Goal: Task Accomplishment & Management: Complete application form

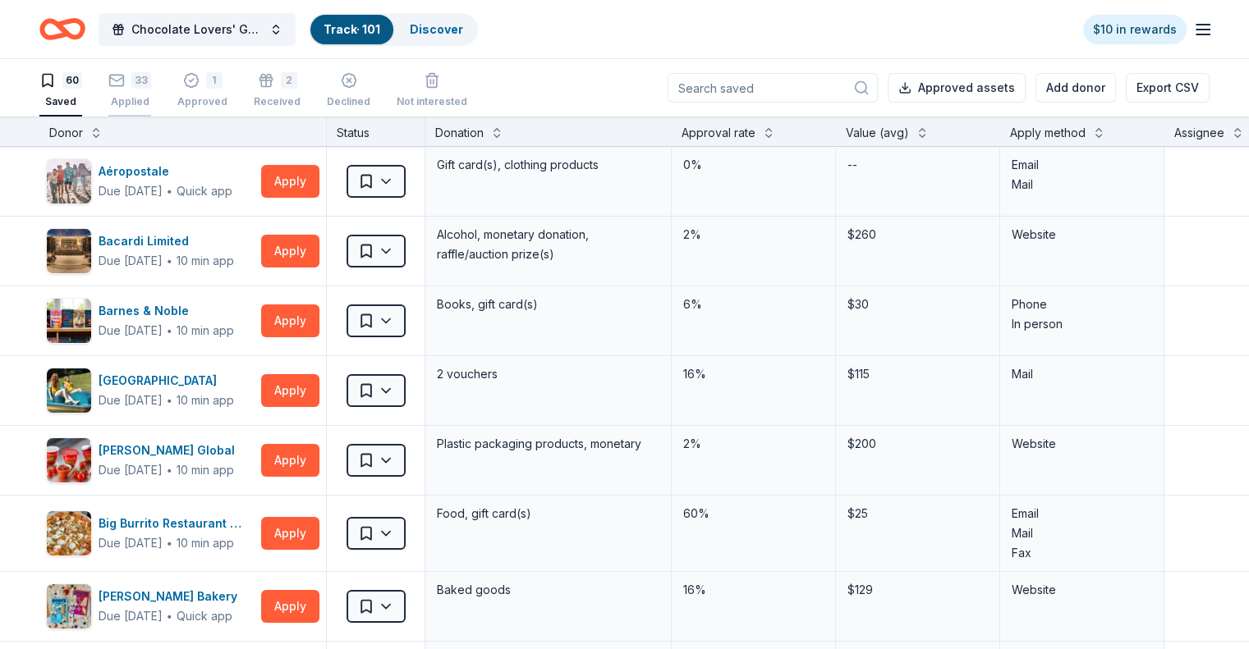
click at [151, 82] on div "33" at bounding box center [129, 80] width 43 height 16
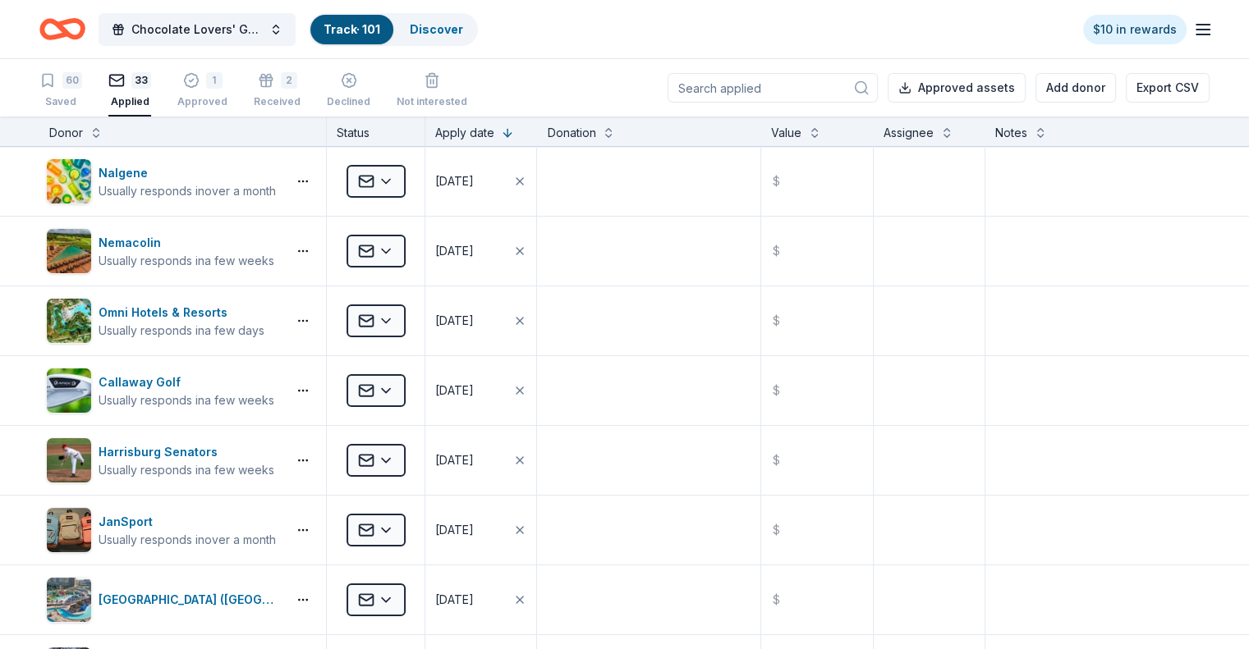
click at [113, 136] on div "Donor" at bounding box center [182, 133] width 267 height 20
click at [103, 134] on button at bounding box center [95, 131] width 13 height 16
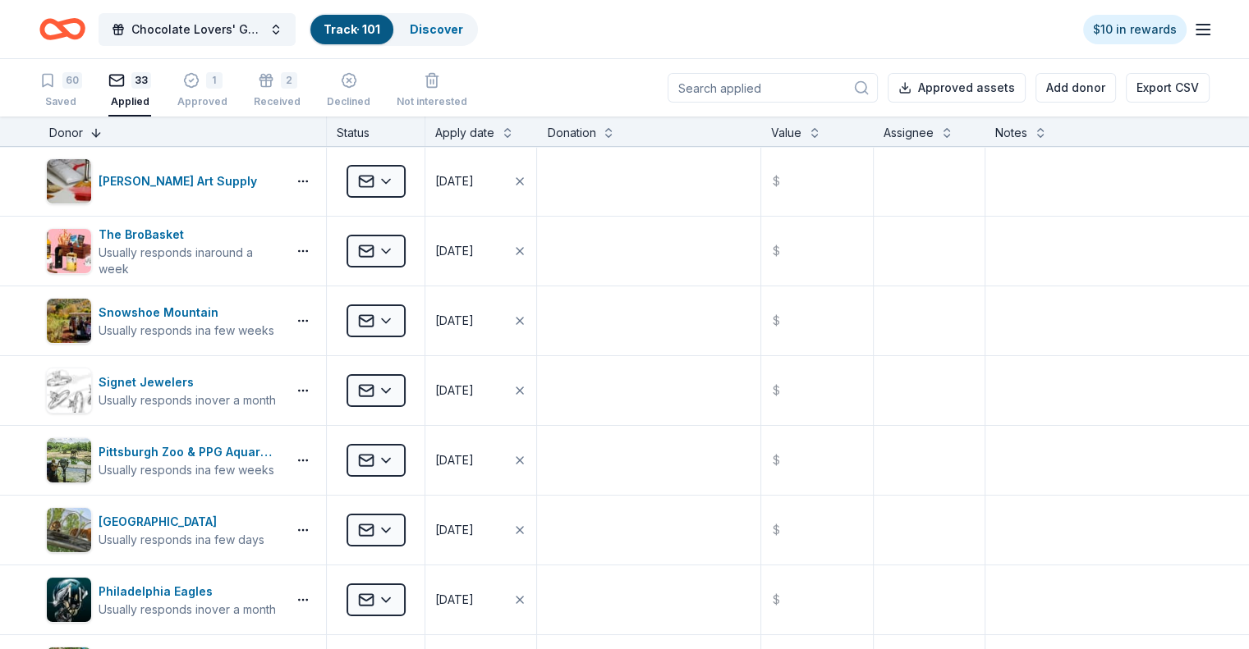
click at [103, 134] on button at bounding box center [95, 131] width 13 height 16
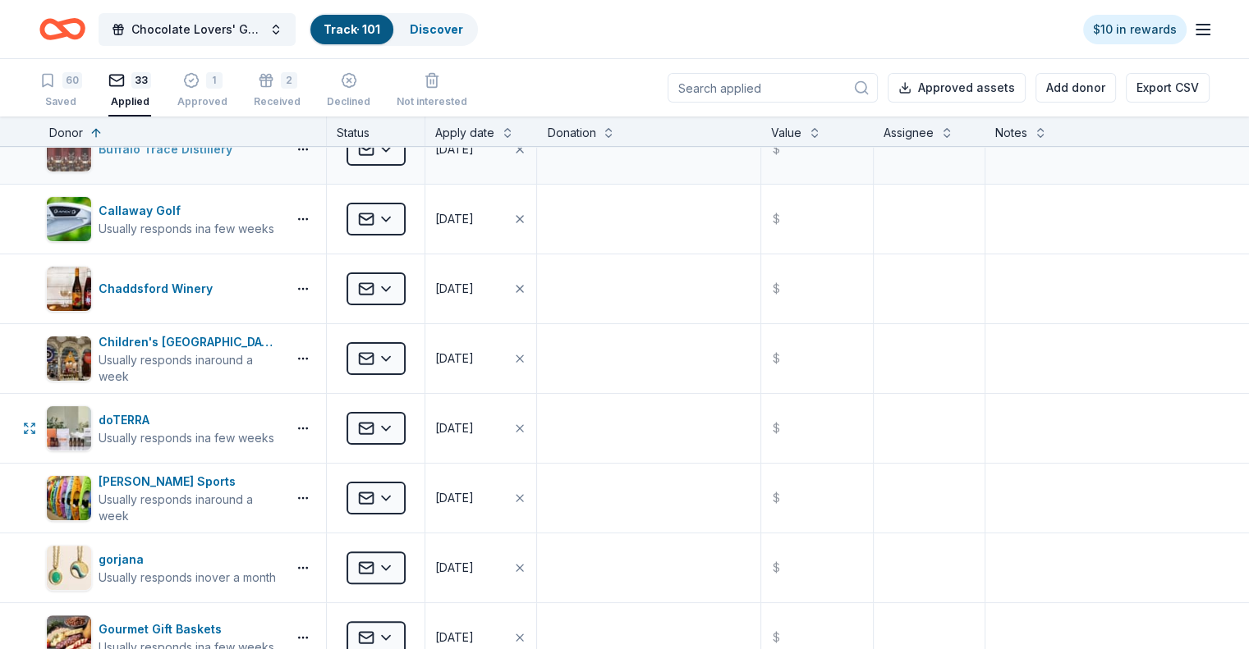
scroll to position [411, 0]
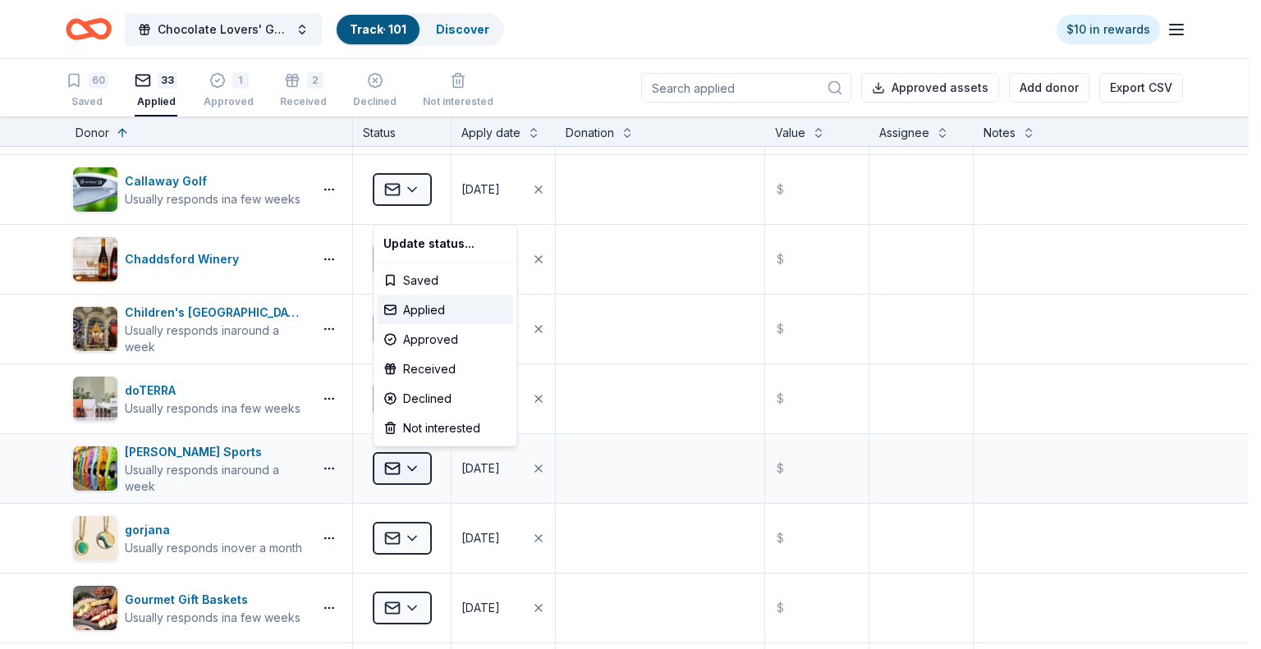
click at [409, 463] on html "Chocolate Lovers' Gala Track · 101 Discover $10 in rewards 60 Saved 33 Applied …" at bounding box center [630, 324] width 1261 height 649
click at [412, 396] on div "Declined" at bounding box center [445, 399] width 136 height 30
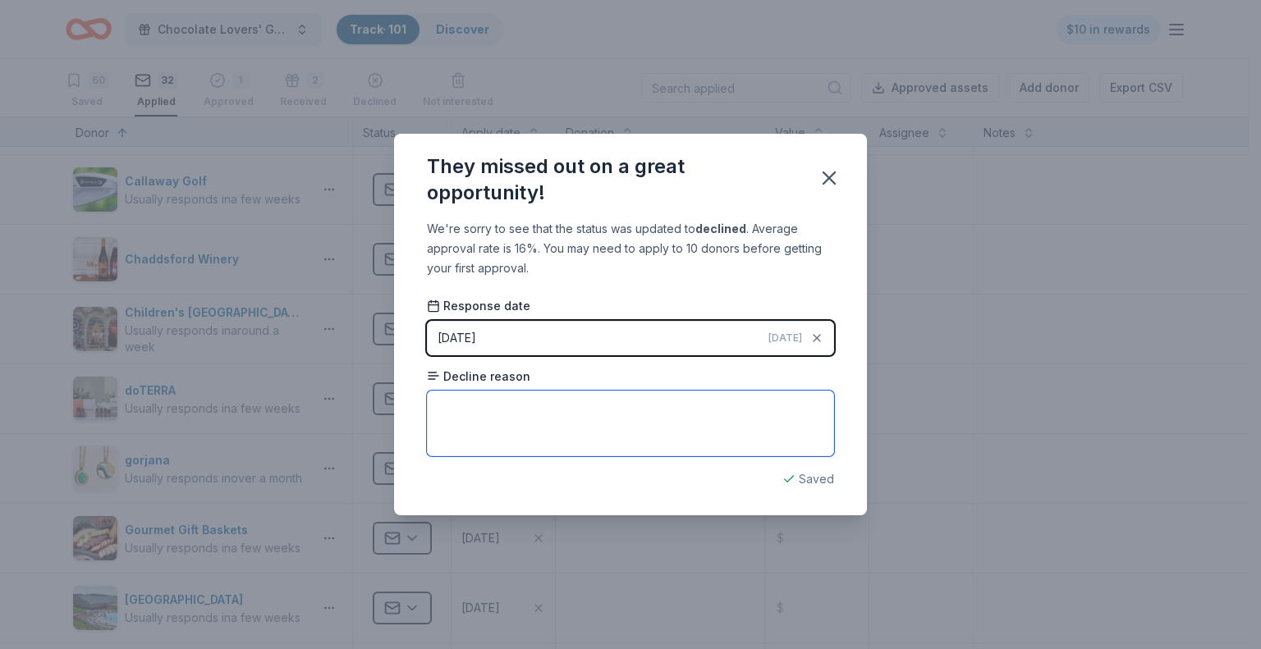
click at [555, 414] on textarea at bounding box center [630, 424] width 407 height 66
type textarea "Too many fundraising requests"
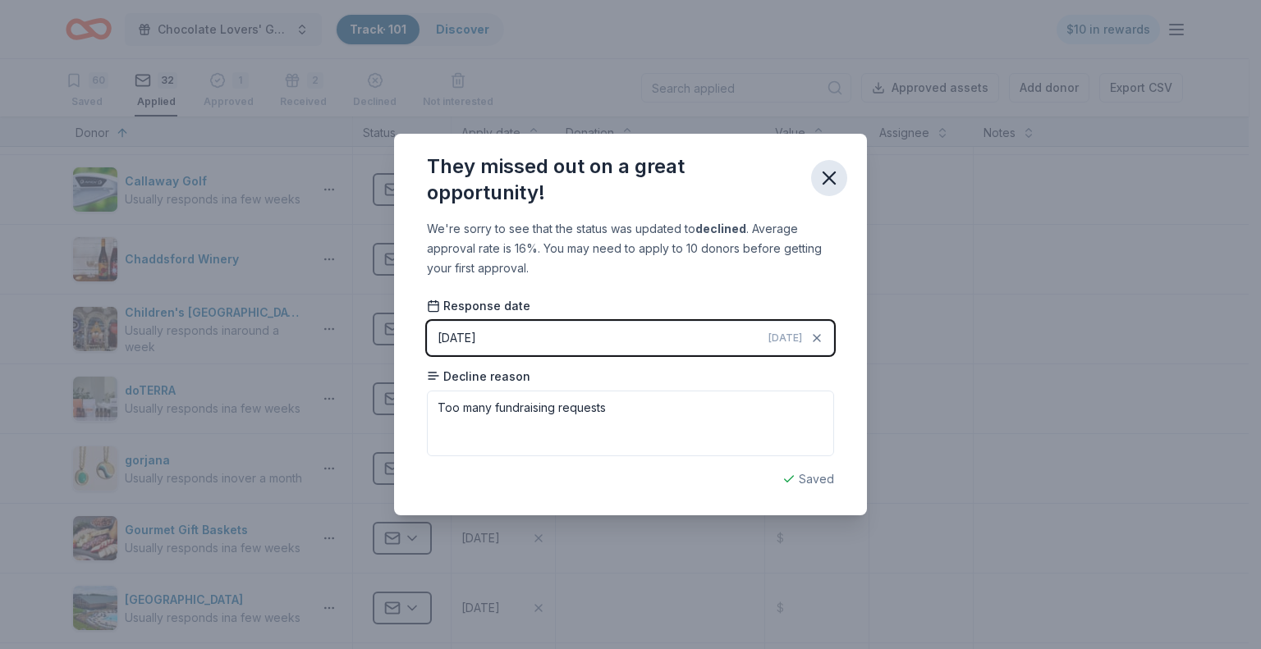
click at [834, 176] on icon "button" at bounding box center [829, 178] width 23 height 23
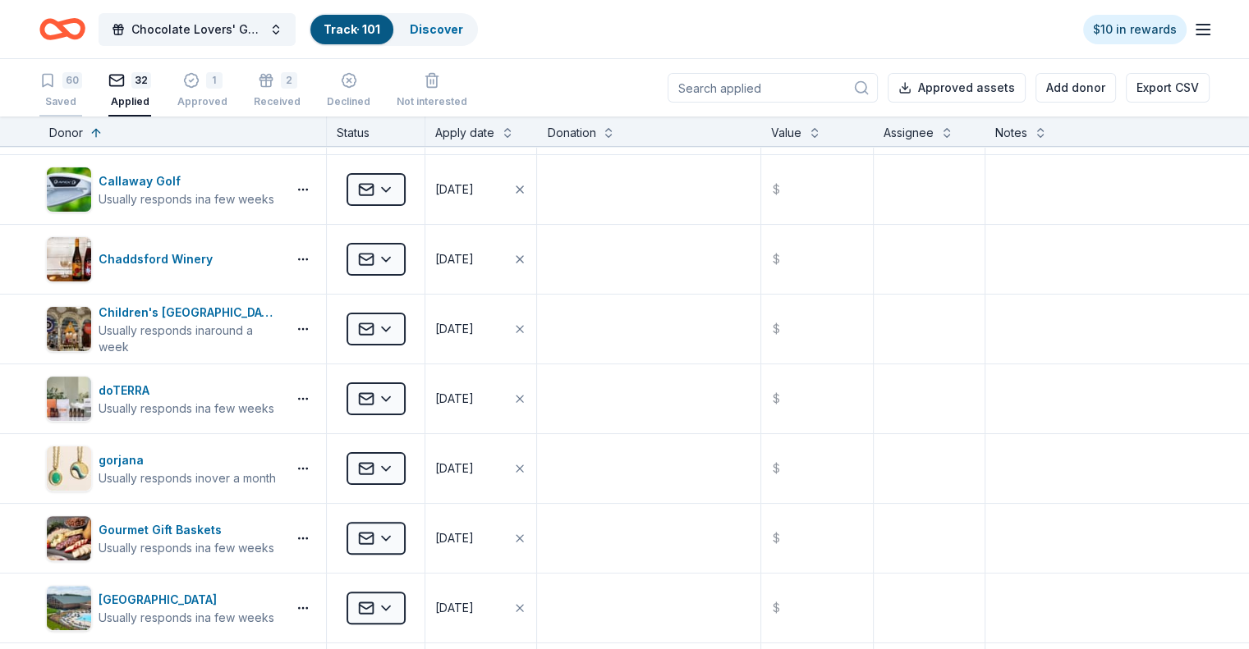
click at [82, 92] on div "60 Saved" at bounding box center [60, 90] width 43 height 36
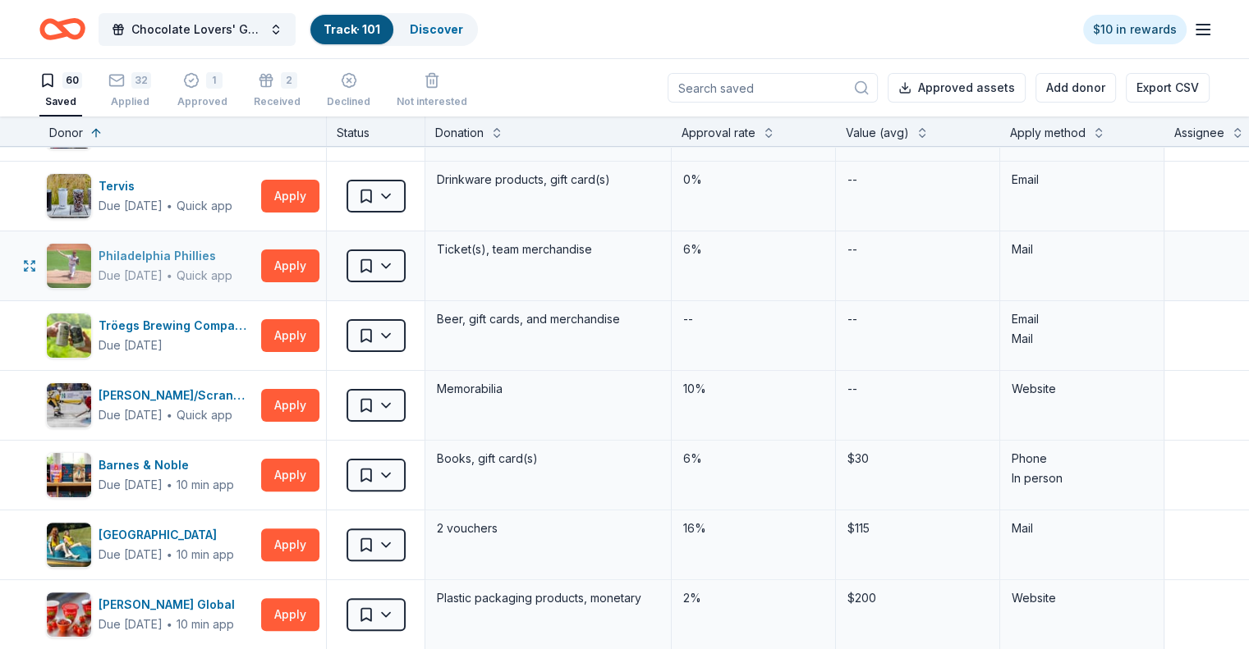
click at [232, 268] on div "Quick app" at bounding box center [205, 276] width 56 height 16
click at [163, 197] on div "Due in 92 days" at bounding box center [131, 206] width 64 height 20
click at [163, 337] on div "Due in 106 days" at bounding box center [131, 346] width 64 height 20
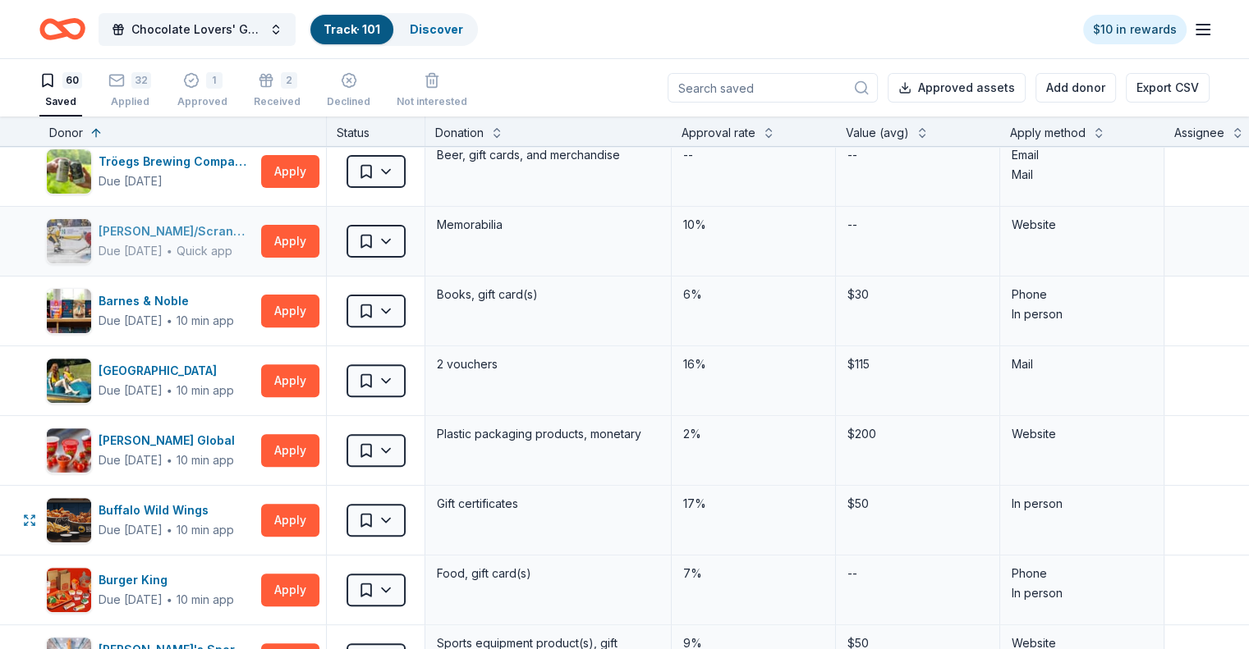
scroll to position [575, 0]
click at [213, 241] on div "Due in 106 days ∙ Quick app" at bounding box center [177, 251] width 156 height 20
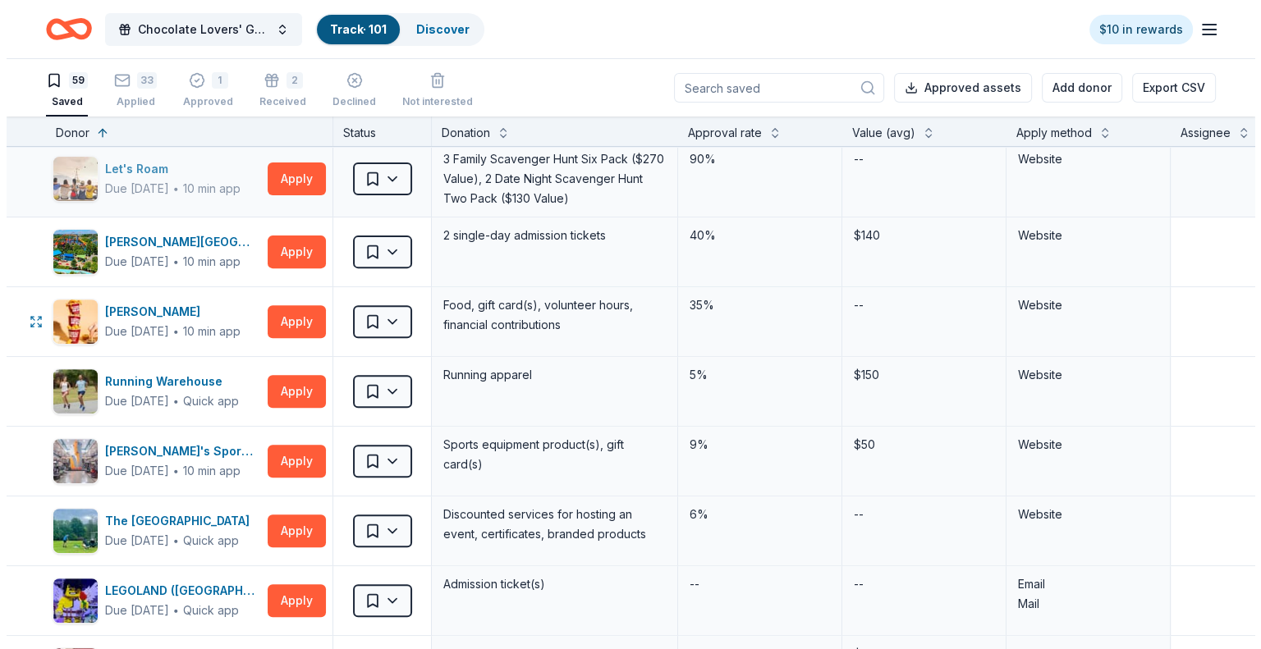
scroll to position [669, 0]
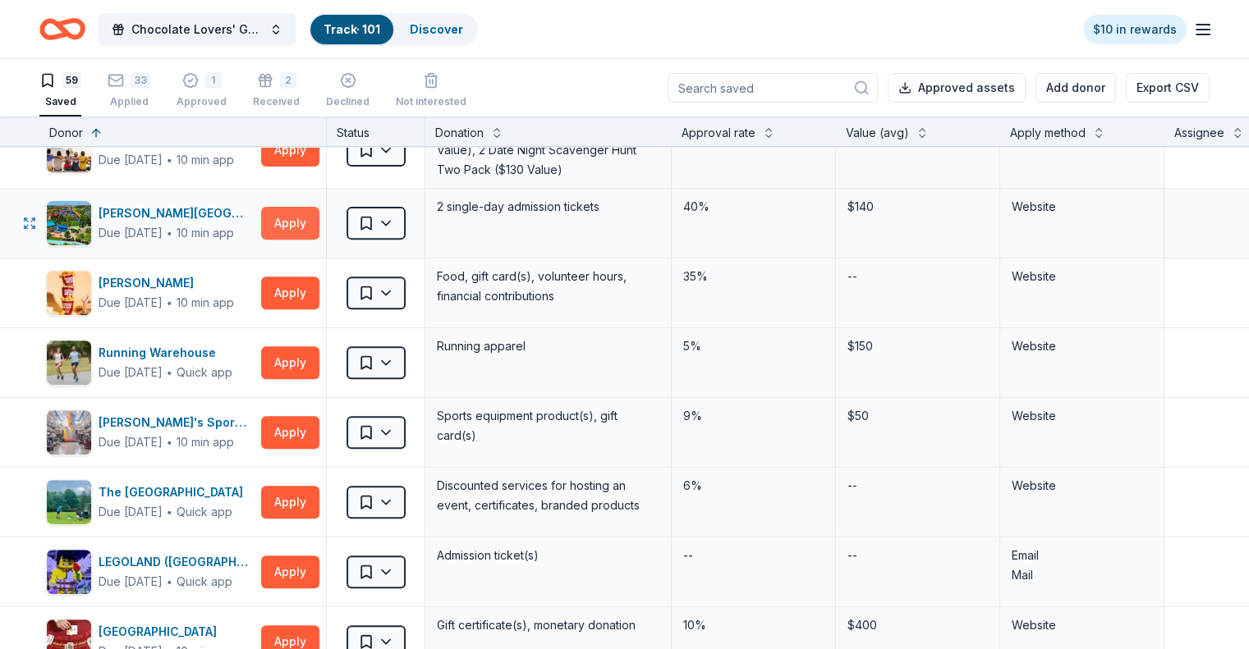
click at [319, 213] on button "Apply" at bounding box center [290, 223] width 58 height 33
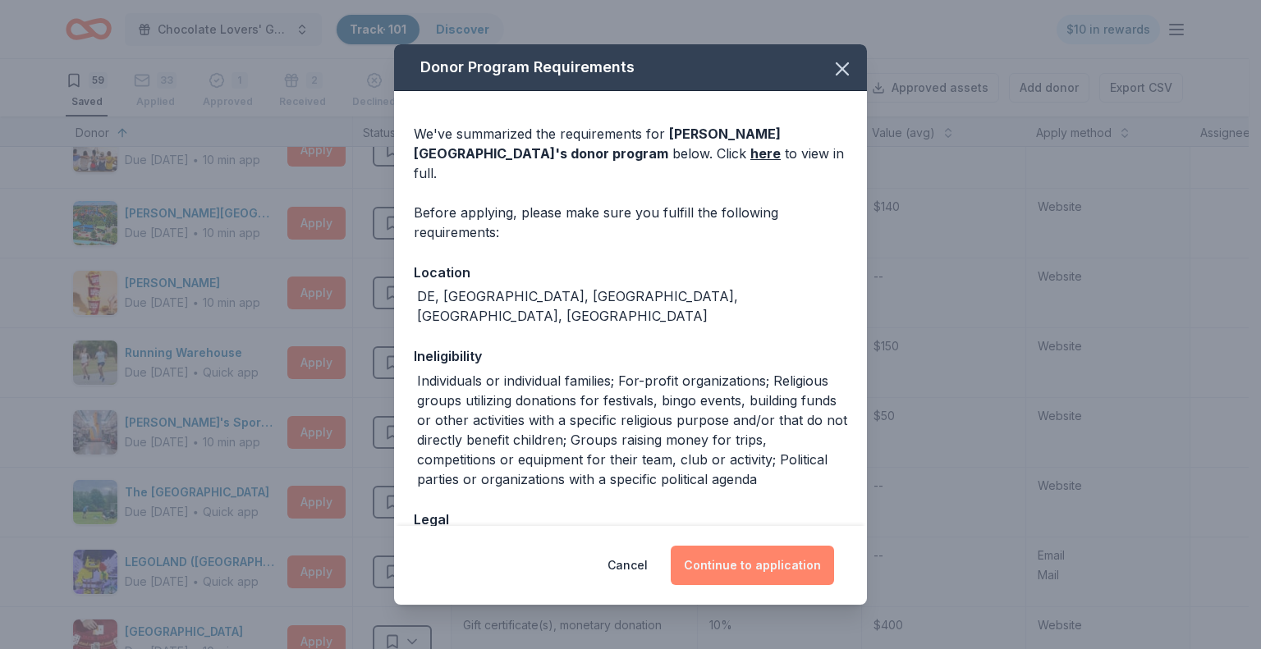
click at [759, 562] on button "Continue to application" at bounding box center [752, 565] width 163 height 39
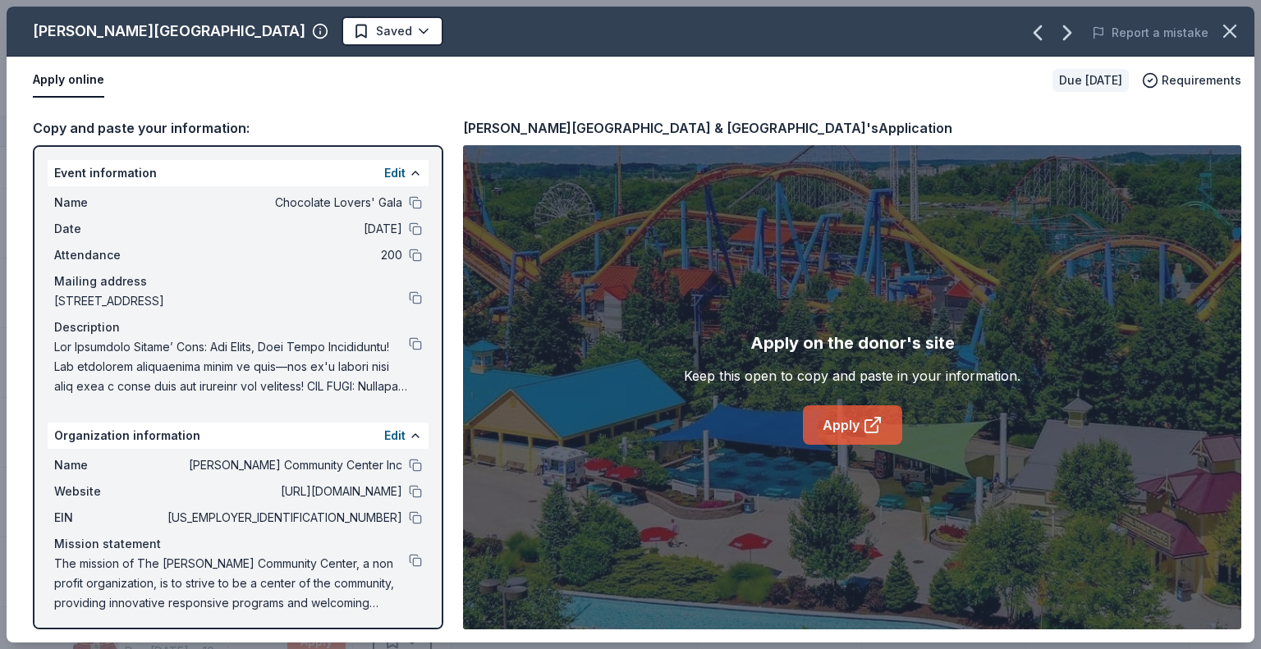
click at [851, 423] on link "Apply" at bounding box center [852, 425] width 99 height 39
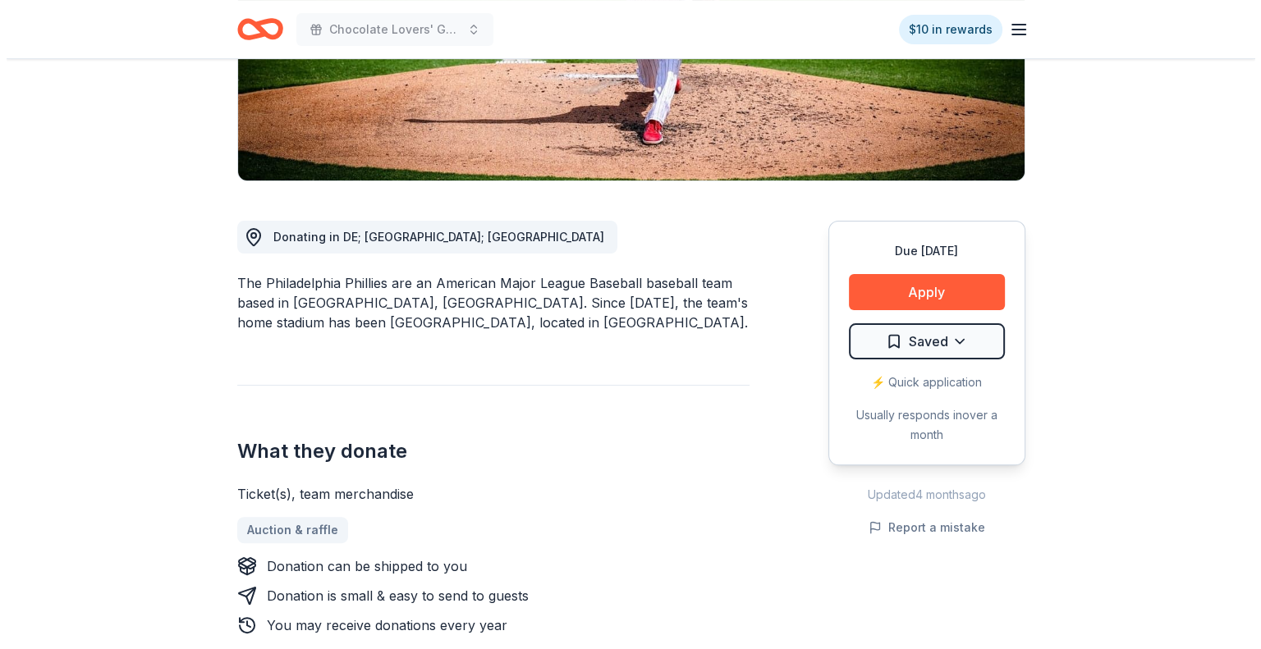
scroll to position [328, 0]
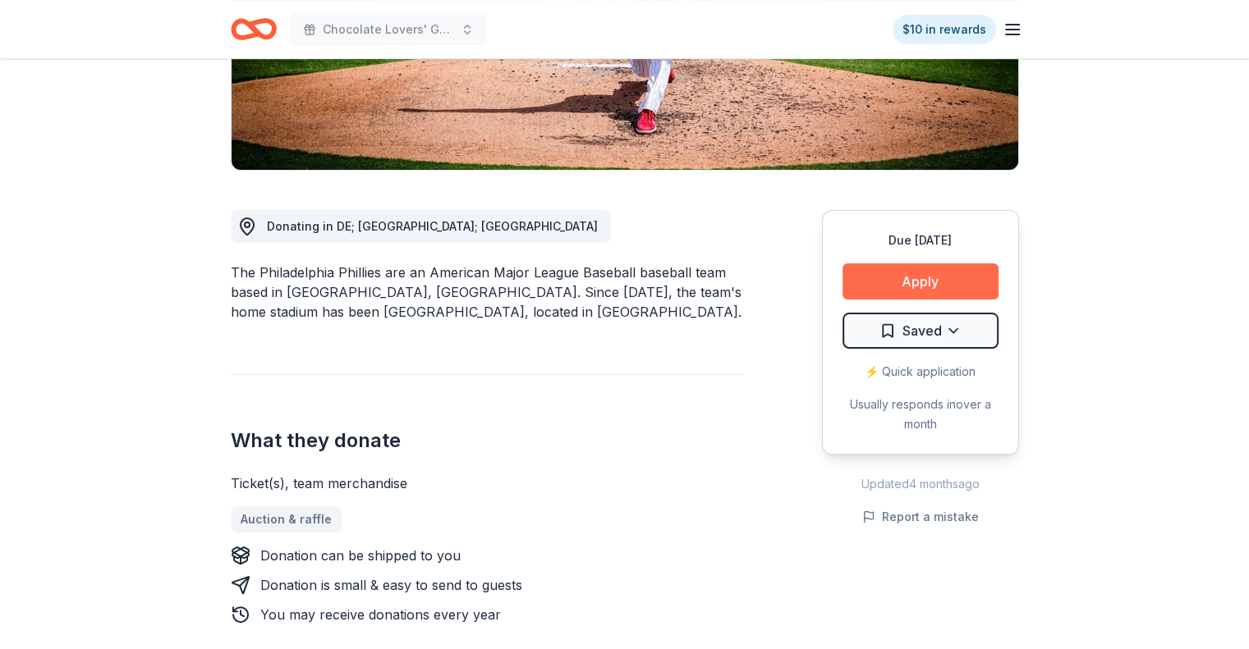
click at [931, 283] on button "Apply" at bounding box center [920, 282] width 156 height 36
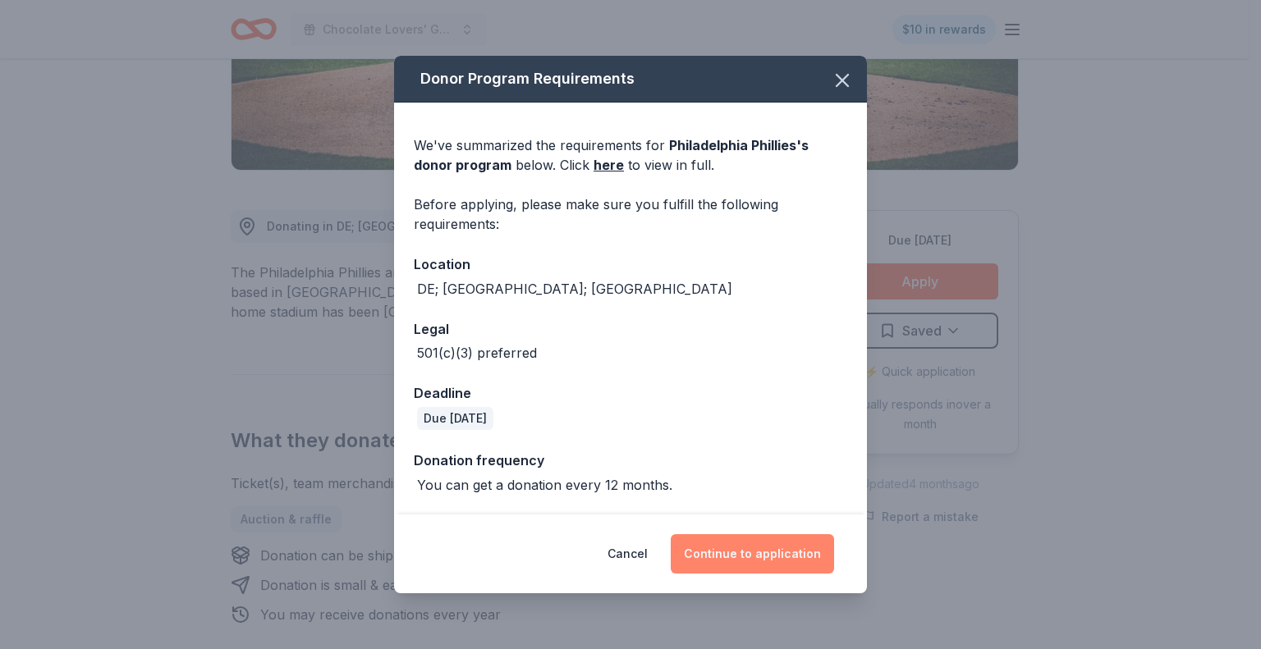
click at [730, 548] on button "Continue to application" at bounding box center [752, 553] width 163 height 39
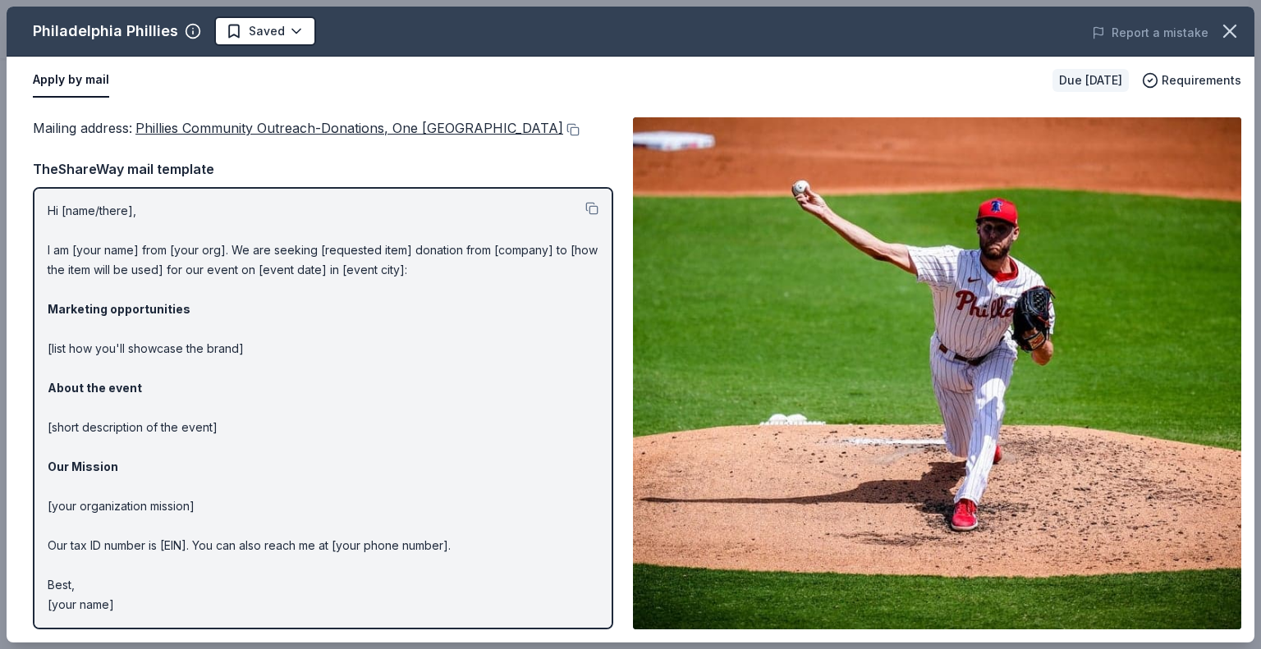
scroll to position [0, 0]
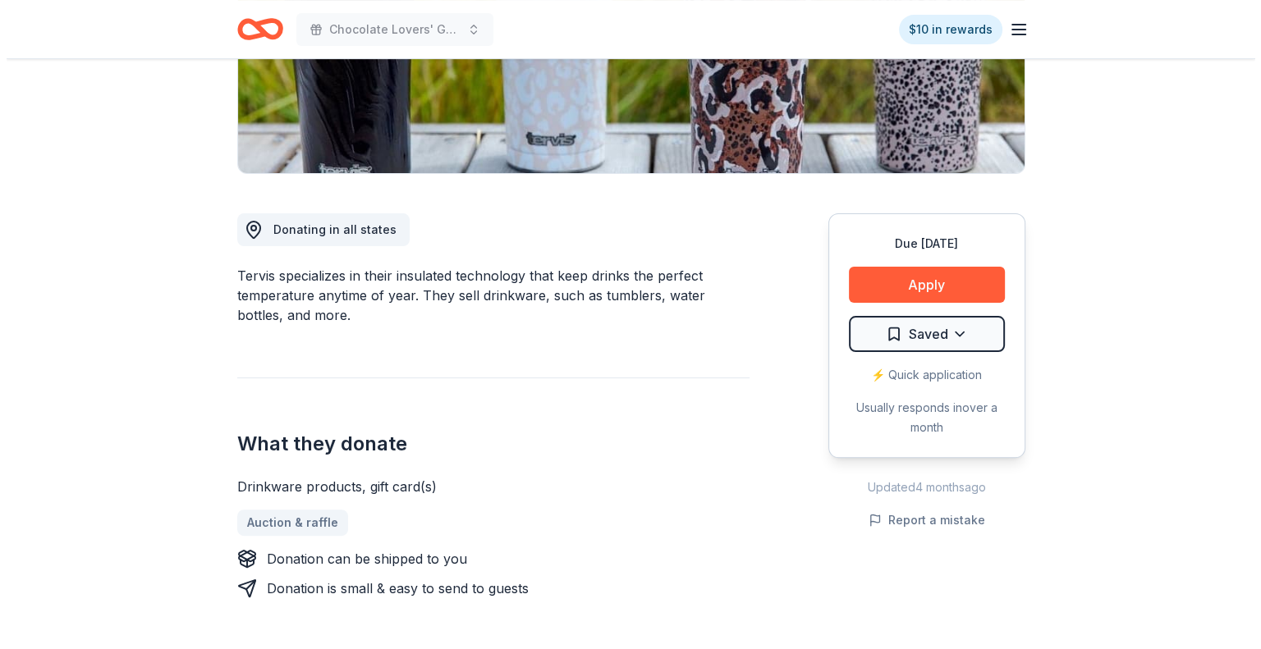
scroll to position [328, 0]
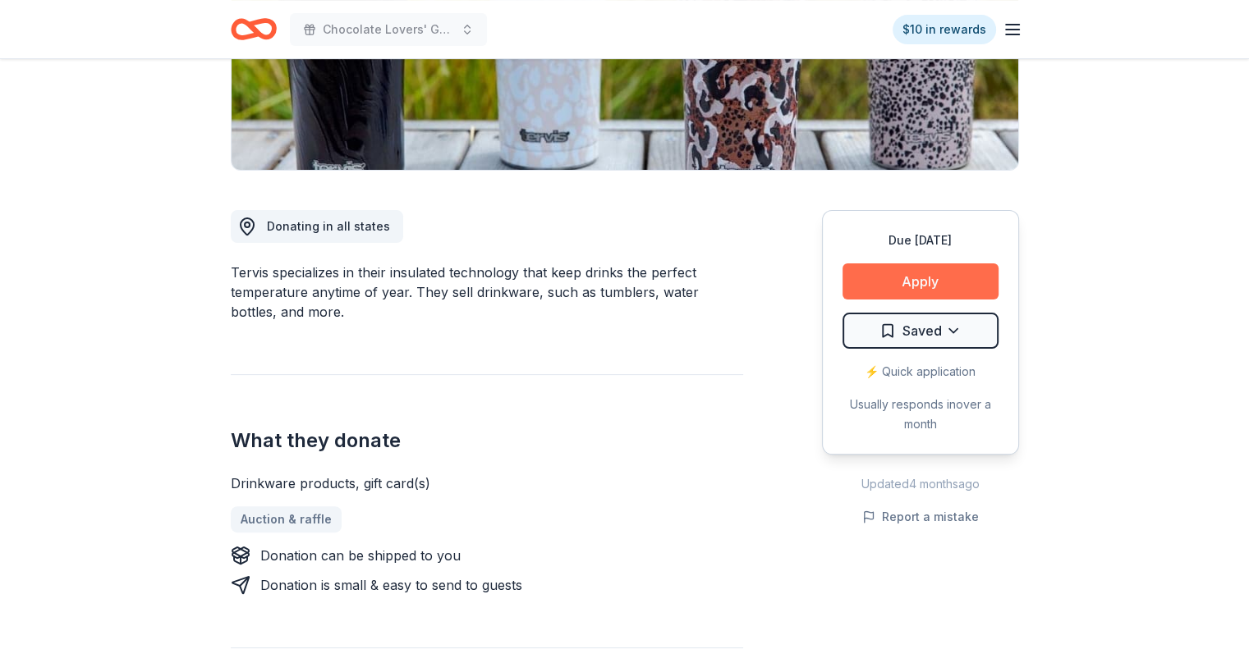
click at [882, 284] on button "Apply" at bounding box center [920, 282] width 156 height 36
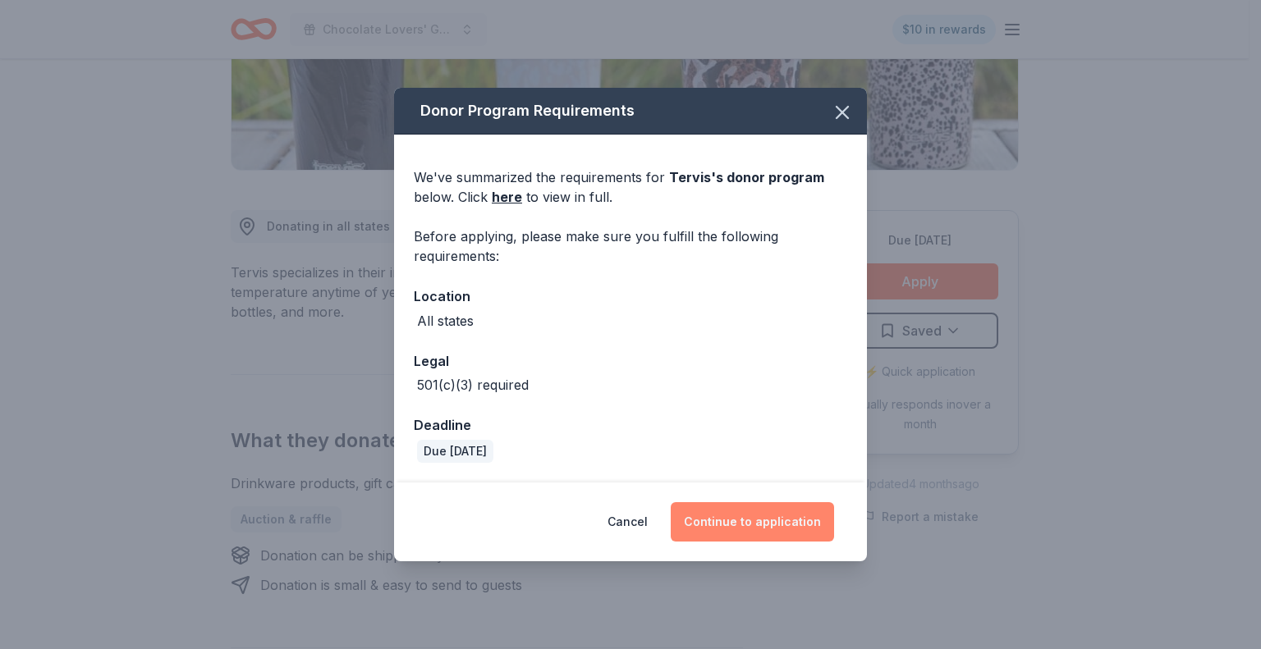
click at [777, 519] on button "Continue to application" at bounding box center [752, 521] width 163 height 39
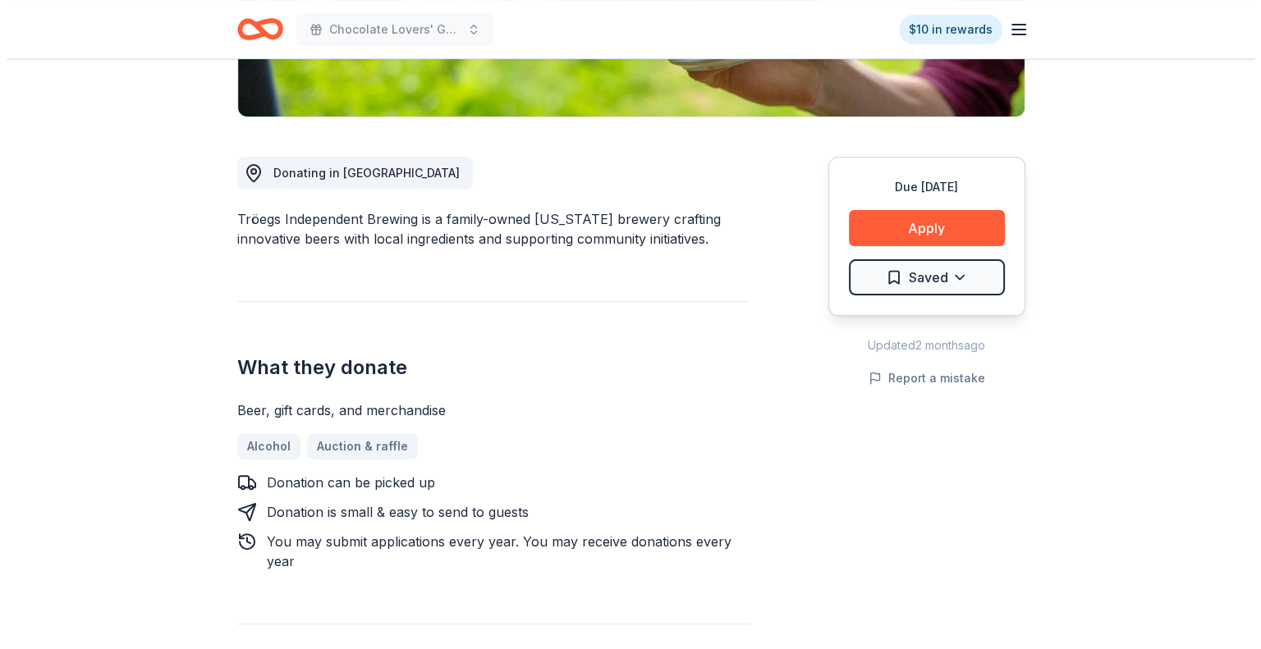
scroll to position [411, 0]
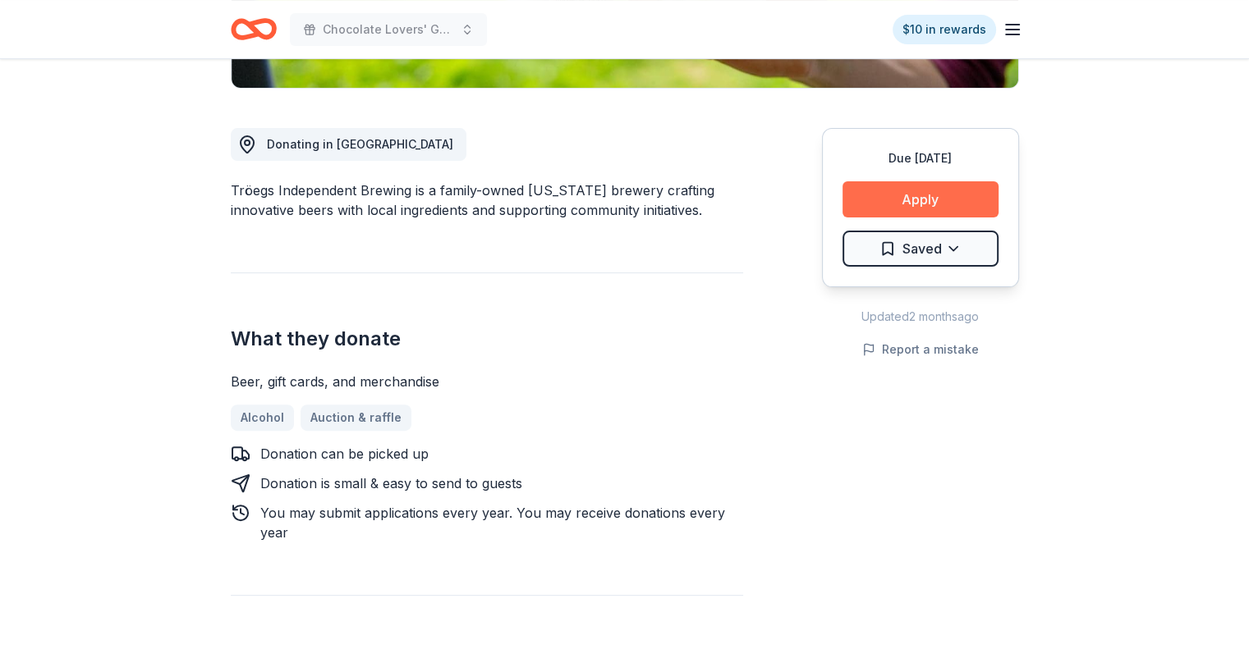
click at [906, 201] on button "Apply" at bounding box center [920, 199] width 156 height 36
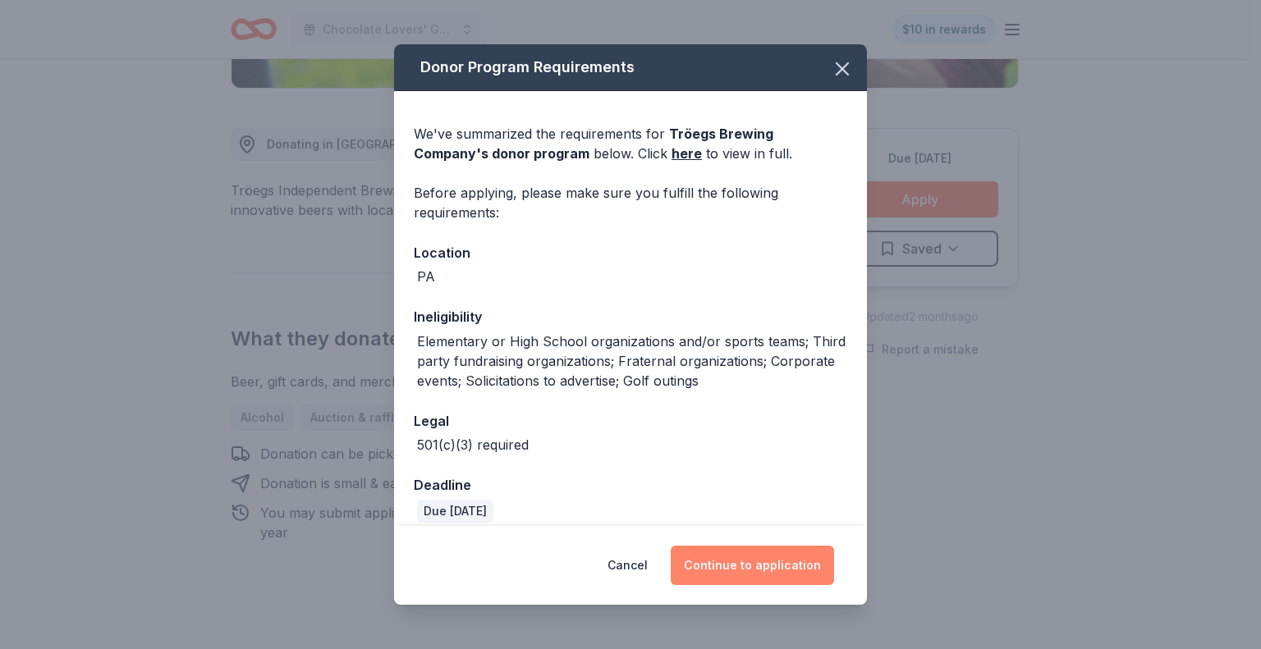
click at [752, 560] on button "Continue to application" at bounding box center [752, 565] width 163 height 39
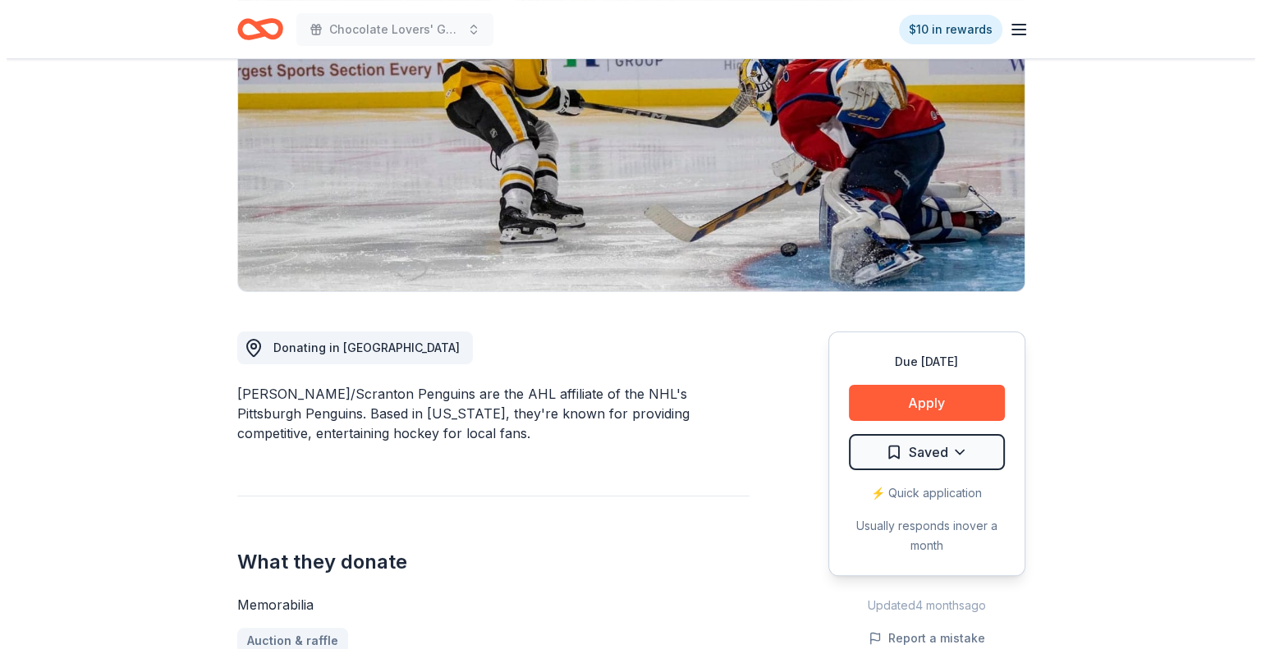
scroll to position [246, 0]
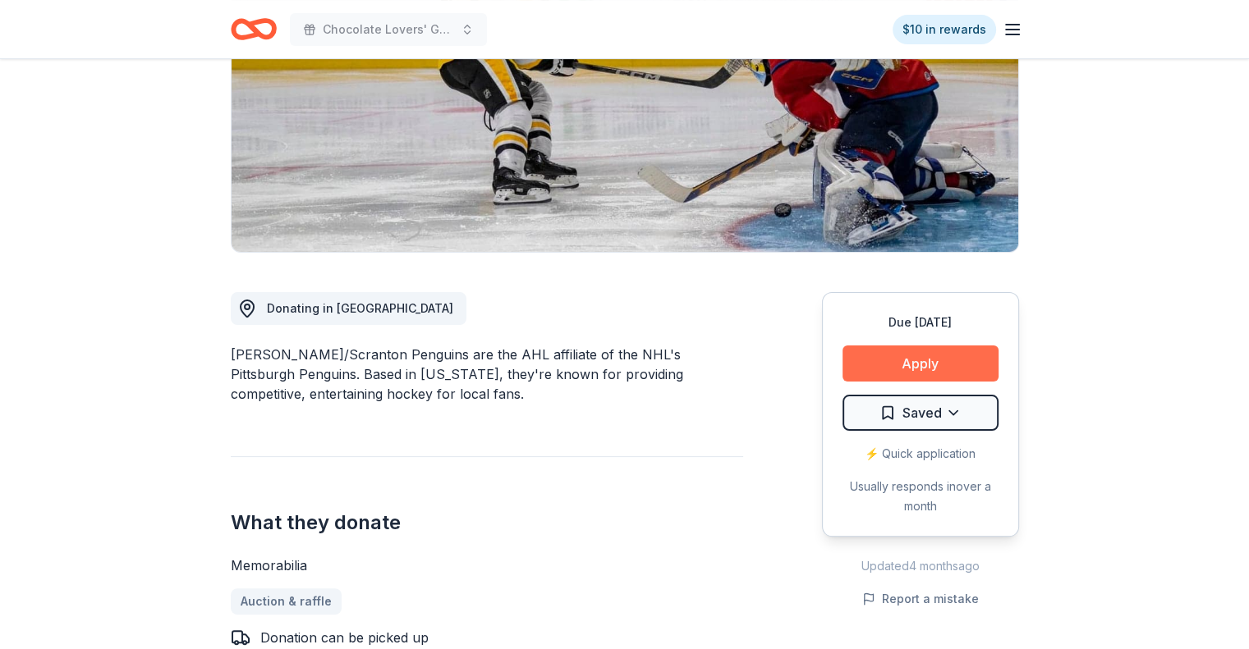
click at [905, 361] on button "Apply" at bounding box center [920, 364] width 156 height 36
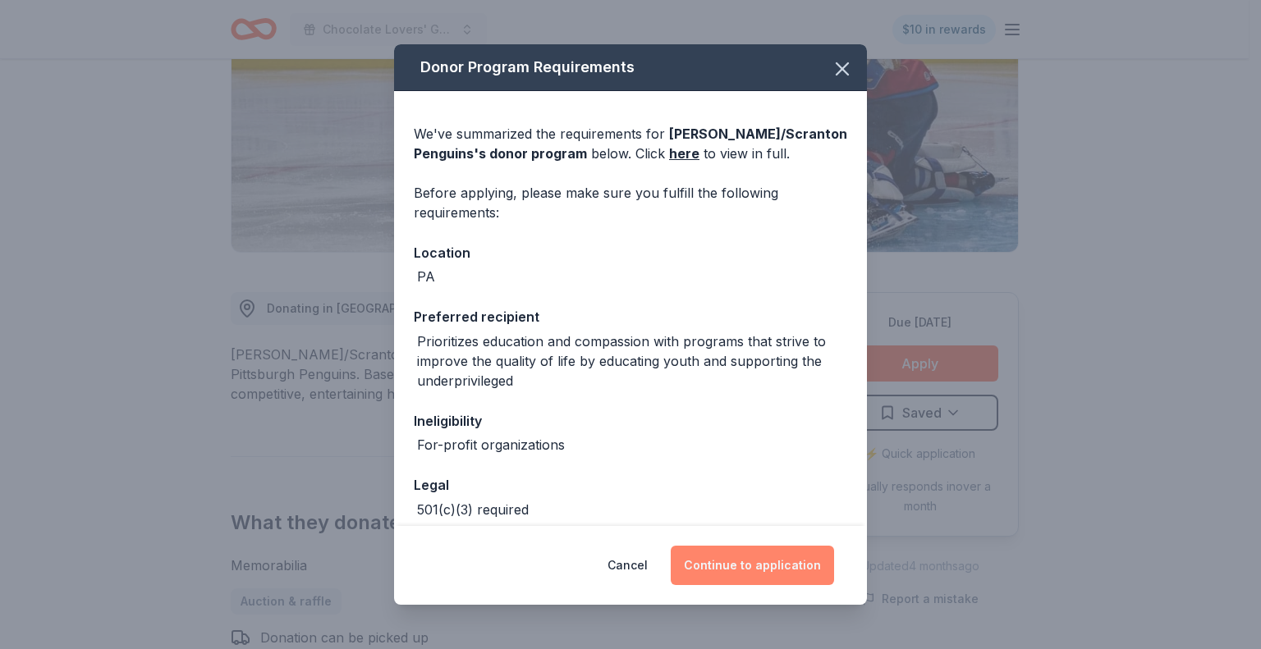
click at [751, 560] on button "Continue to application" at bounding box center [752, 565] width 163 height 39
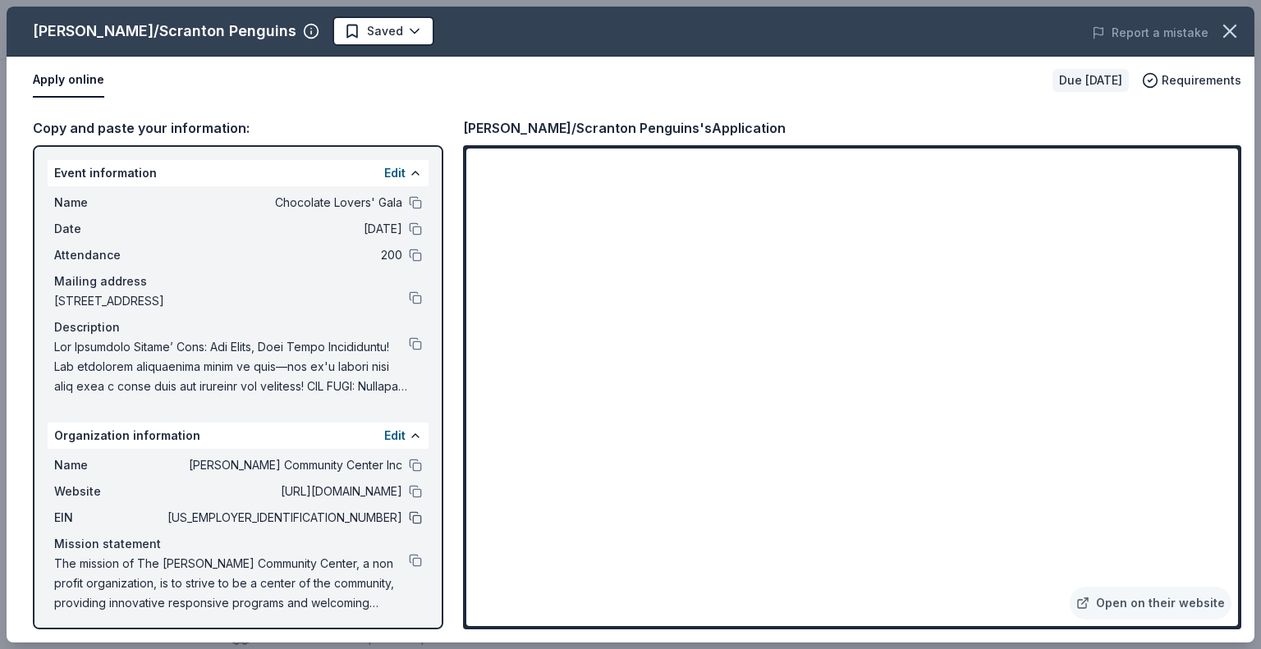
click at [409, 515] on button at bounding box center [415, 517] width 13 height 13
click at [409, 345] on button at bounding box center [415, 343] width 13 height 13
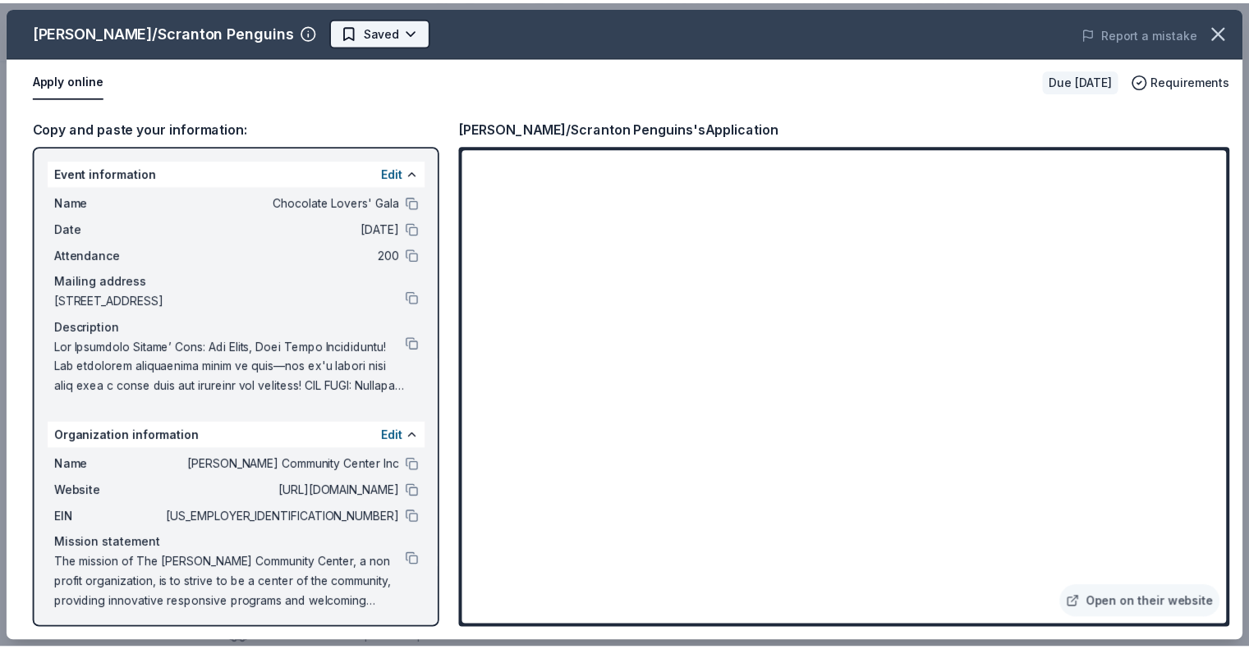
scroll to position [0, 0]
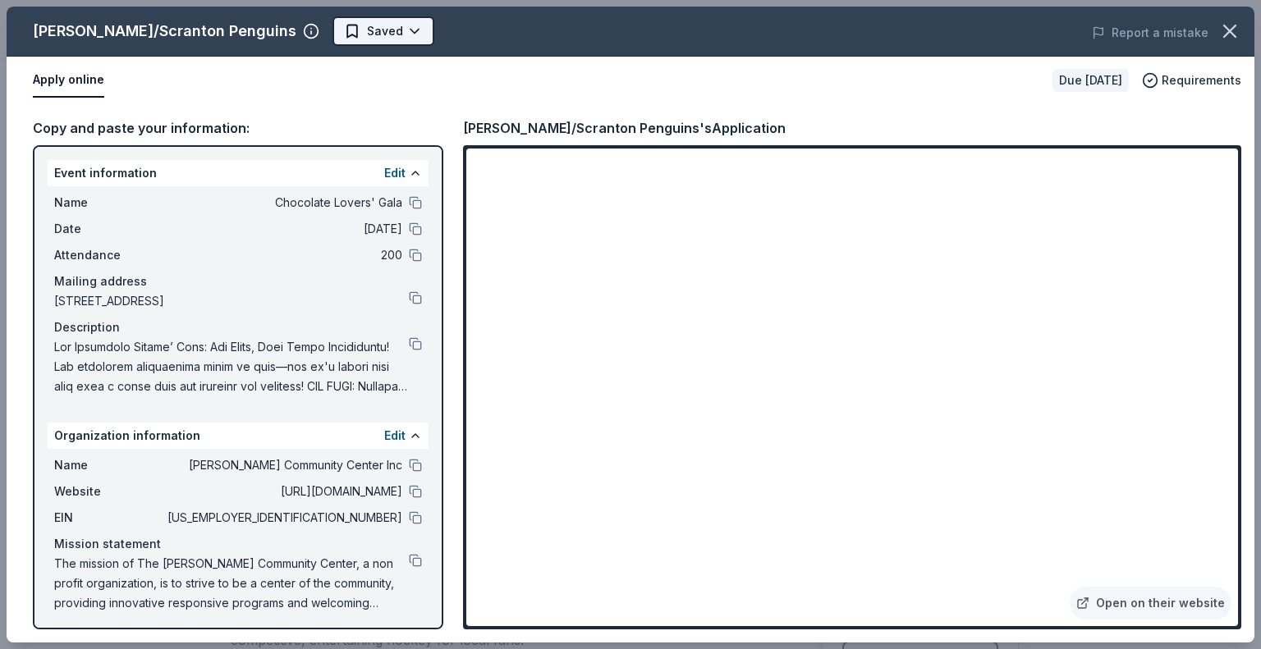
click at [374, 34] on body "Chocolate Lovers' Gala $10 in rewards Due in 106 days Share Wilkes-Barre/Scrant…" at bounding box center [624, 324] width 1249 height 649
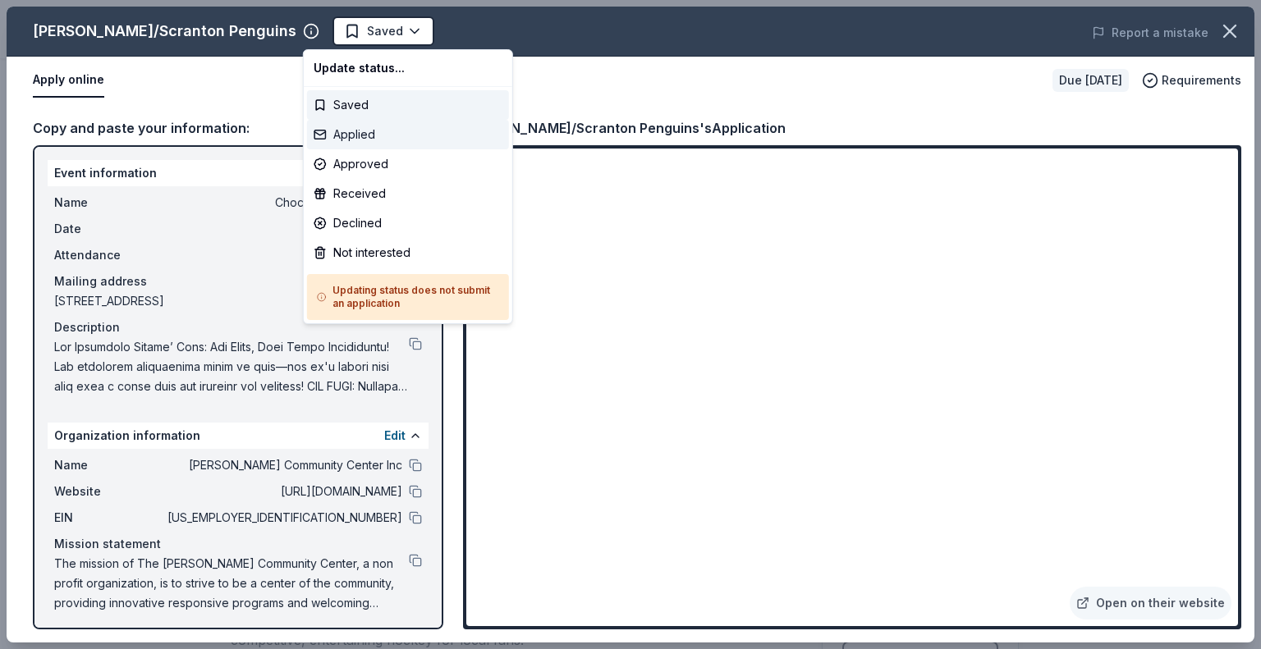
click at [360, 129] on div "Applied" at bounding box center [408, 135] width 202 height 30
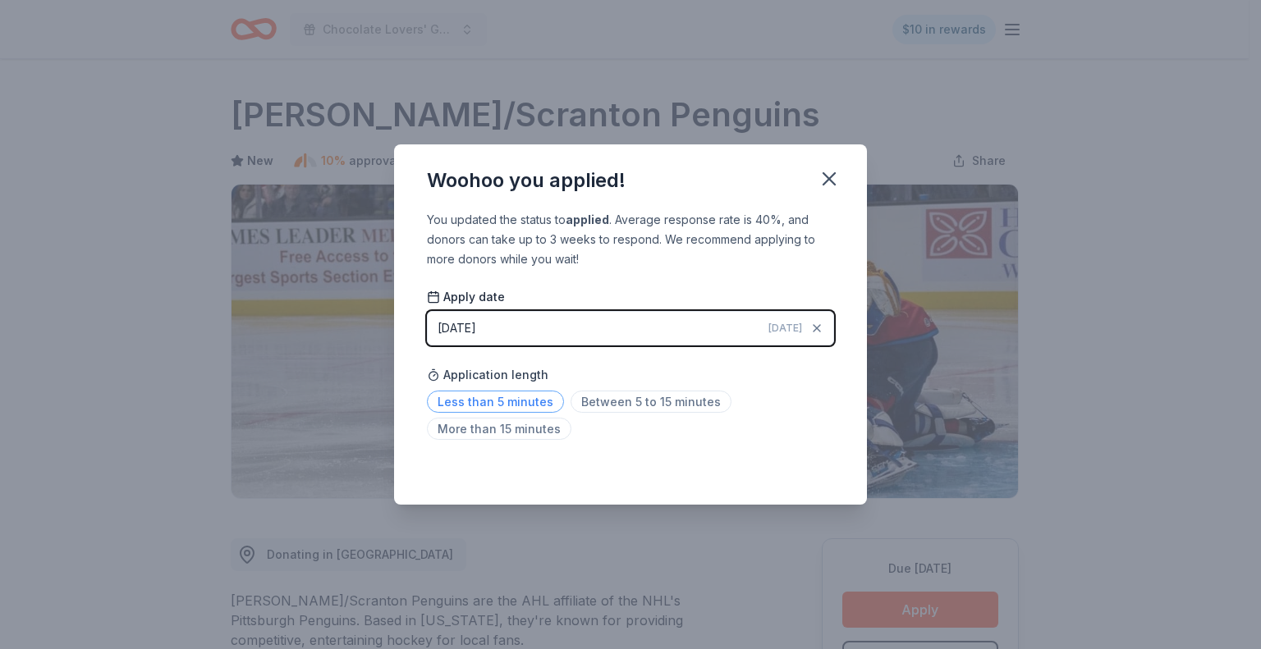
click at [486, 406] on span "Less than 5 minutes" at bounding box center [495, 402] width 137 height 22
click at [824, 183] on icon "button" at bounding box center [828, 178] width 11 height 11
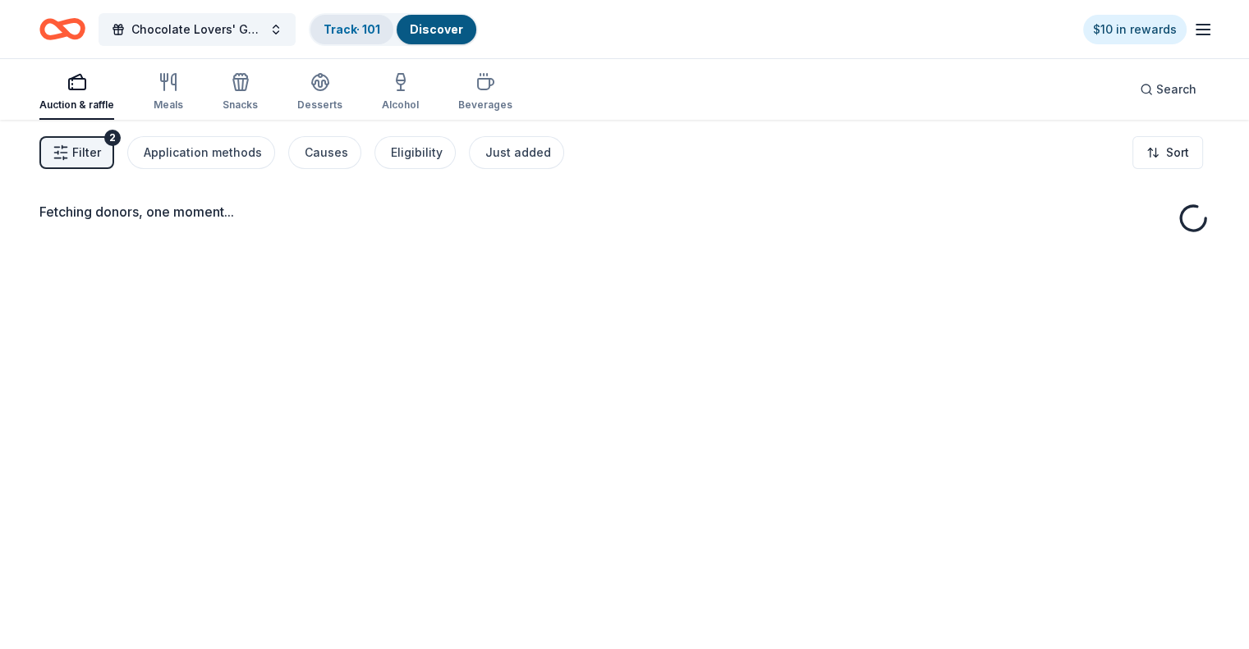
click at [365, 25] on link "Track · 101" at bounding box center [351, 29] width 57 height 14
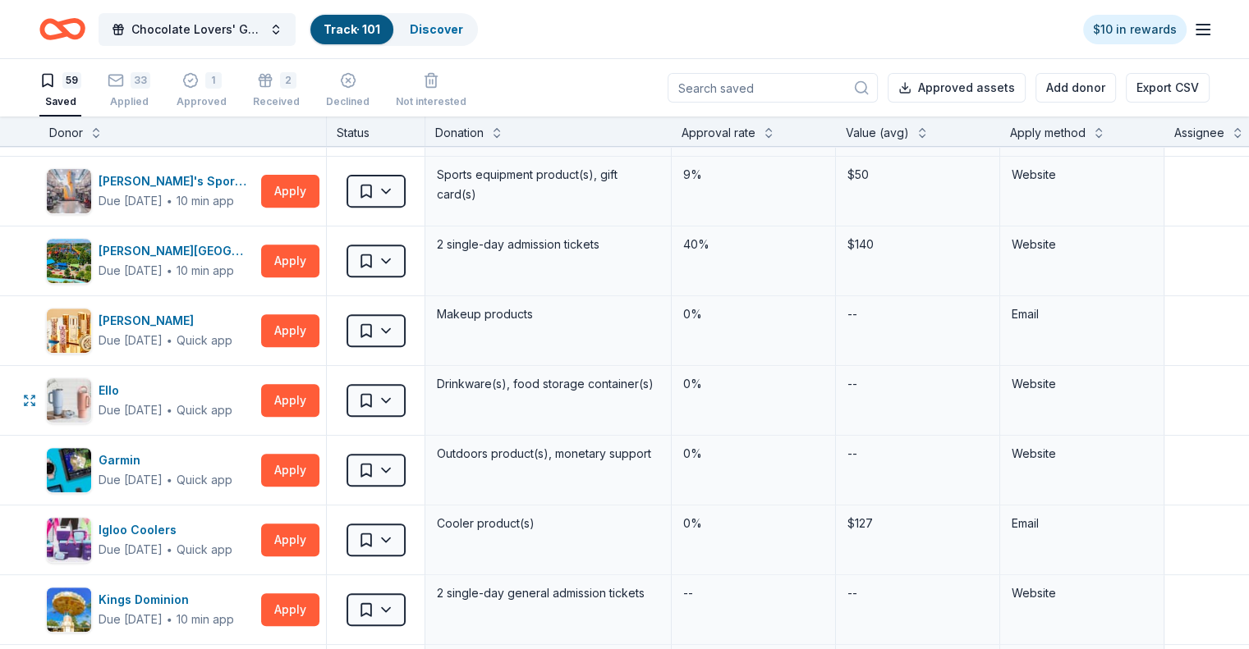
scroll to position [739, 0]
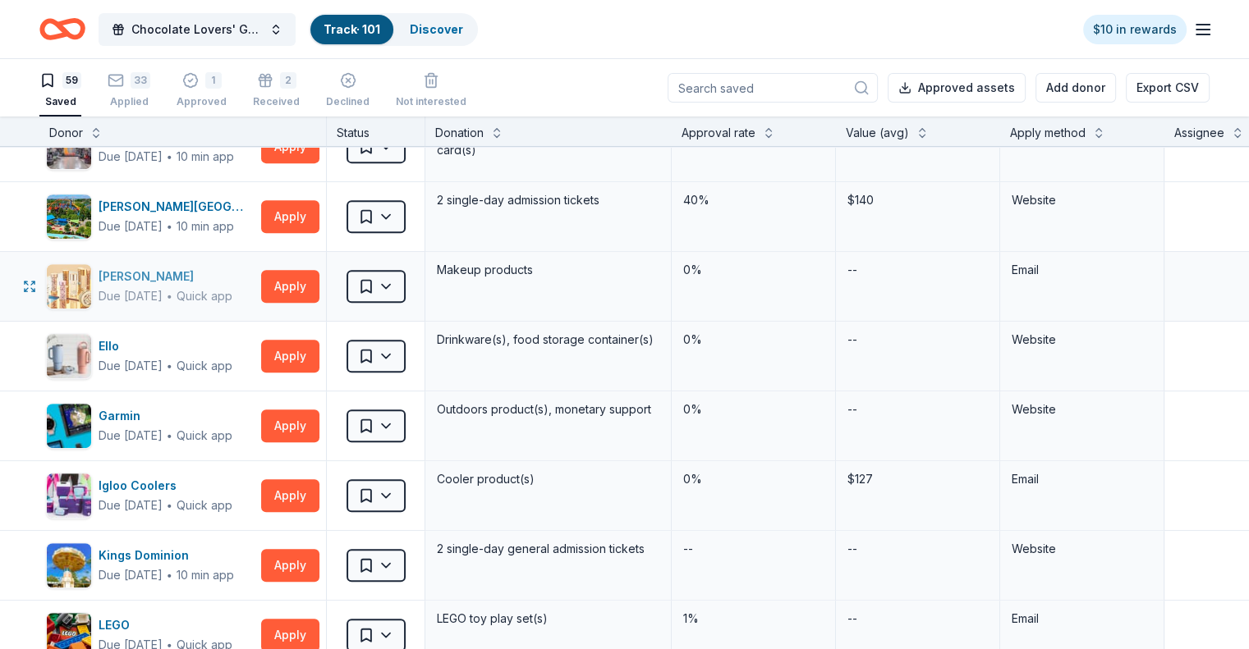
click at [220, 282] on div "[PERSON_NAME]" at bounding box center [166, 277] width 134 height 20
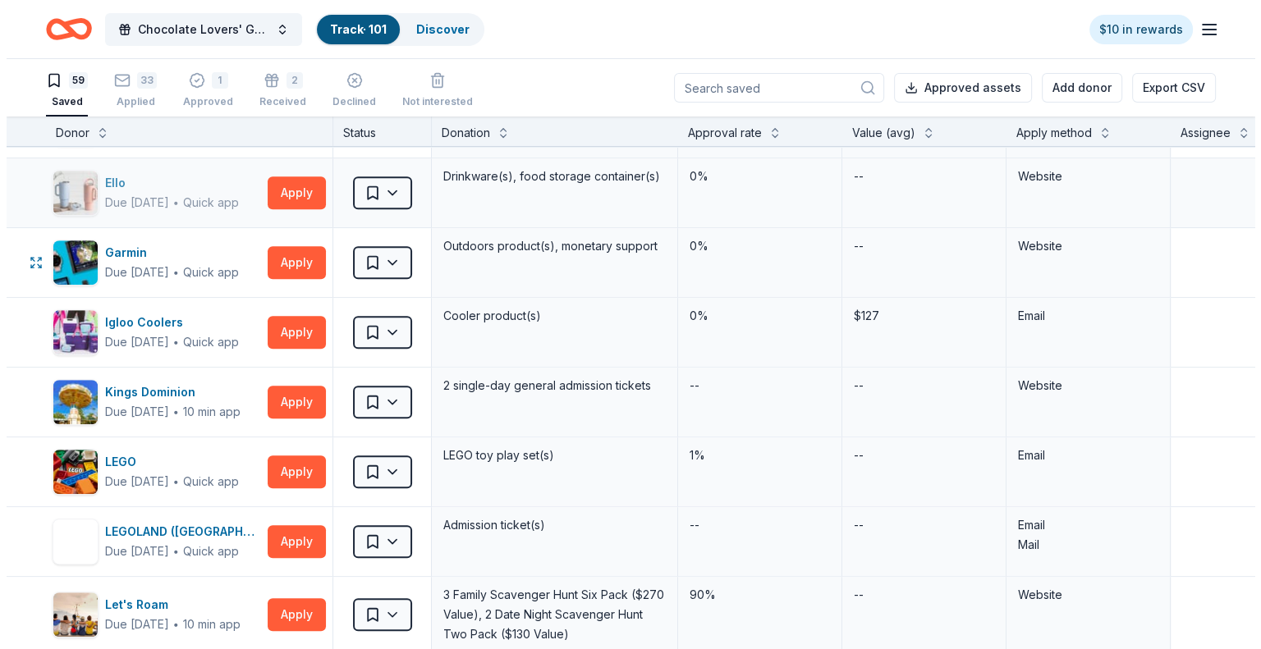
scroll to position [903, 0]
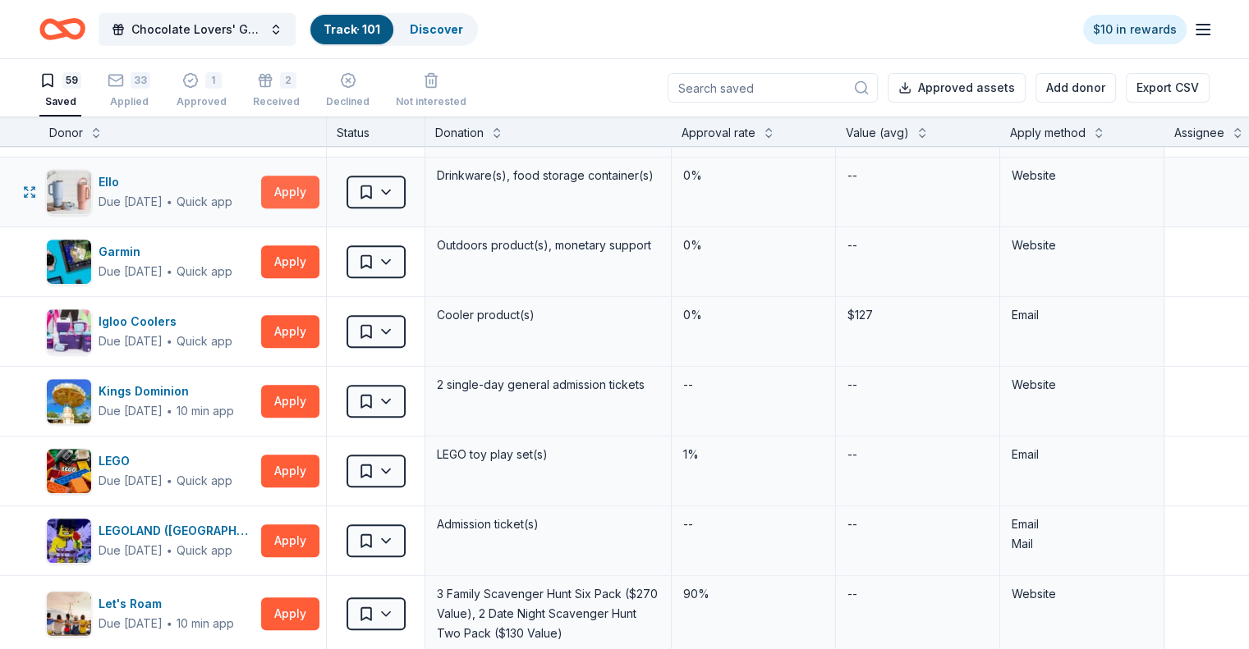
click at [310, 186] on button "Apply" at bounding box center [290, 192] width 58 height 33
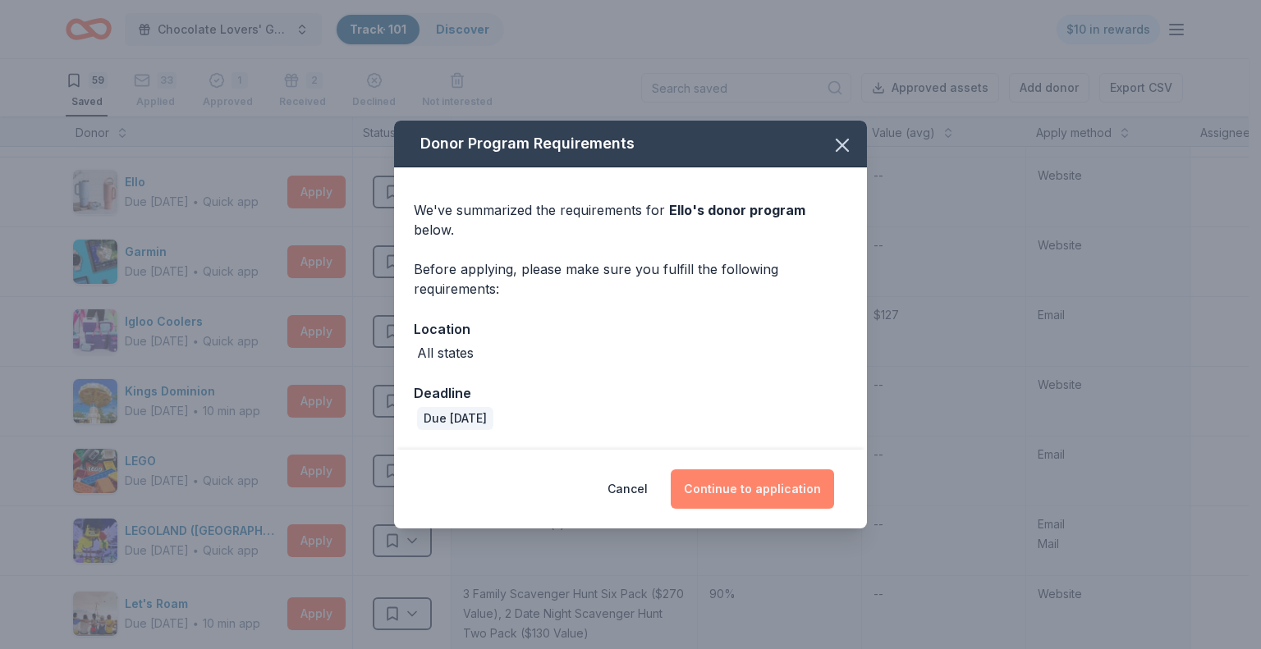
click at [739, 478] on button "Continue to application" at bounding box center [752, 489] width 163 height 39
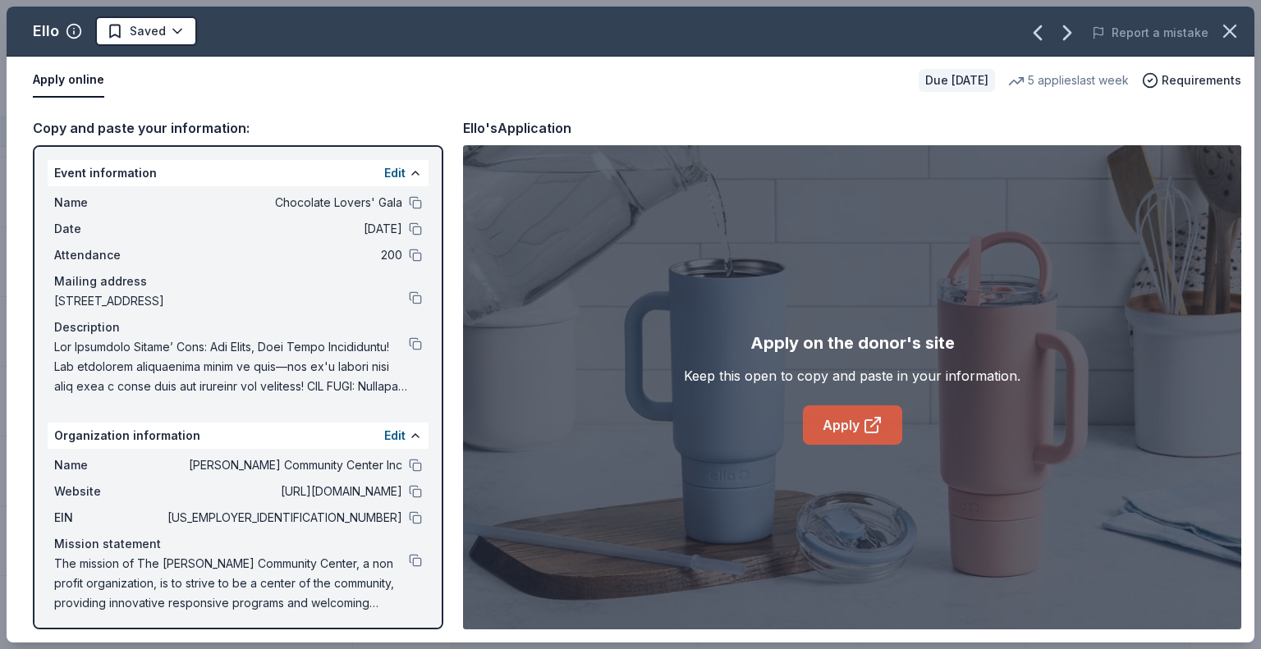
click at [875, 428] on icon at bounding box center [873, 425] width 20 height 20
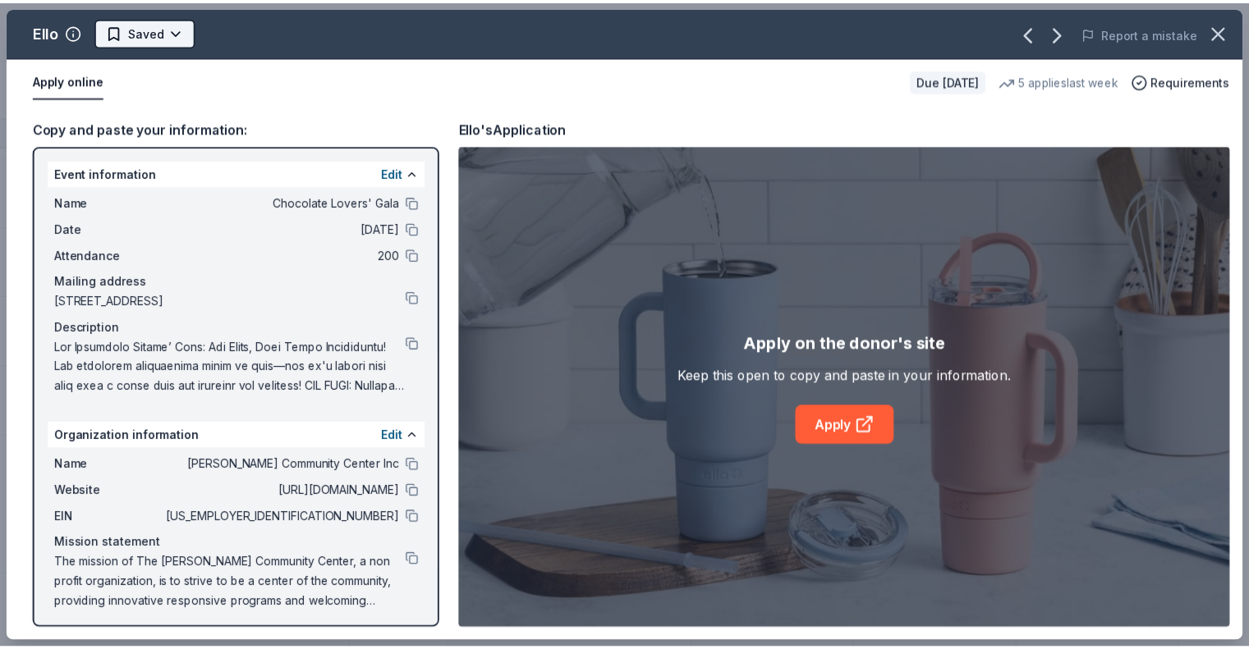
scroll to position [0, 0]
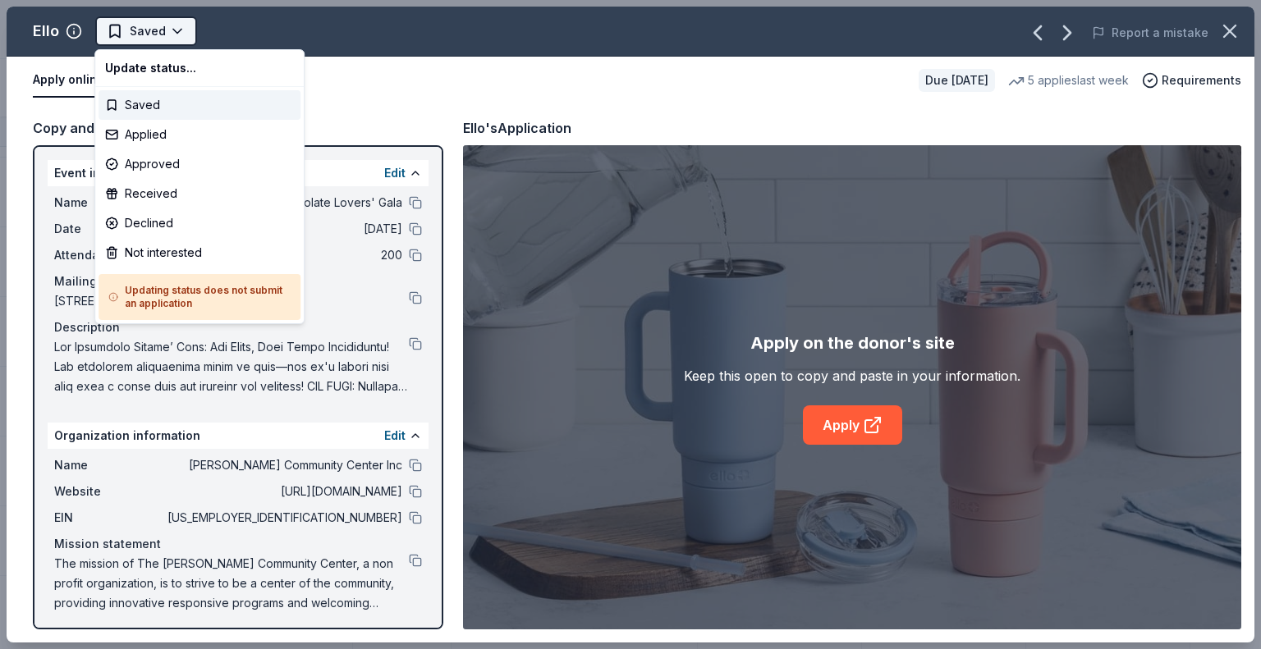
click at [176, 25] on html "Chocolate Lovers' Gala Track · 101 Discover $10 in rewards 59 Saved 33 Applied …" at bounding box center [630, 324] width 1261 height 649
click at [159, 134] on div "Applied" at bounding box center [200, 135] width 202 height 30
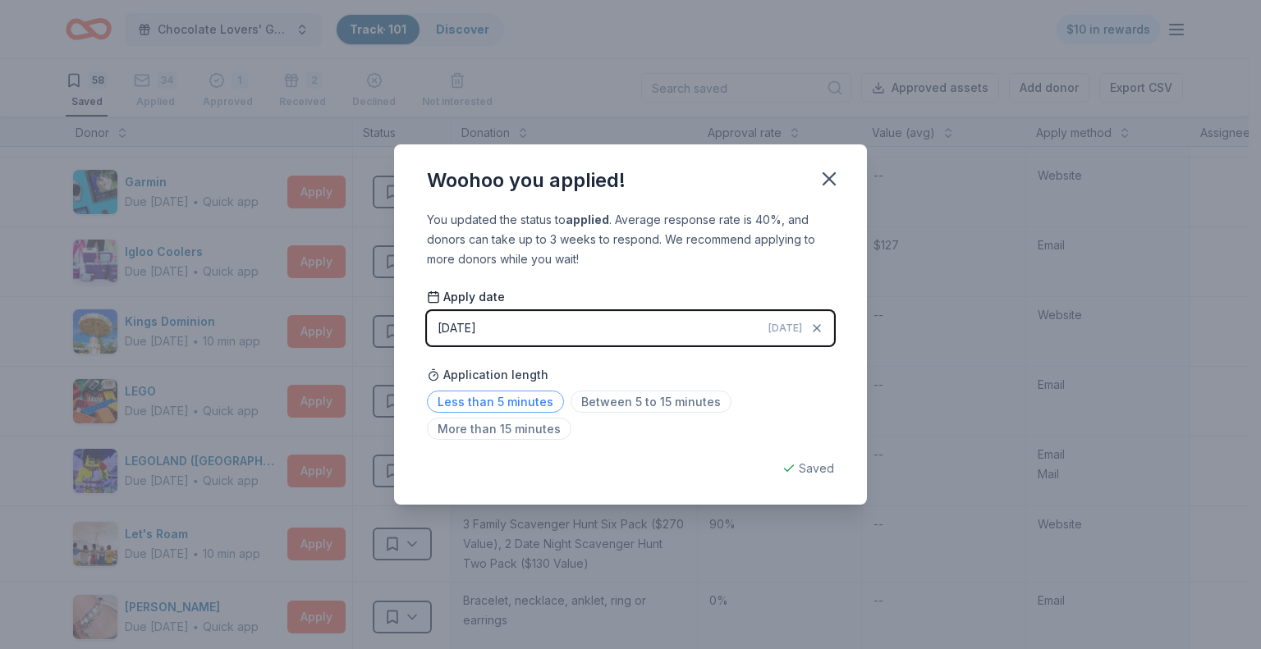
click at [476, 401] on span "Less than 5 minutes" at bounding box center [495, 402] width 137 height 22
click at [823, 175] on icon "button" at bounding box center [829, 178] width 23 height 23
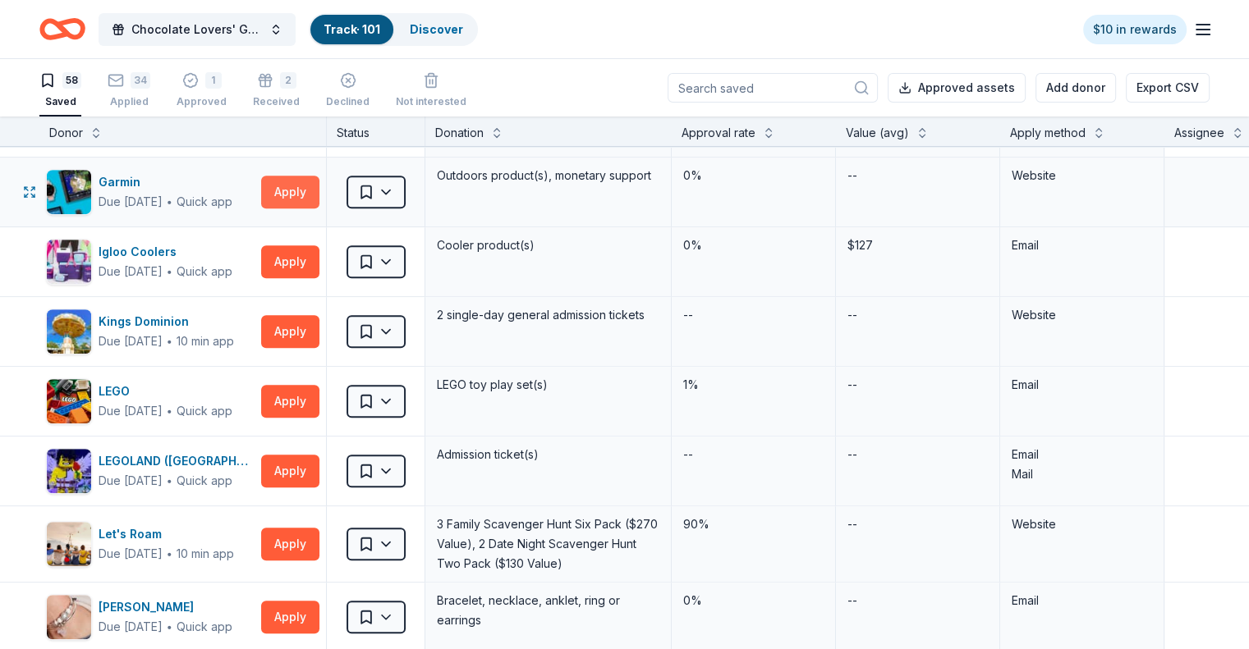
click at [319, 194] on button "Apply" at bounding box center [290, 192] width 58 height 33
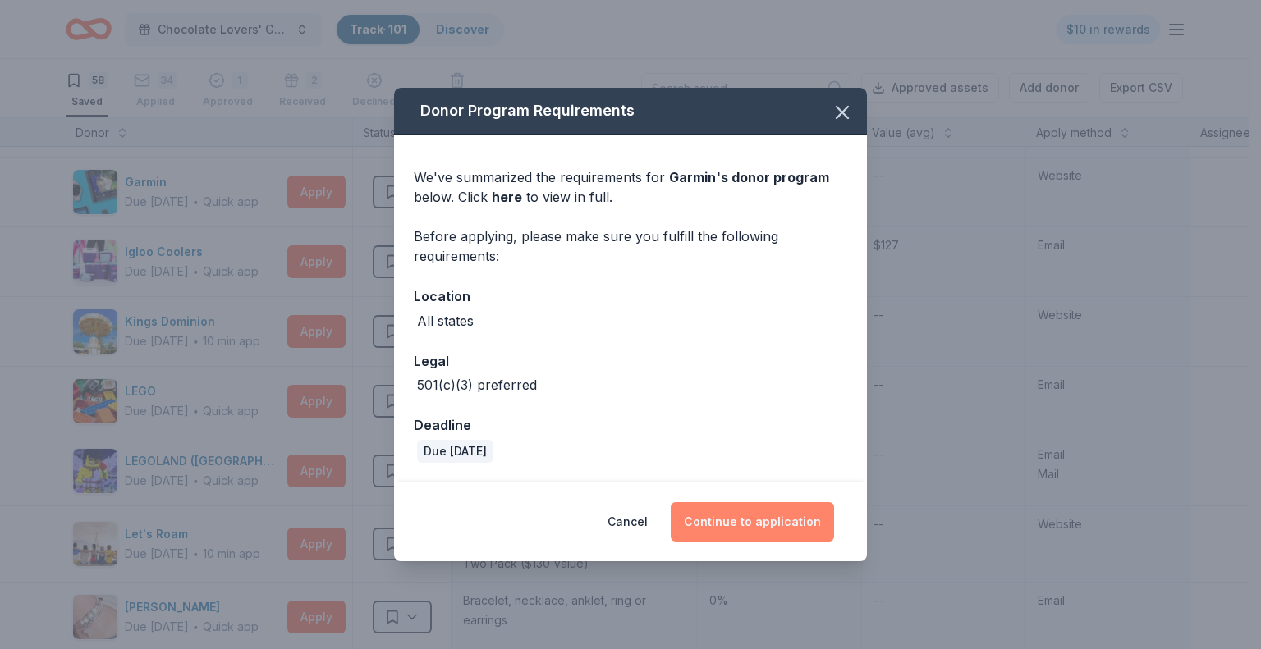
click at [749, 521] on button "Continue to application" at bounding box center [752, 521] width 163 height 39
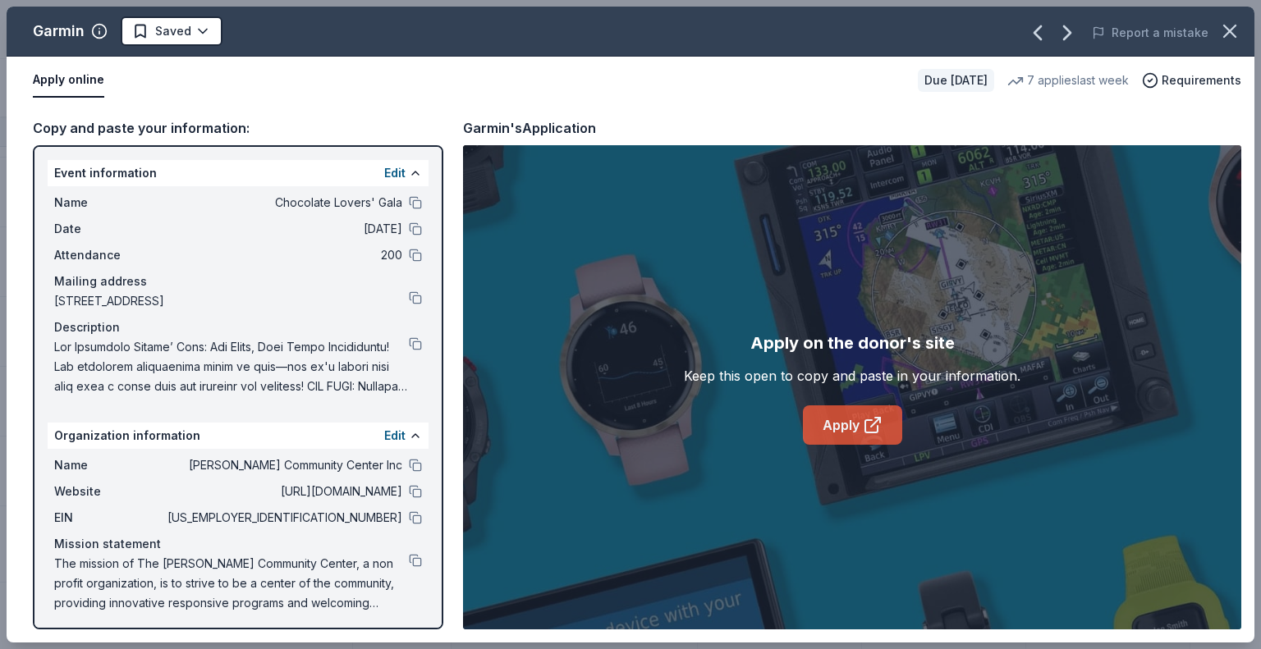
click at [855, 430] on link "Apply" at bounding box center [852, 425] width 99 height 39
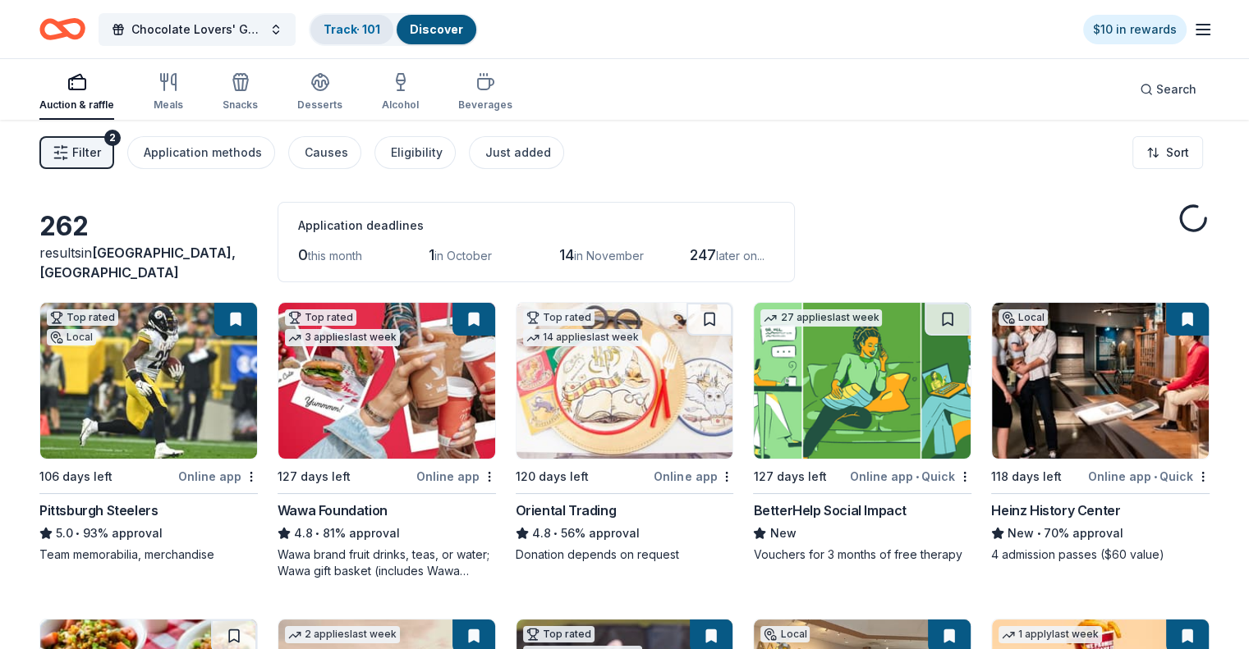
click at [367, 30] on link "Track · 101" at bounding box center [351, 29] width 57 height 14
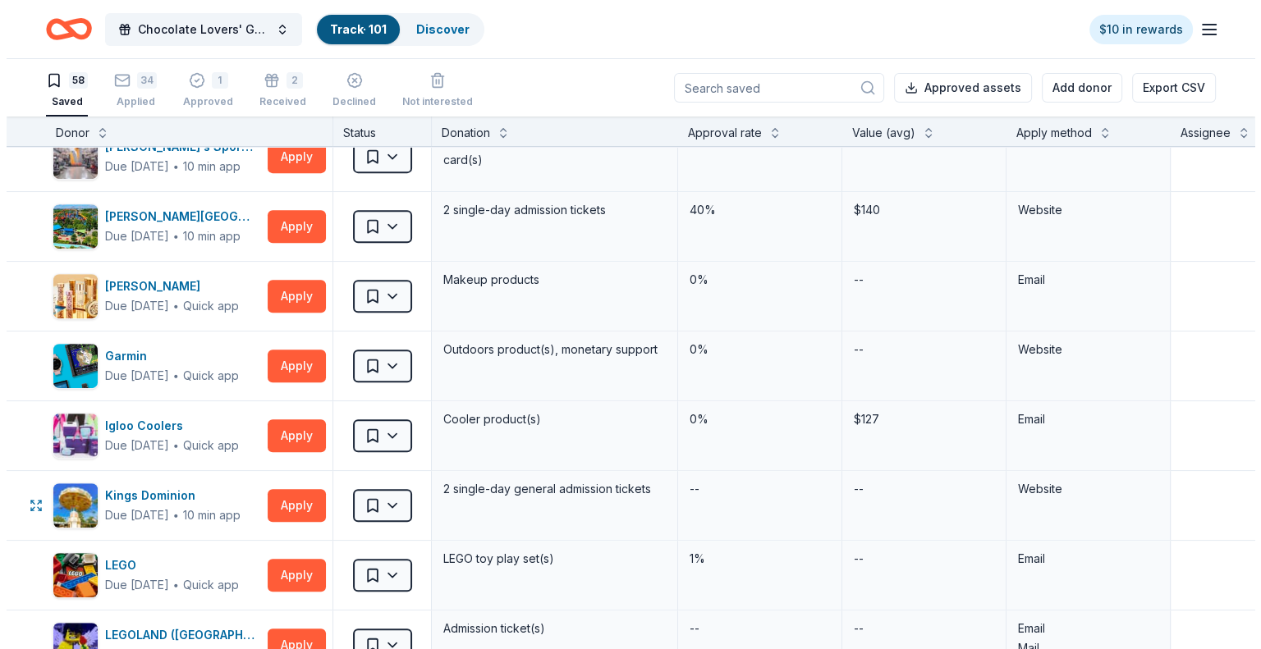
scroll to position [821, 0]
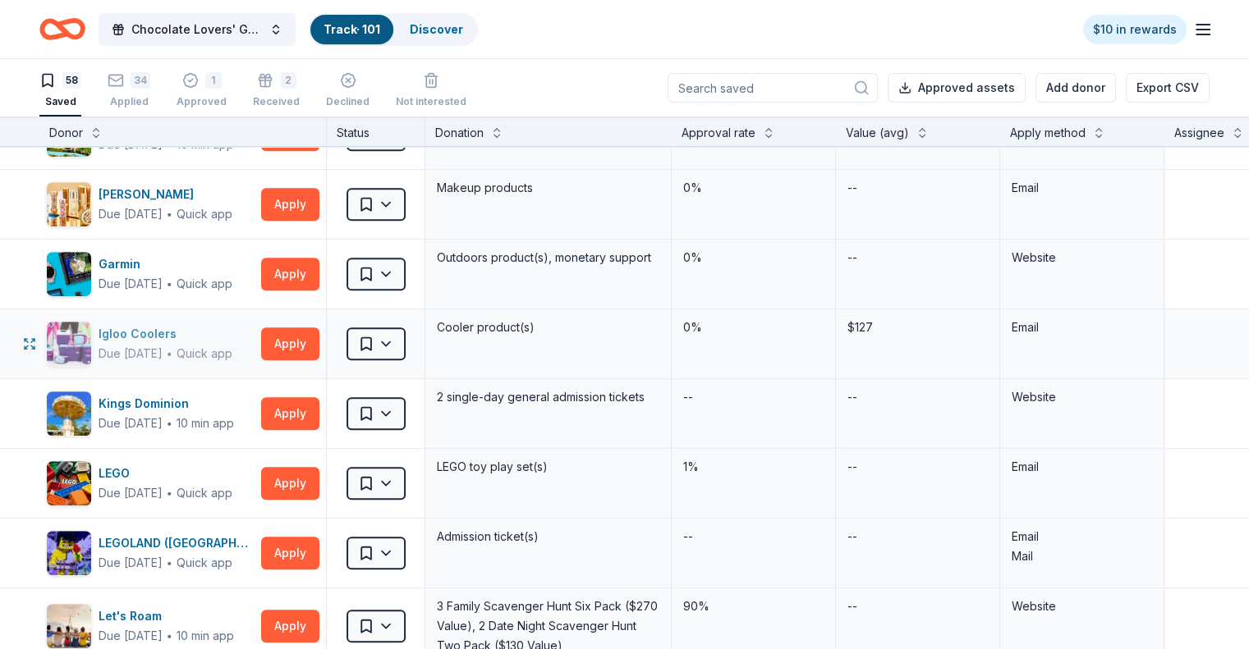
click at [218, 344] on div "Due in 118 days ∙ Quick app" at bounding box center [166, 354] width 134 height 20
click at [319, 338] on button "Apply" at bounding box center [290, 344] width 58 height 33
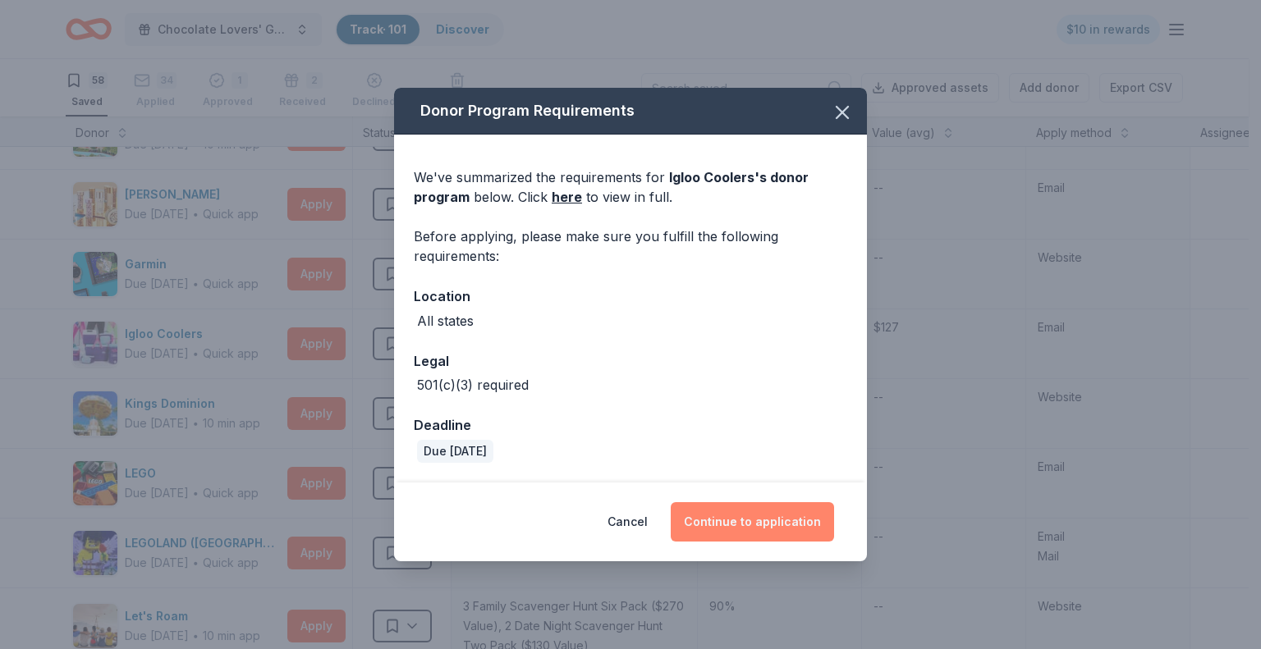
click at [765, 525] on button "Continue to application" at bounding box center [752, 521] width 163 height 39
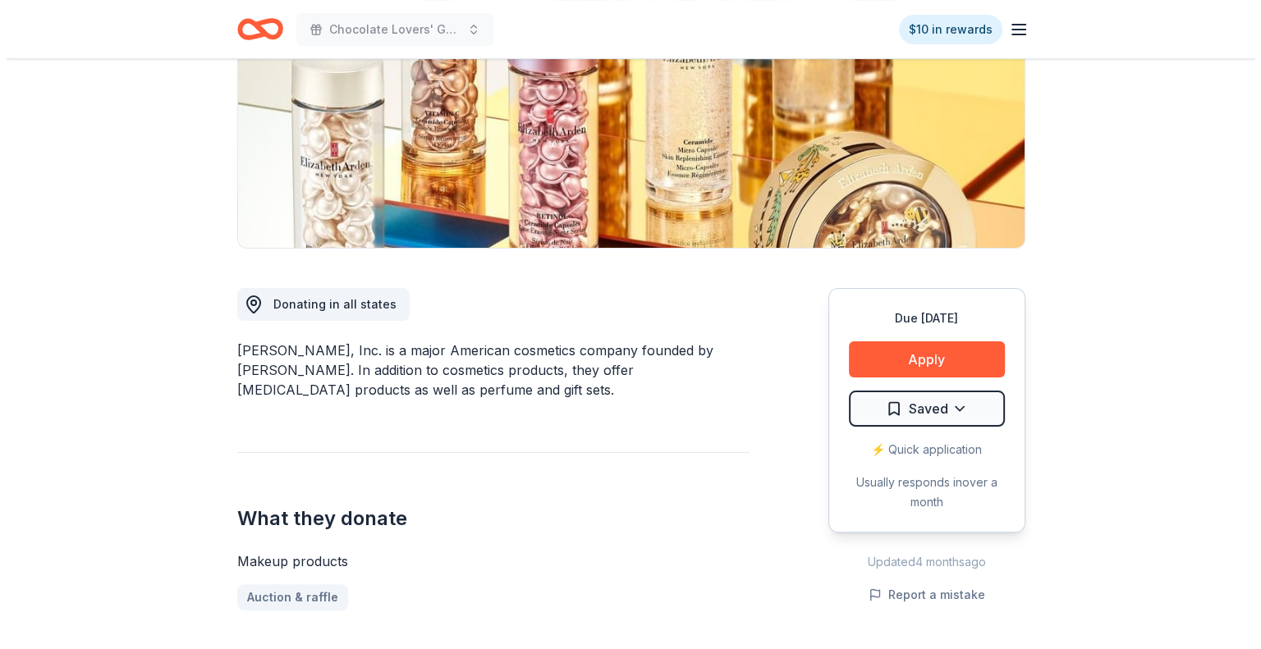
scroll to position [328, 0]
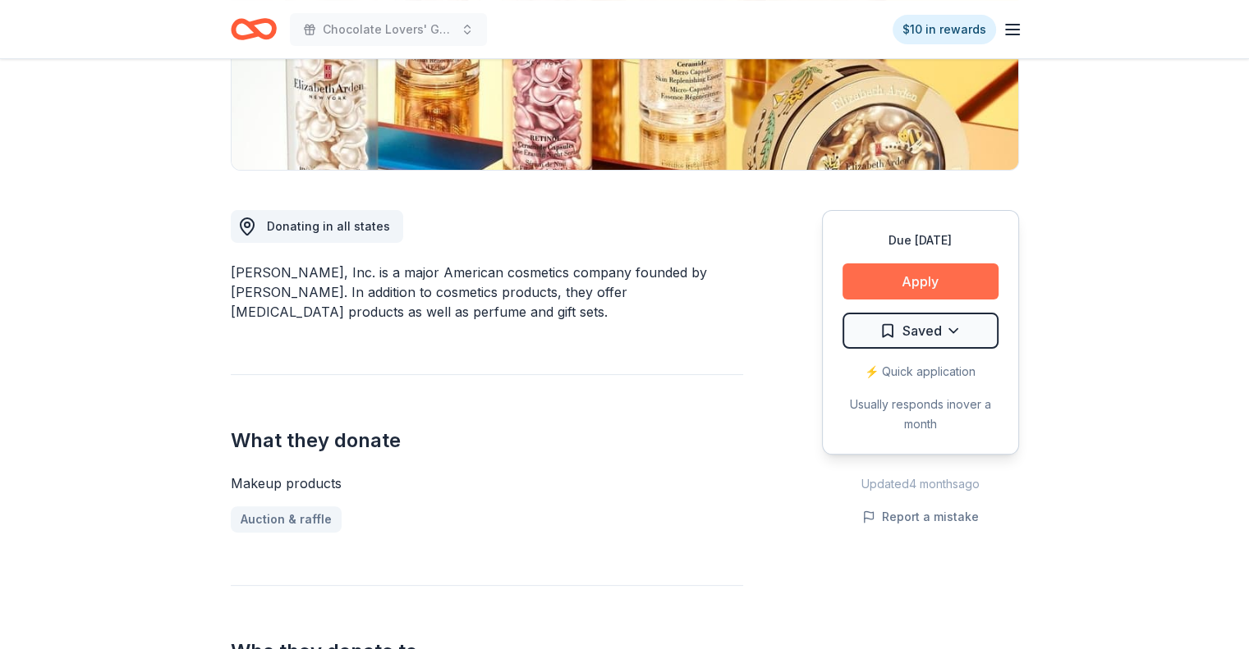
click at [906, 275] on button "Apply" at bounding box center [920, 282] width 156 height 36
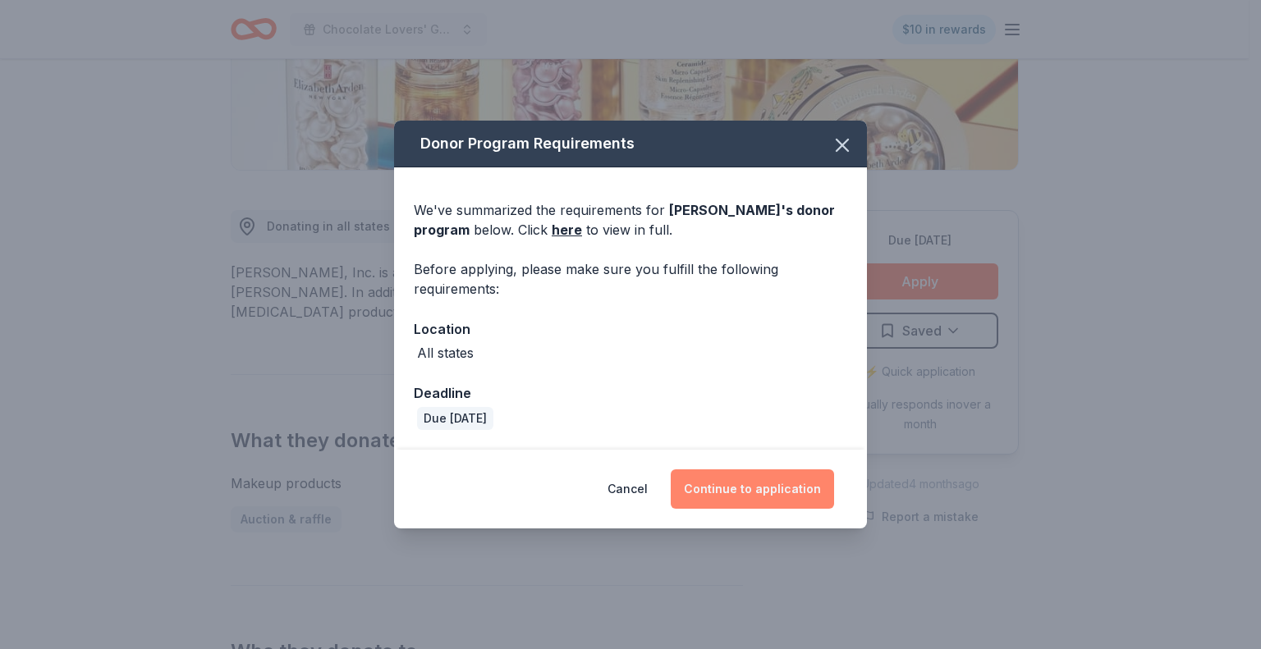
click at [778, 487] on button "Continue to application" at bounding box center [752, 489] width 163 height 39
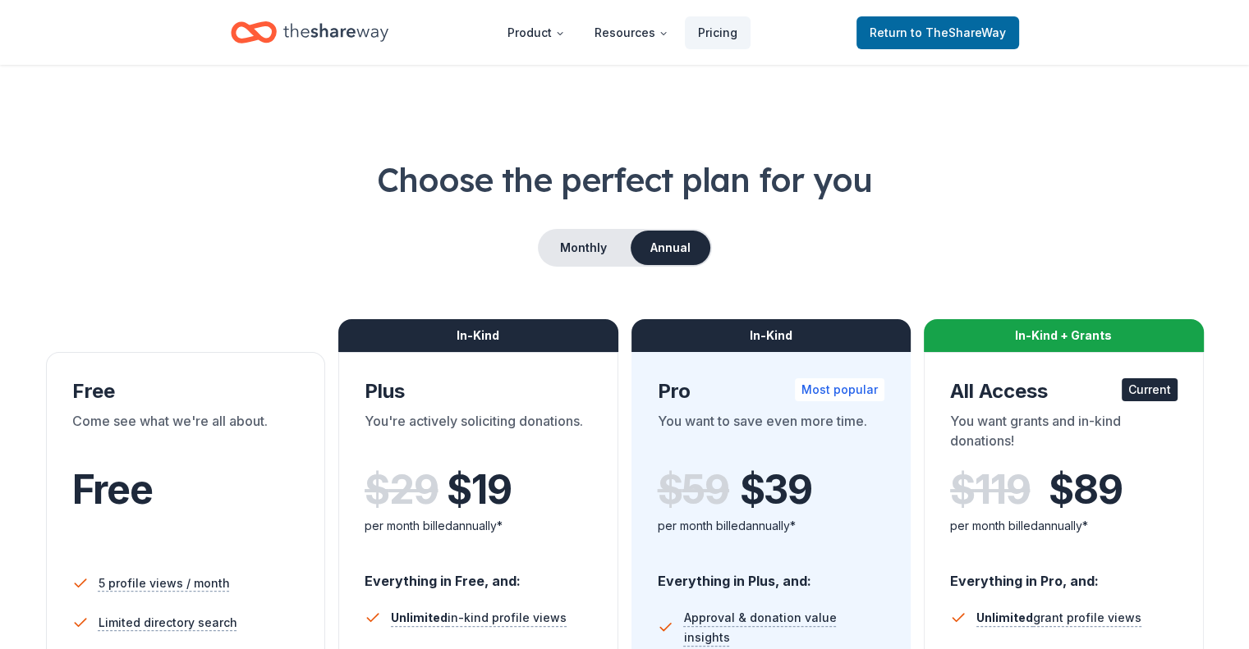
click at [355, 34] on icon "Home" at bounding box center [335, 33] width 105 height 34
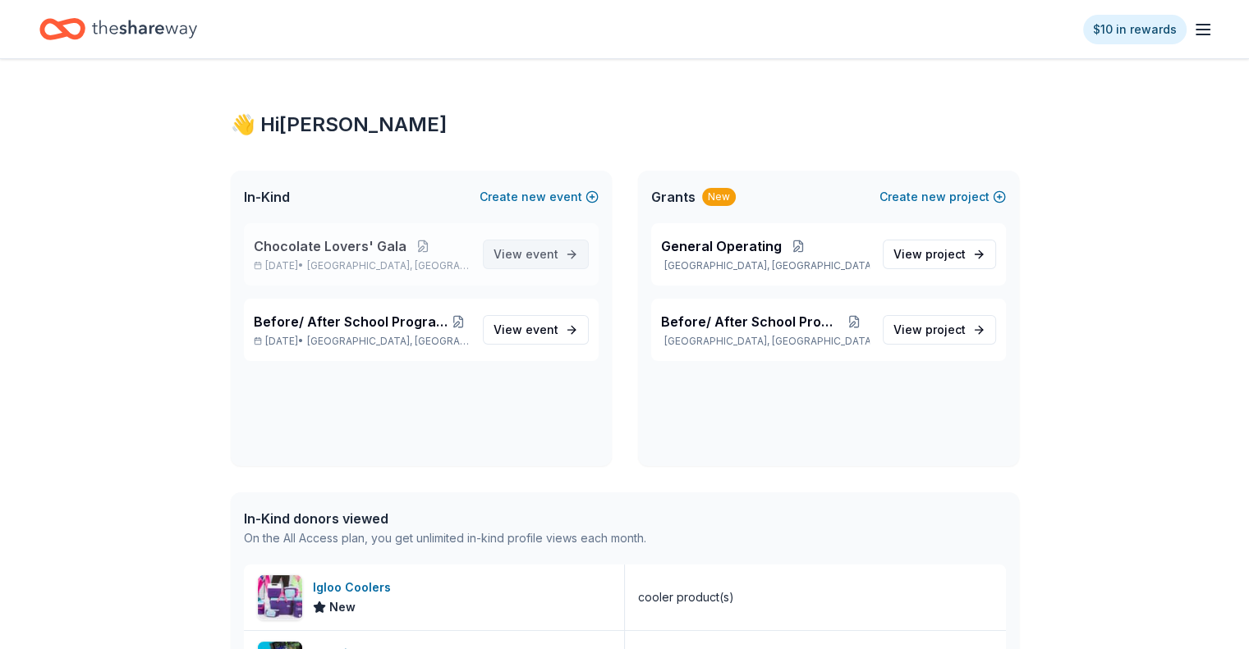
click at [547, 256] on span "event" at bounding box center [541, 254] width 33 height 14
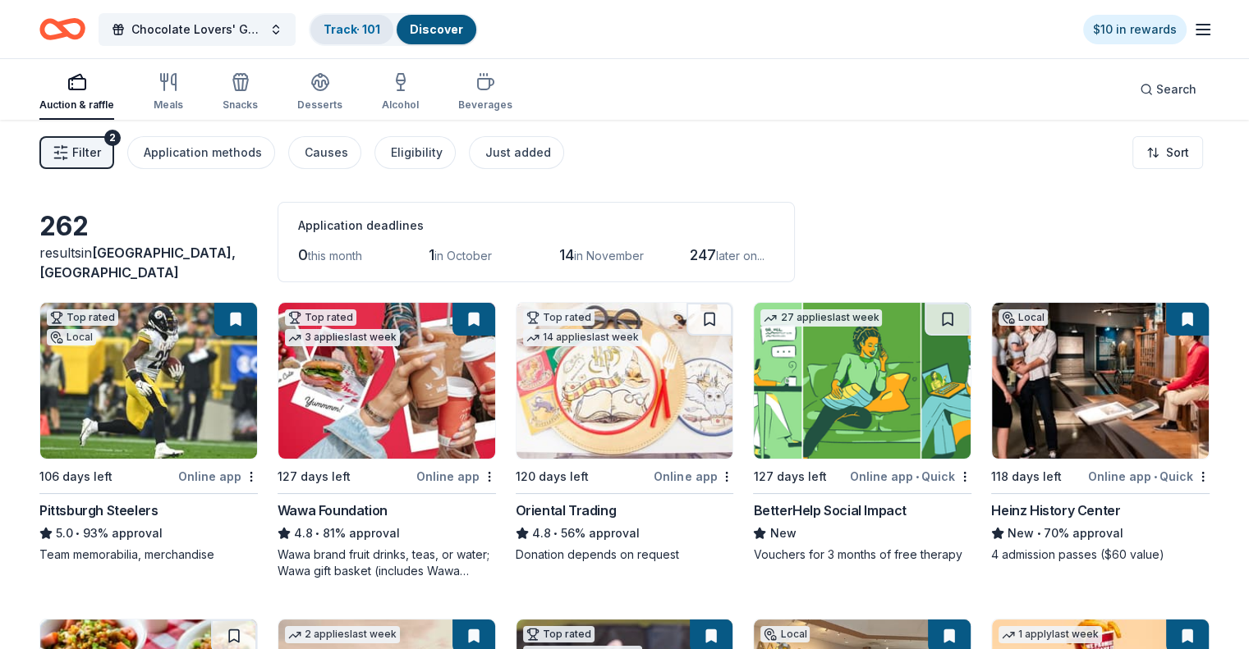
click at [380, 22] on link "Track · 101" at bounding box center [351, 29] width 57 height 14
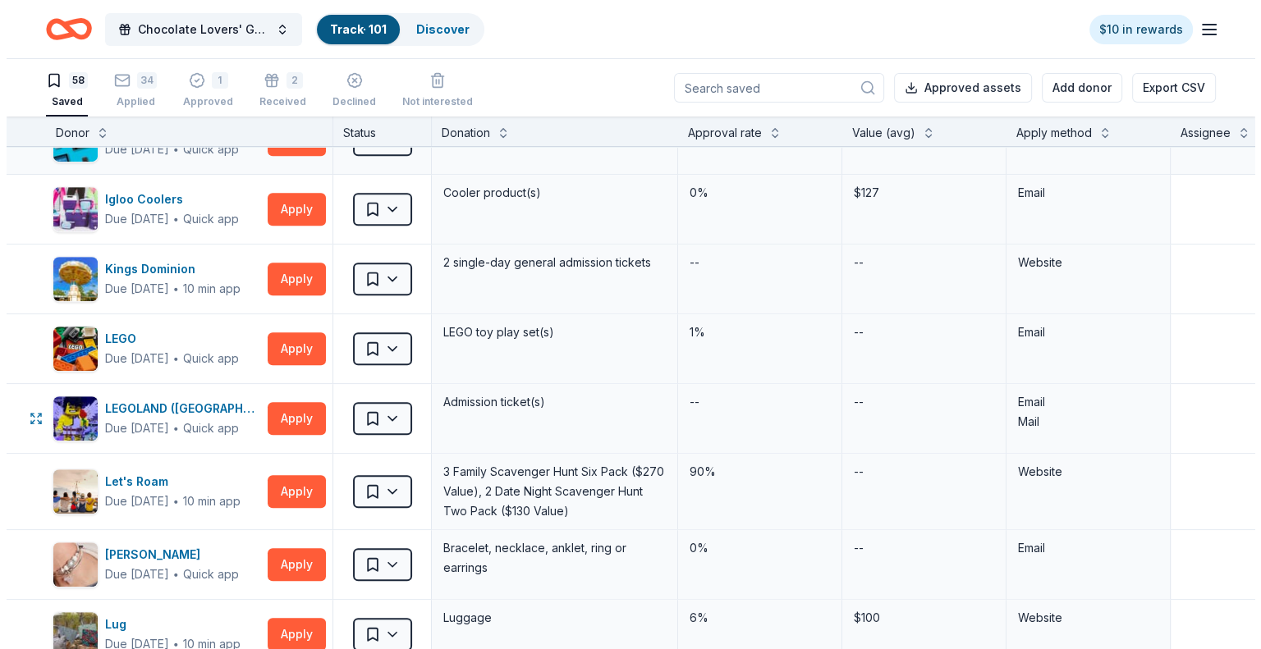
scroll to position [903, 0]
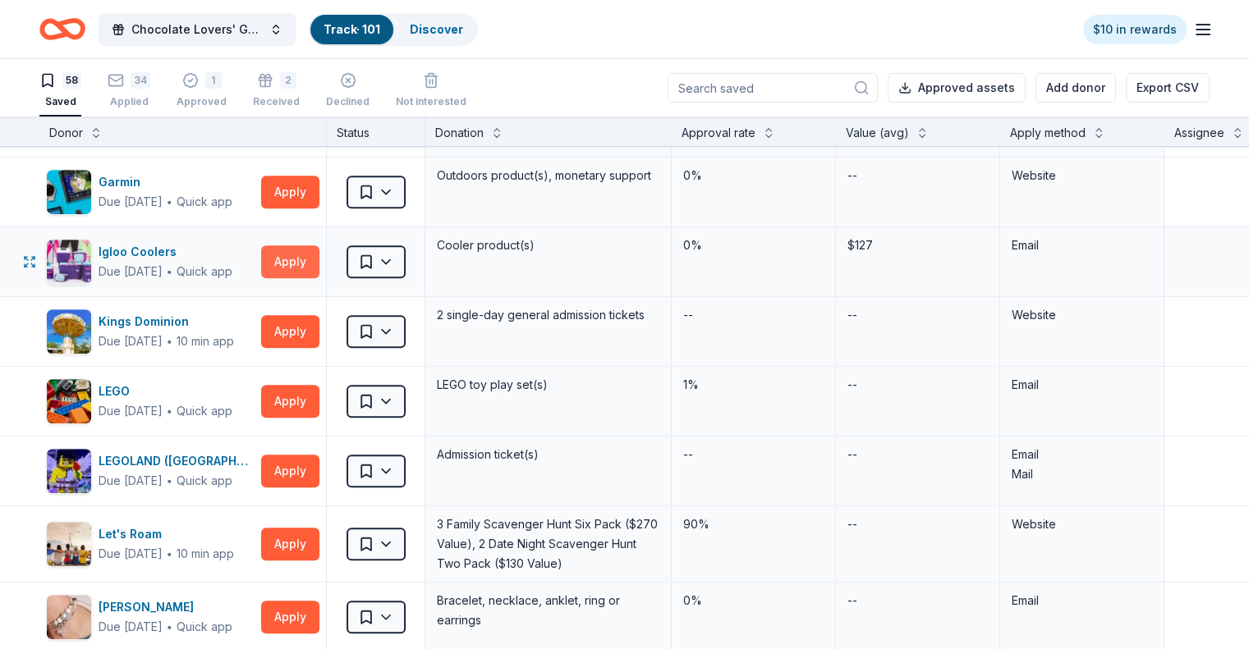
click at [319, 258] on button "Apply" at bounding box center [290, 261] width 58 height 33
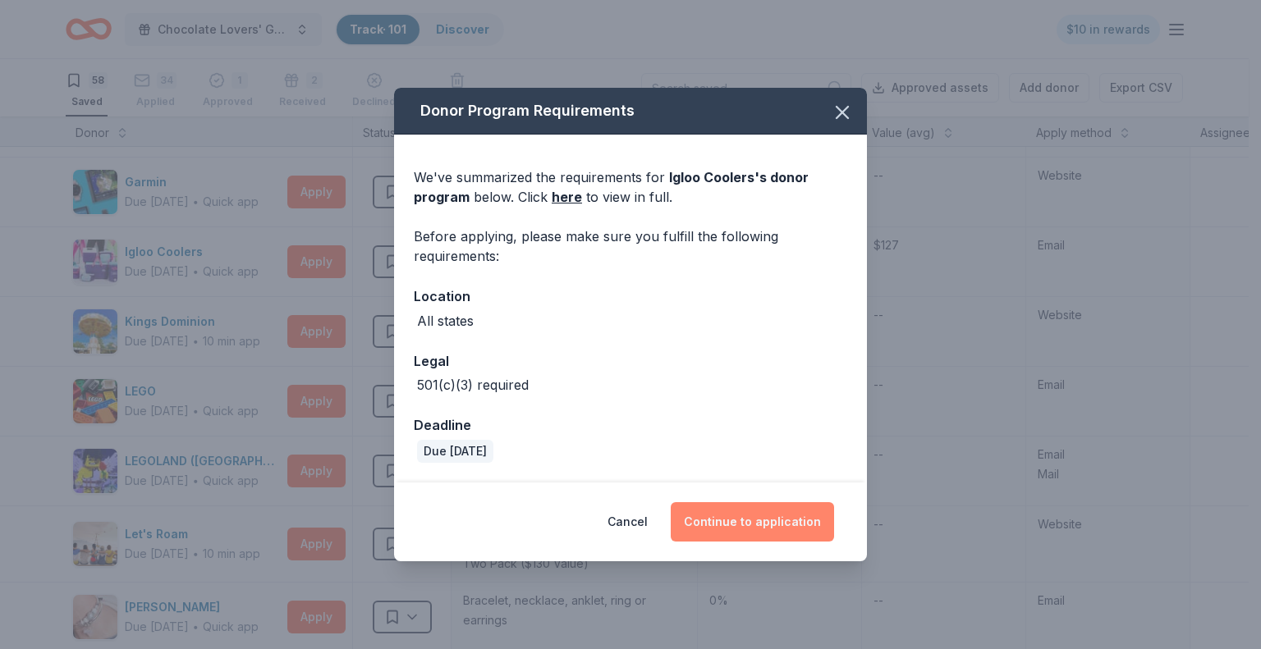
click at [763, 523] on button "Continue to application" at bounding box center [752, 521] width 163 height 39
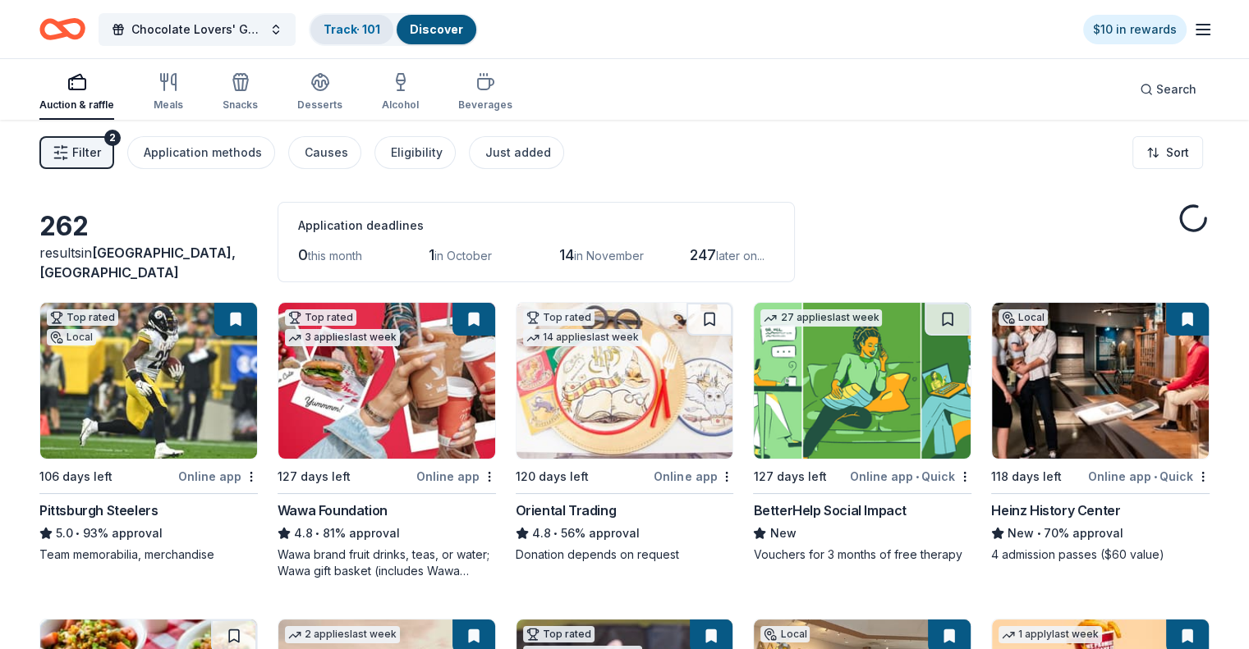
click at [380, 26] on link "Track · 101" at bounding box center [351, 29] width 57 height 14
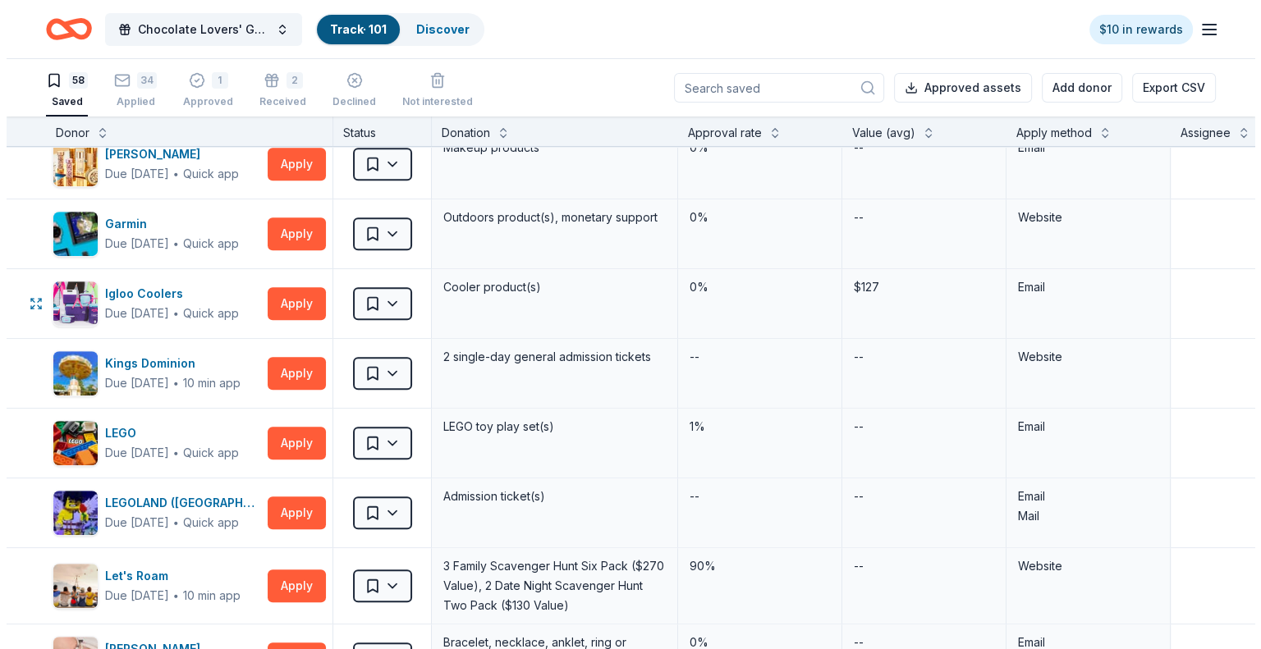
scroll to position [903, 0]
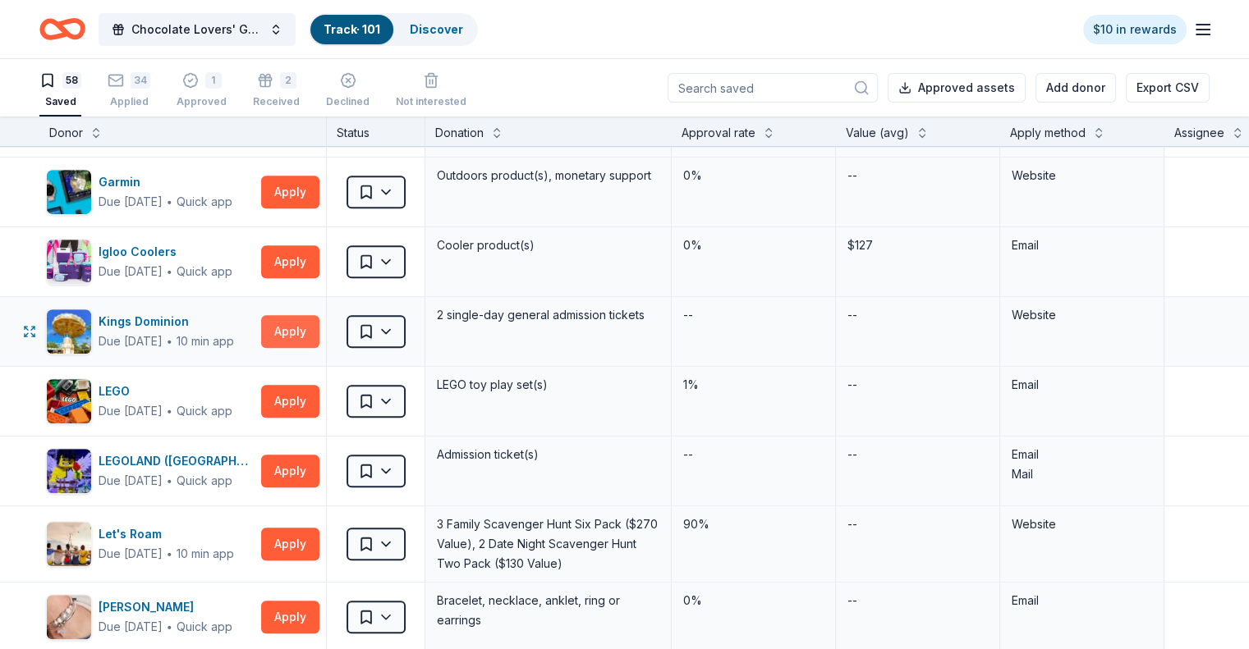
click at [319, 323] on button "Apply" at bounding box center [290, 331] width 58 height 33
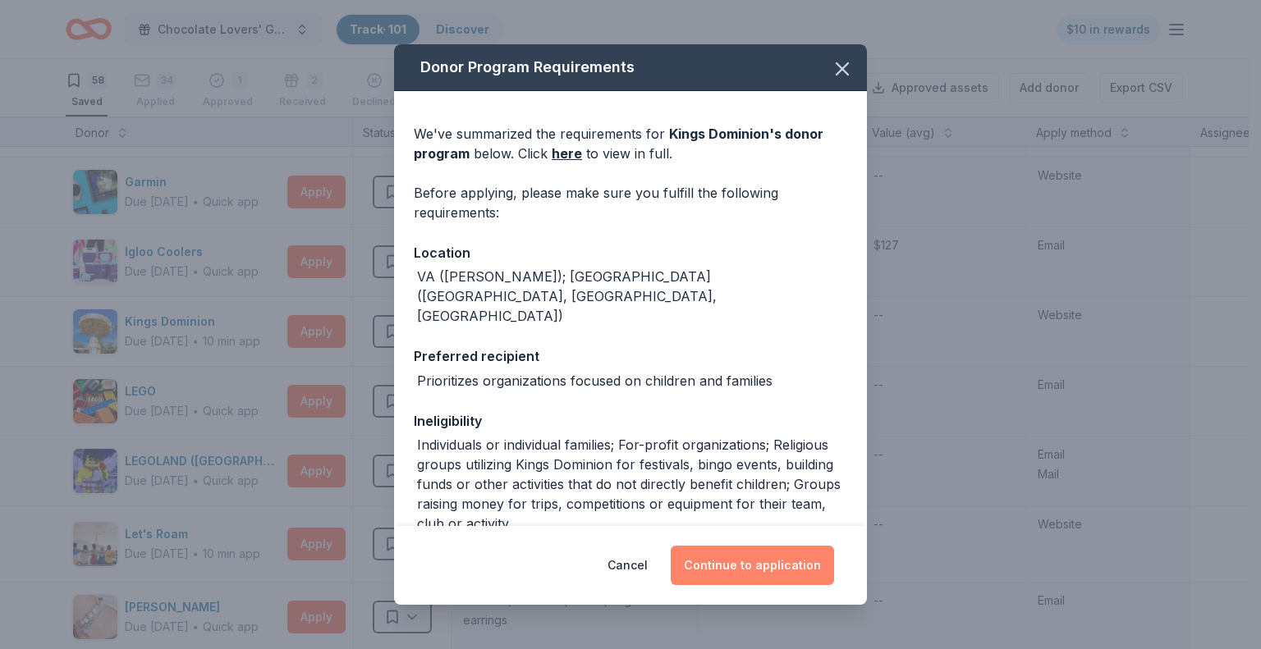
click at [745, 553] on button "Continue to application" at bounding box center [752, 565] width 163 height 39
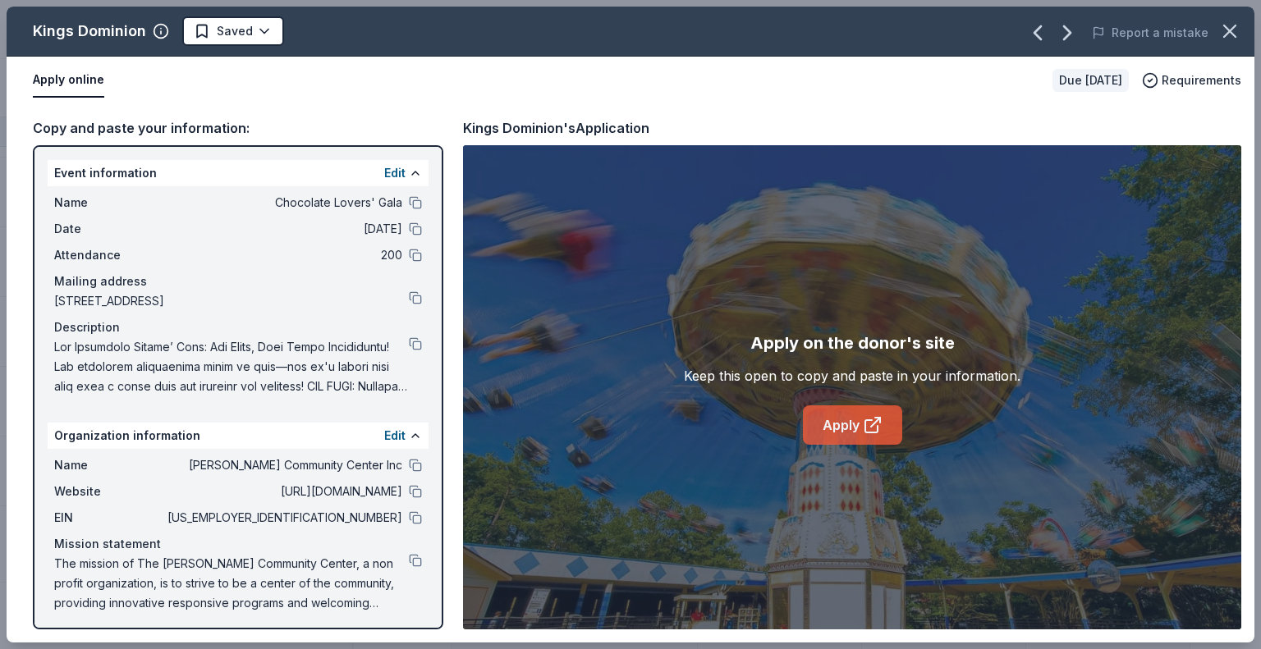
click at [865, 426] on icon at bounding box center [871, 426] width 12 height 12
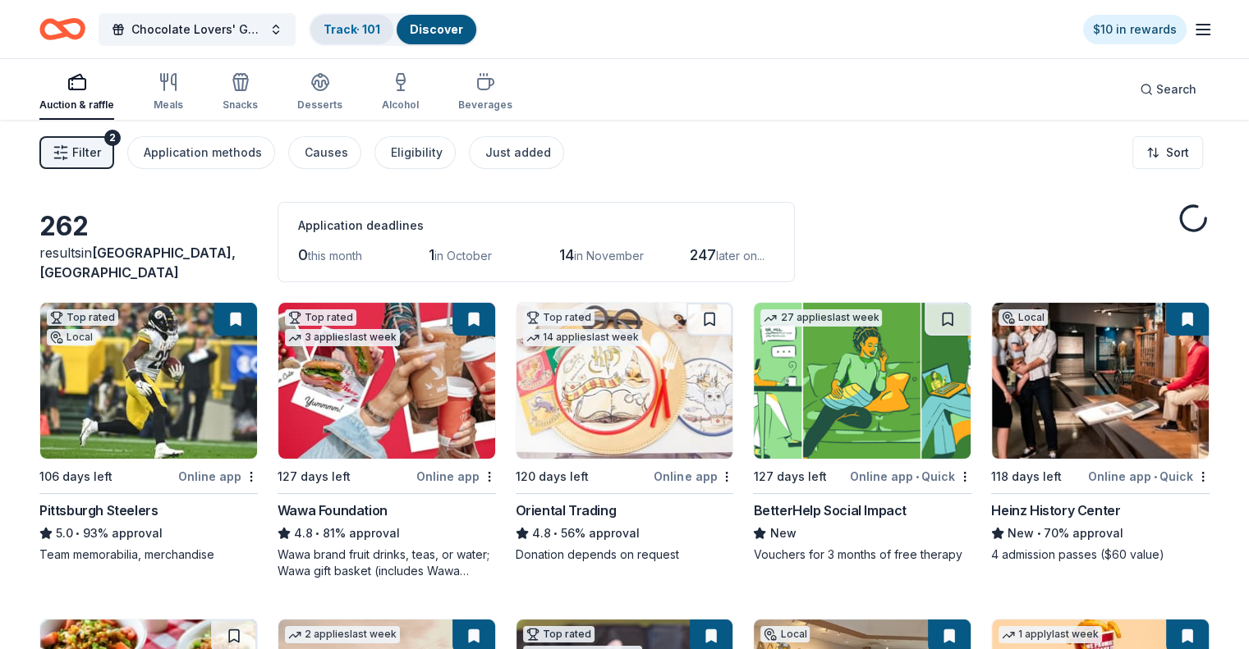
click at [380, 31] on link "Track · 101" at bounding box center [351, 29] width 57 height 14
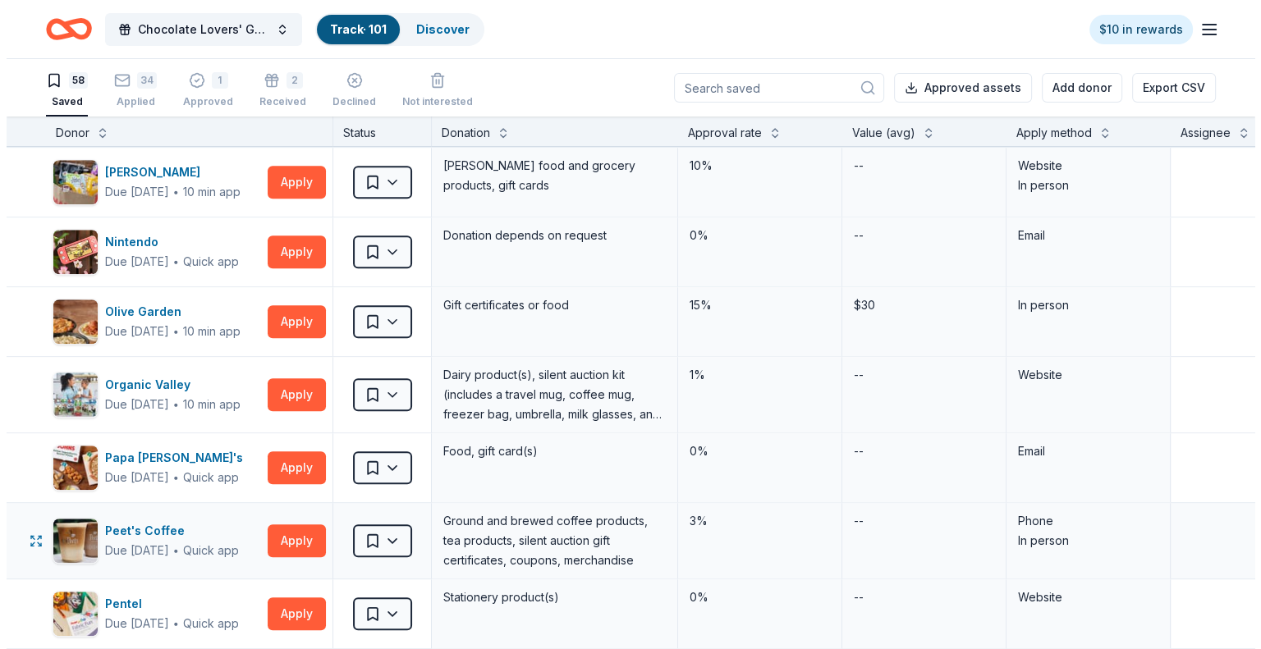
scroll to position [1560, 0]
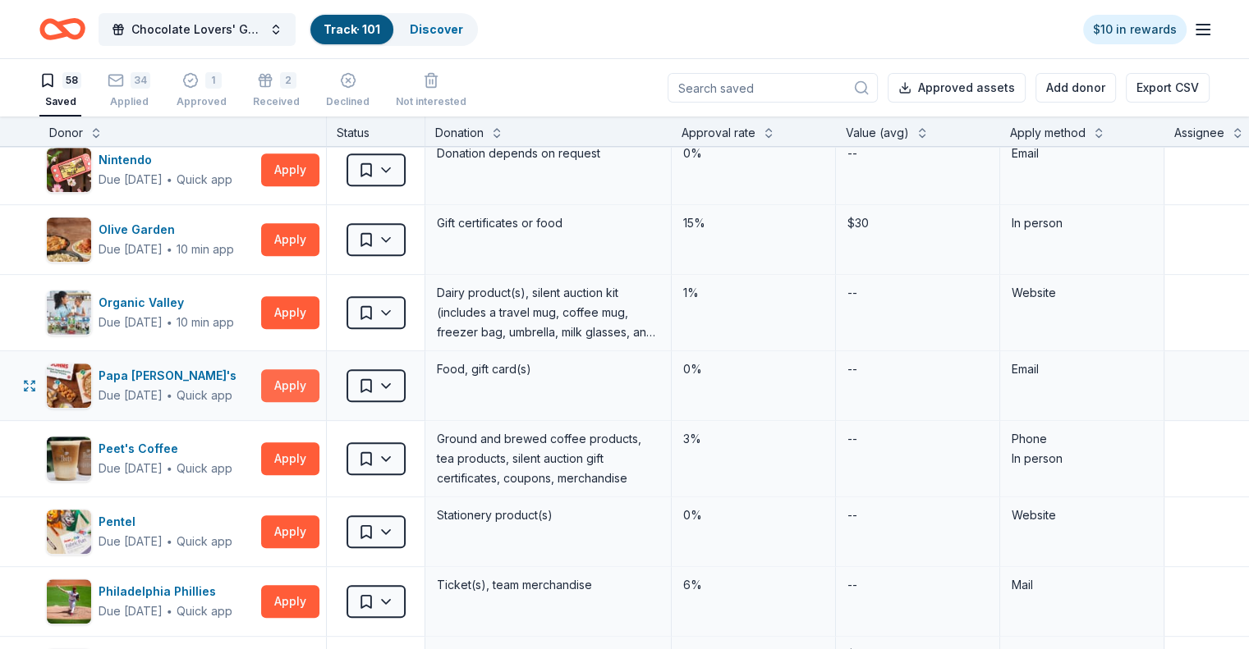
click at [319, 378] on button "Apply" at bounding box center [290, 385] width 58 height 33
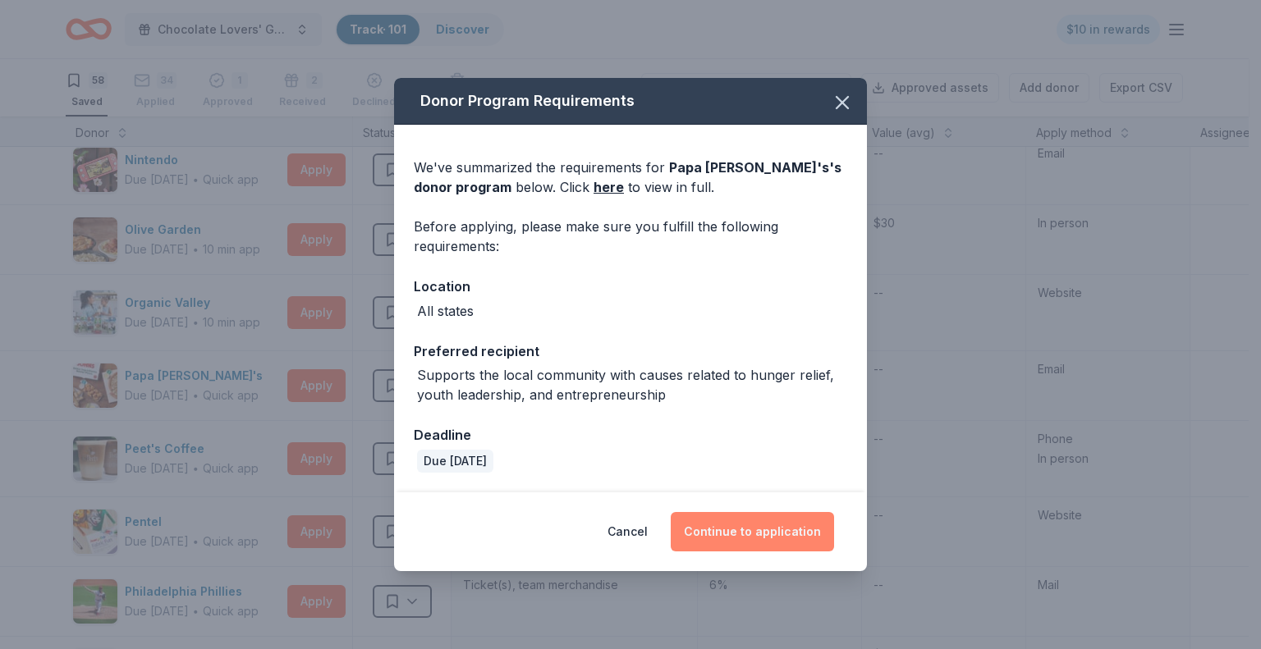
click at [735, 537] on button "Continue to application" at bounding box center [752, 531] width 163 height 39
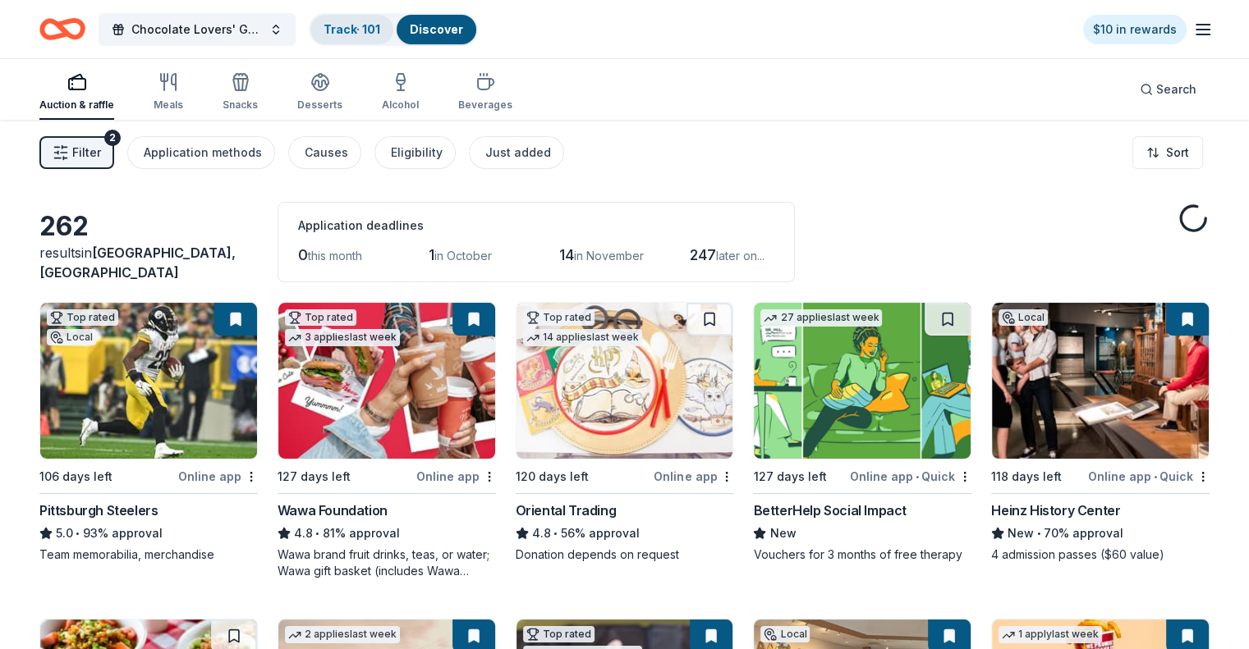
click at [378, 32] on link "Track · 101" at bounding box center [351, 29] width 57 height 14
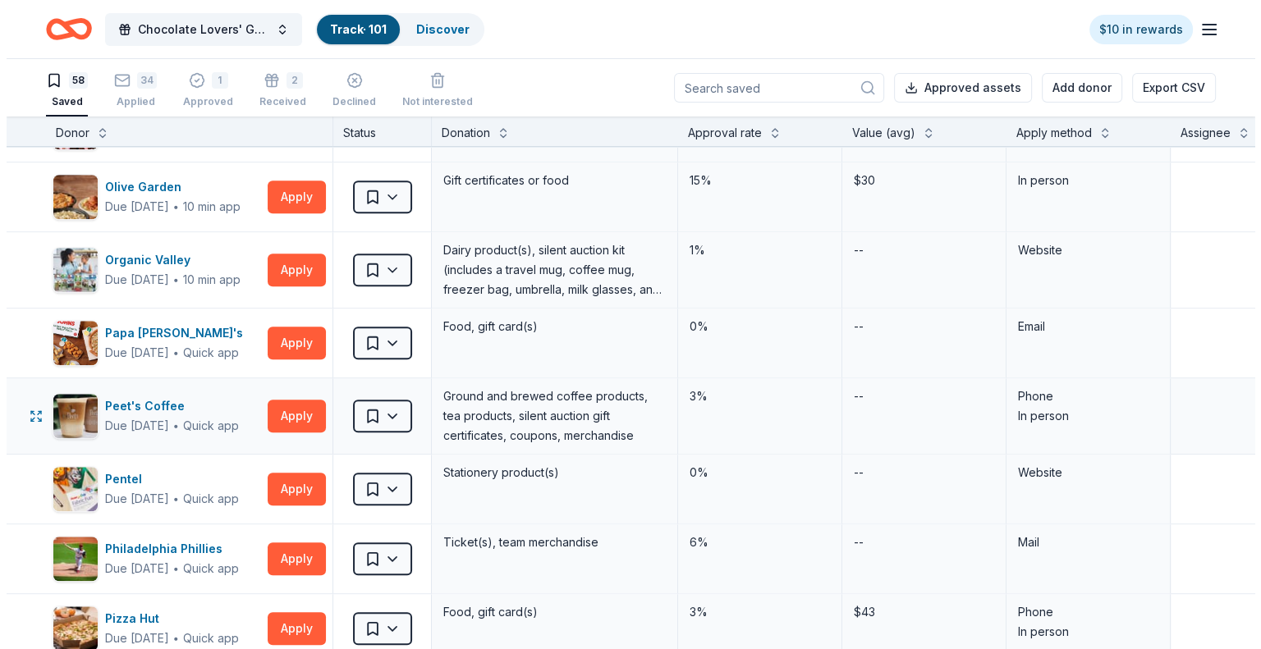
scroll to position [1642, 0]
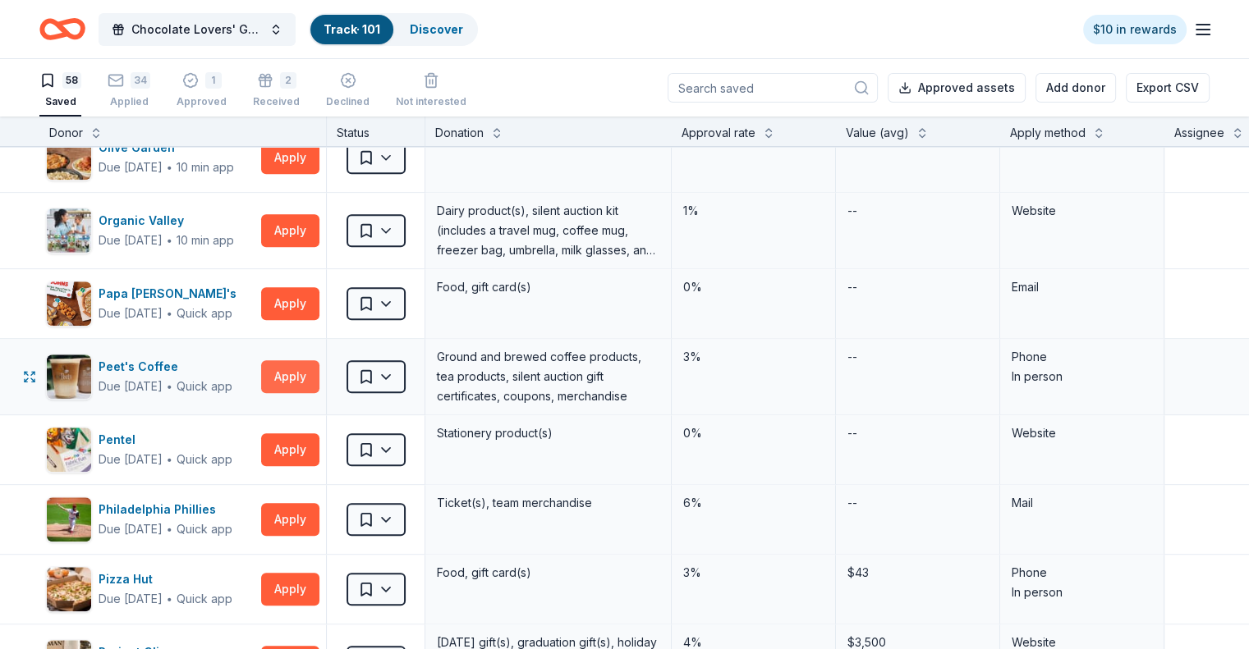
click at [319, 368] on button "Apply" at bounding box center [290, 376] width 58 height 33
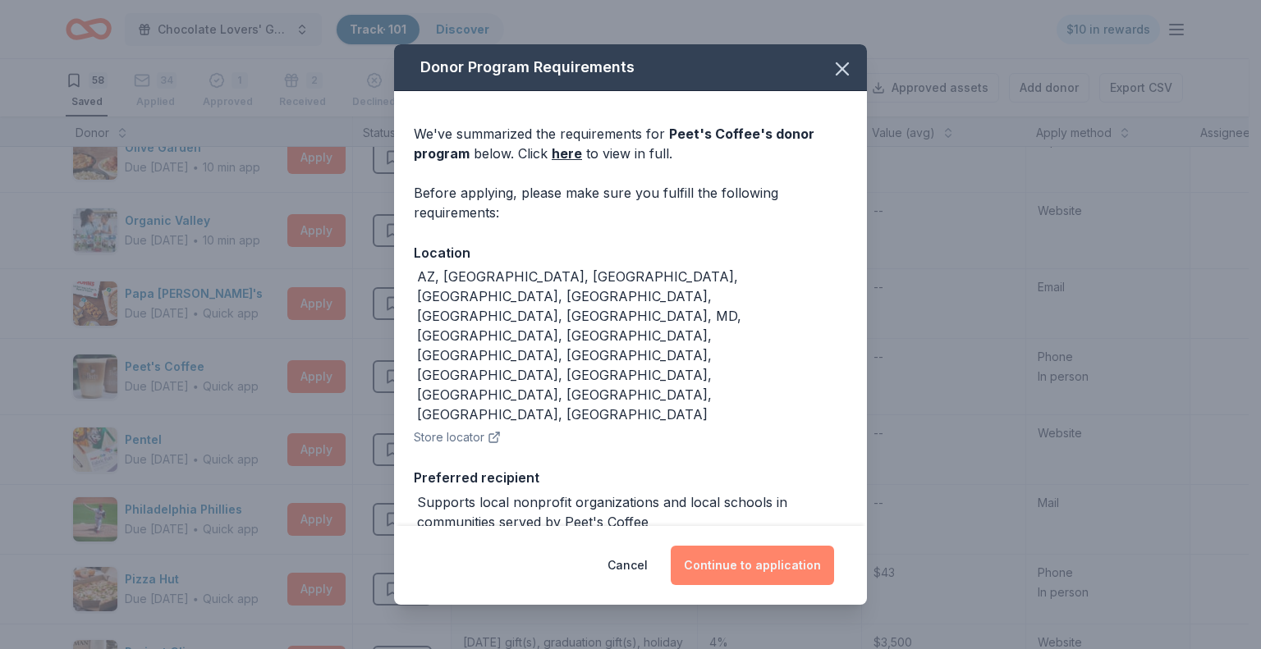
click at [741, 561] on button "Continue to application" at bounding box center [752, 565] width 163 height 39
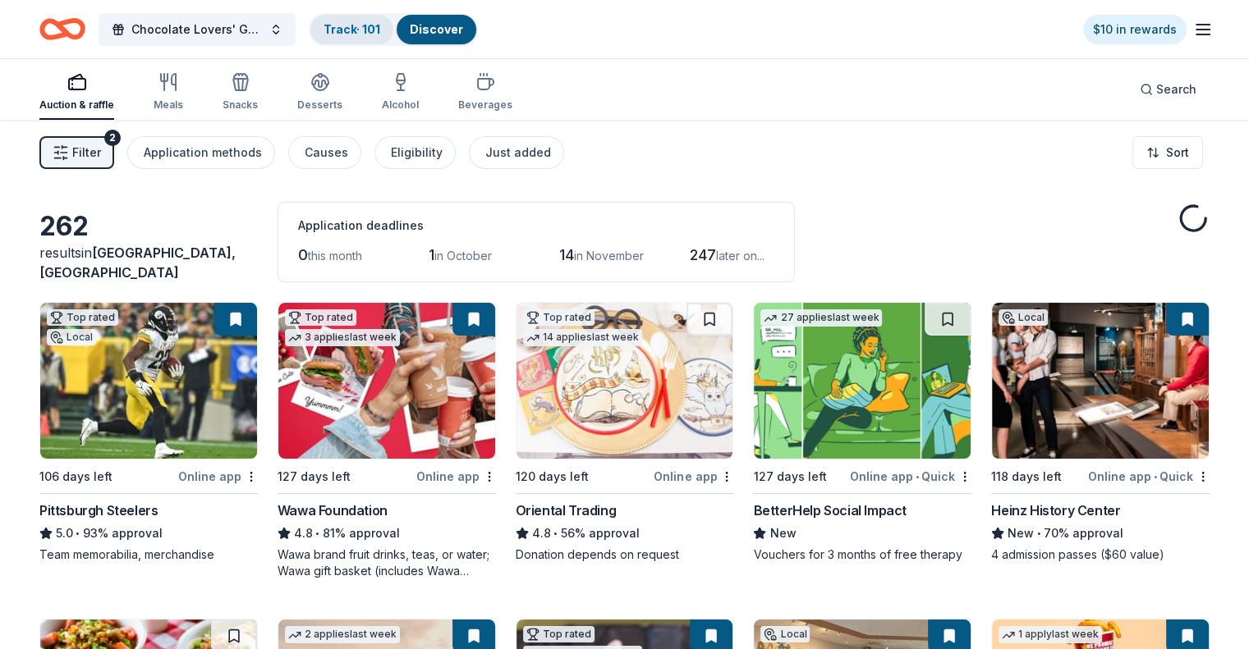
click at [378, 29] on link "Track · 101" at bounding box center [351, 29] width 57 height 14
click at [380, 27] on link "Track · 101" at bounding box center [351, 29] width 57 height 14
click at [376, 30] on link "Track · 101" at bounding box center [351, 29] width 57 height 14
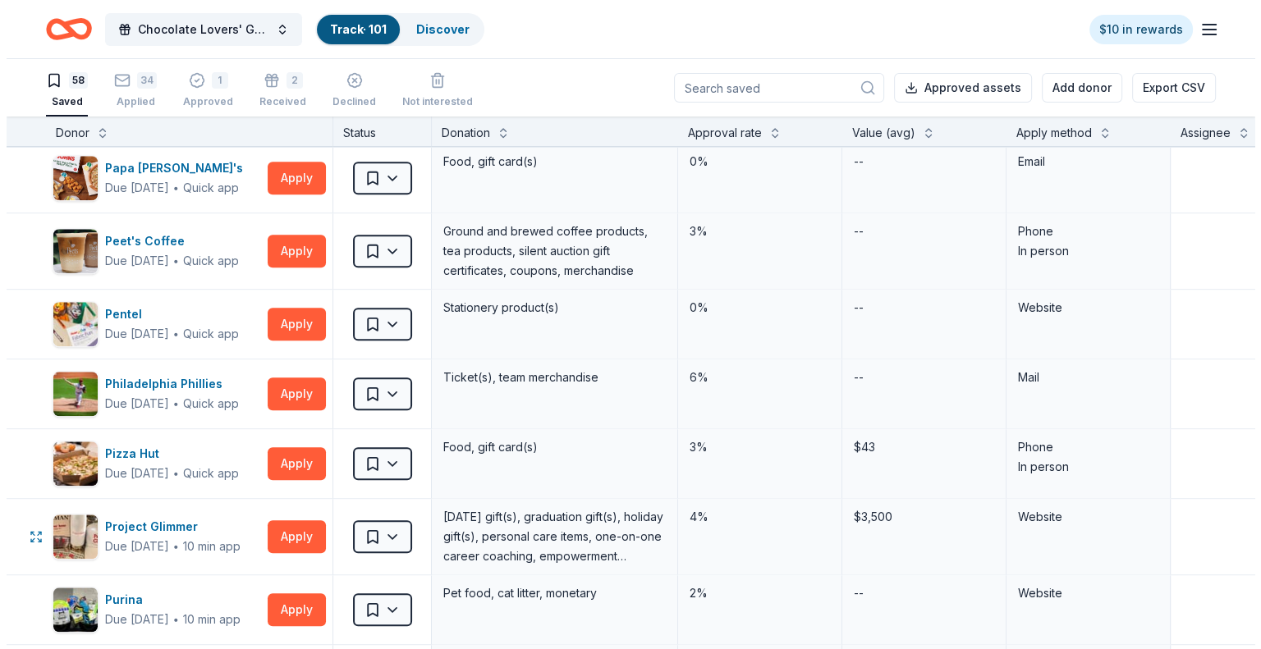
scroll to position [1806, 0]
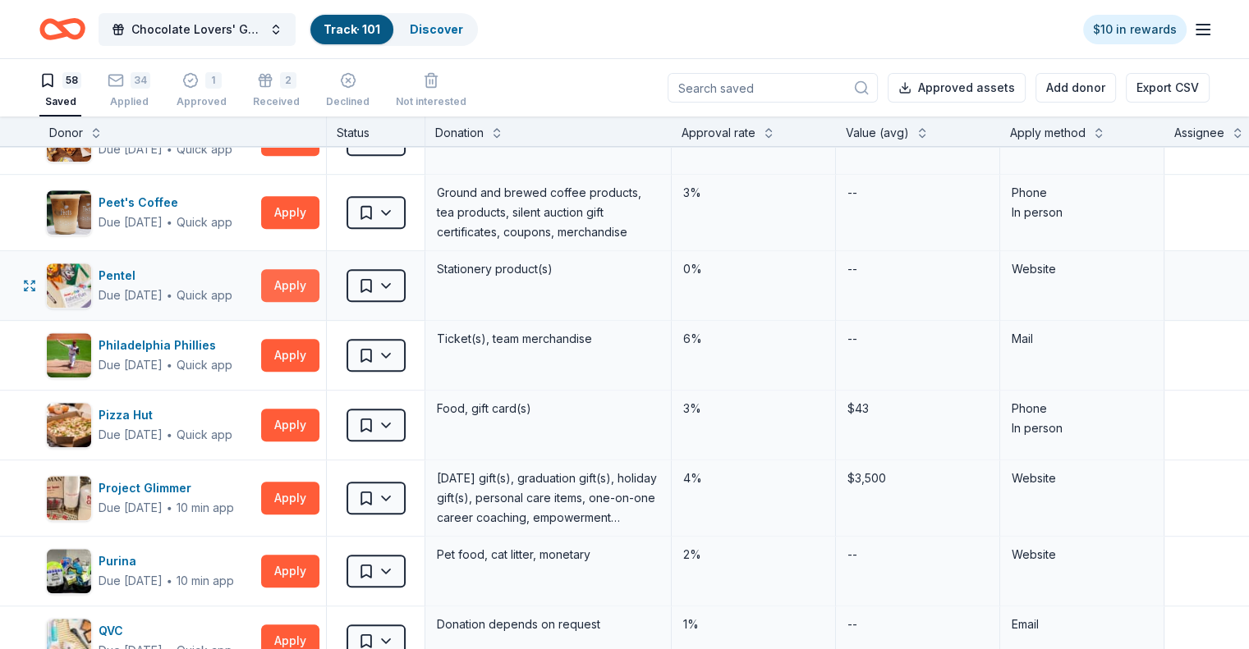
click at [310, 281] on button "Apply" at bounding box center [290, 285] width 58 height 33
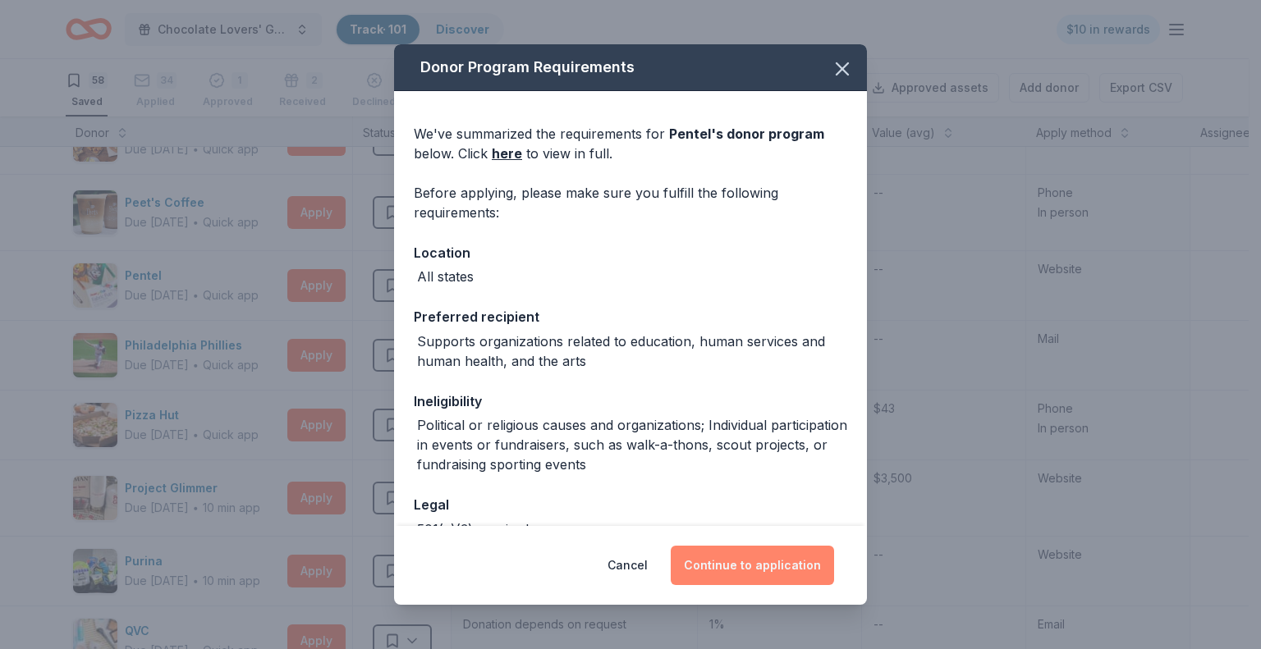
click at [733, 565] on button "Continue to application" at bounding box center [752, 565] width 163 height 39
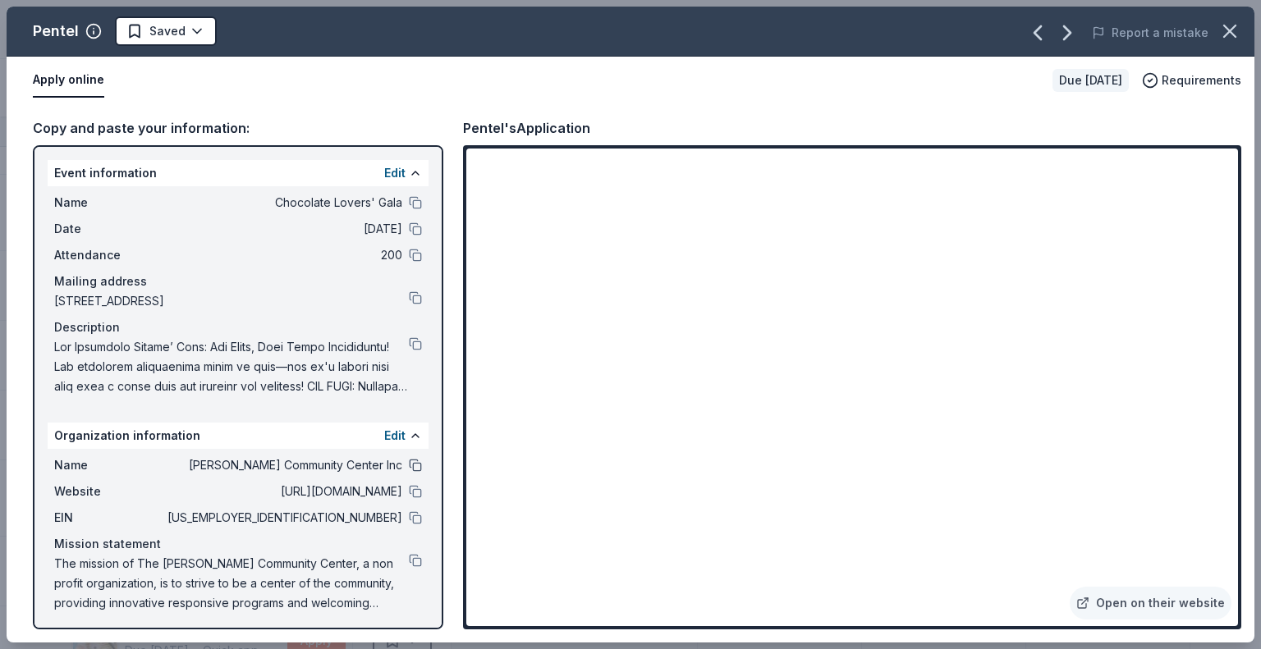
click at [409, 466] on button at bounding box center [415, 465] width 13 height 13
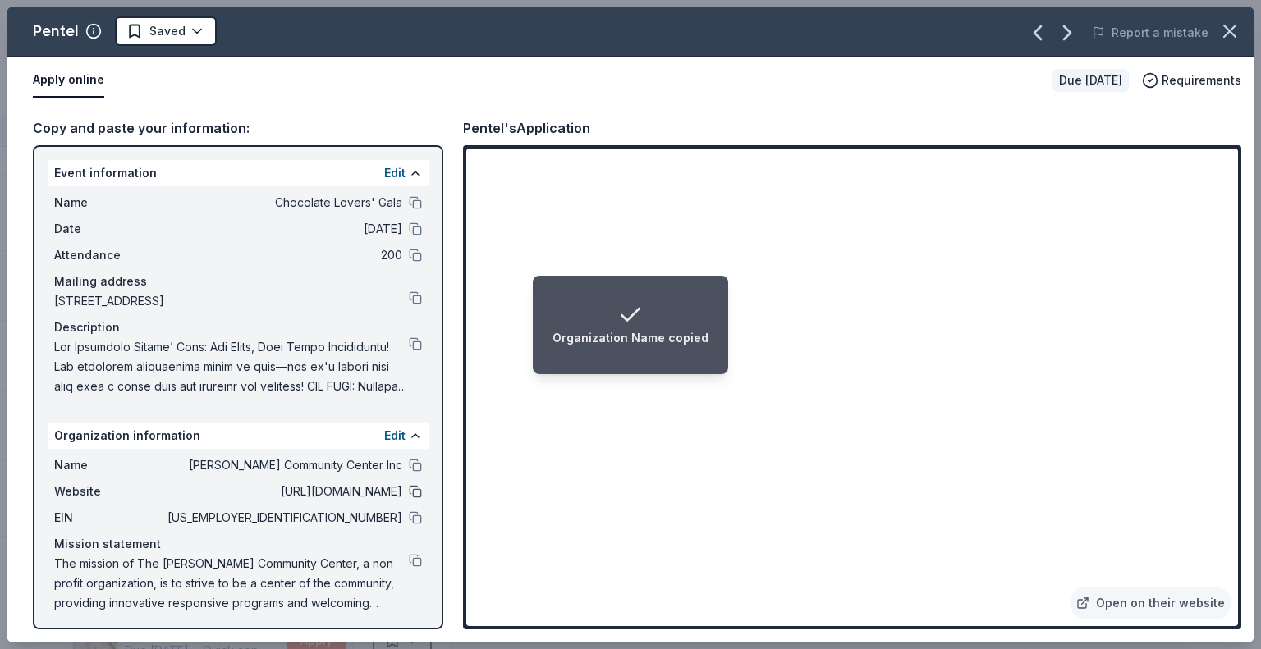
click at [409, 492] on button at bounding box center [415, 491] width 13 height 13
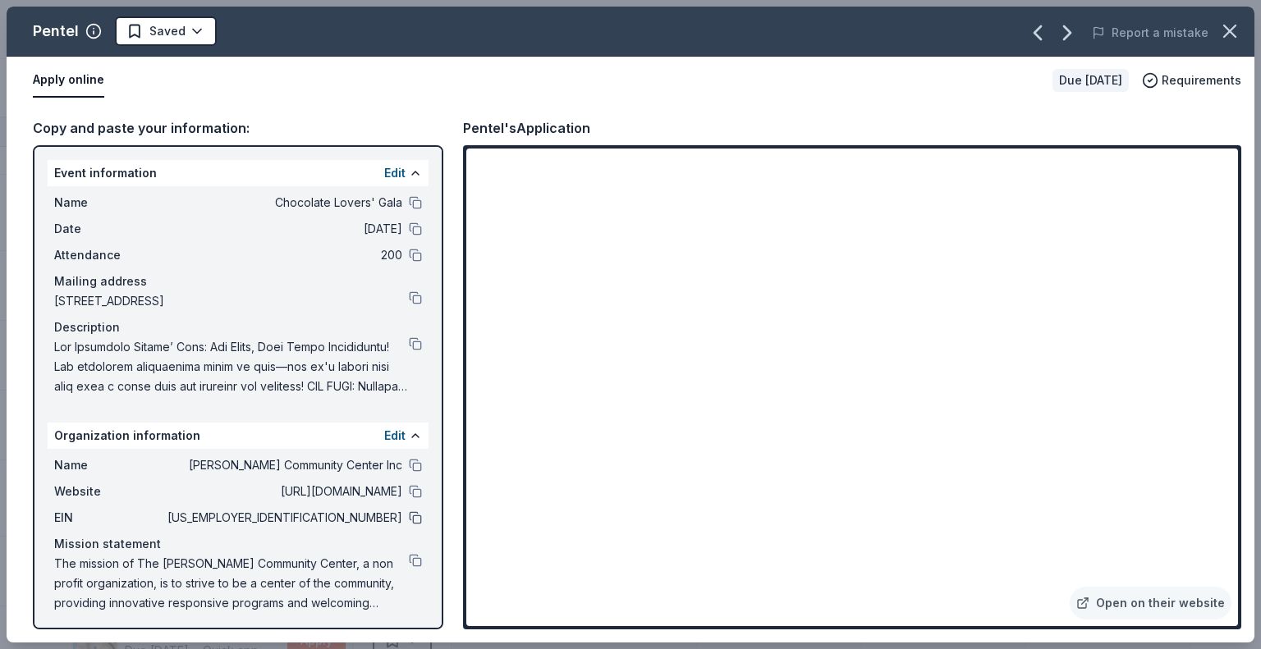
click at [409, 518] on button at bounding box center [415, 517] width 13 height 13
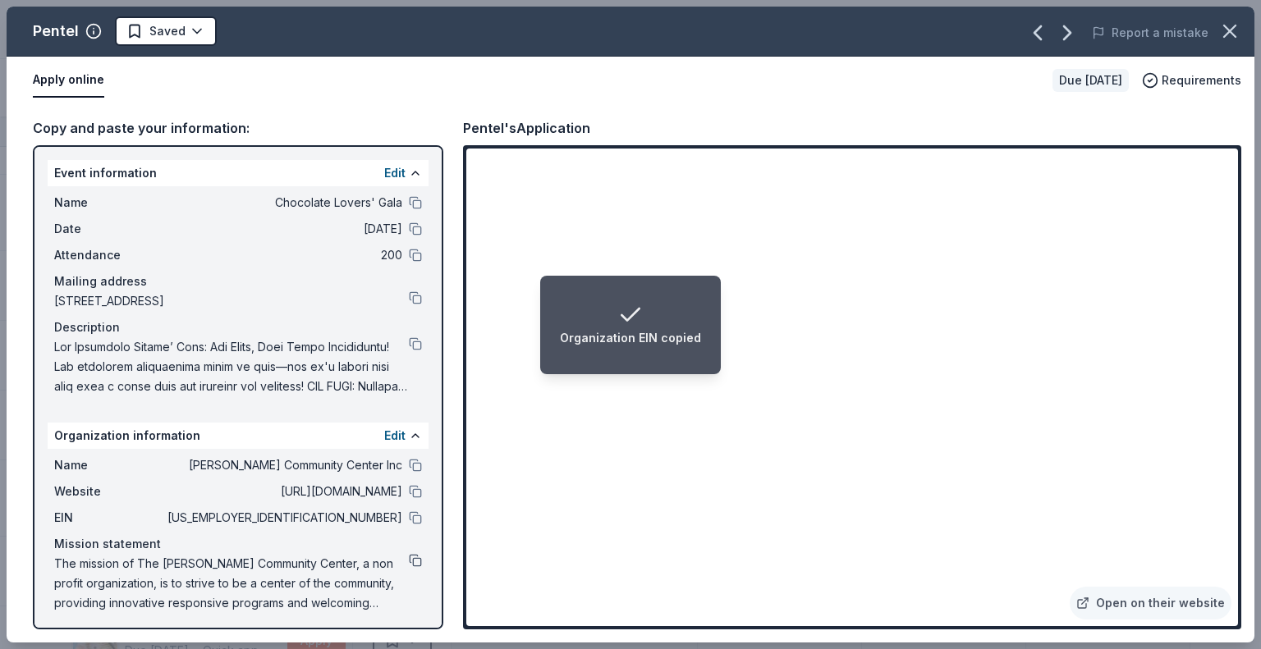
click at [409, 562] on button at bounding box center [415, 560] width 13 height 13
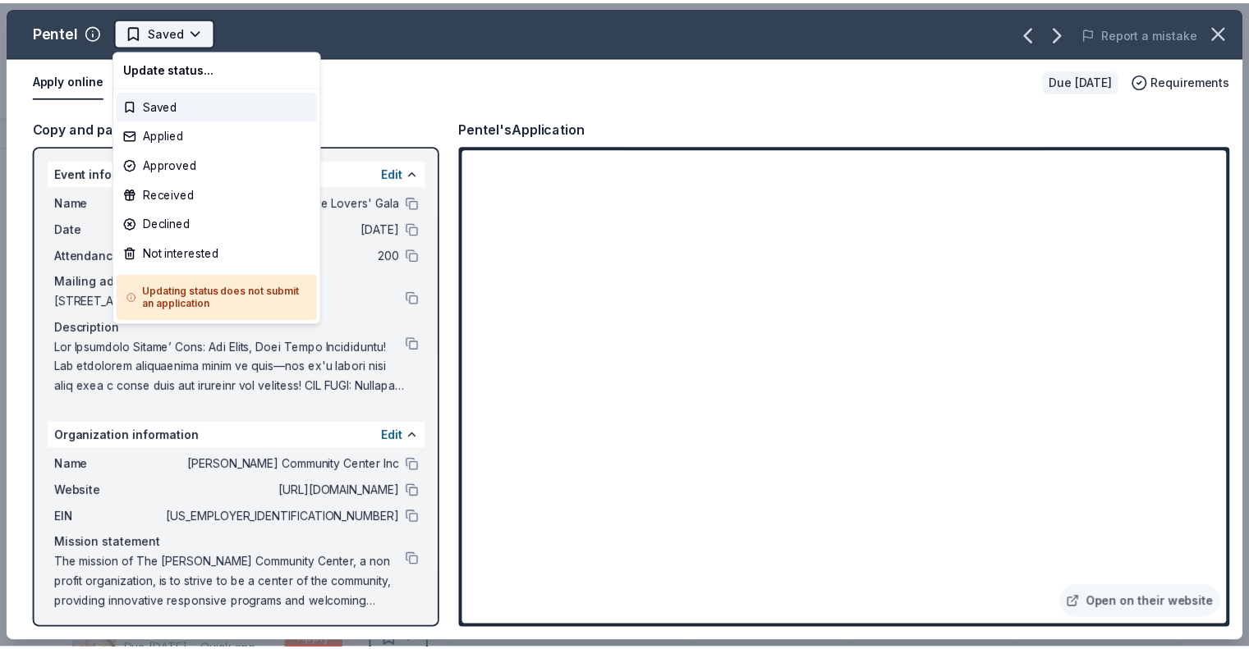
scroll to position [0, 0]
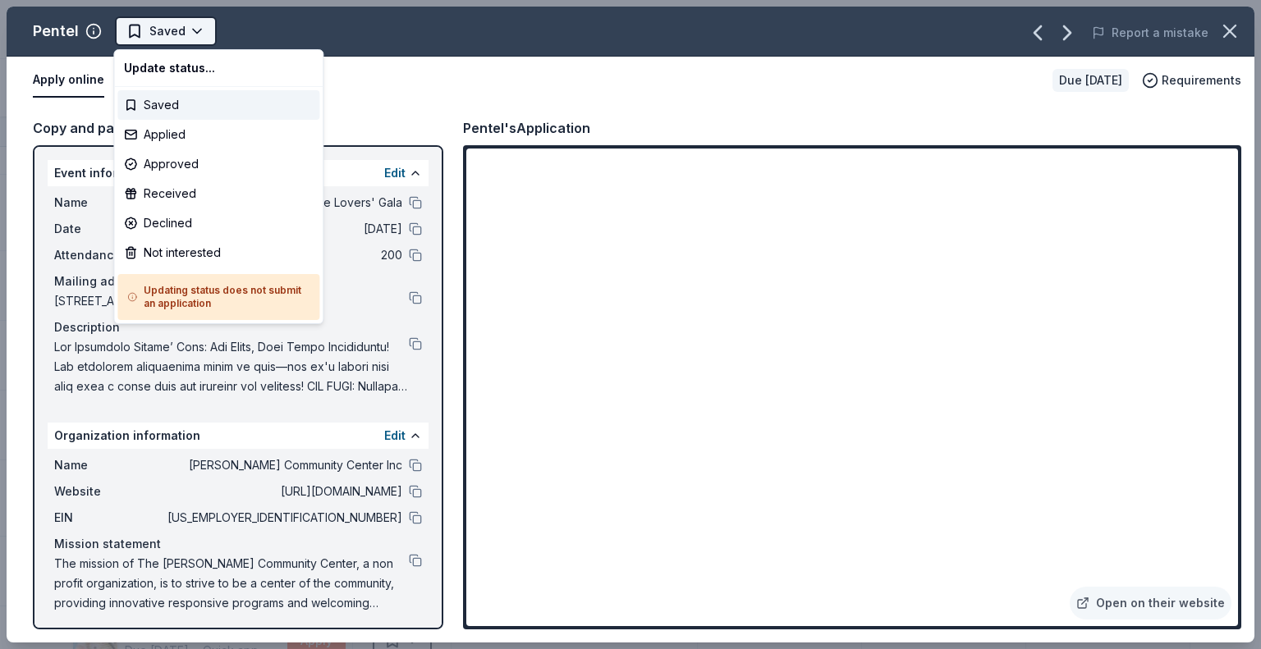
click at [193, 25] on html "Chocolate Lovers' Gala Track · 101 Discover $10 in rewards 58 Saved 34 Applied …" at bounding box center [630, 324] width 1261 height 649
click at [177, 134] on div "Applied" at bounding box center [218, 135] width 202 height 30
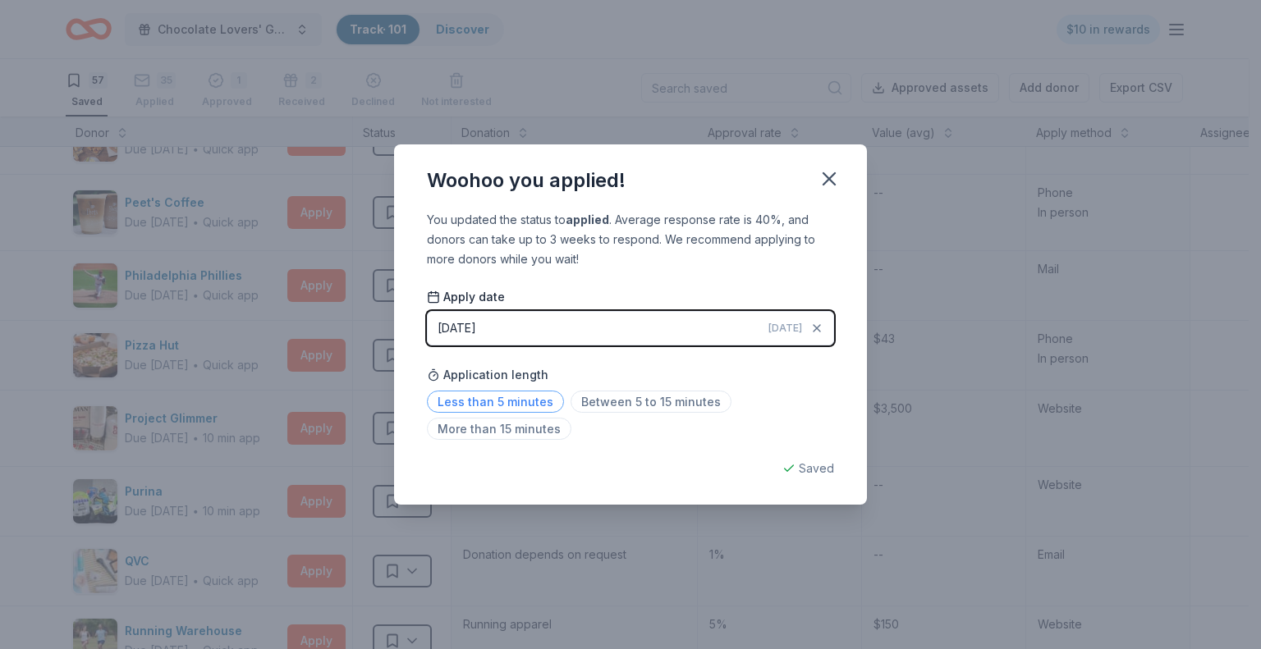
click at [485, 406] on span "Less than 5 minutes" at bounding box center [495, 402] width 137 height 22
click at [837, 177] on icon "button" at bounding box center [829, 178] width 23 height 23
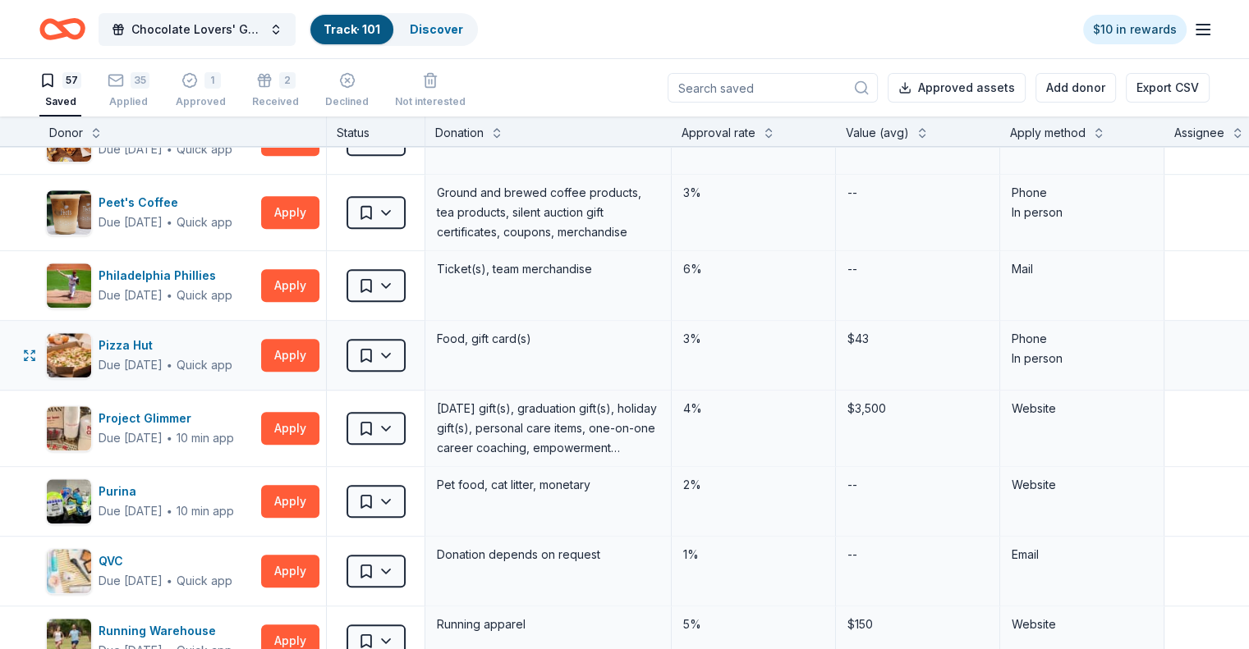
drag, startPoint x: 227, startPoint y: 419, endPoint x: 221, endPoint y: 380, distance: 39.0
click at [221, 380] on div "Aéropostale Due in 127 days ∙ Quick app Apply Saved Gift card(s), clothing prod…" at bounding box center [807, 372] width 1614 height 4063
click at [312, 346] on button "Apply" at bounding box center [290, 355] width 58 height 33
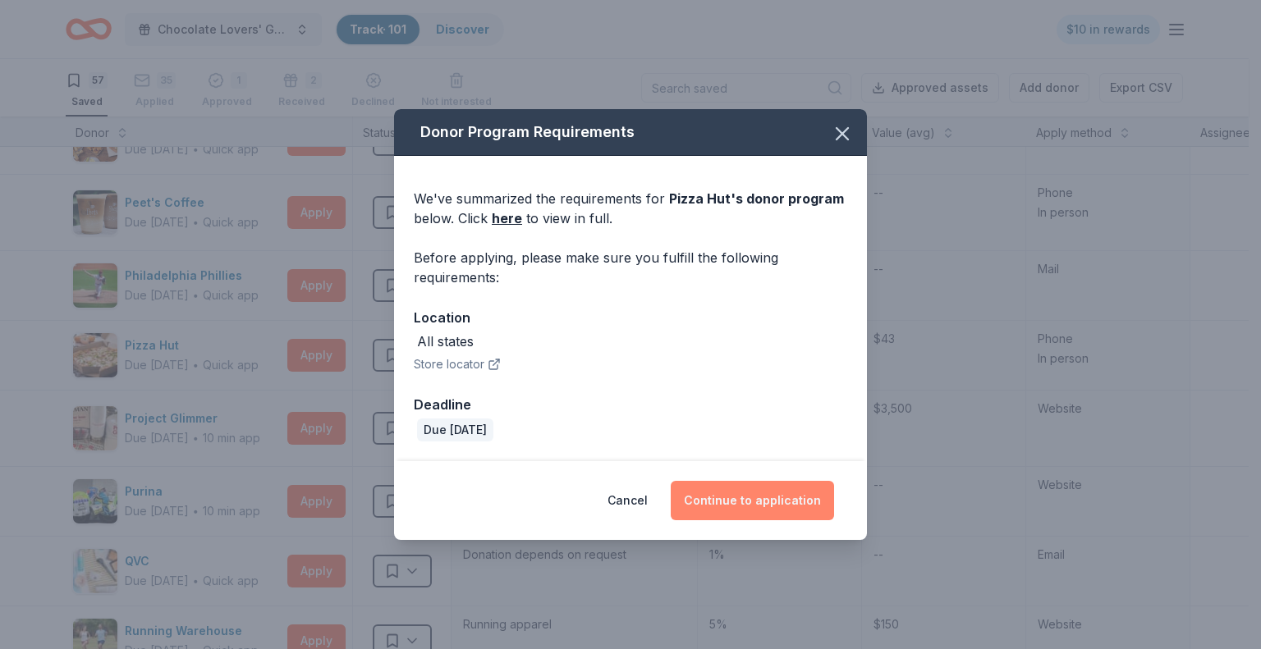
click at [735, 505] on button "Continue to application" at bounding box center [752, 500] width 163 height 39
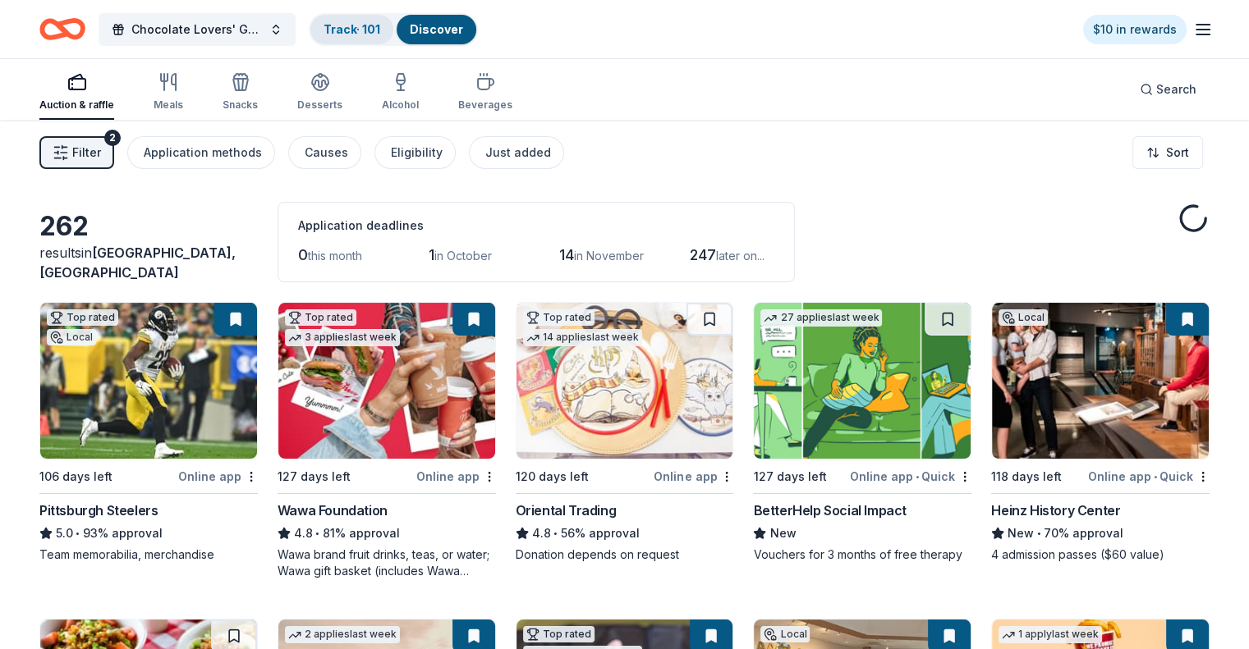
click at [365, 32] on link "Track · 101" at bounding box center [351, 29] width 57 height 14
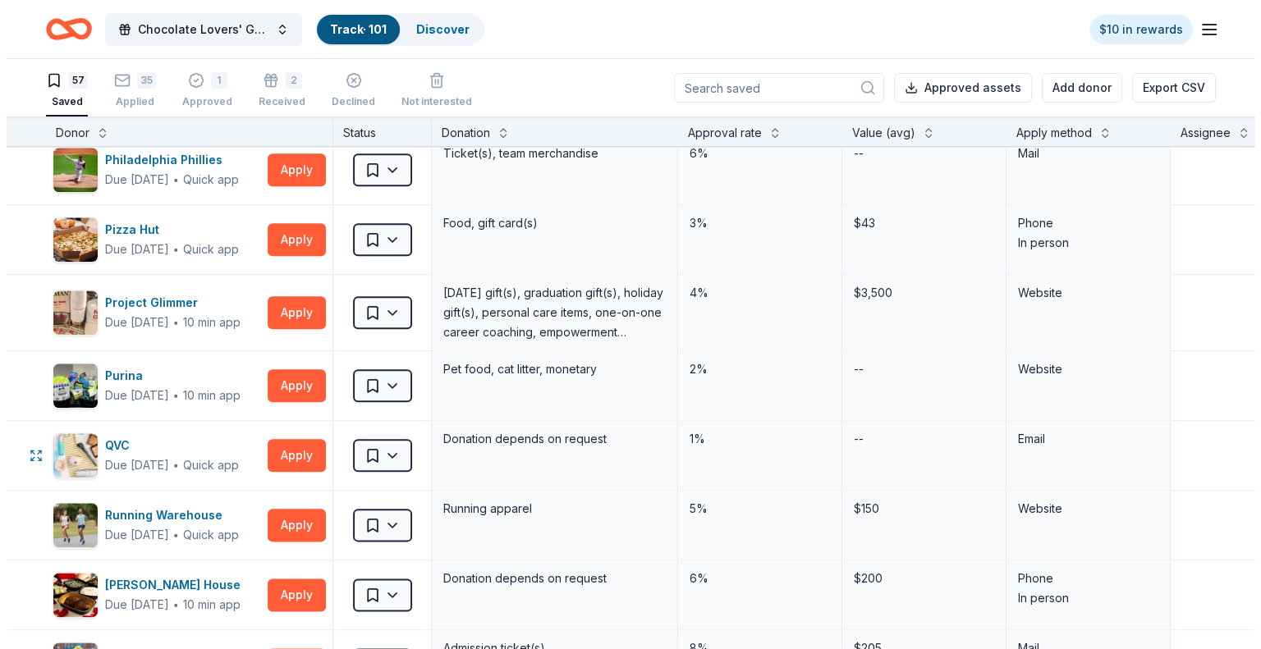
scroll to position [1970, 0]
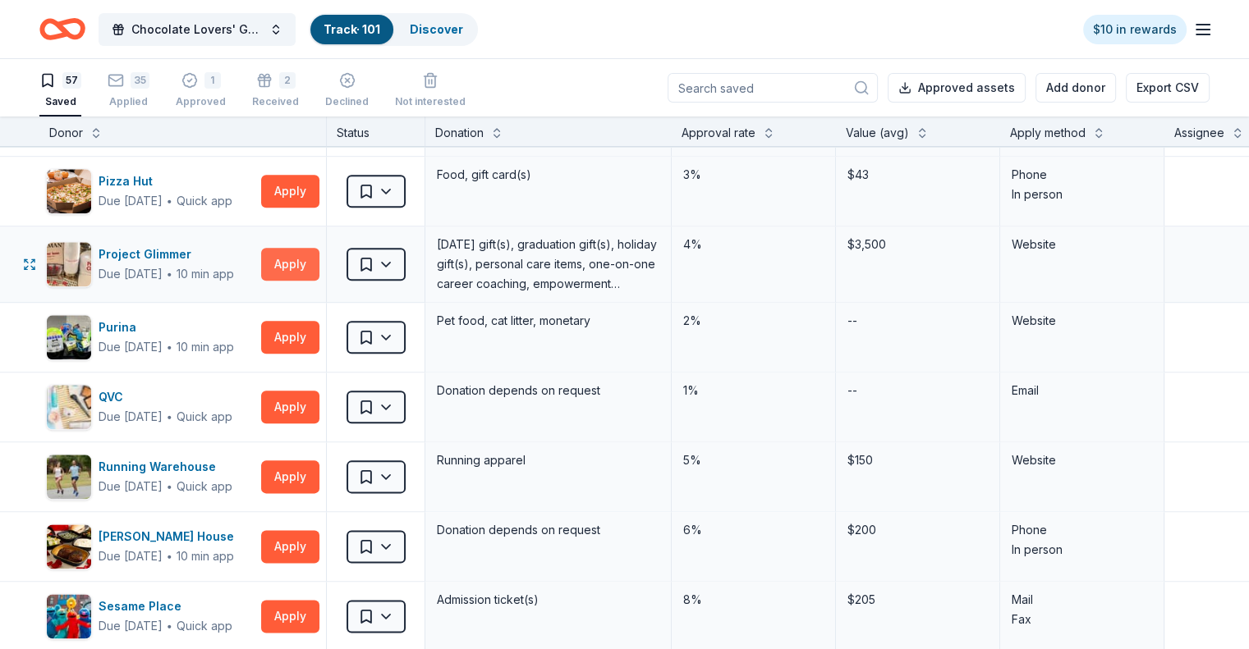
click at [319, 249] on button "Apply" at bounding box center [290, 264] width 58 height 33
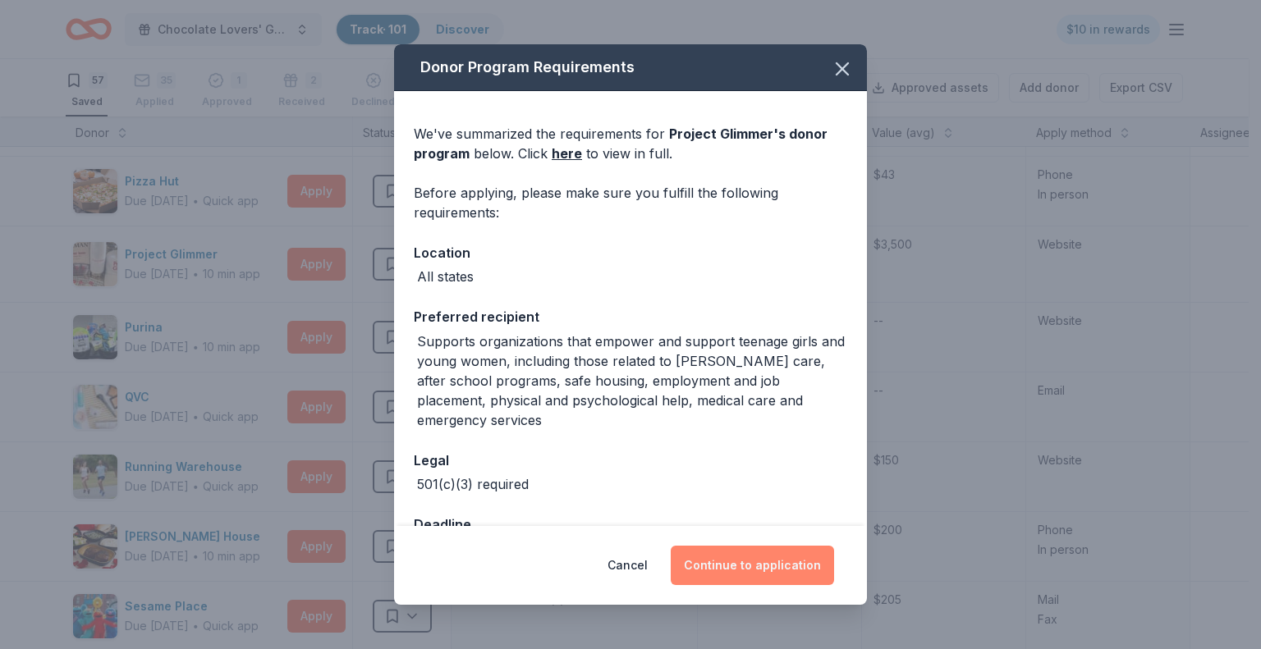
click at [756, 563] on button "Continue to application" at bounding box center [752, 565] width 163 height 39
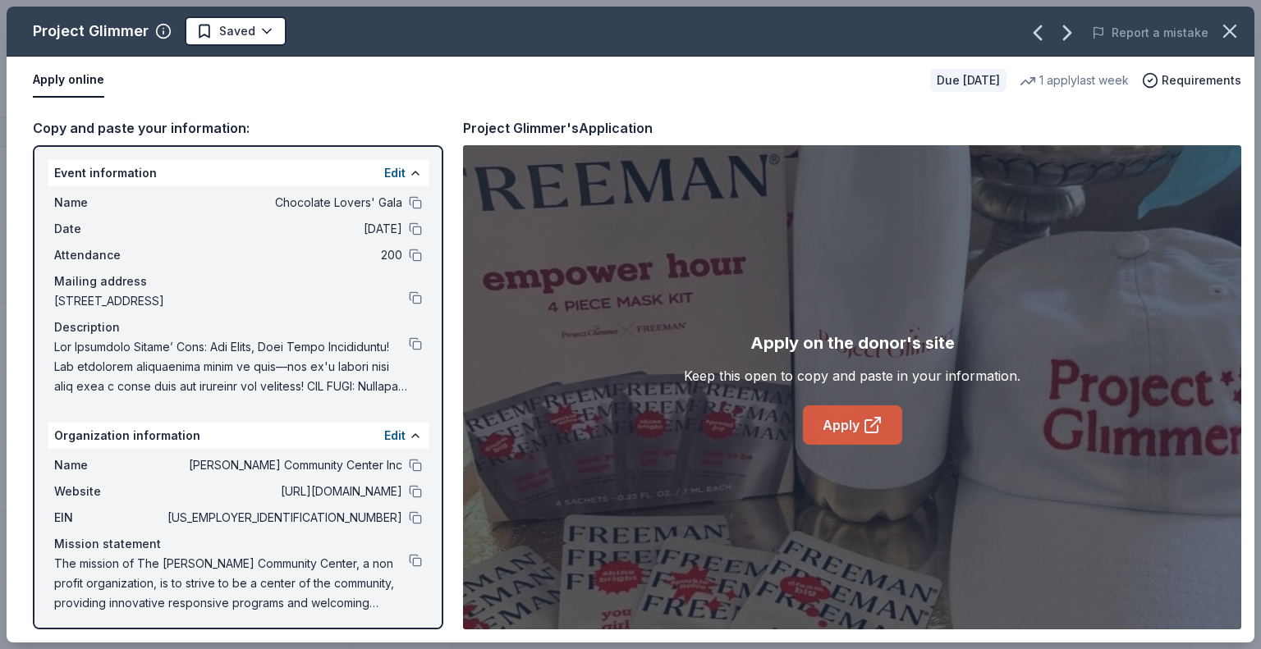
click at [846, 431] on link "Apply" at bounding box center [852, 425] width 99 height 39
click at [409, 466] on button at bounding box center [415, 465] width 13 height 13
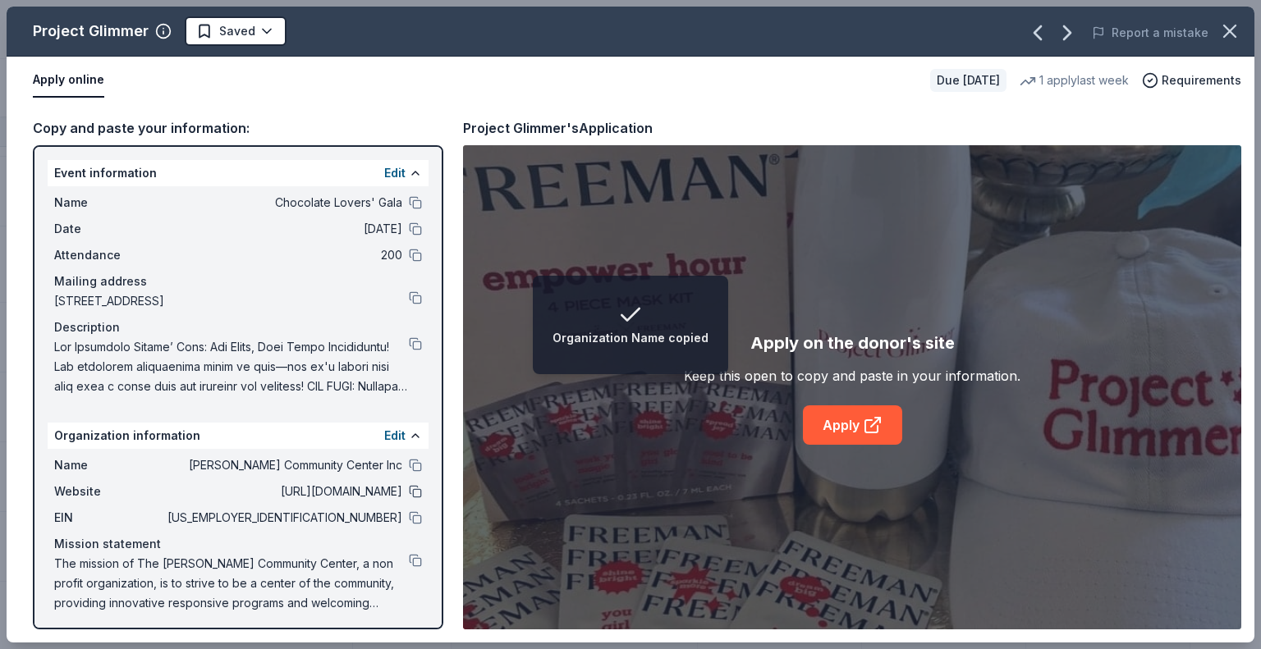
click at [409, 488] on button at bounding box center [415, 491] width 13 height 13
click at [409, 517] on button at bounding box center [415, 517] width 13 height 13
click at [409, 564] on button at bounding box center [415, 560] width 13 height 13
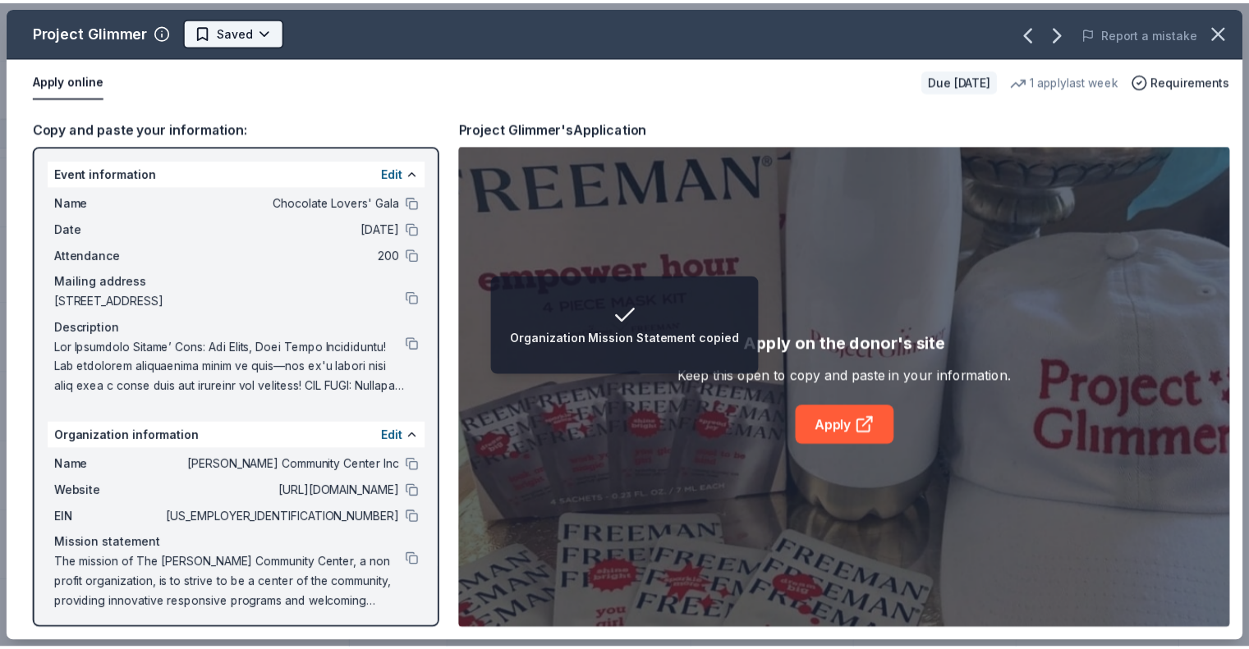
scroll to position [0, 0]
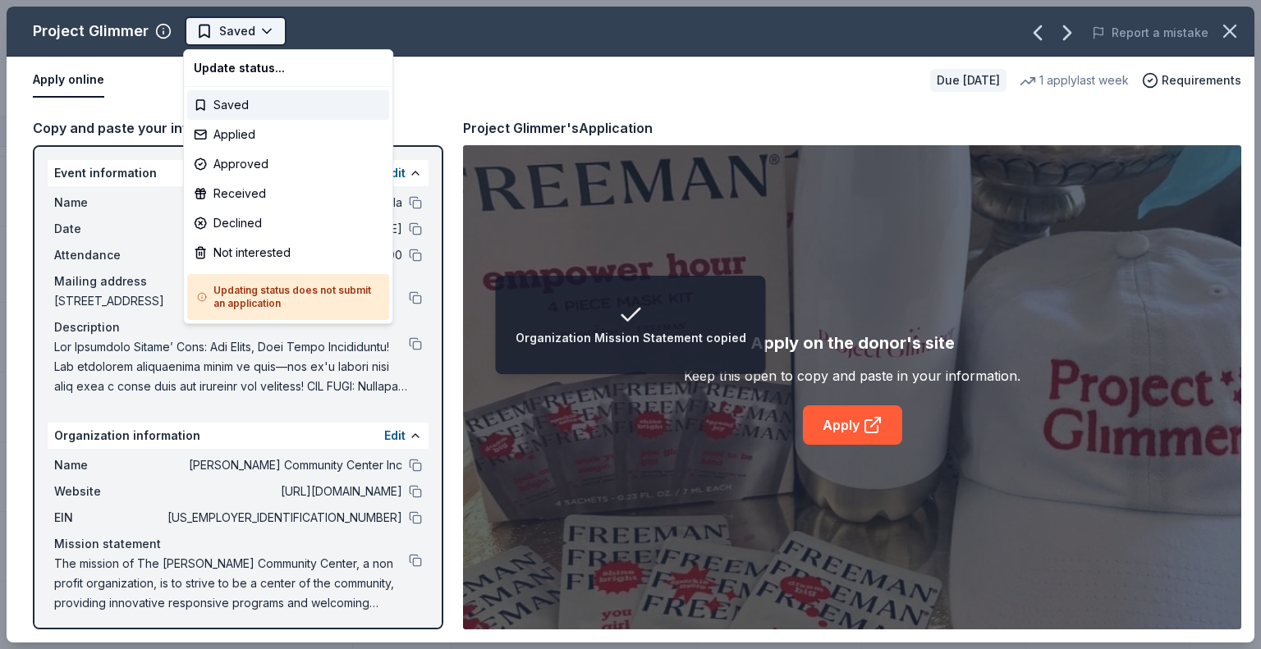
click at [261, 25] on html "Organization Mission Statement copied Chocolate Lovers' Gala Track · 101 Discov…" at bounding box center [630, 324] width 1261 height 649
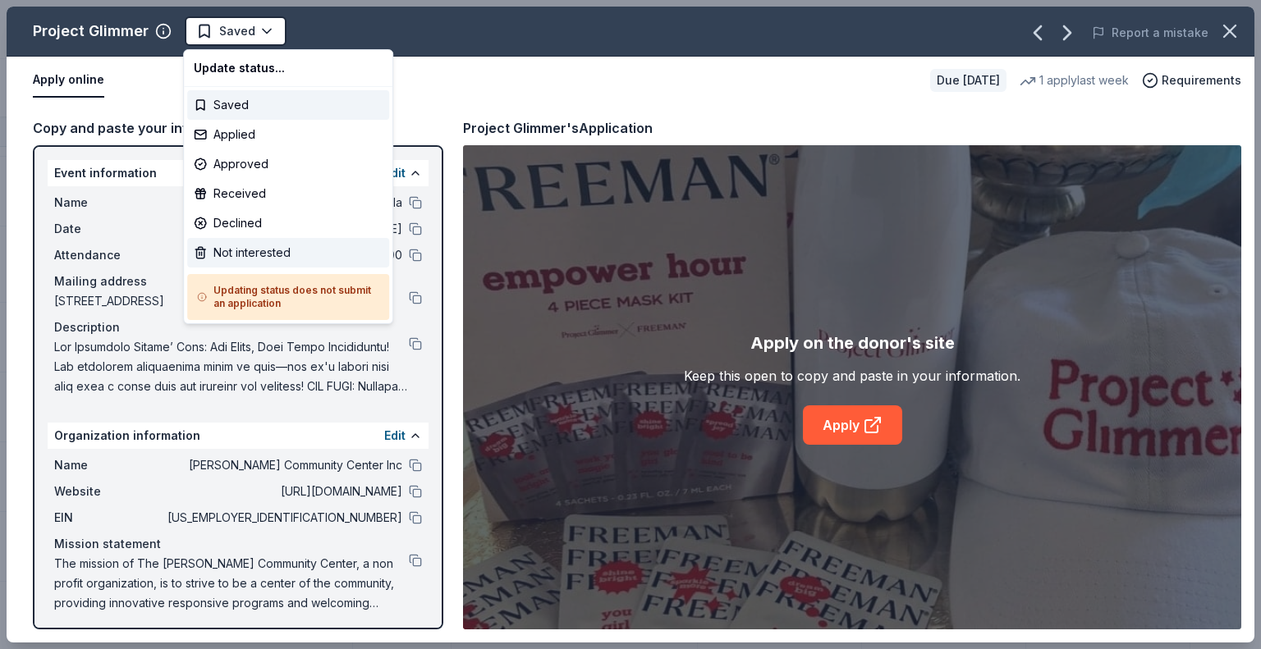
click at [256, 250] on div "Not interested" at bounding box center [288, 253] width 202 height 30
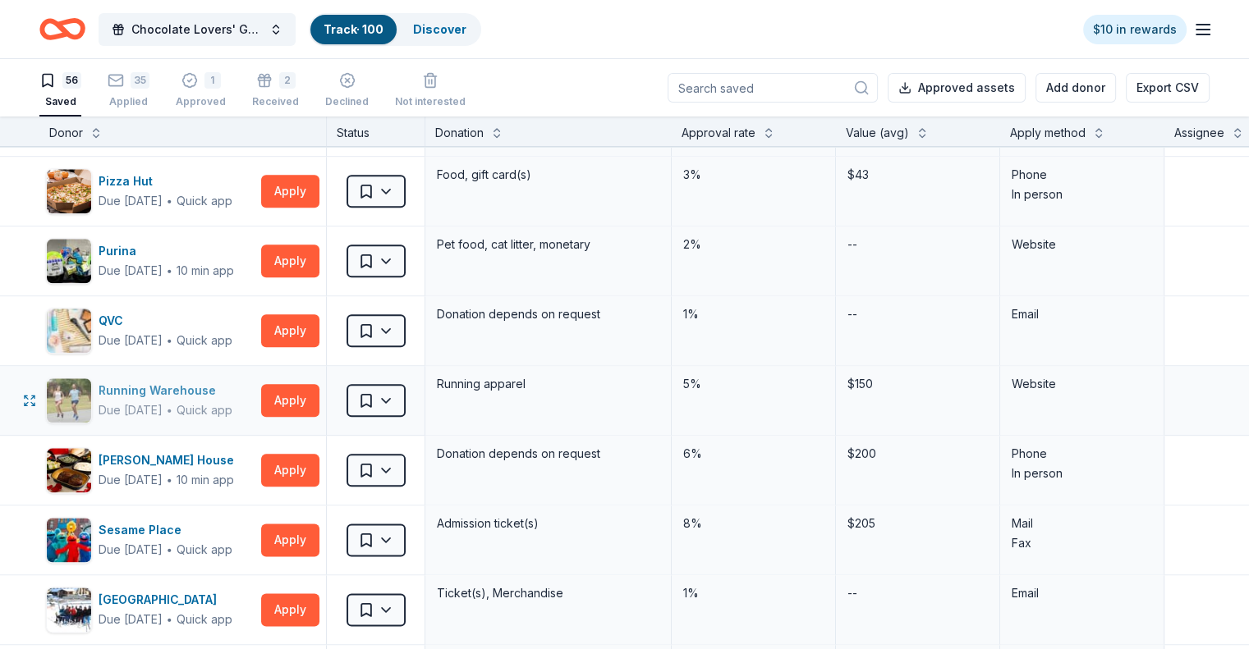
click at [232, 402] on div "Quick app" at bounding box center [205, 410] width 56 height 16
click at [319, 393] on button "Apply" at bounding box center [290, 400] width 58 height 33
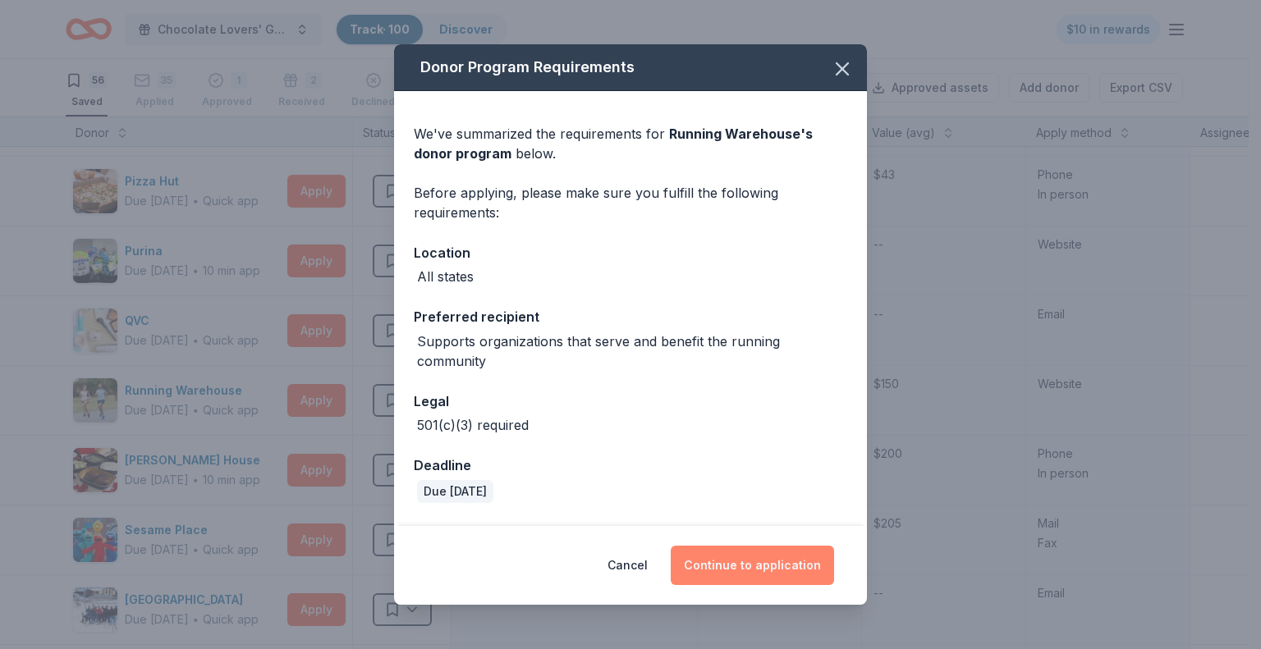
click at [760, 560] on button "Continue to application" at bounding box center [752, 565] width 163 height 39
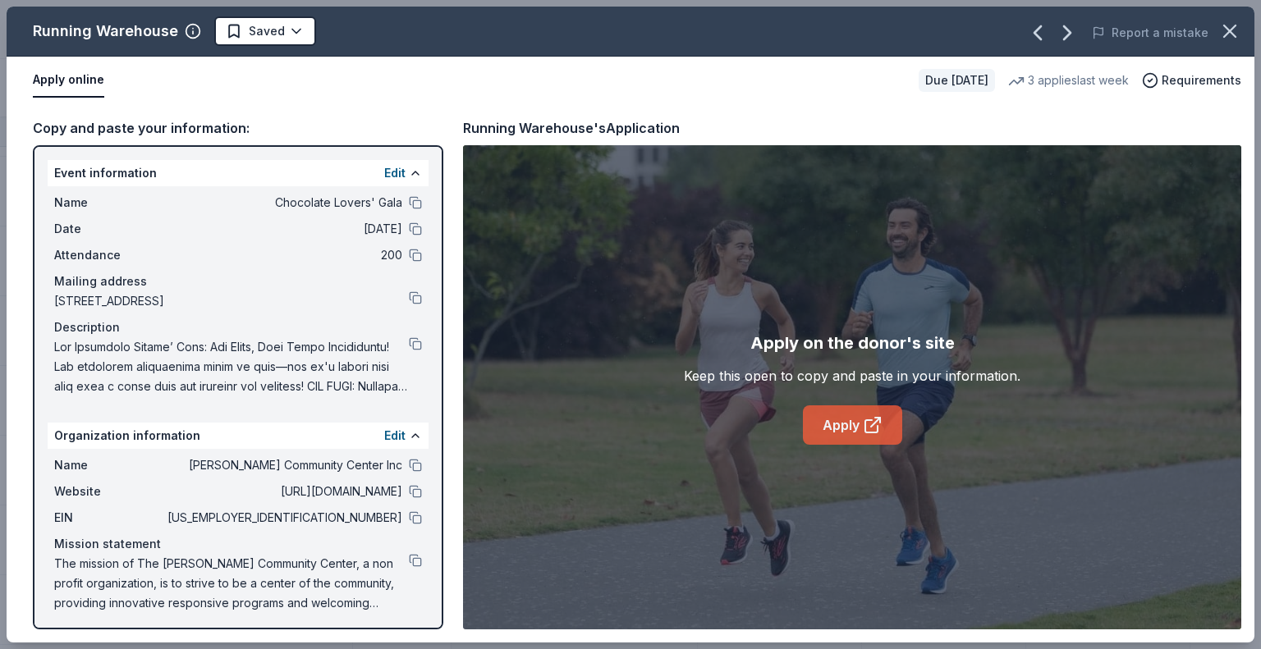
click at [842, 429] on link "Apply" at bounding box center [852, 425] width 99 height 39
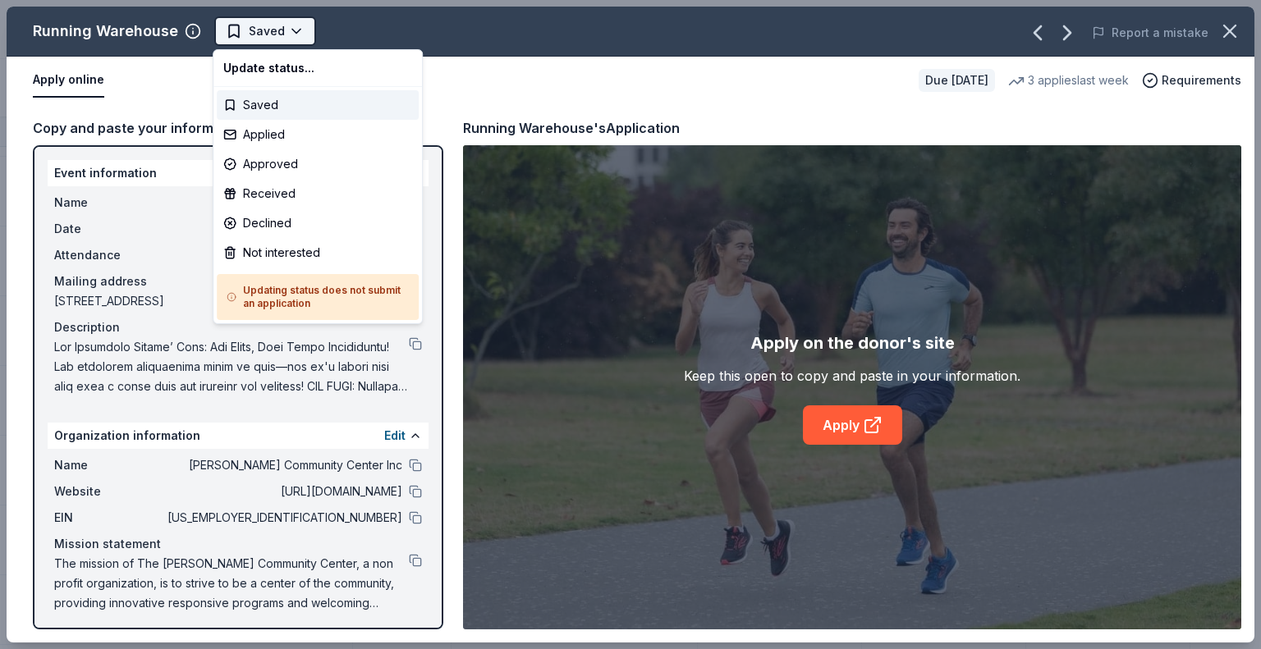
click at [289, 30] on html "Chocolate Lovers' Gala Track · 100 Discover $10 in rewards 56 Saved 35 Applied …" at bounding box center [630, 324] width 1261 height 649
click at [279, 247] on div "Not interested" at bounding box center [318, 253] width 202 height 30
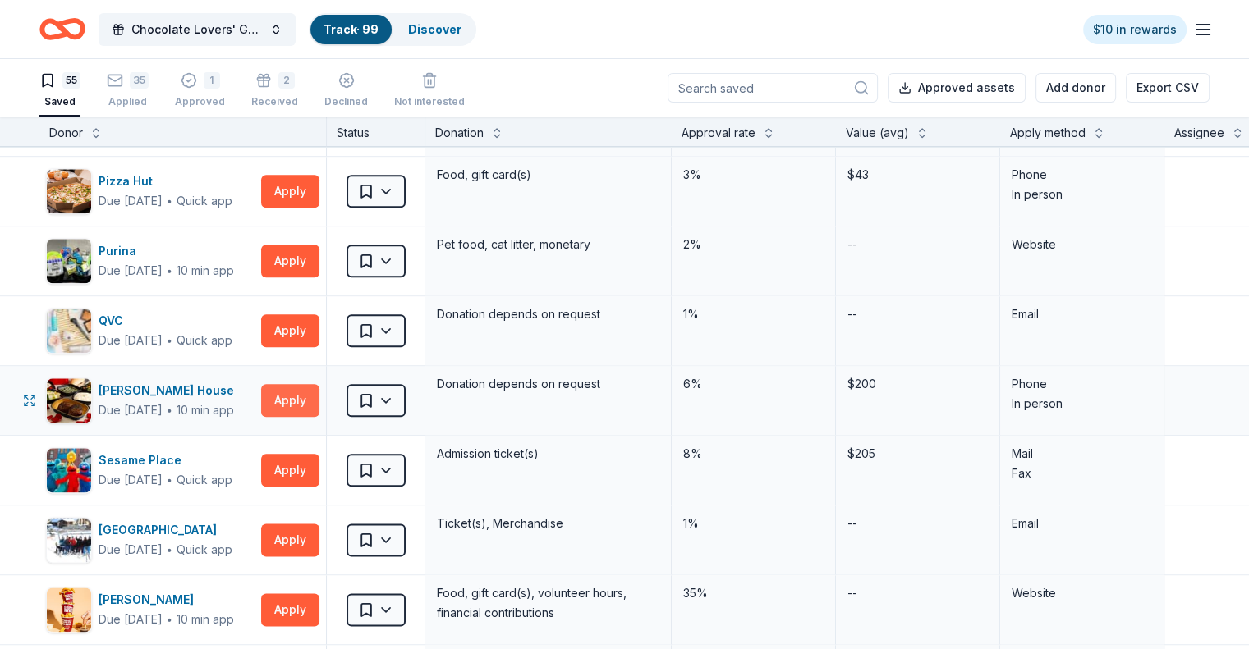
click at [308, 392] on button "Apply" at bounding box center [290, 400] width 58 height 33
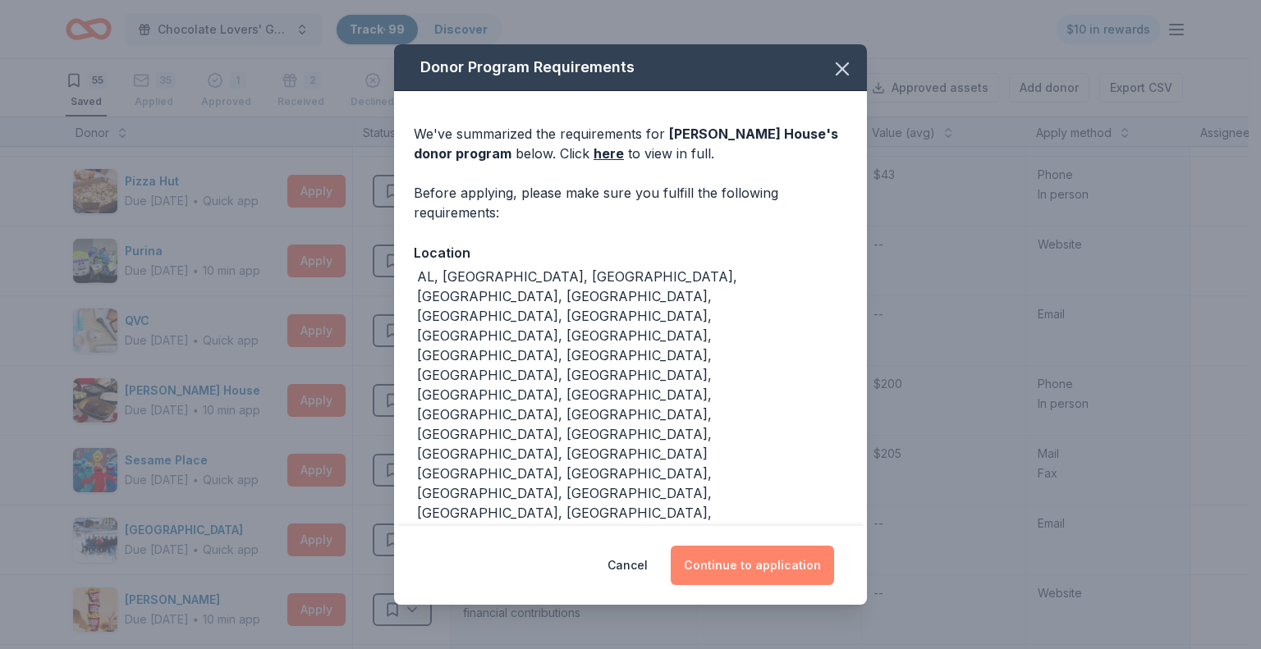
click at [721, 546] on button "Continue to application" at bounding box center [752, 565] width 163 height 39
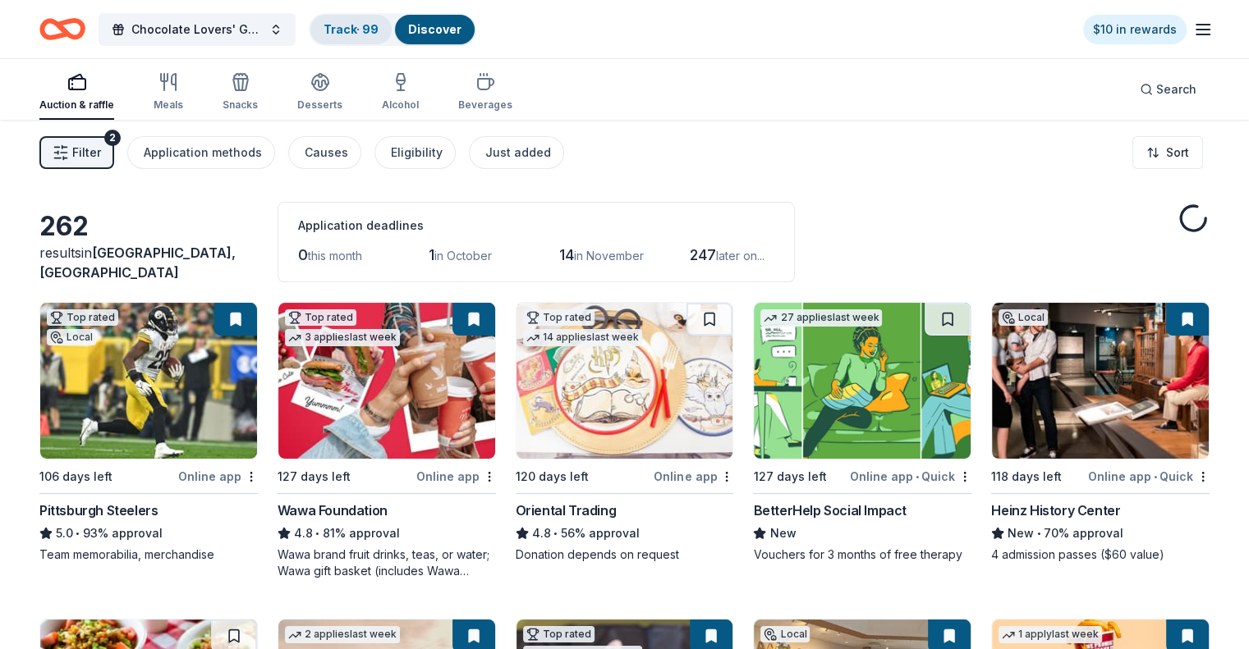
click at [378, 30] on link "Track · 99" at bounding box center [350, 29] width 55 height 14
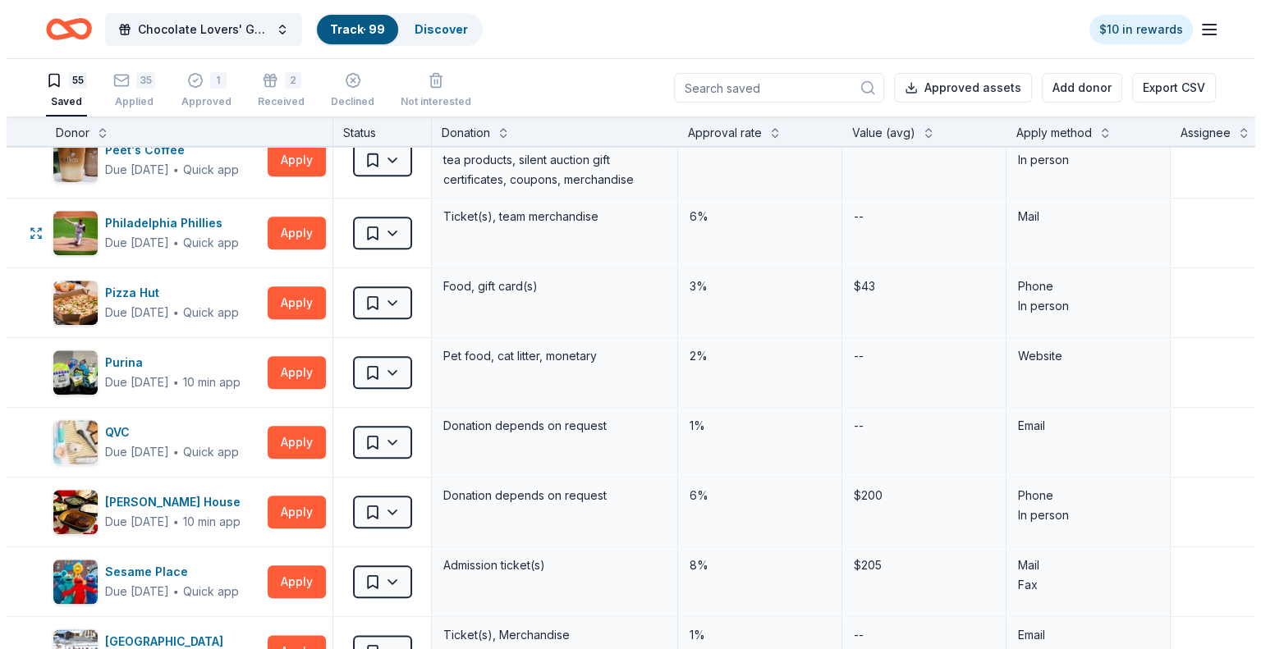
scroll to position [1806, 0]
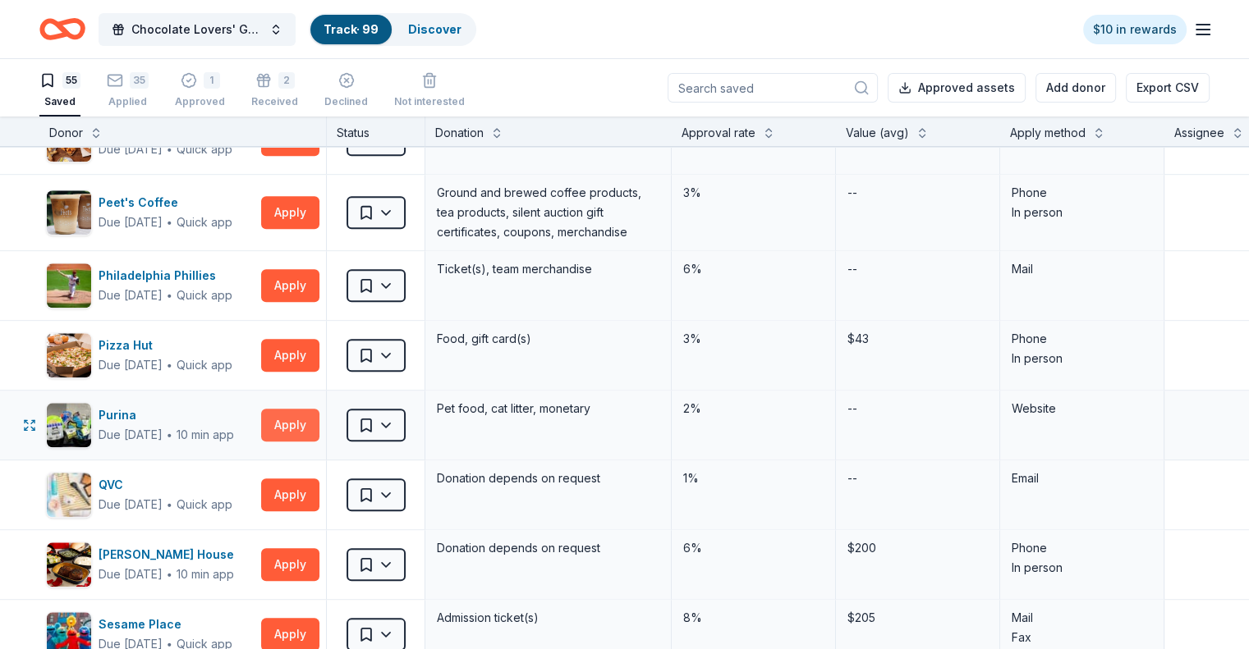
click at [319, 412] on button "Apply" at bounding box center [290, 425] width 58 height 33
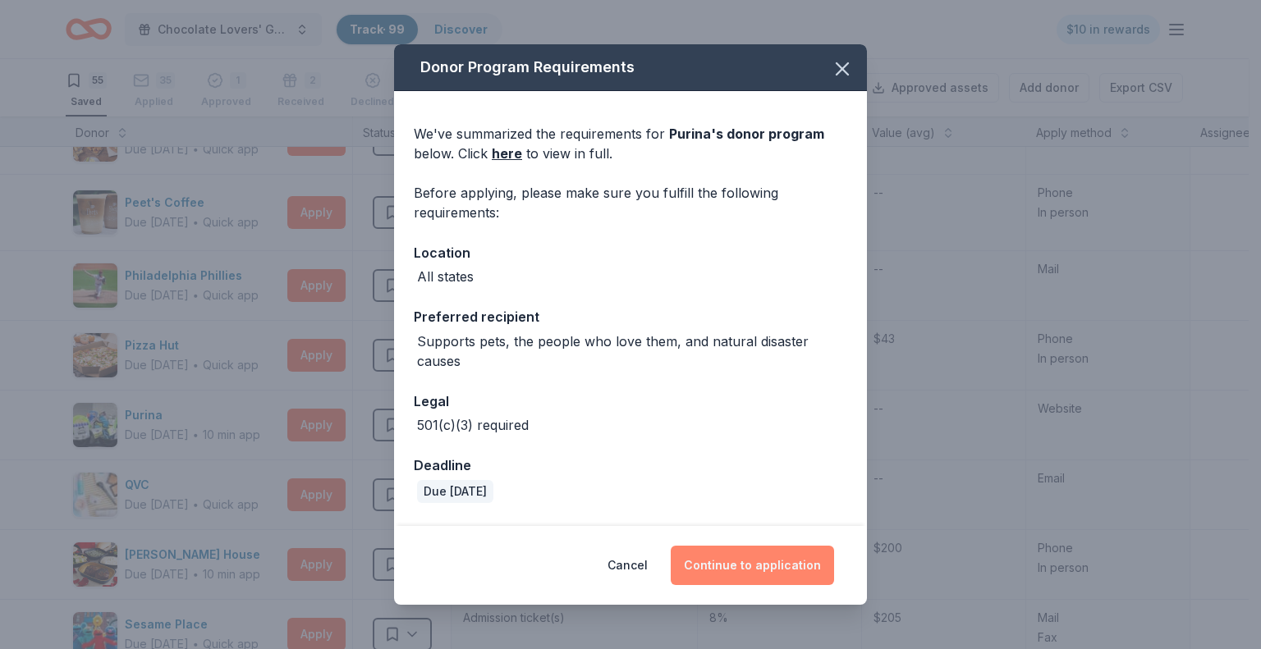
click at [744, 563] on button "Continue to application" at bounding box center [752, 565] width 163 height 39
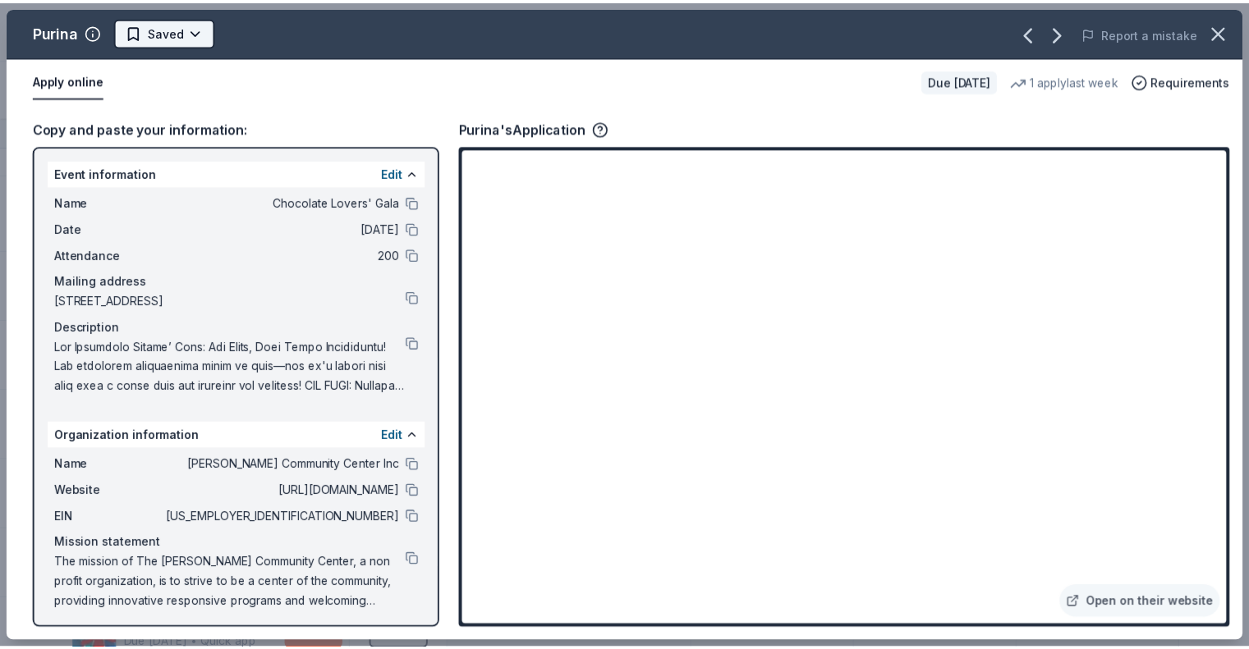
scroll to position [0, 0]
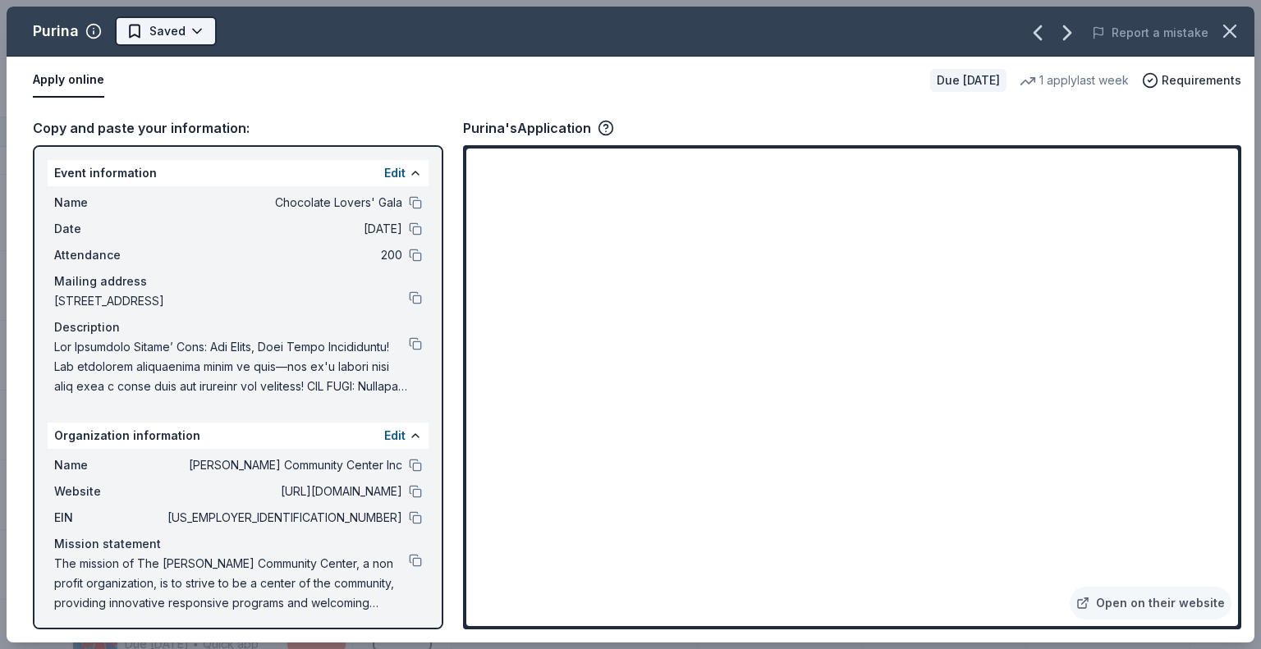
click at [193, 35] on html "Chocolate Lovers' Gala Track · 99 Discover $10 in rewards 55 Saved 35 Applied 1…" at bounding box center [630, 324] width 1261 height 649
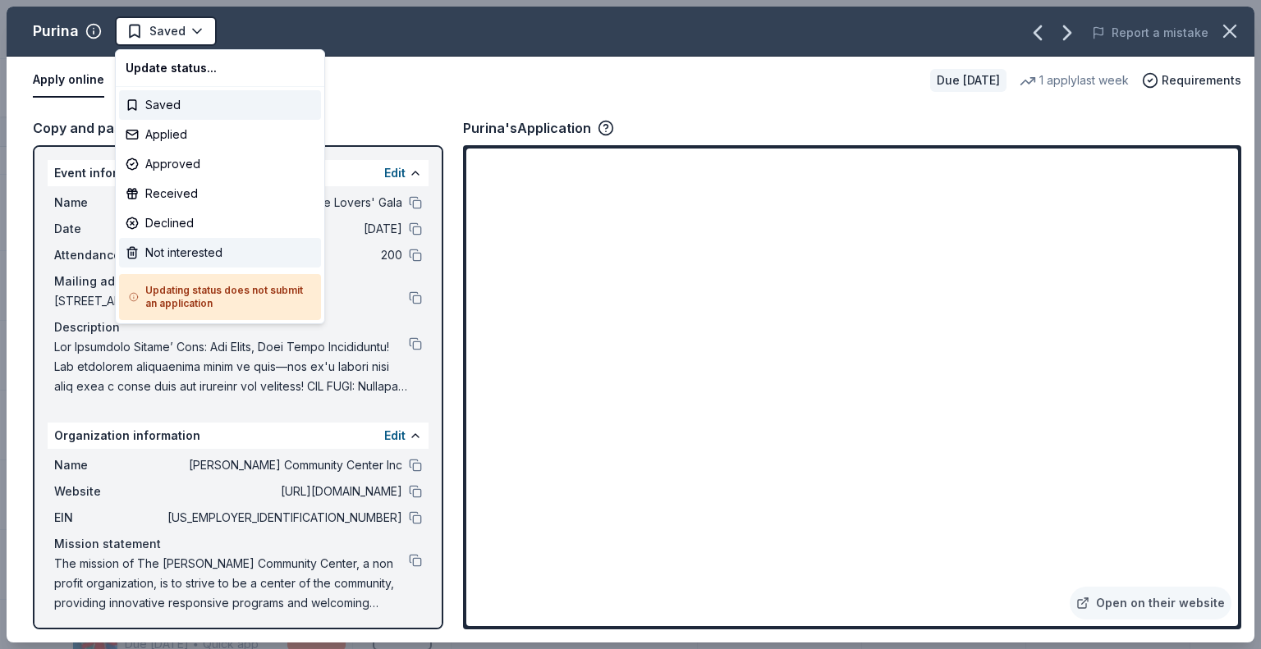
click at [186, 250] on div "Not interested" at bounding box center [220, 253] width 202 height 30
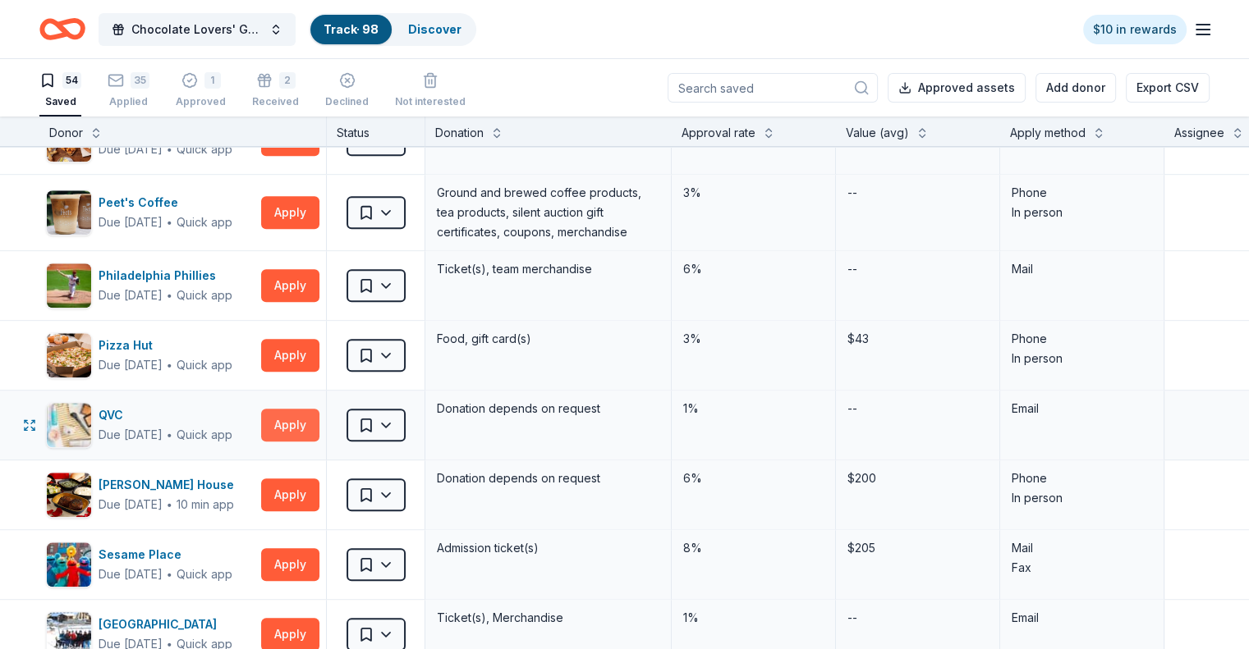
click at [319, 419] on button "Apply" at bounding box center [290, 425] width 58 height 33
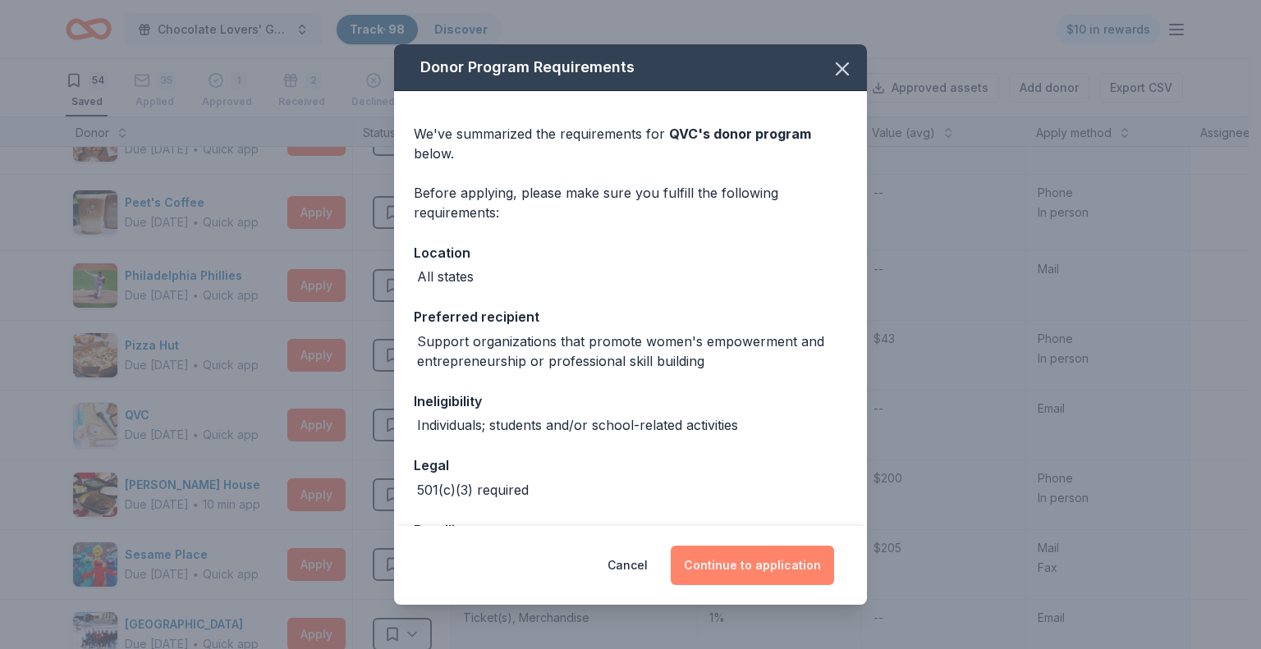
click at [745, 568] on button "Continue to application" at bounding box center [752, 565] width 163 height 39
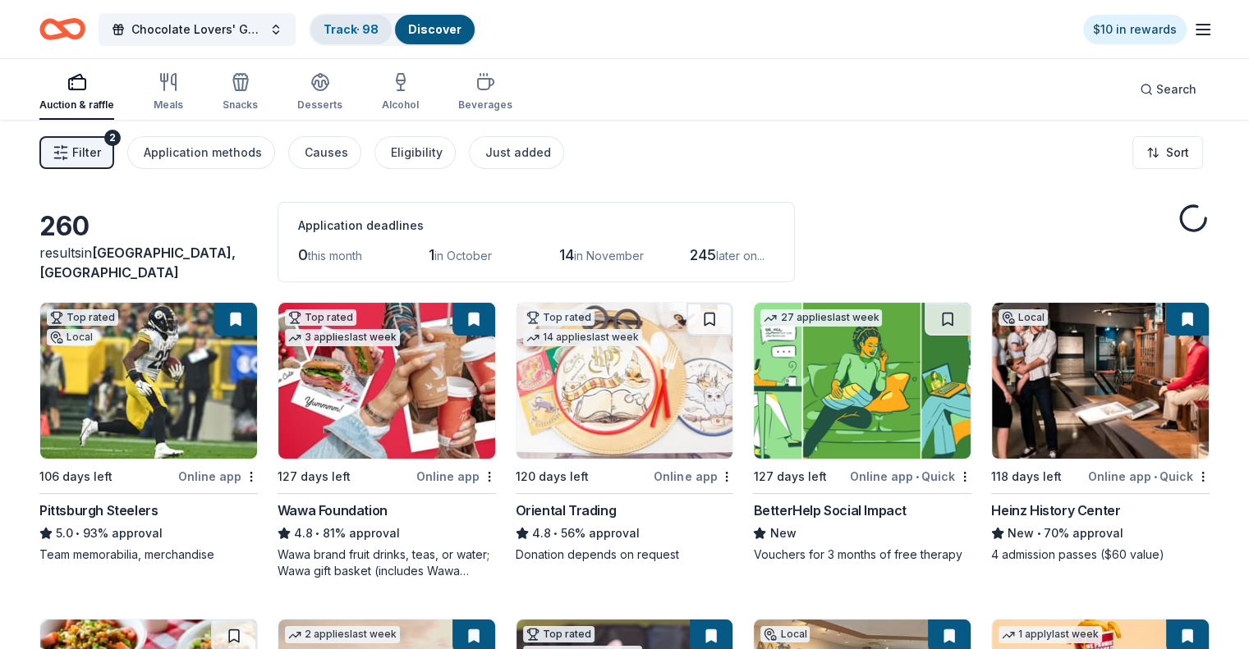
click at [374, 30] on link "Track · 98" at bounding box center [350, 29] width 55 height 14
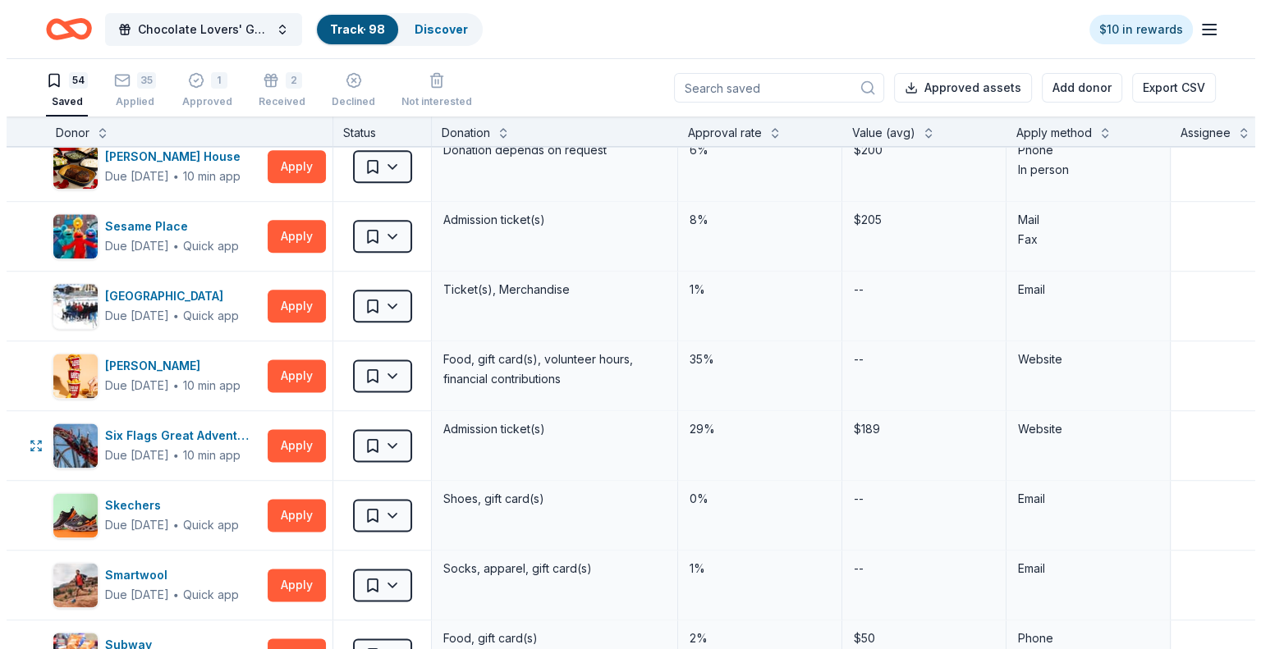
scroll to position [2053, 0]
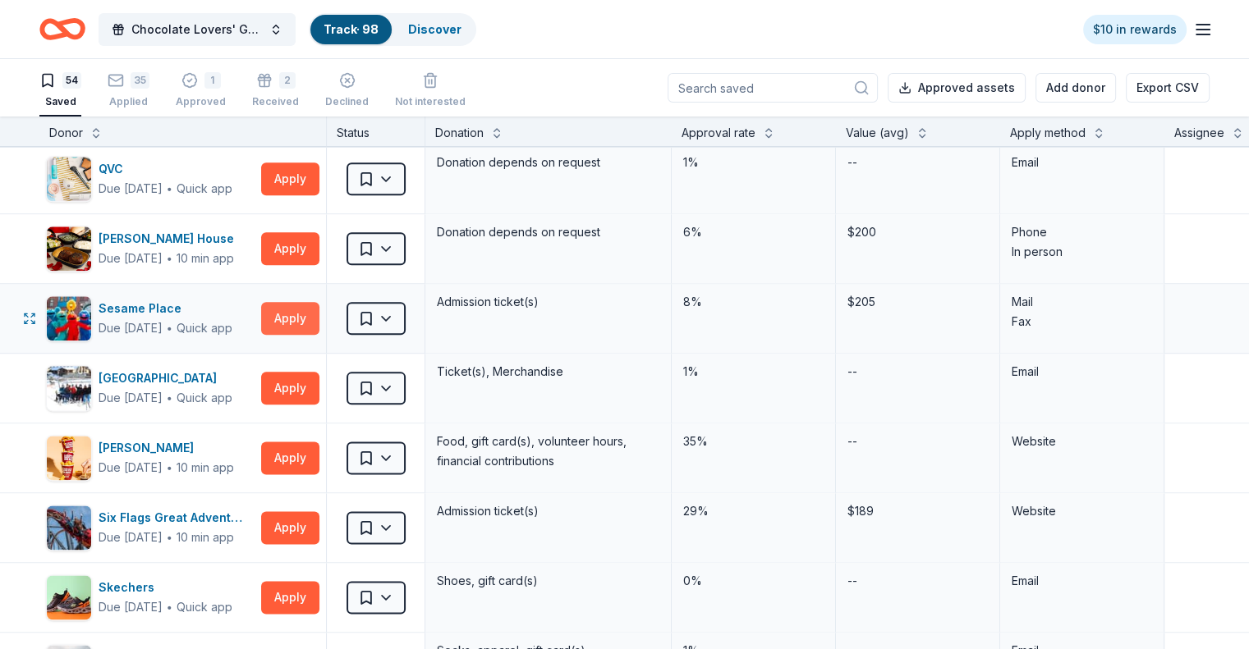
click at [319, 309] on button "Apply" at bounding box center [290, 318] width 58 height 33
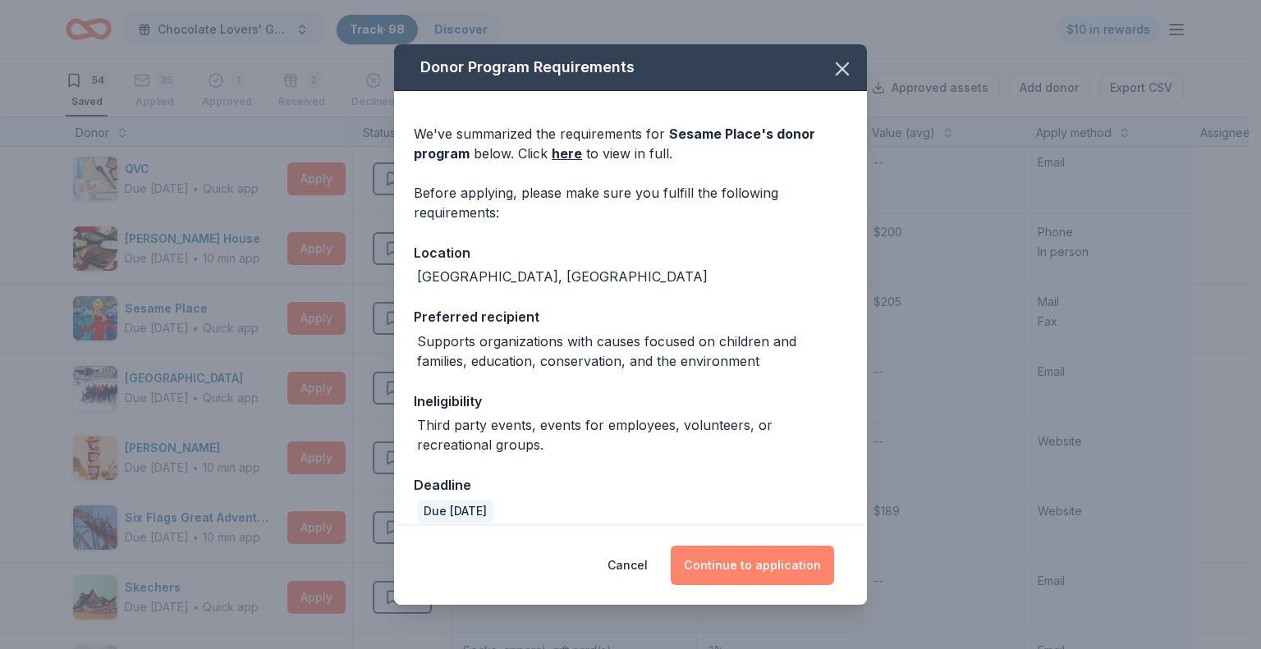
click at [744, 564] on button "Continue to application" at bounding box center [752, 565] width 163 height 39
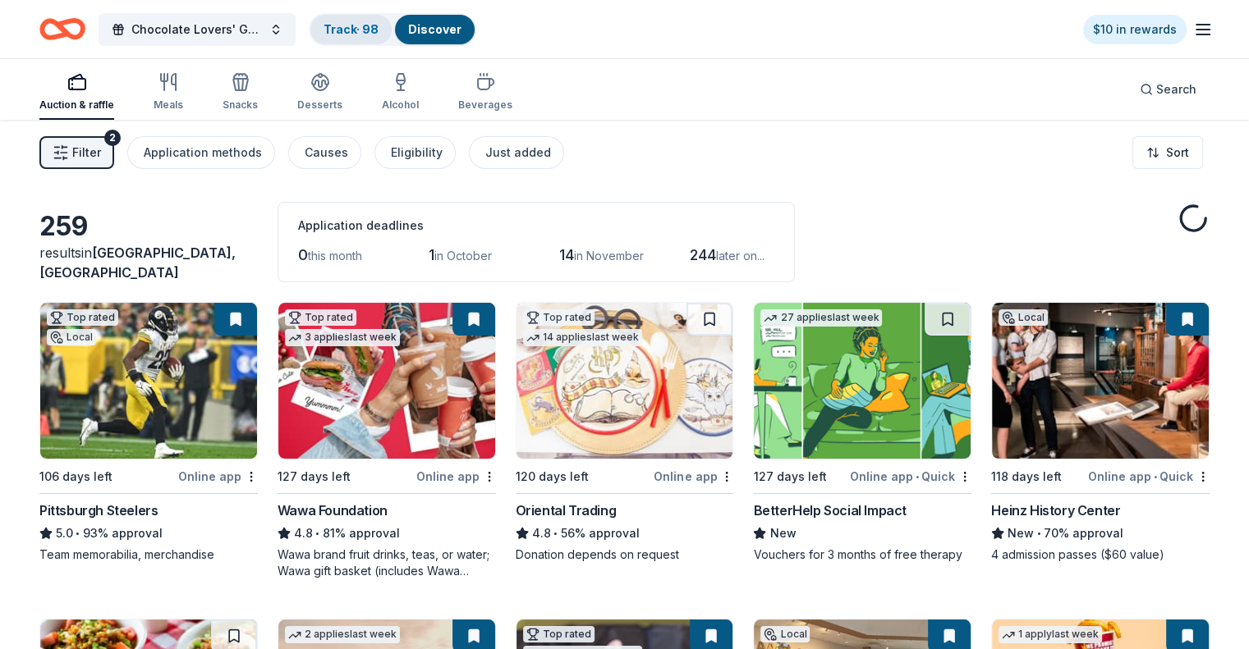
click at [356, 30] on link "Track · 98" at bounding box center [350, 29] width 55 height 14
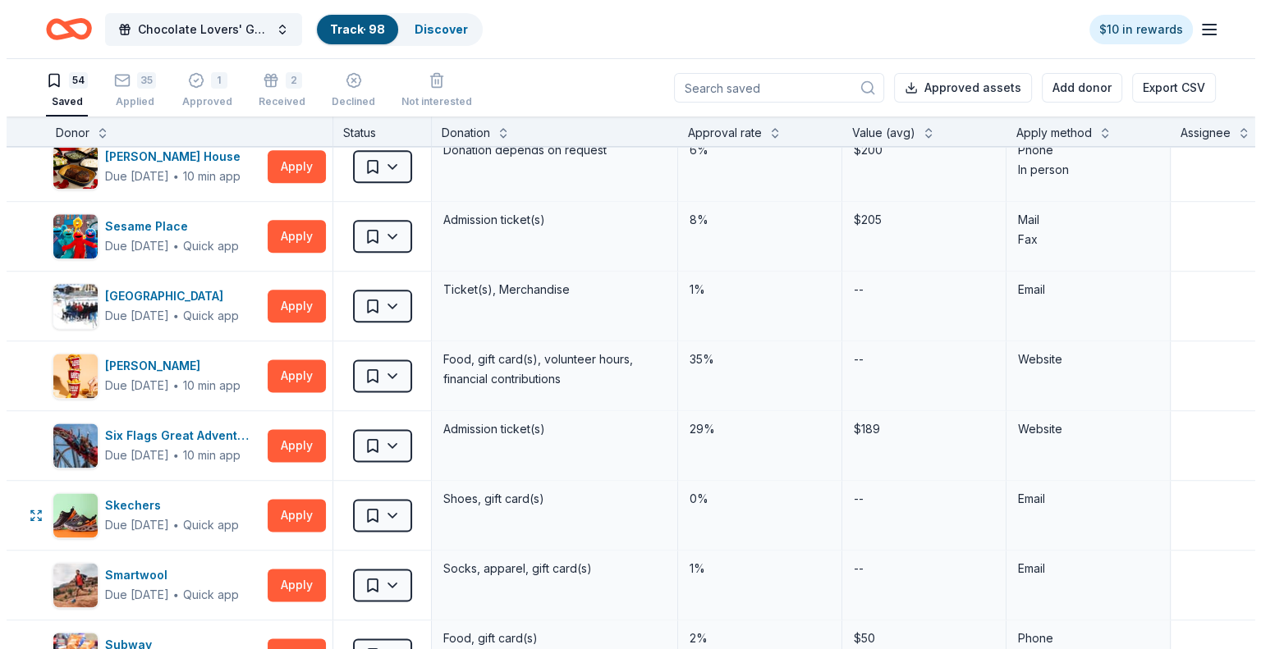
scroll to position [2217, 0]
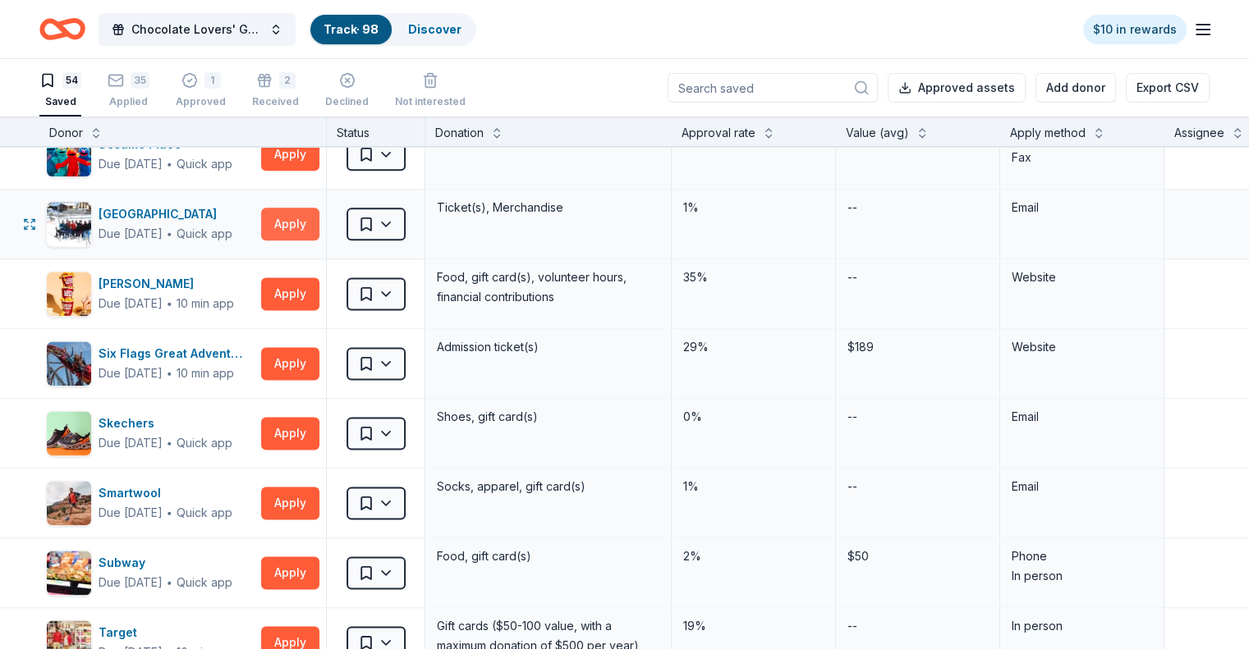
click at [312, 216] on button "Apply" at bounding box center [290, 224] width 58 height 33
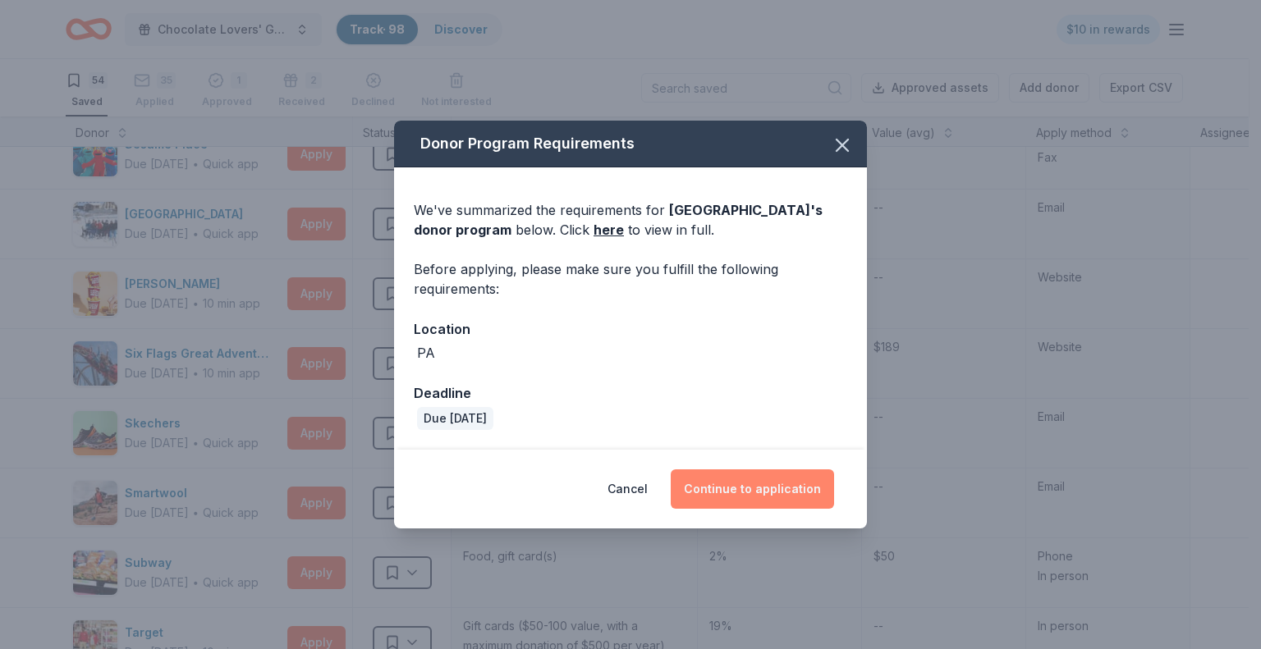
click at [759, 485] on button "Continue to application" at bounding box center [752, 489] width 163 height 39
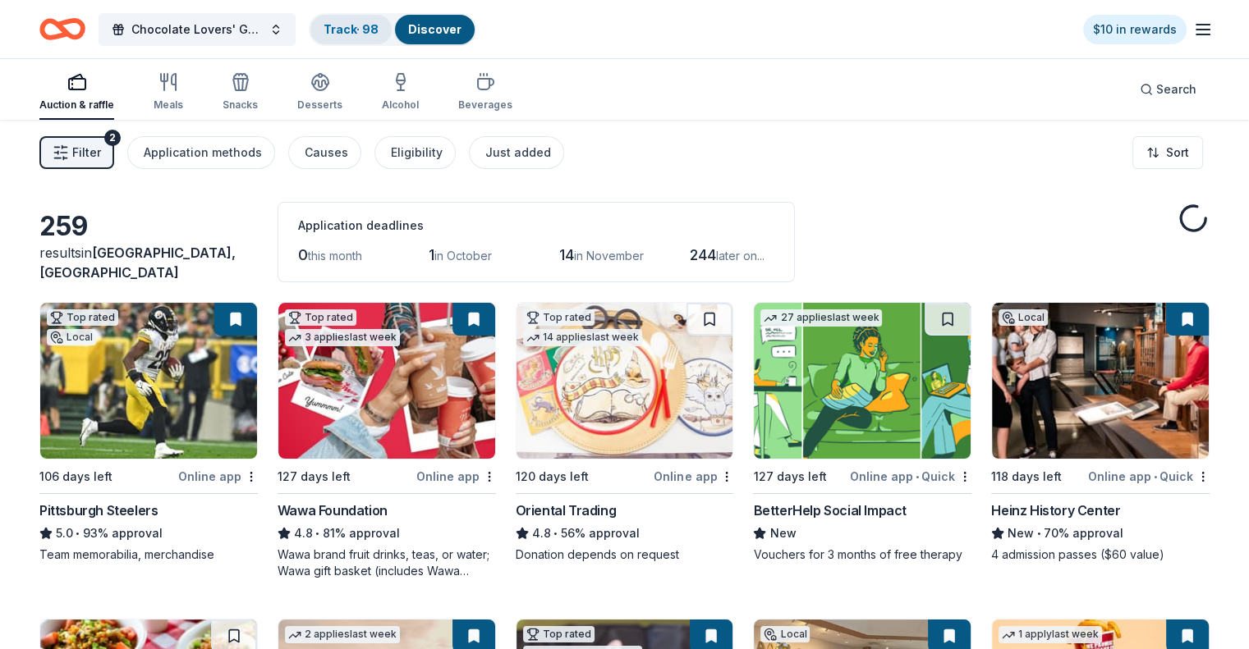
click at [374, 37] on div "Track · 98" at bounding box center [350, 30] width 81 height 30
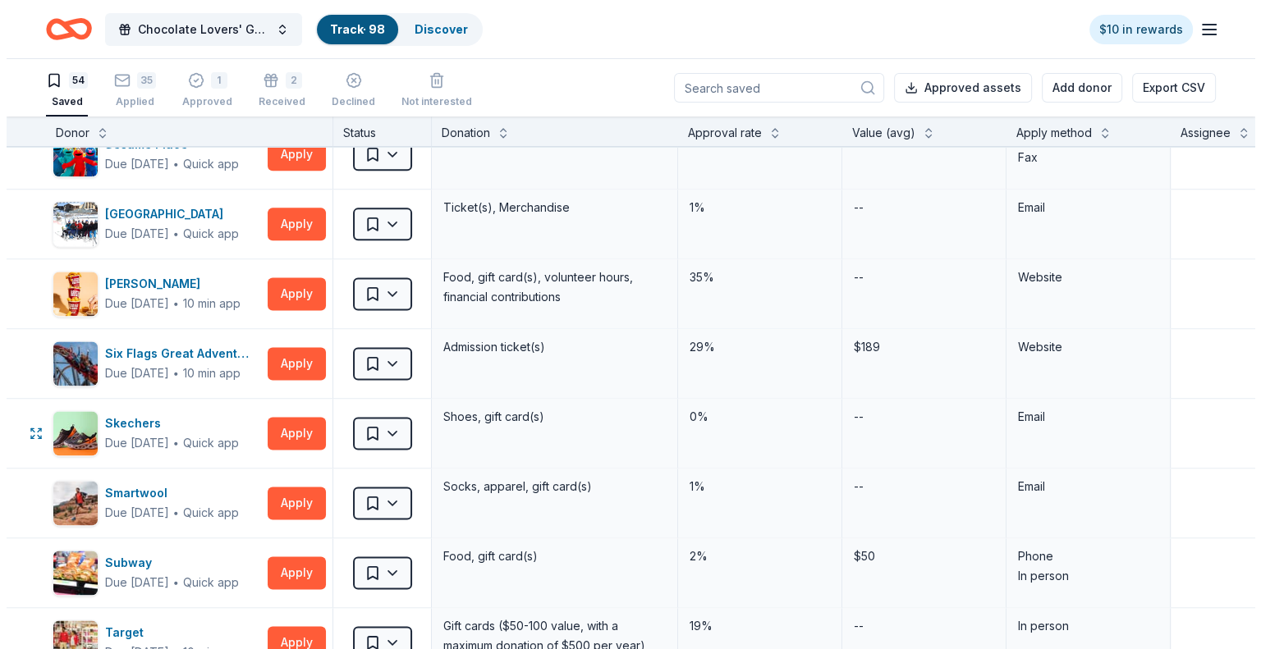
scroll to position [2299, 0]
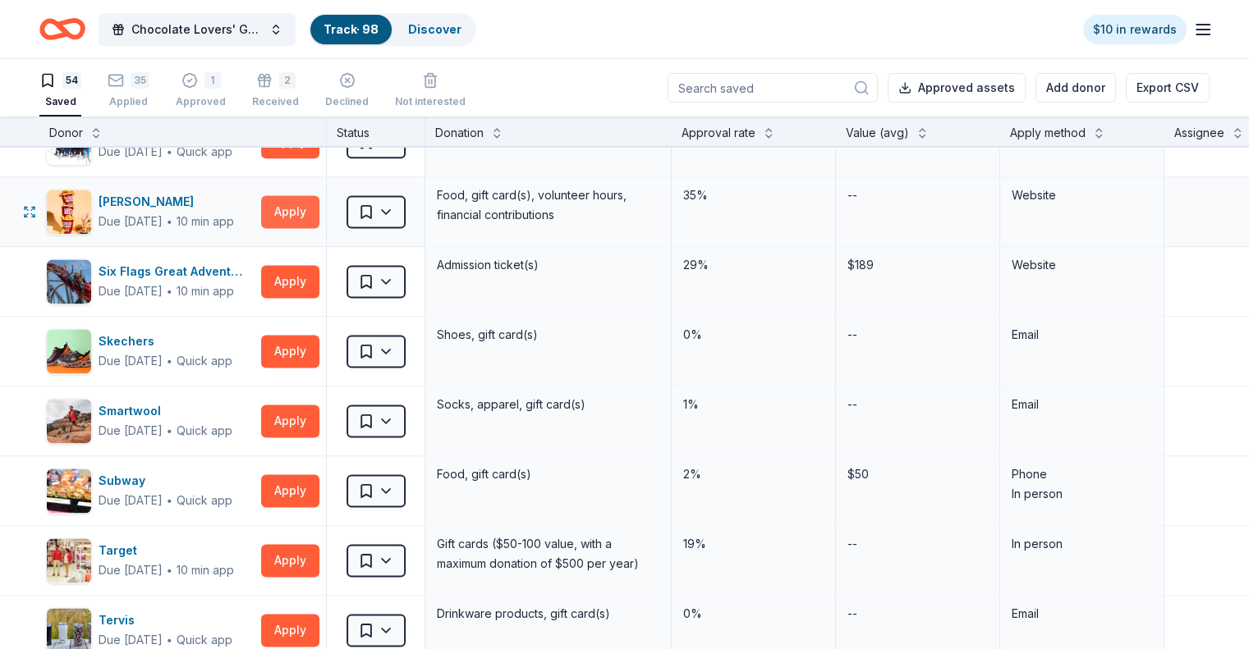
click at [319, 197] on button "Apply" at bounding box center [290, 211] width 58 height 33
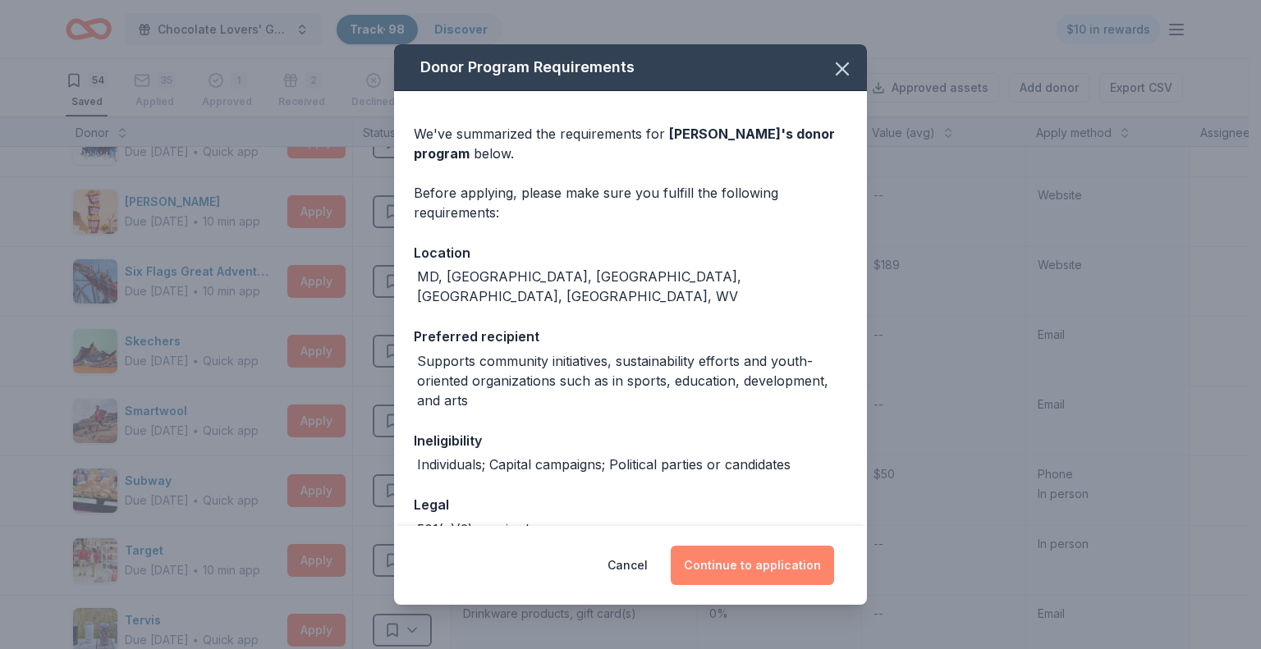
click at [773, 571] on button "Continue to application" at bounding box center [752, 565] width 163 height 39
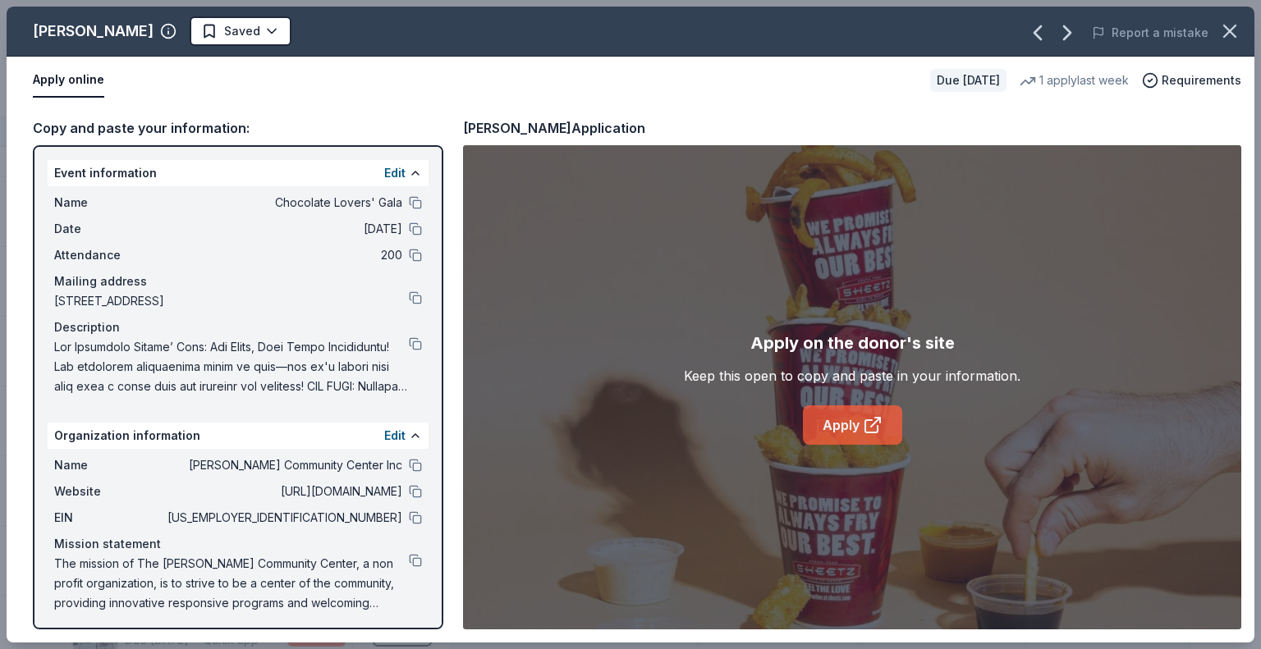
click at [854, 431] on link "Apply" at bounding box center [852, 425] width 99 height 39
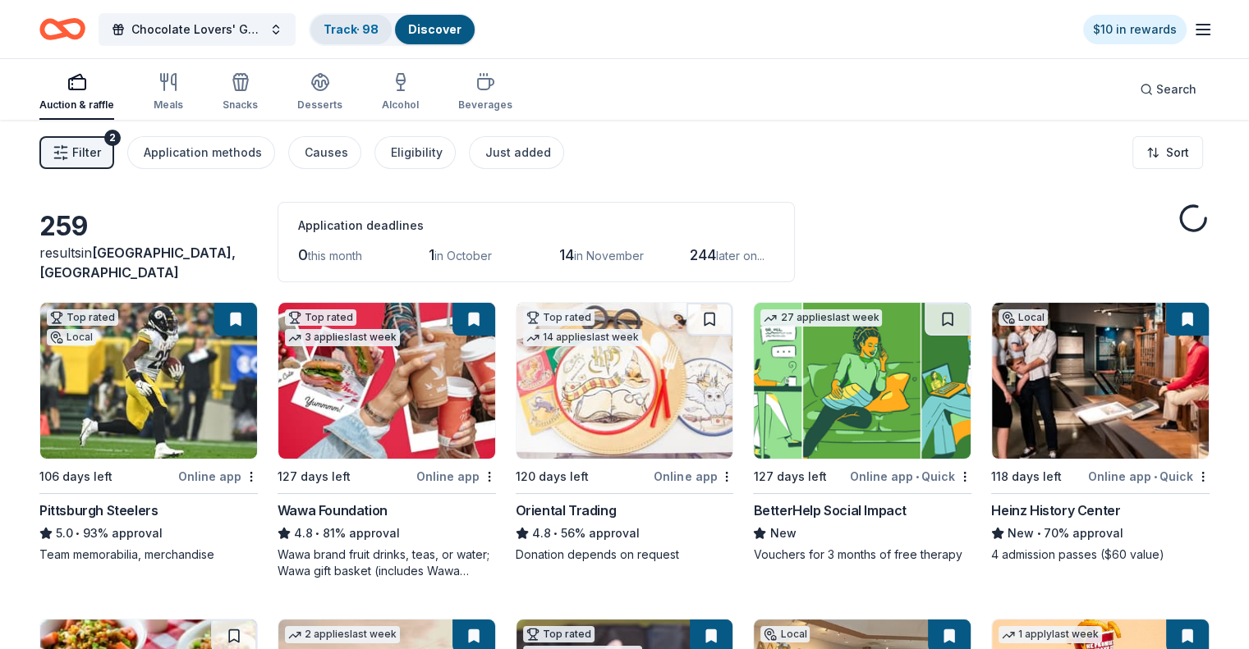
click at [370, 30] on link "Track · 98" at bounding box center [350, 29] width 55 height 14
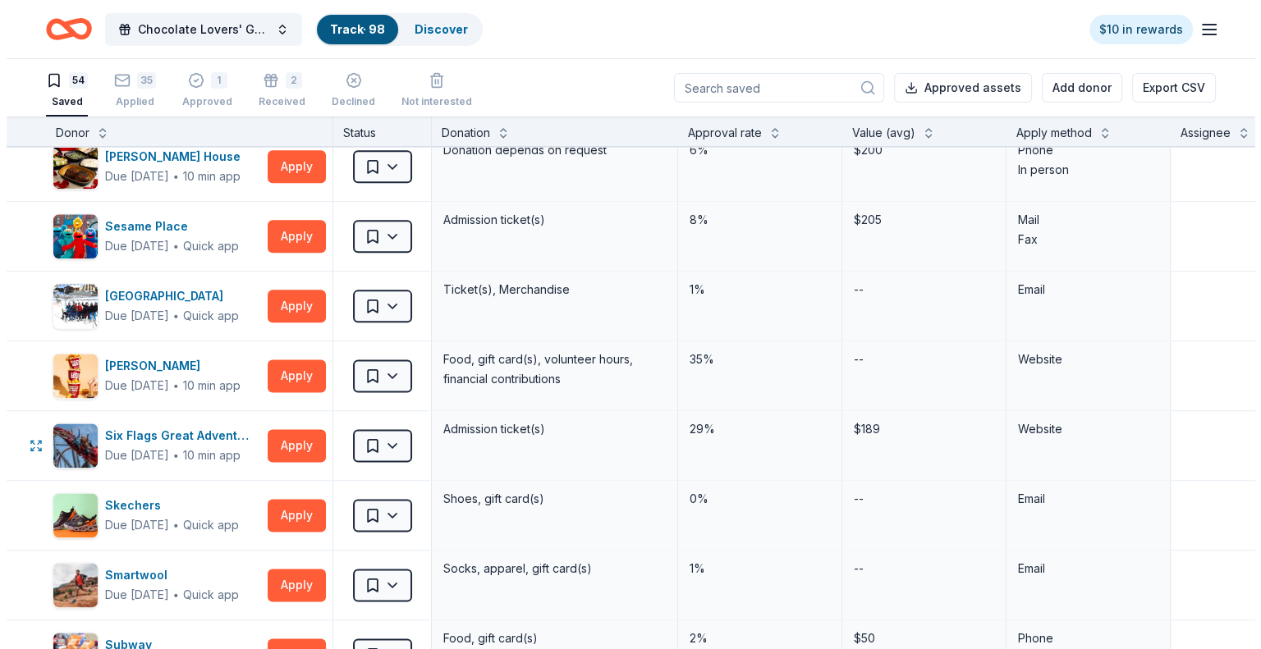
scroll to position [2217, 0]
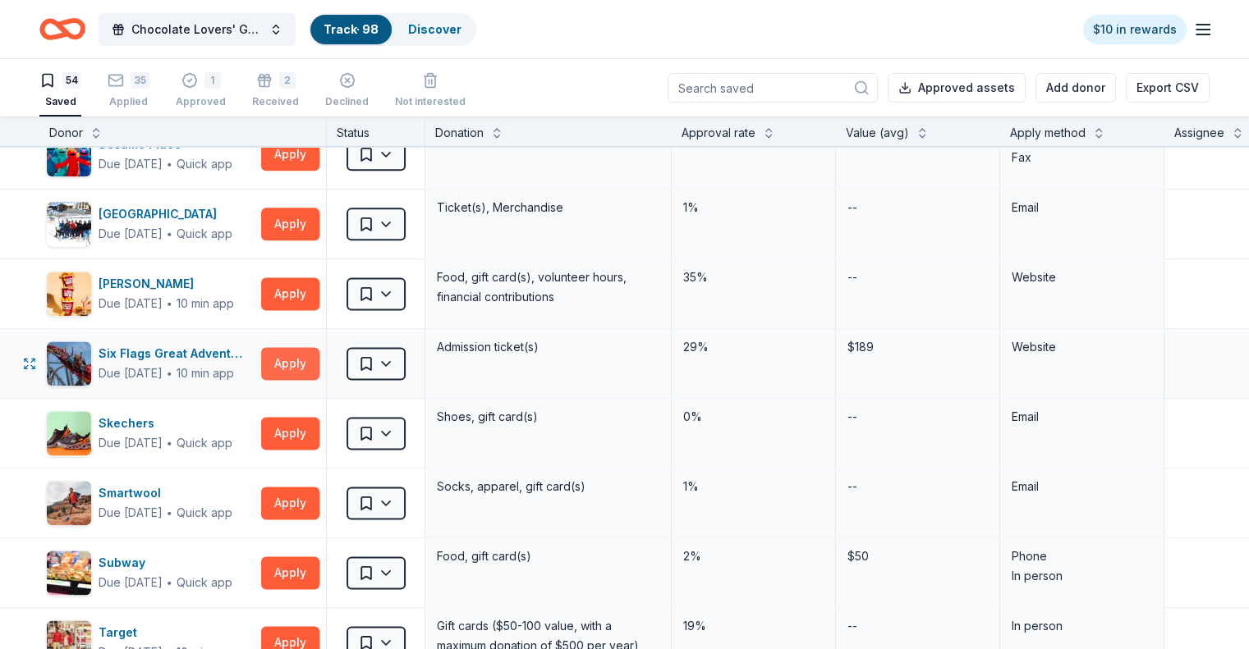
click at [319, 357] on button "Apply" at bounding box center [290, 363] width 58 height 33
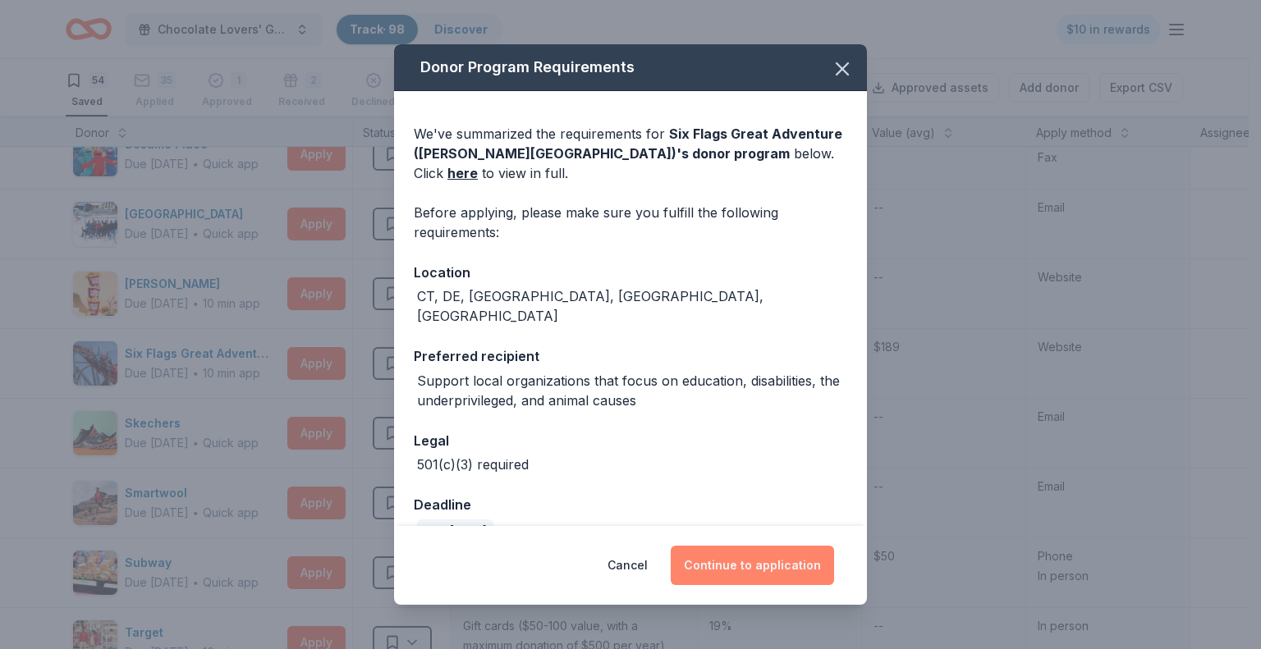
click at [742, 563] on button "Continue to application" at bounding box center [752, 565] width 163 height 39
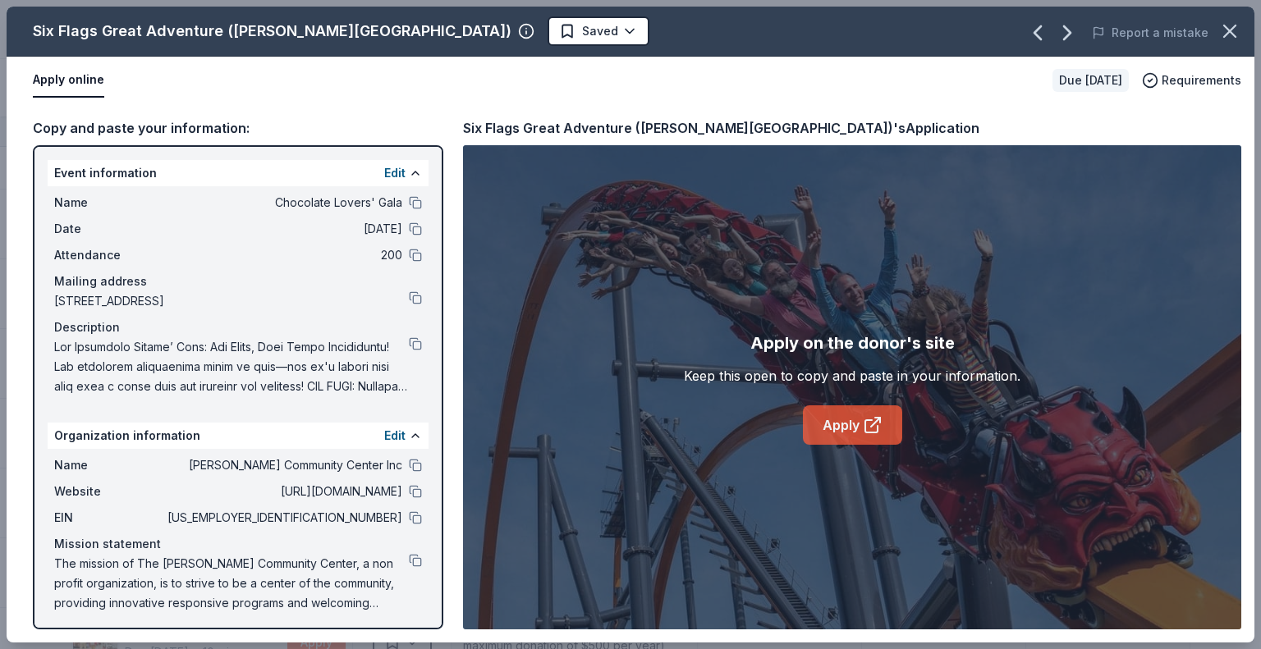
click at [838, 418] on link "Apply" at bounding box center [852, 425] width 99 height 39
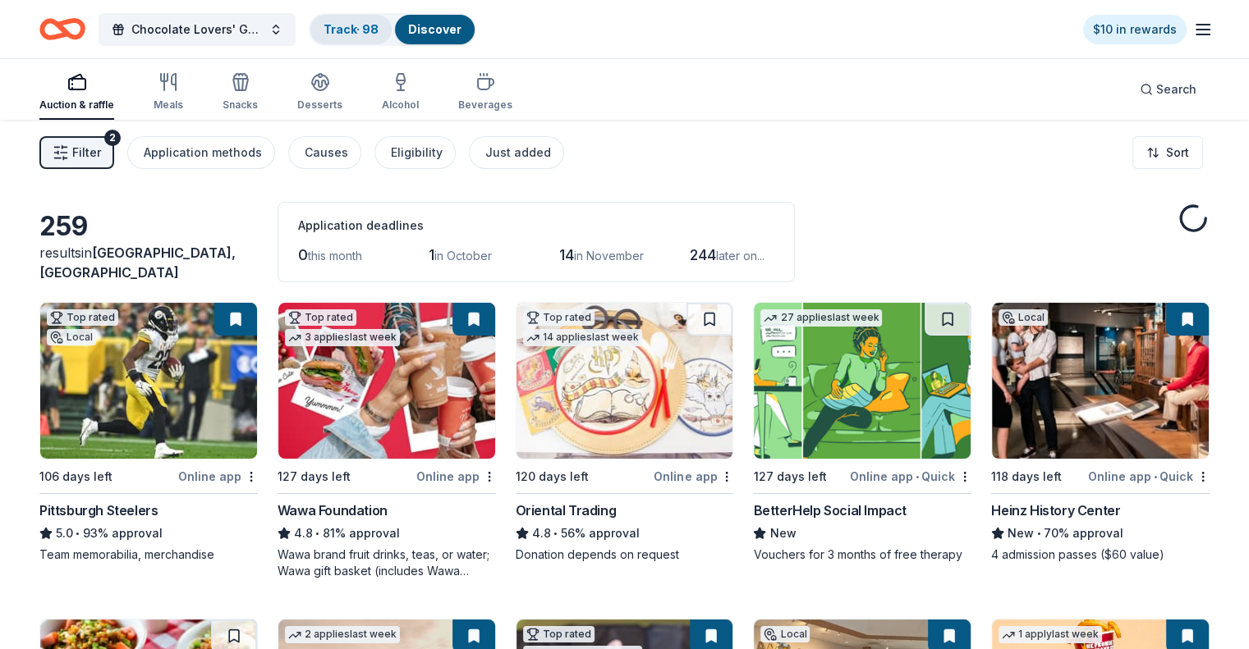
click at [358, 24] on link "Track · 98" at bounding box center [350, 29] width 55 height 14
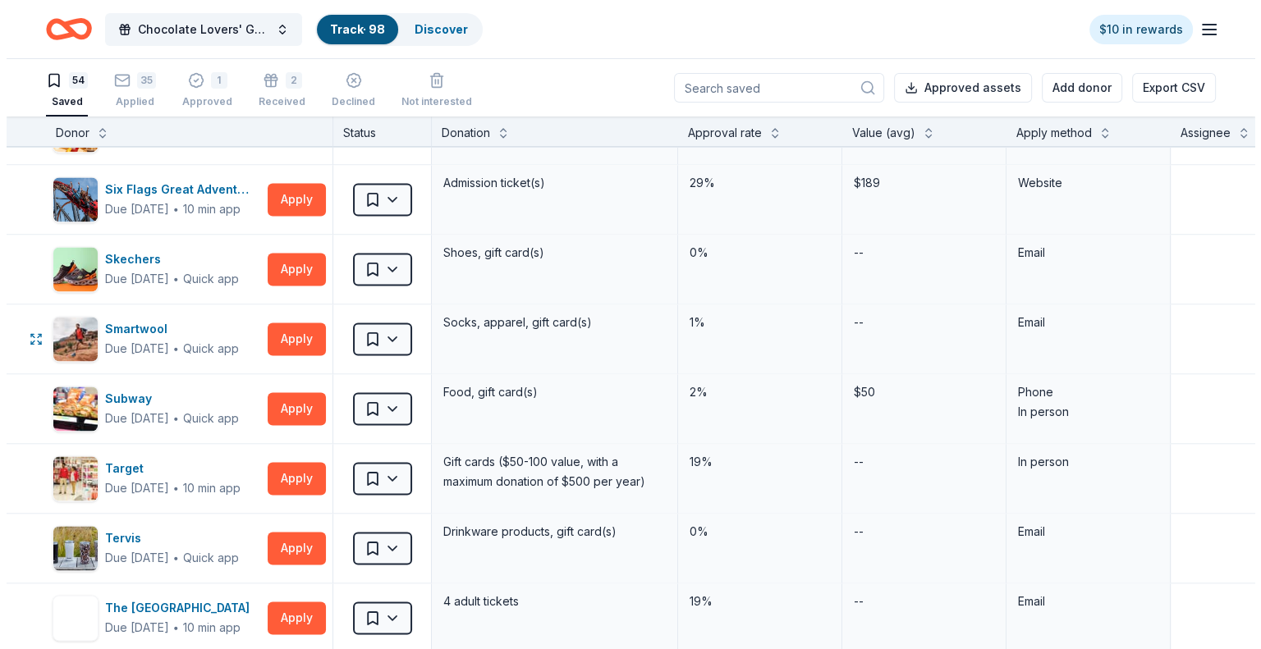
scroll to position [2463, 0]
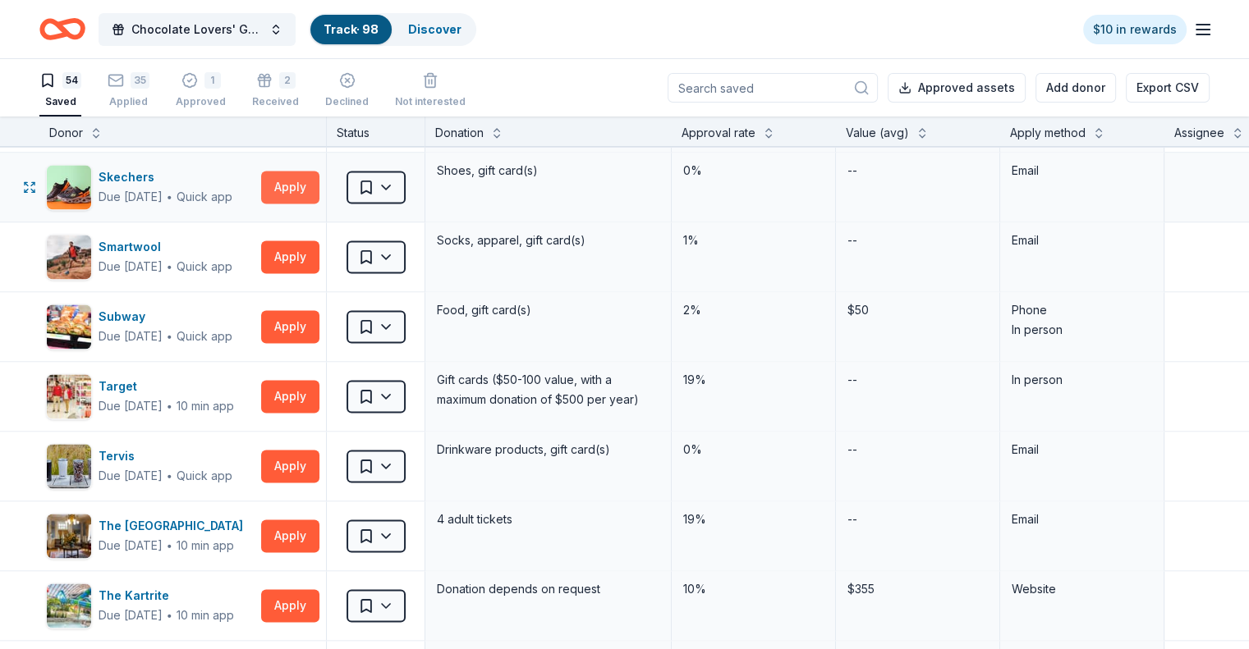
click at [319, 175] on button "Apply" at bounding box center [290, 187] width 58 height 33
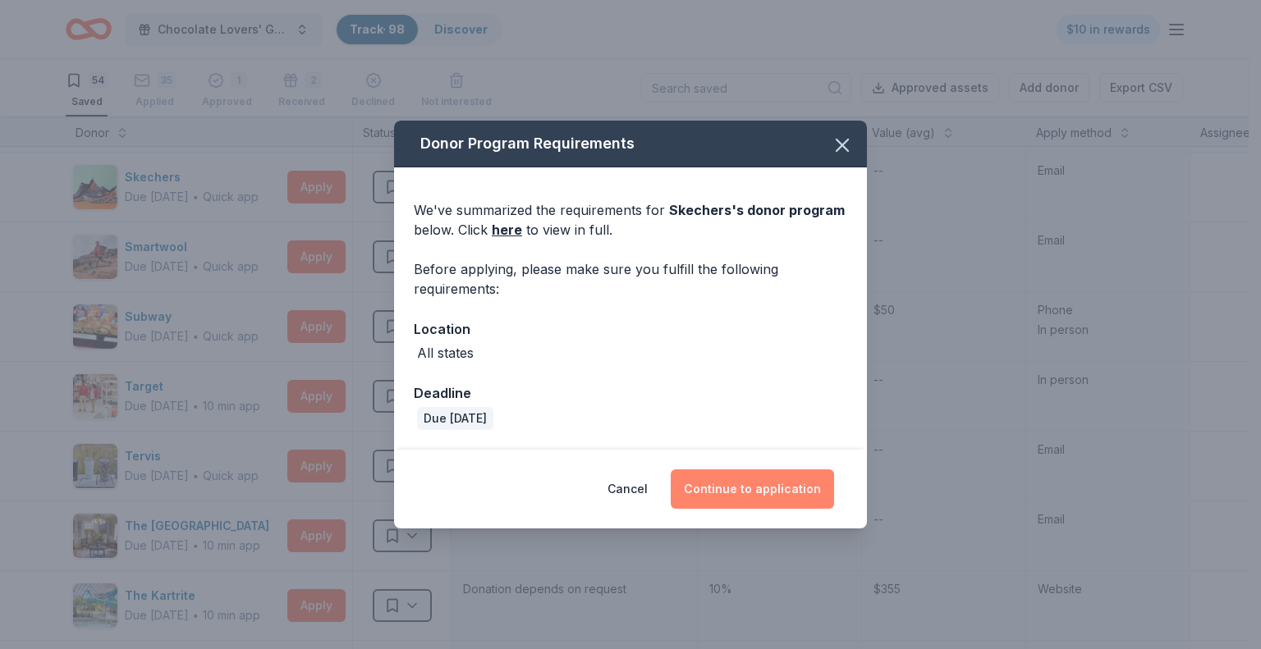
click at [749, 485] on button "Continue to application" at bounding box center [752, 489] width 163 height 39
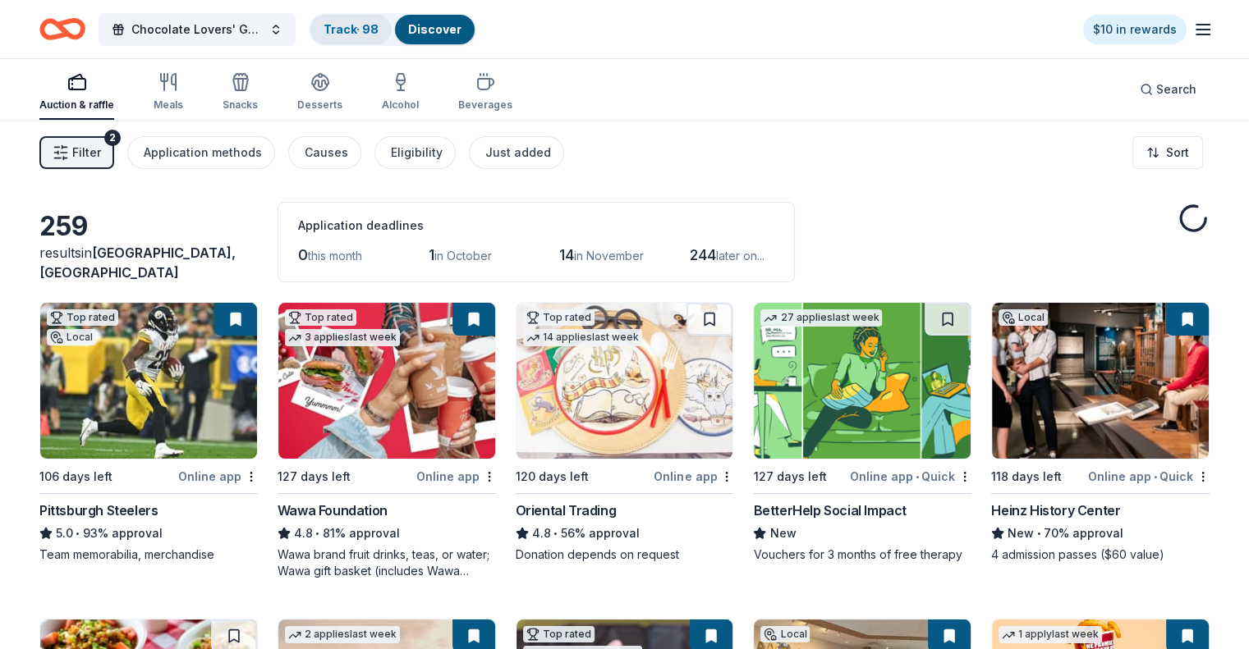
click at [378, 32] on link "Track · 98" at bounding box center [350, 29] width 55 height 14
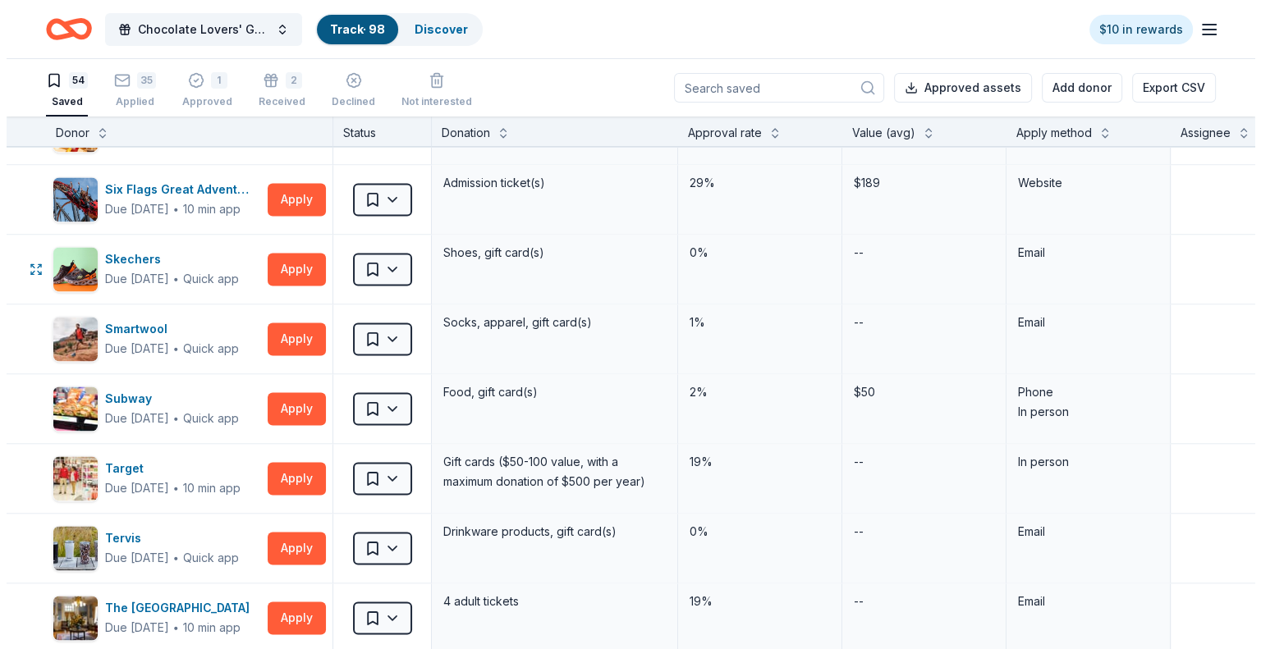
scroll to position [2463, 0]
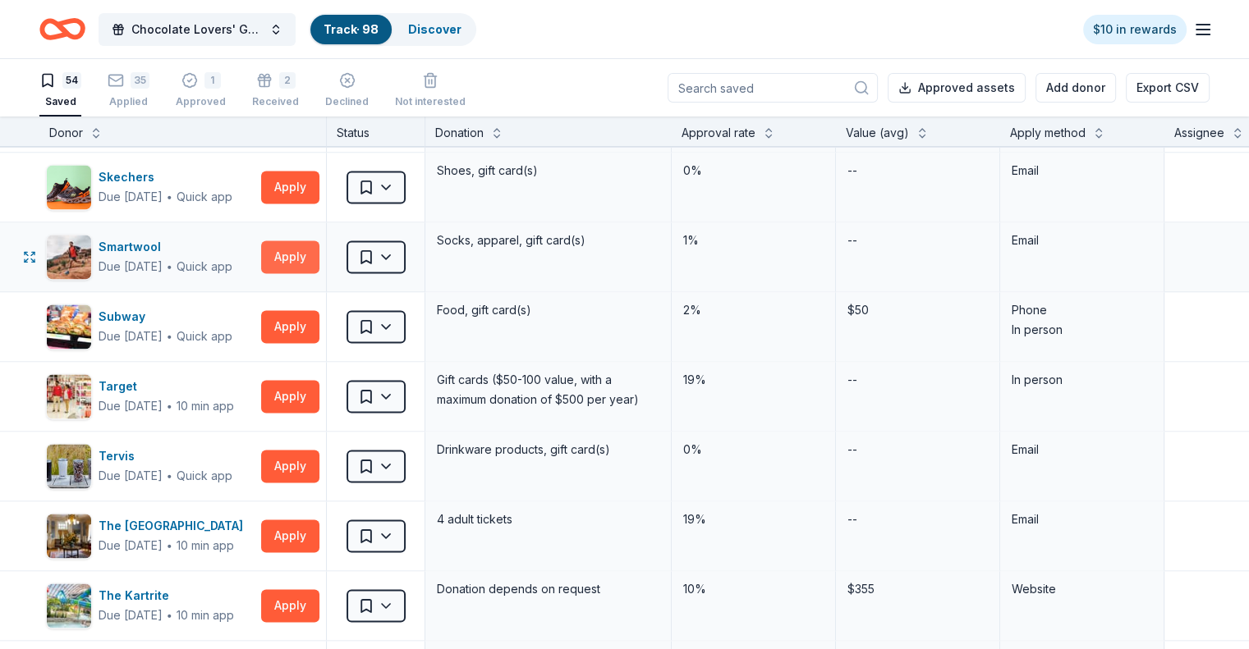
click at [314, 250] on button "Apply" at bounding box center [290, 257] width 58 height 33
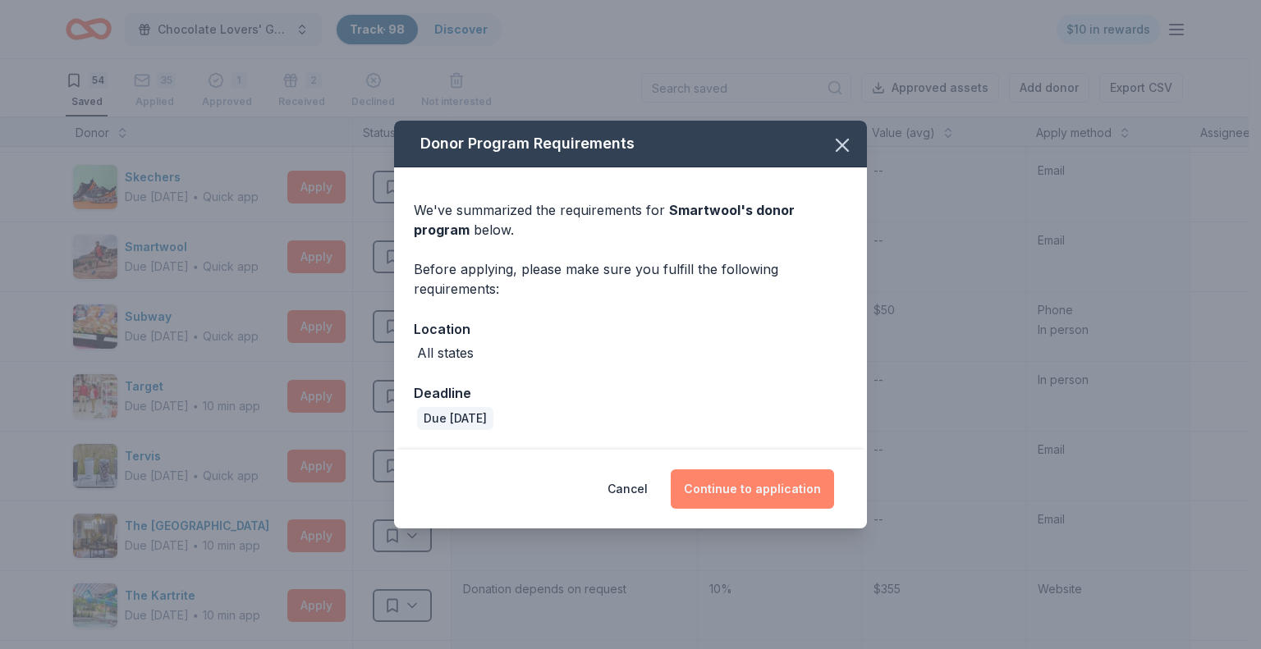
click at [758, 479] on button "Continue to application" at bounding box center [752, 489] width 163 height 39
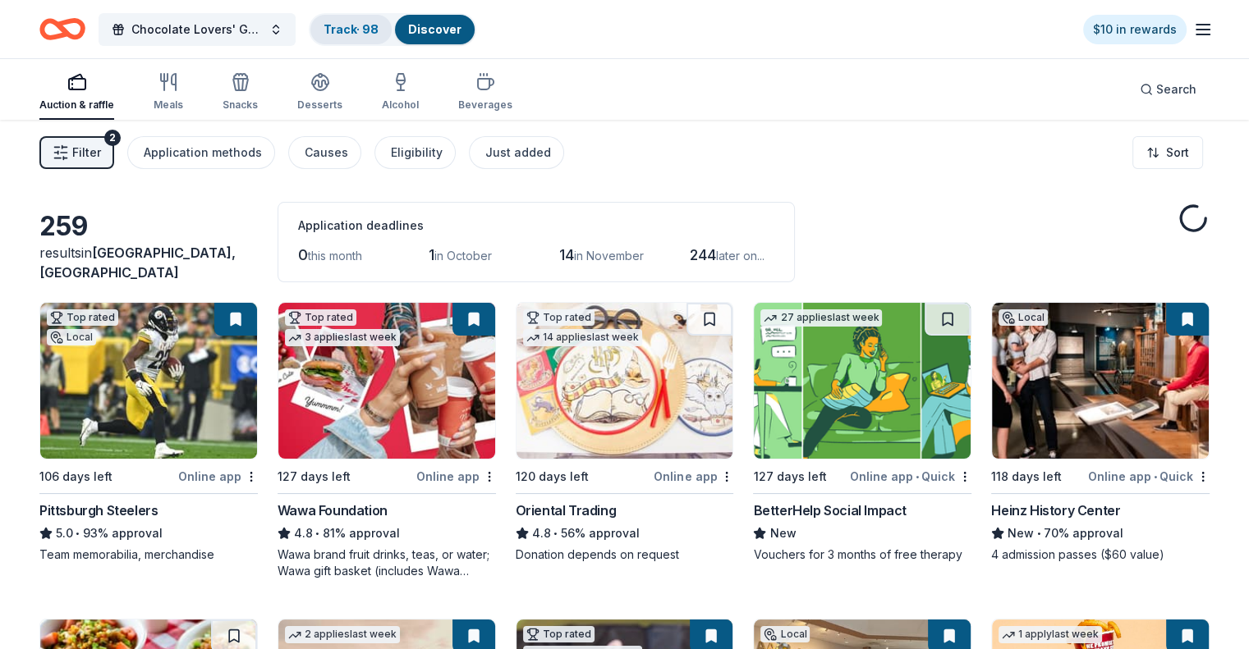
click at [355, 32] on link "Track · 98" at bounding box center [350, 29] width 55 height 14
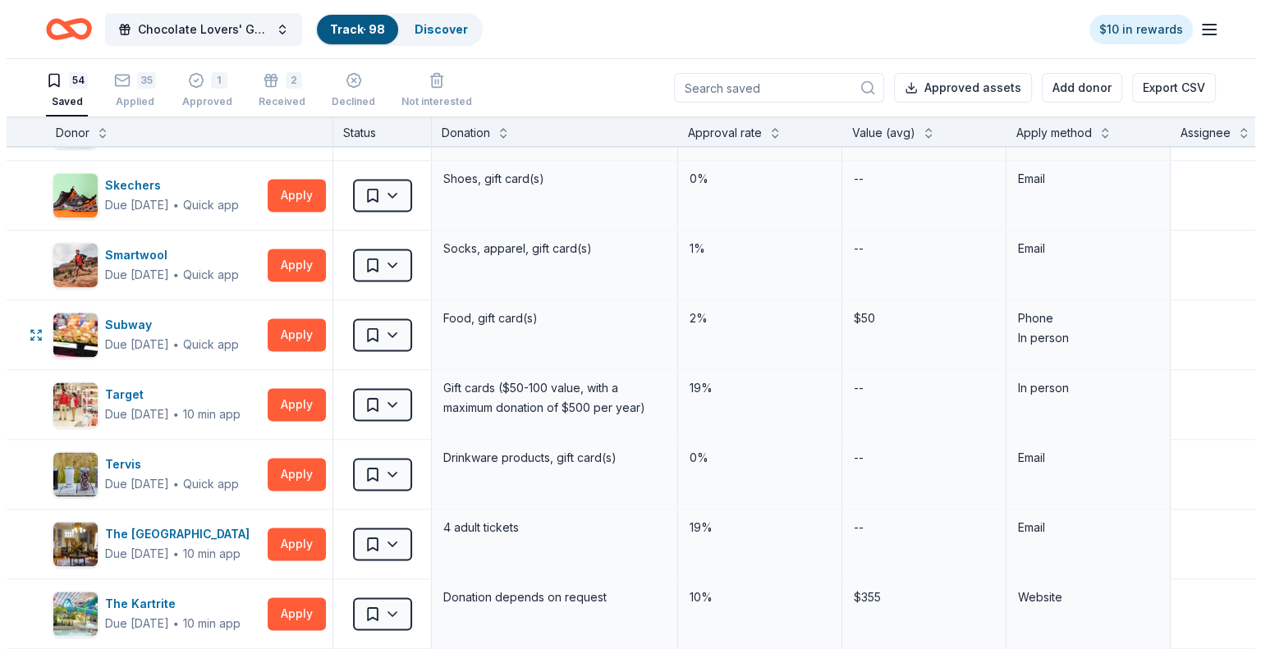
scroll to position [2463, 0]
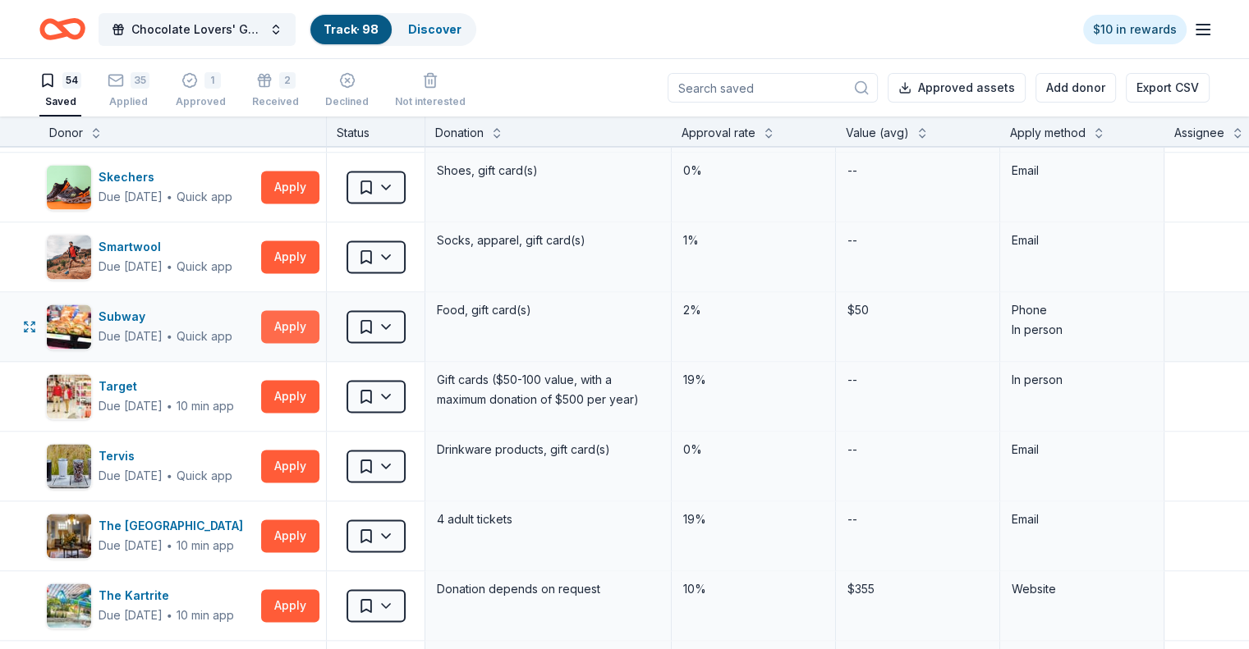
click at [319, 323] on button "Apply" at bounding box center [290, 326] width 58 height 33
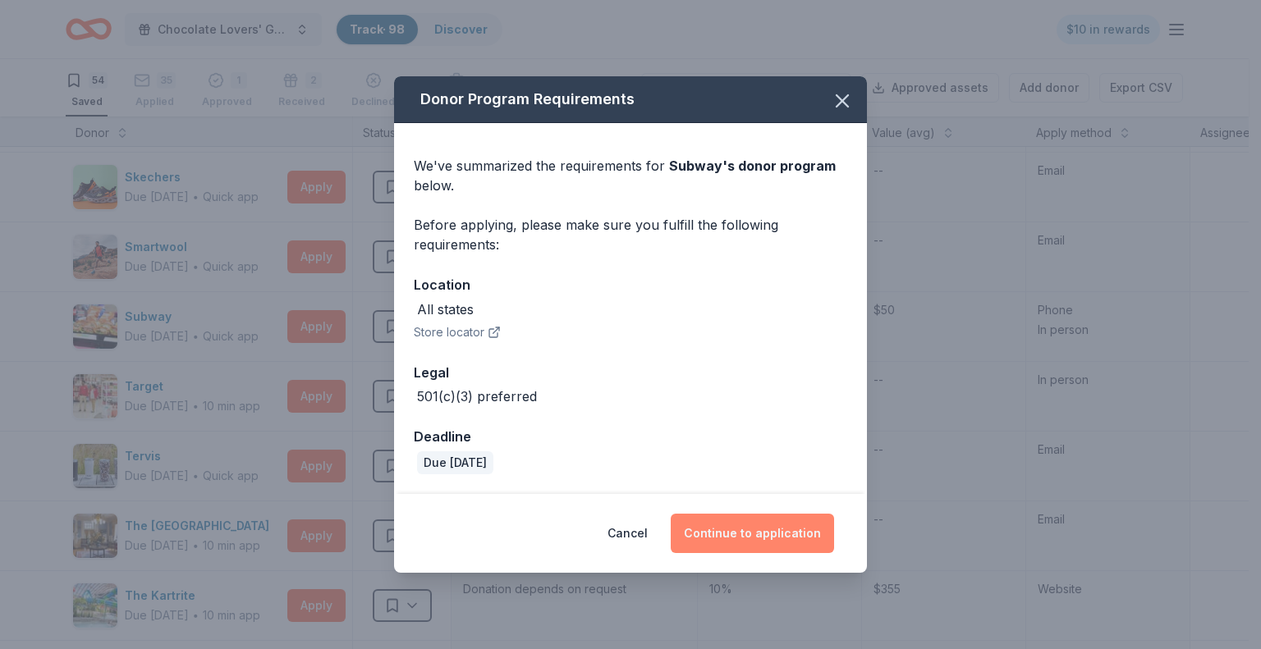
click at [768, 528] on button "Continue to application" at bounding box center [752, 533] width 163 height 39
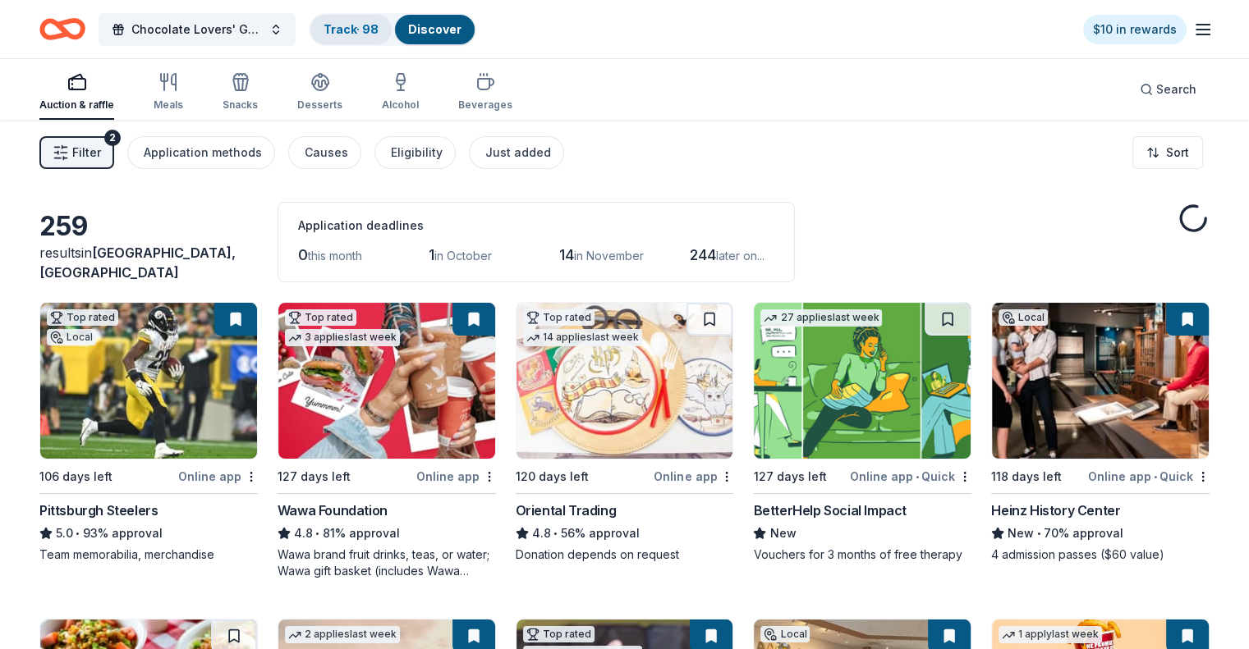
click at [369, 37] on div "Track · 98" at bounding box center [350, 30] width 81 height 30
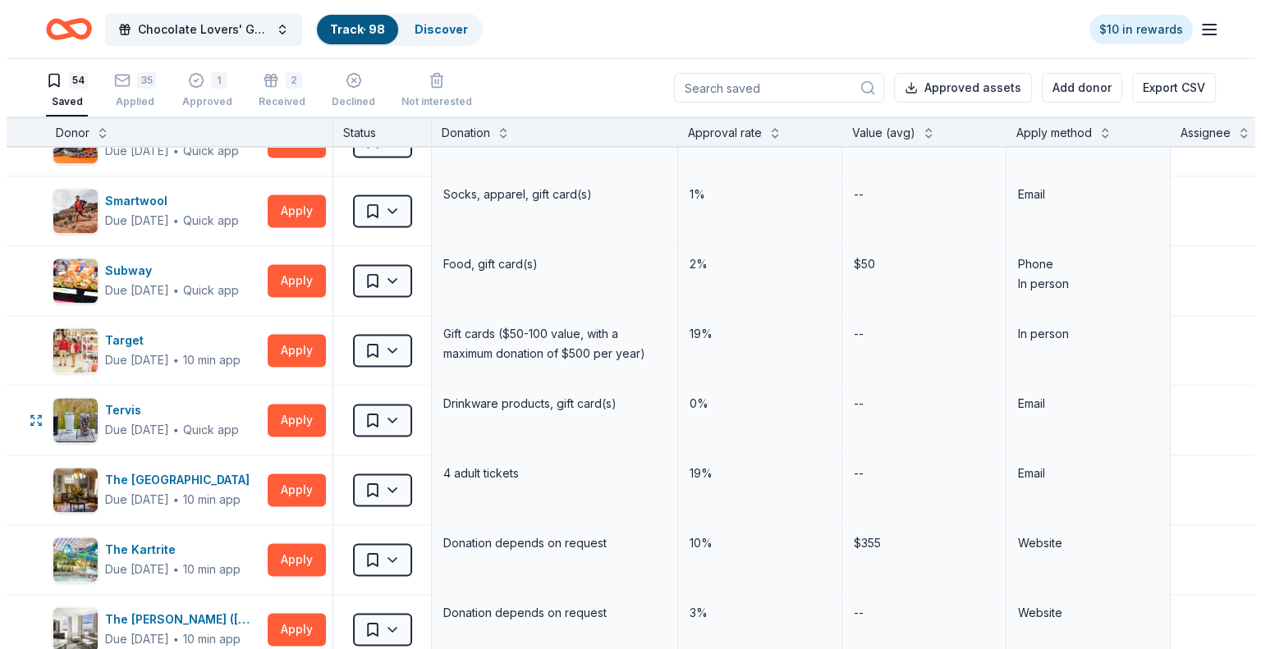
scroll to position [2545, 0]
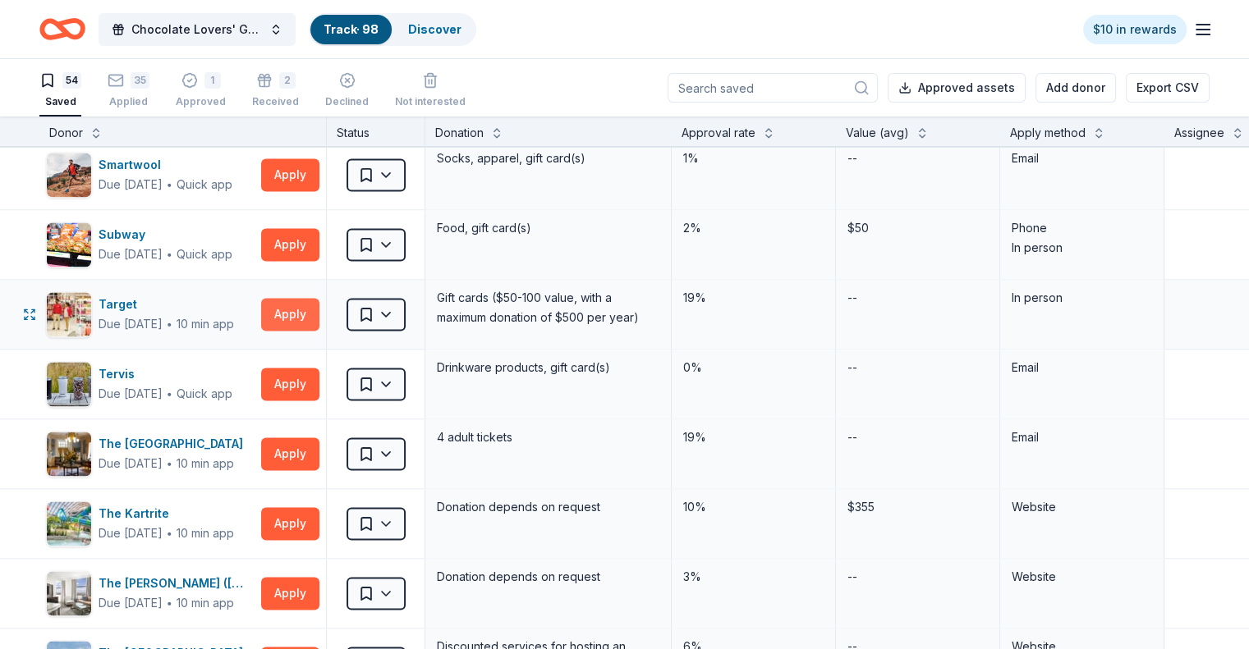
click at [319, 300] on button "Apply" at bounding box center [290, 314] width 58 height 33
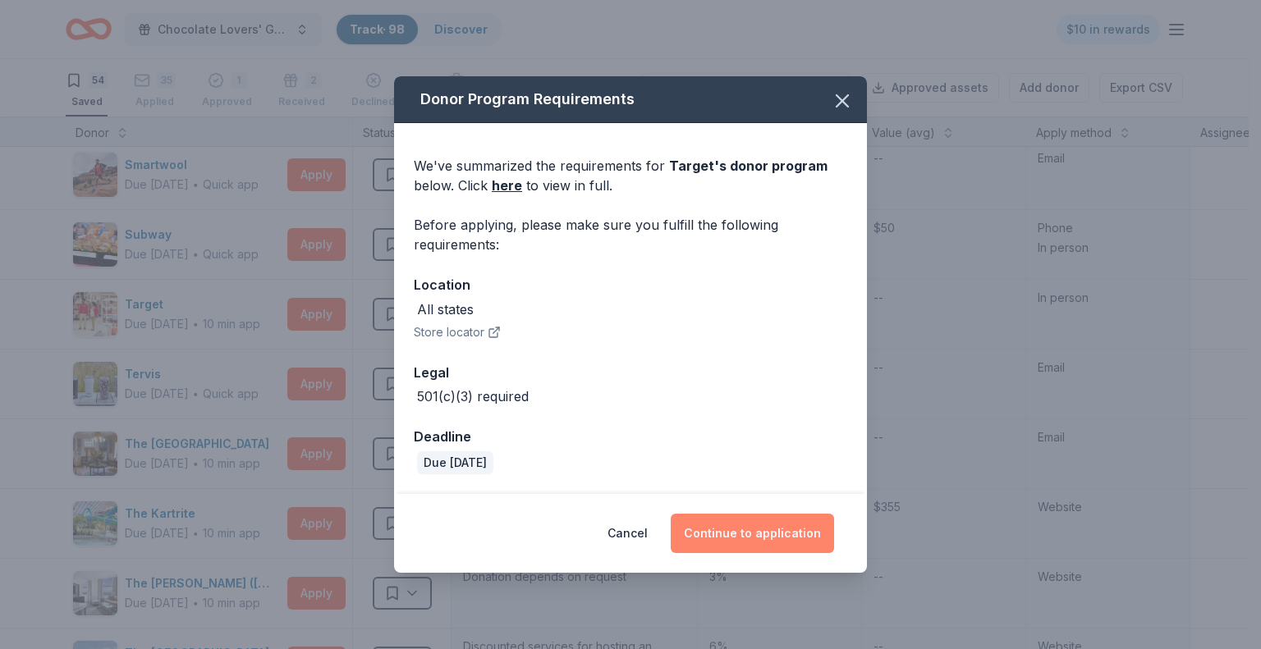
click at [749, 530] on button "Continue to application" at bounding box center [752, 533] width 163 height 39
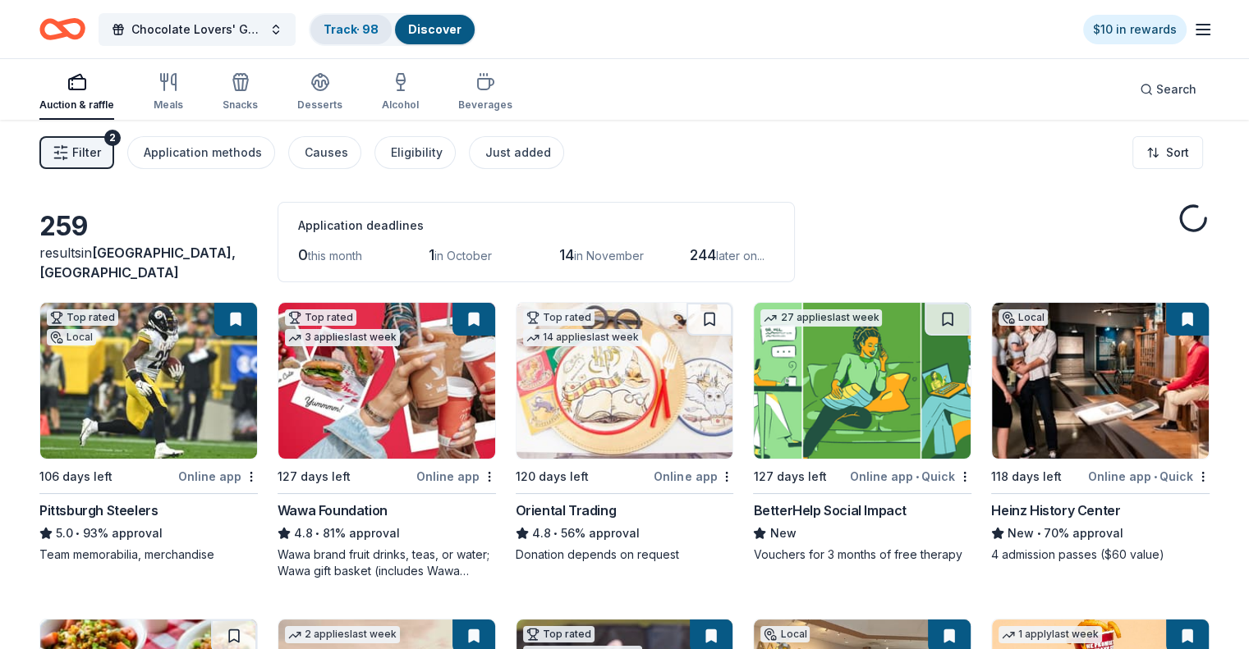
click at [378, 32] on link "Track · 98" at bounding box center [350, 29] width 55 height 14
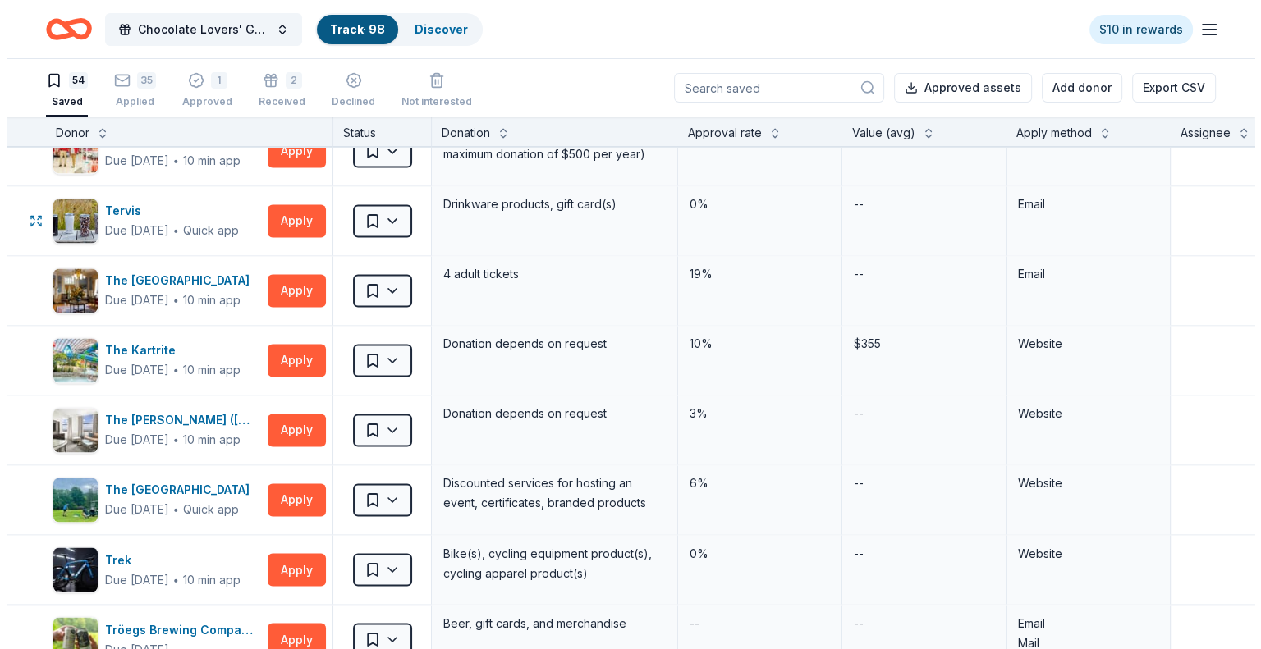
scroll to position [2709, 0]
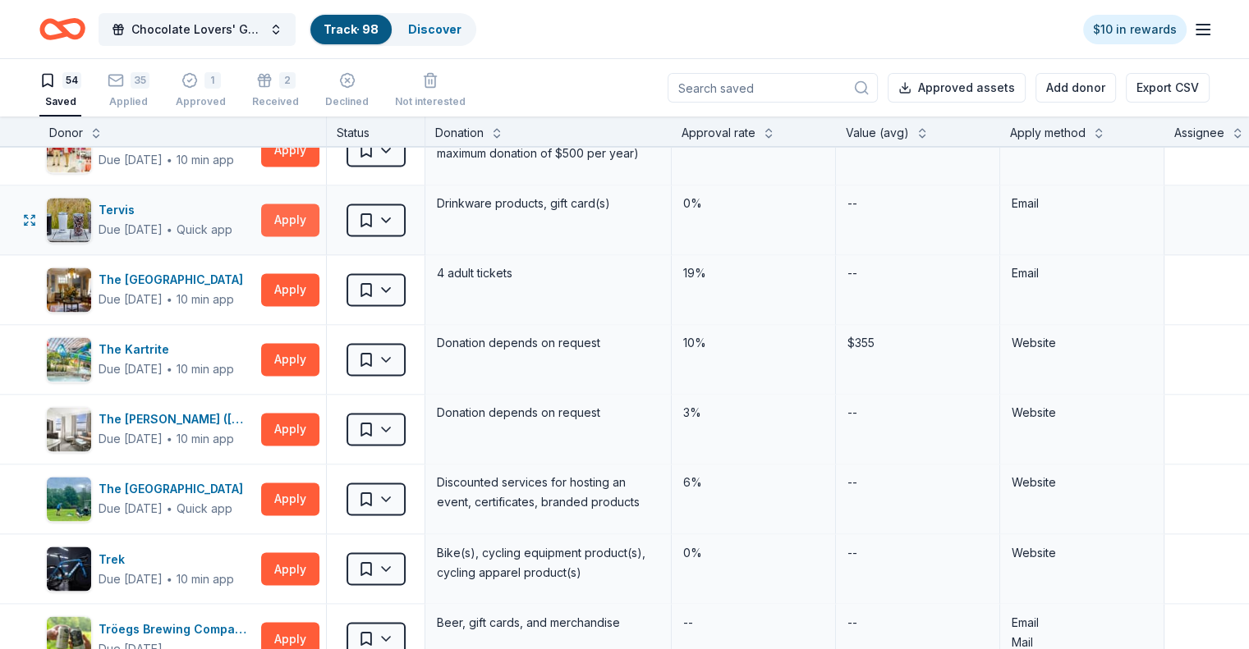
click at [314, 208] on button "Apply" at bounding box center [290, 220] width 58 height 33
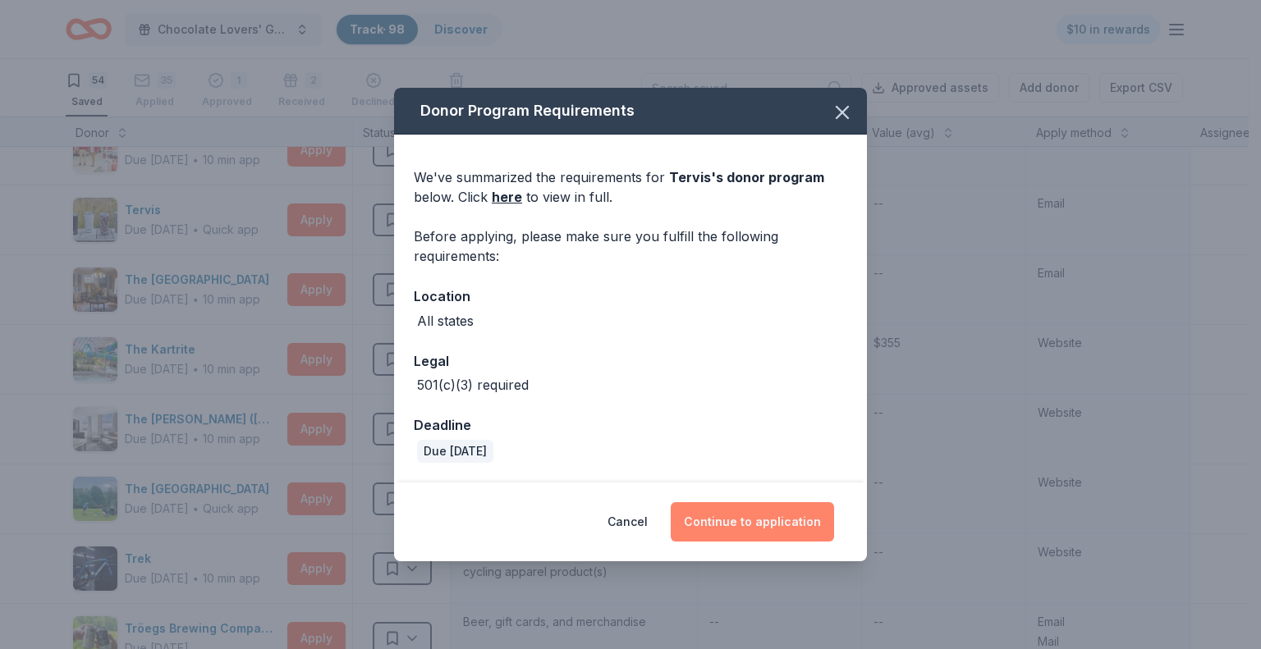
click at [749, 520] on button "Continue to application" at bounding box center [752, 521] width 163 height 39
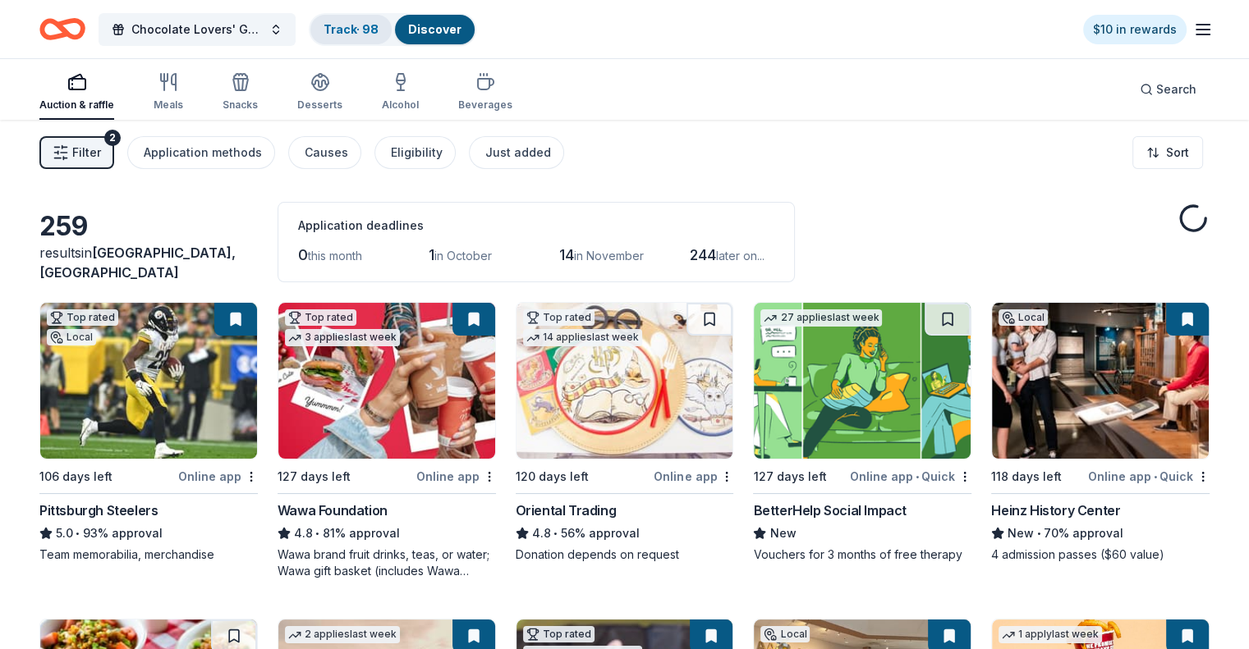
click at [370, 32] on link "Track · 98" at bounding box center [350, 29] width 55 height 14
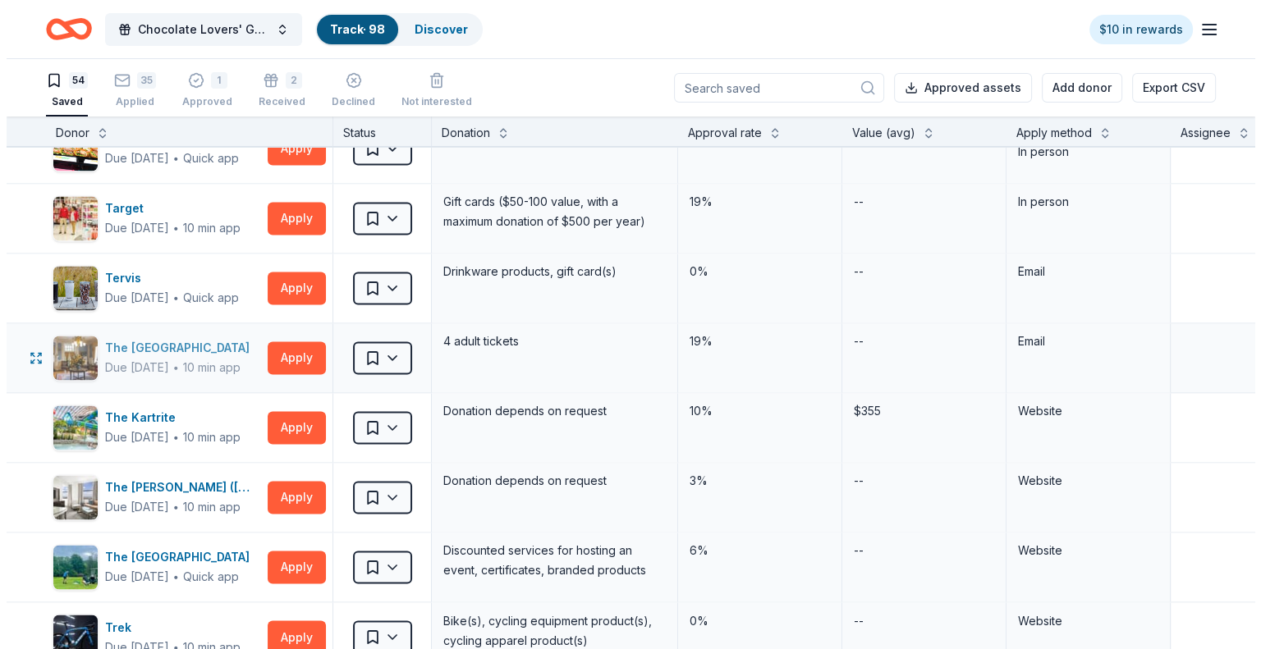
scroll to position [2709, 0]
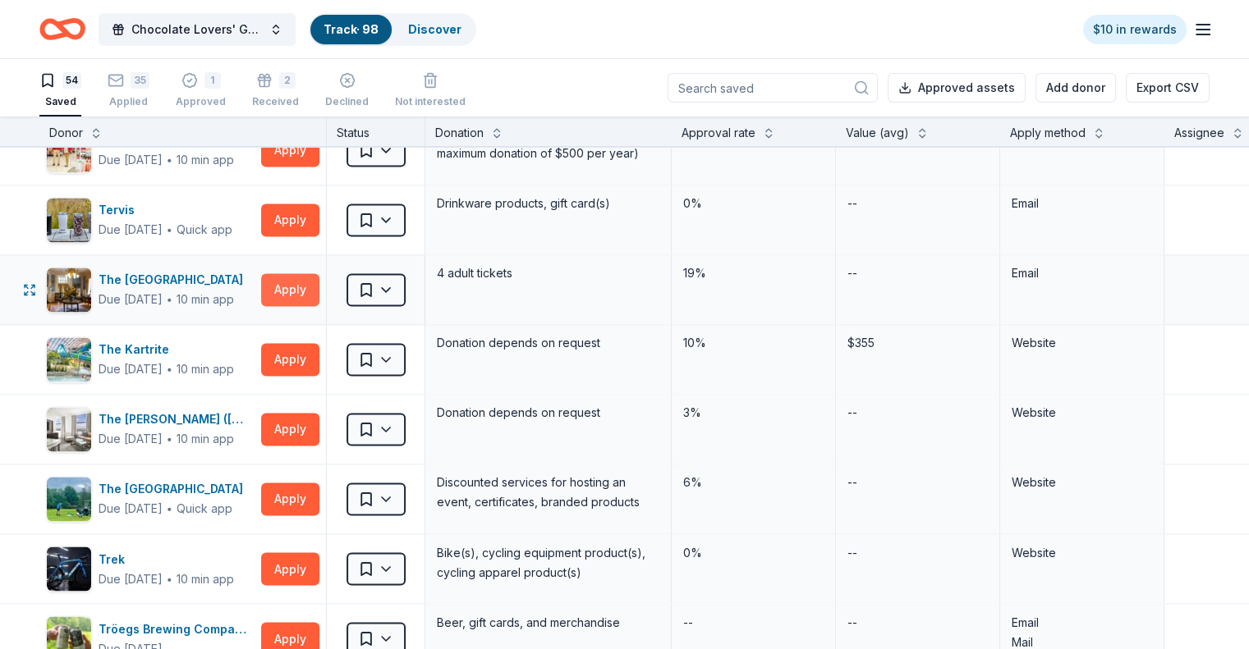
click at [319, 282] on button "Apply" at bounding box center [290, 289] width 58 height 33
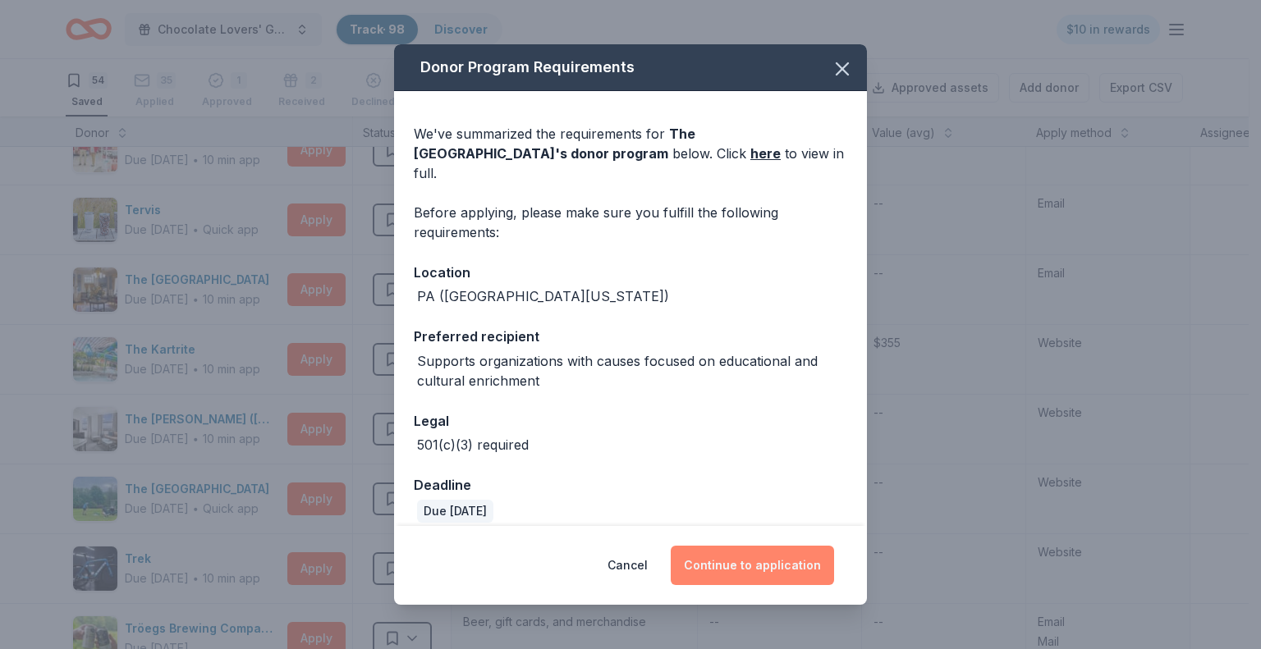
click at [742, 557] on button "Continue to application" at bounding box center [752, 565] width 163 height 39
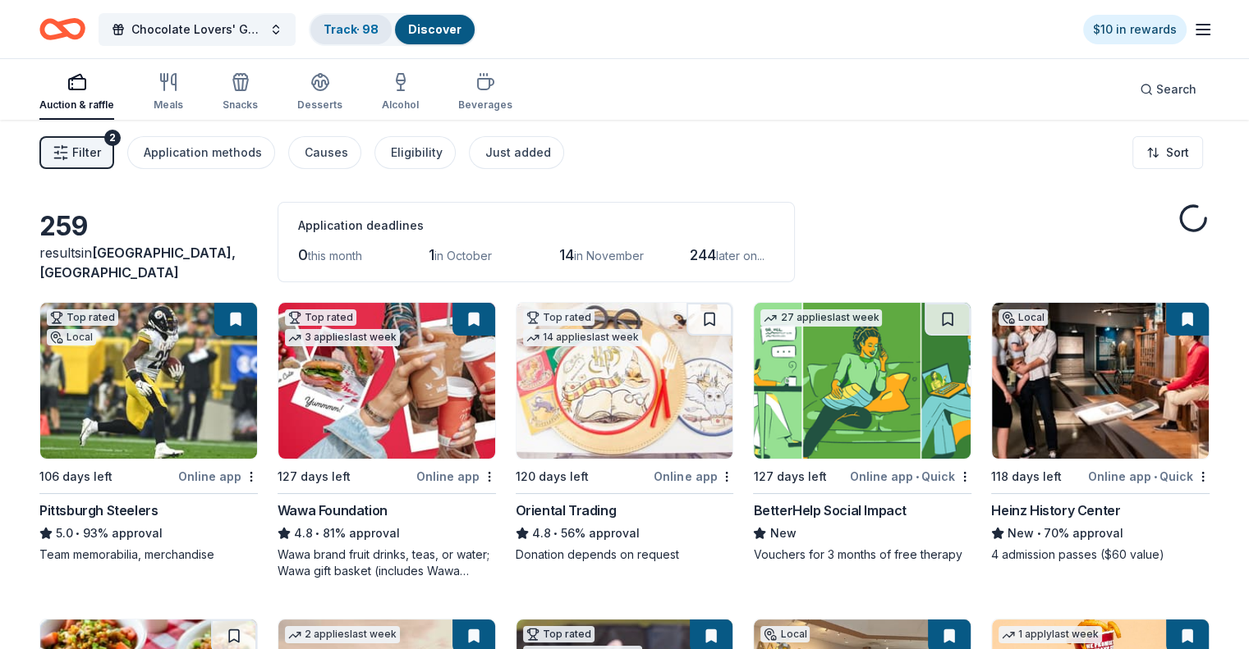
click at [372, 25] on link "Track · 98" at bounding box center [350, 29] width 55 height 14
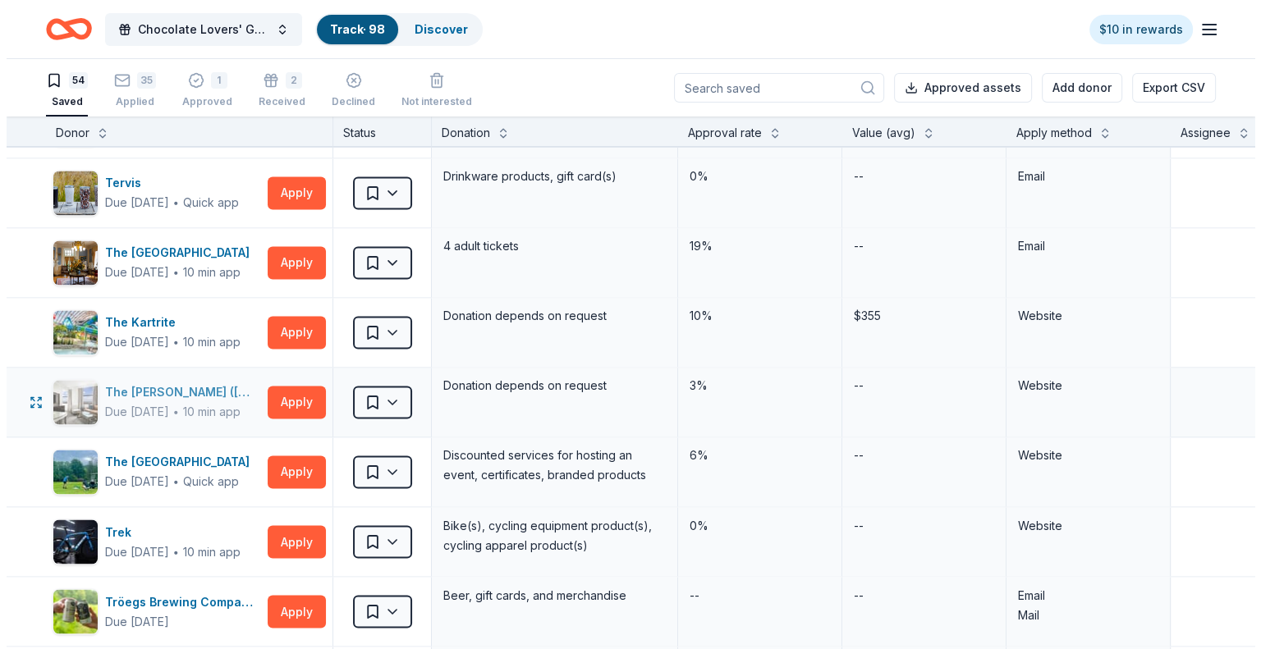
scroll to position [2791, 0]
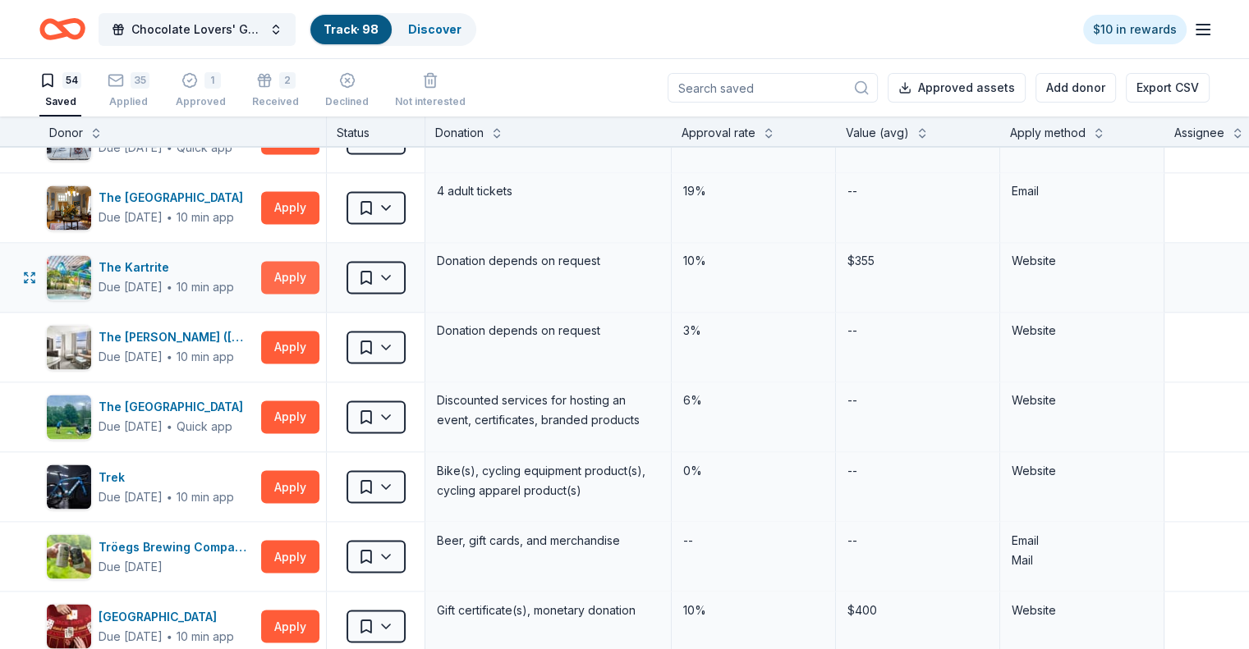
click at [319, 266] on button "Apply" at bounding box center [290, 277] width 58 height 33
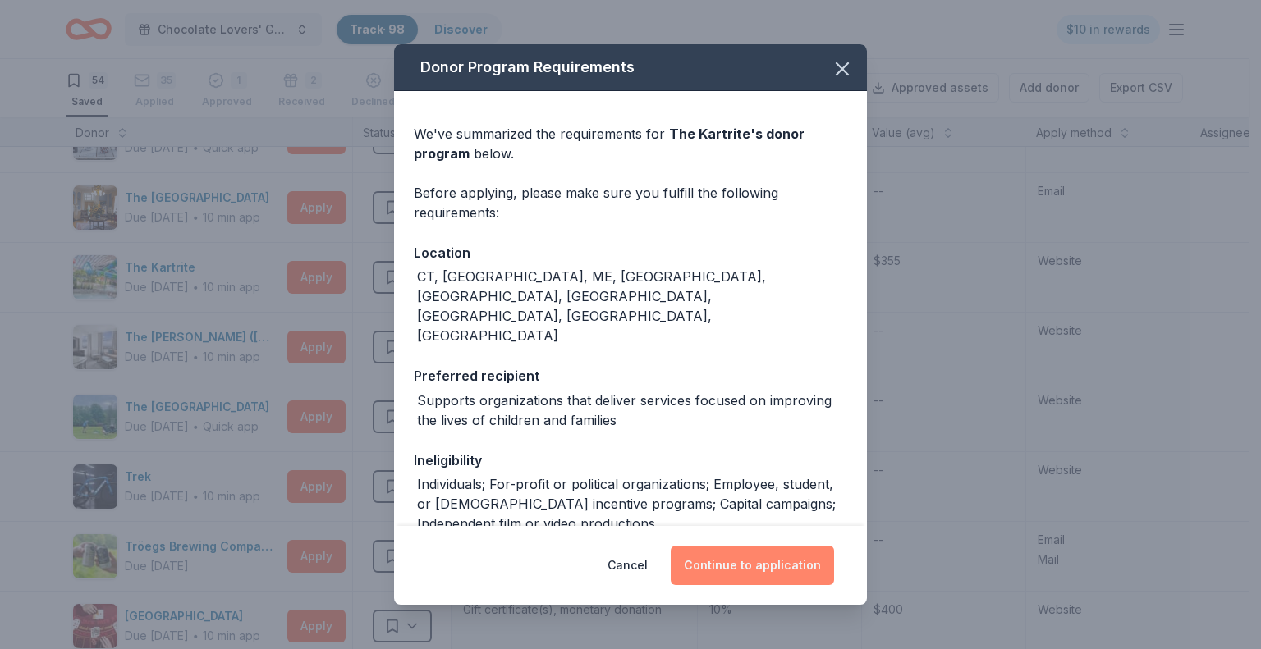
click at [719, 565] on button "Continue to application" at bounding box center [752, 565] width 163 height 39
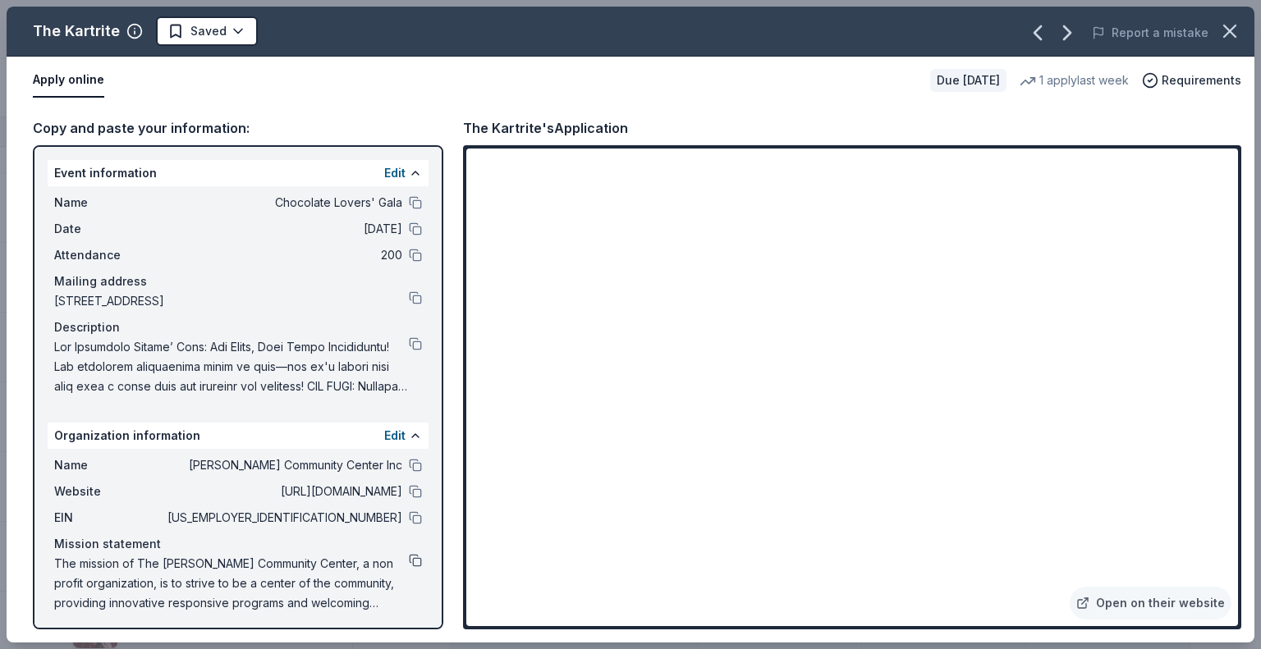
click at [409, 558] on button at bounding box center [415, 560] width 13 height 13
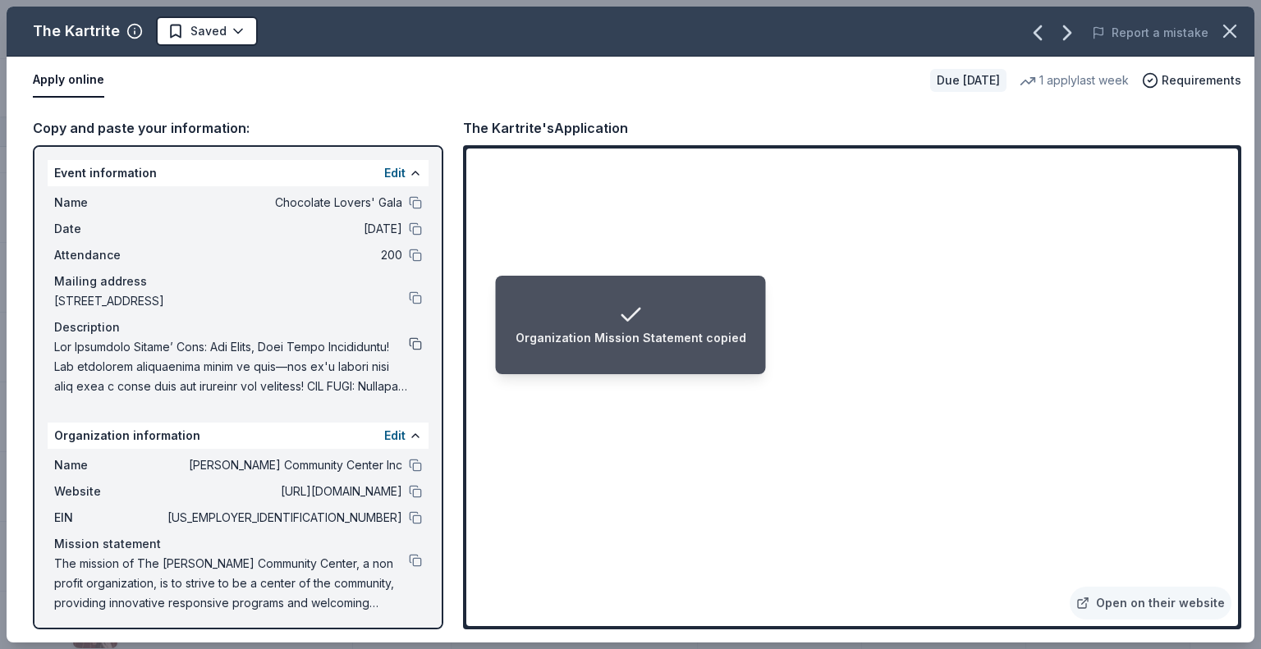
click at [409, 344] on button at bounding box center [415, 343] width 13 height 13
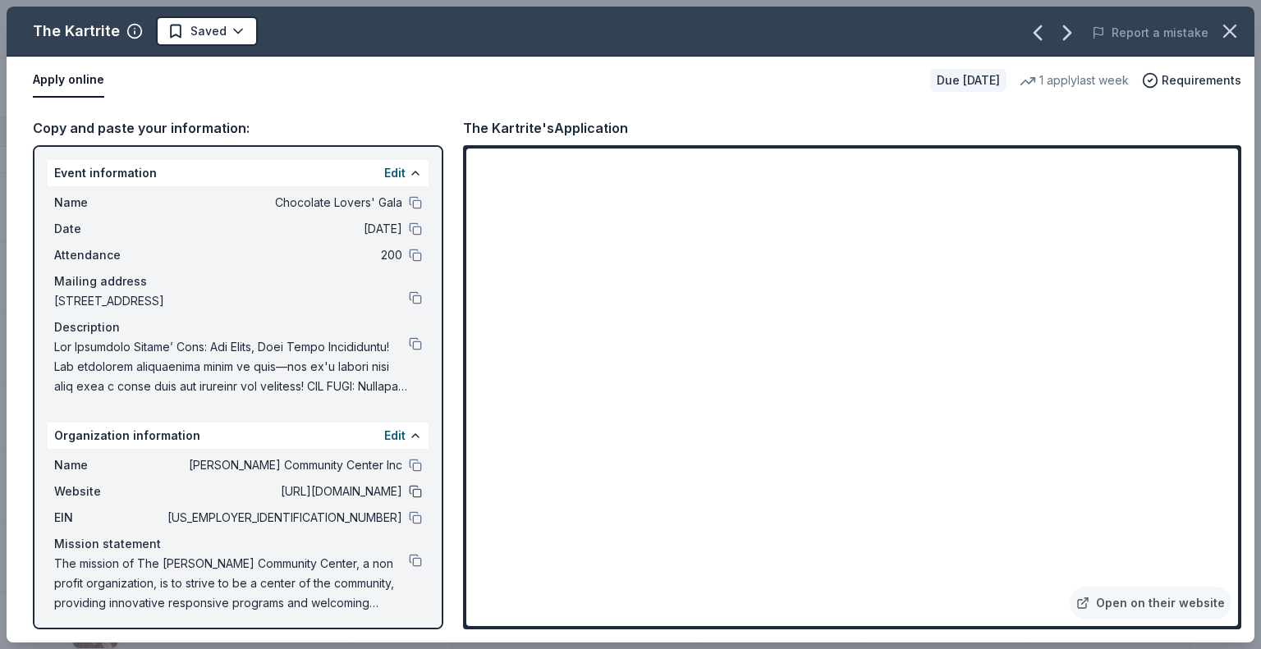
click at [409, 493] on button at bounding box center [415, 491] width 13 height 13
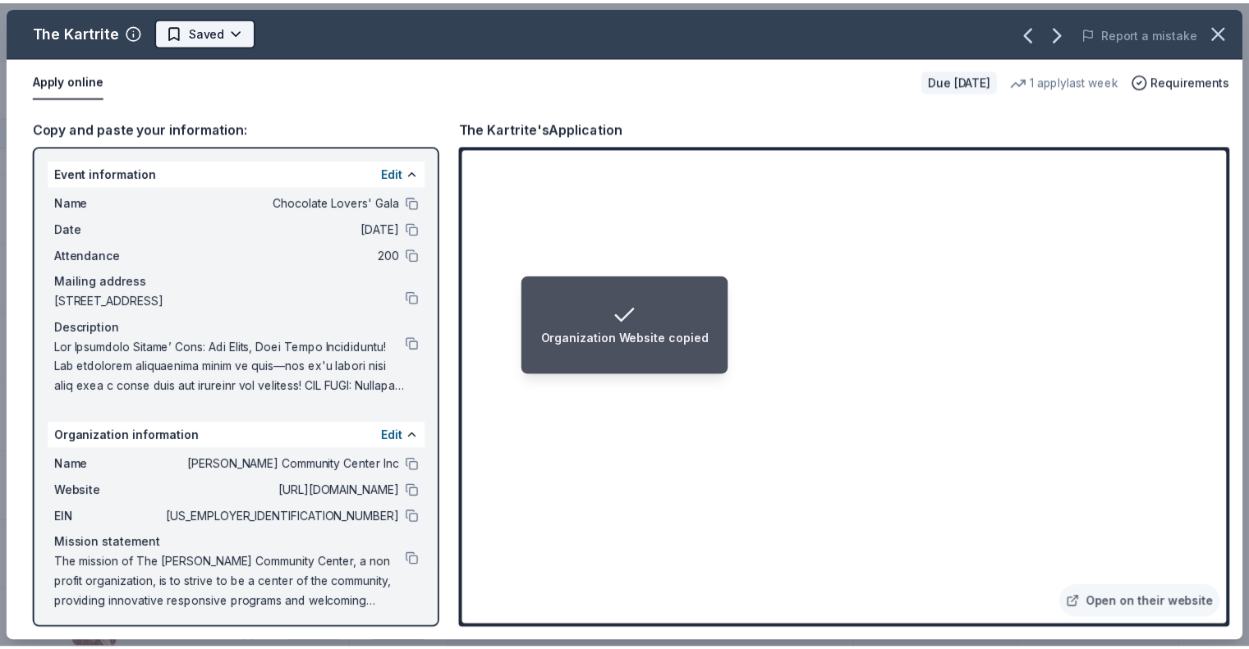
scroll to position [0, 0]
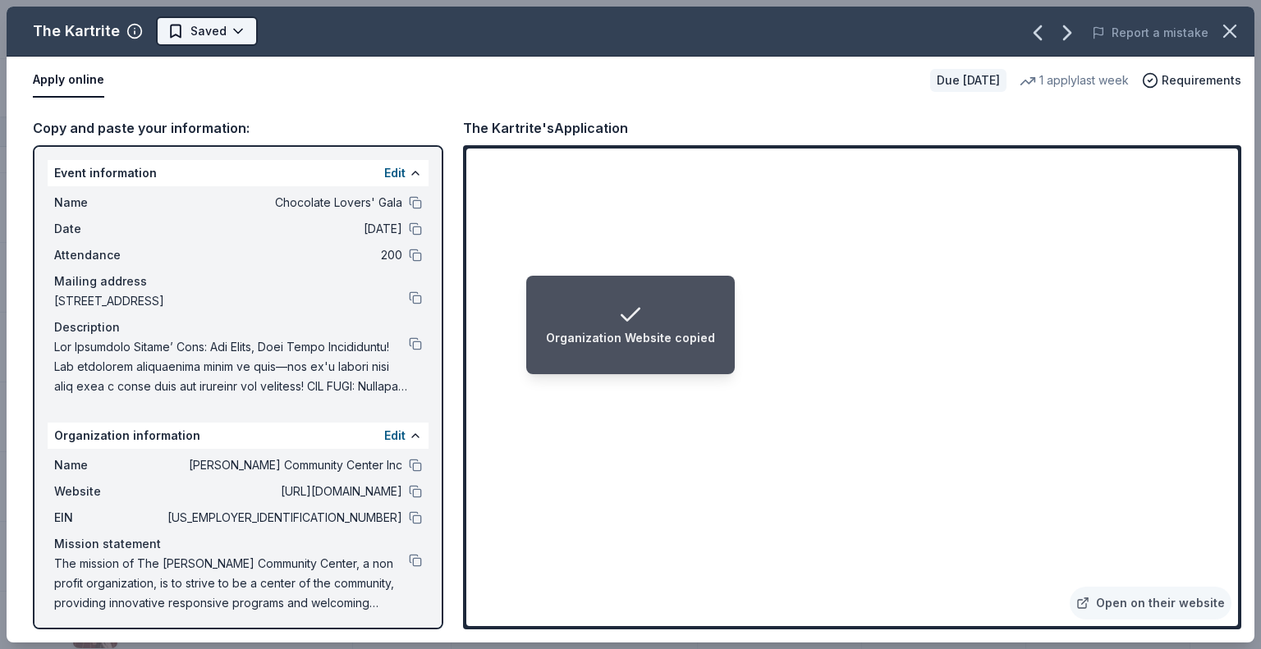
click at [239, 25] on html "Organization Website copied Chocolate Lovers' Gala Track · 98 Discover $10 in r…" at bounding box center [630, 324] width 1261 height 649
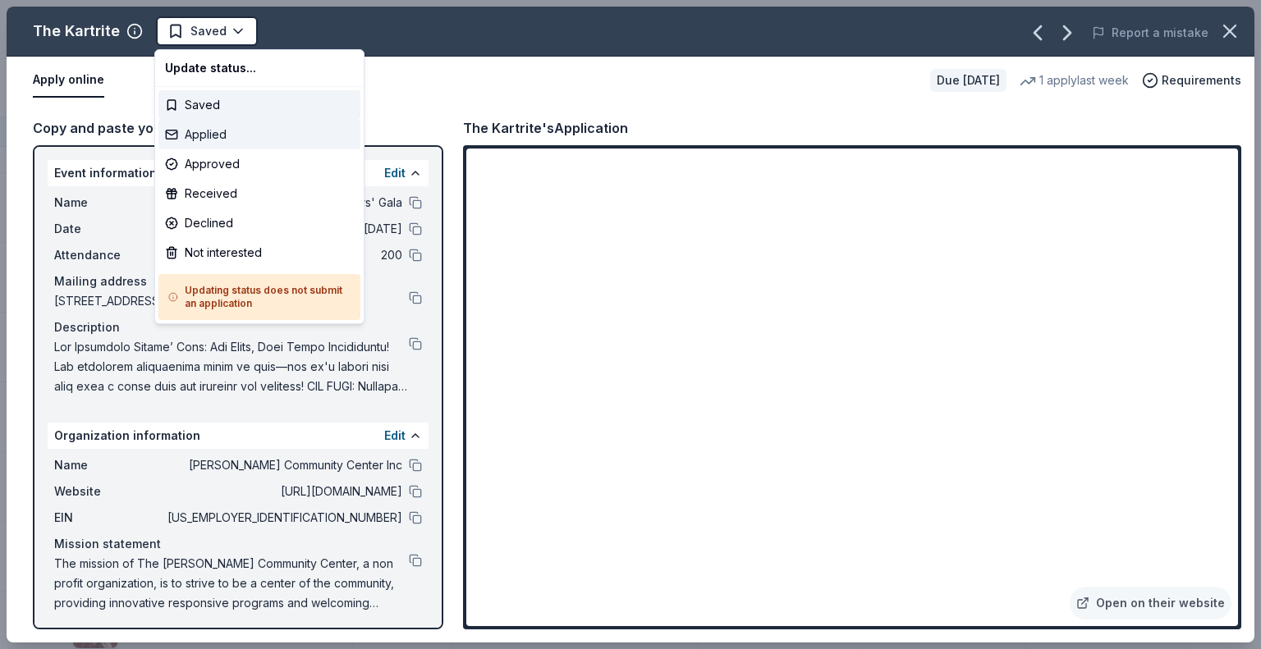
click at [211, 140] on div "Applied" at bounding box center [259, 135] width 202 height 30
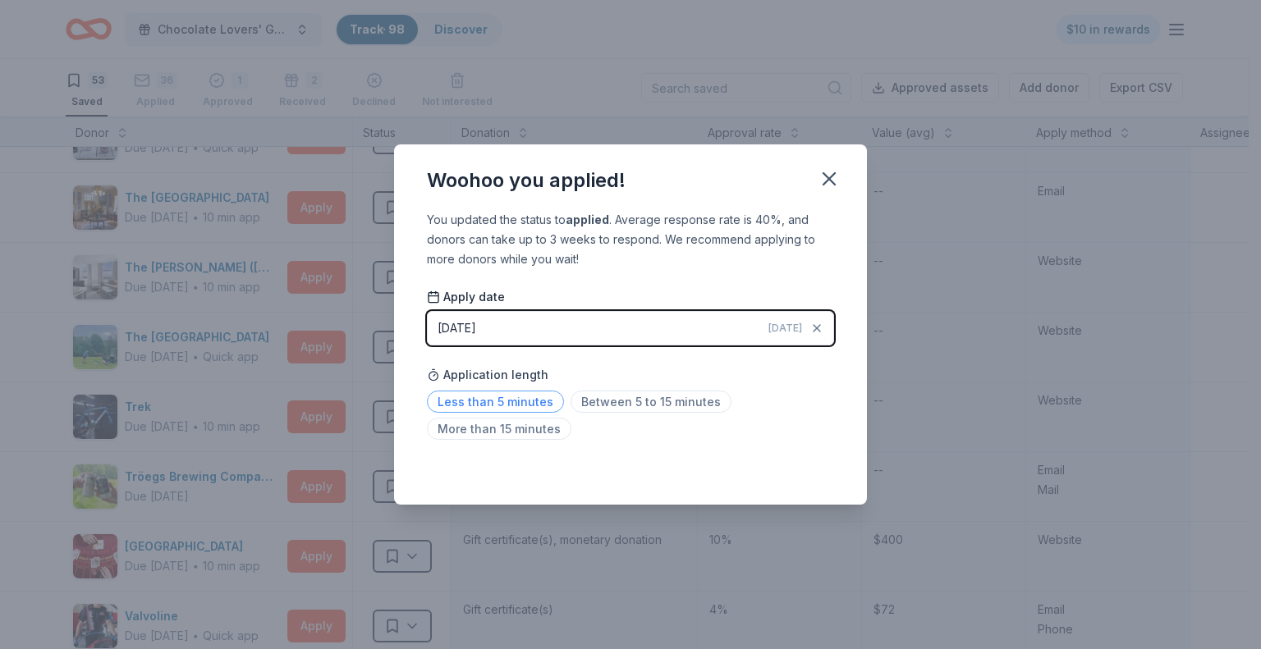
click at [530, 399] on span "Less than 5 minutes" at bounding box center [495, 402] width 137 height 22
click at [828, 175] on icon "button" at bounding box center [829, 178] width 23 height 23
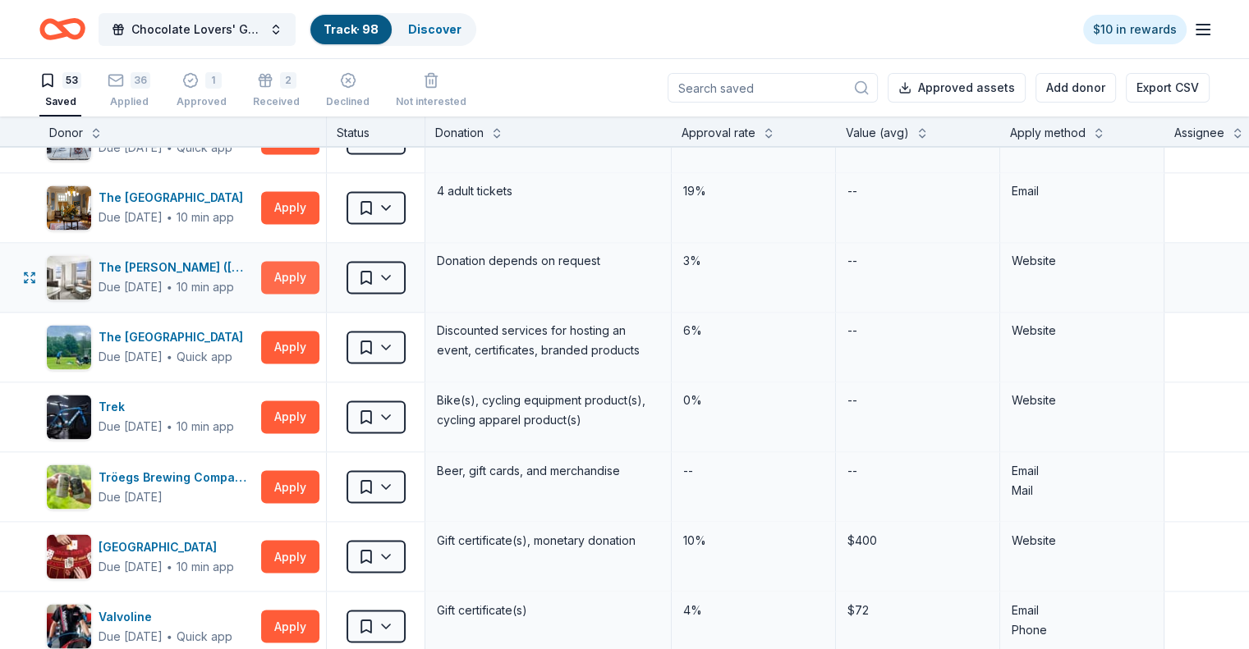
click at [315, 268] on button "Apply" at bounding box center [290, 277] width 58 height 33
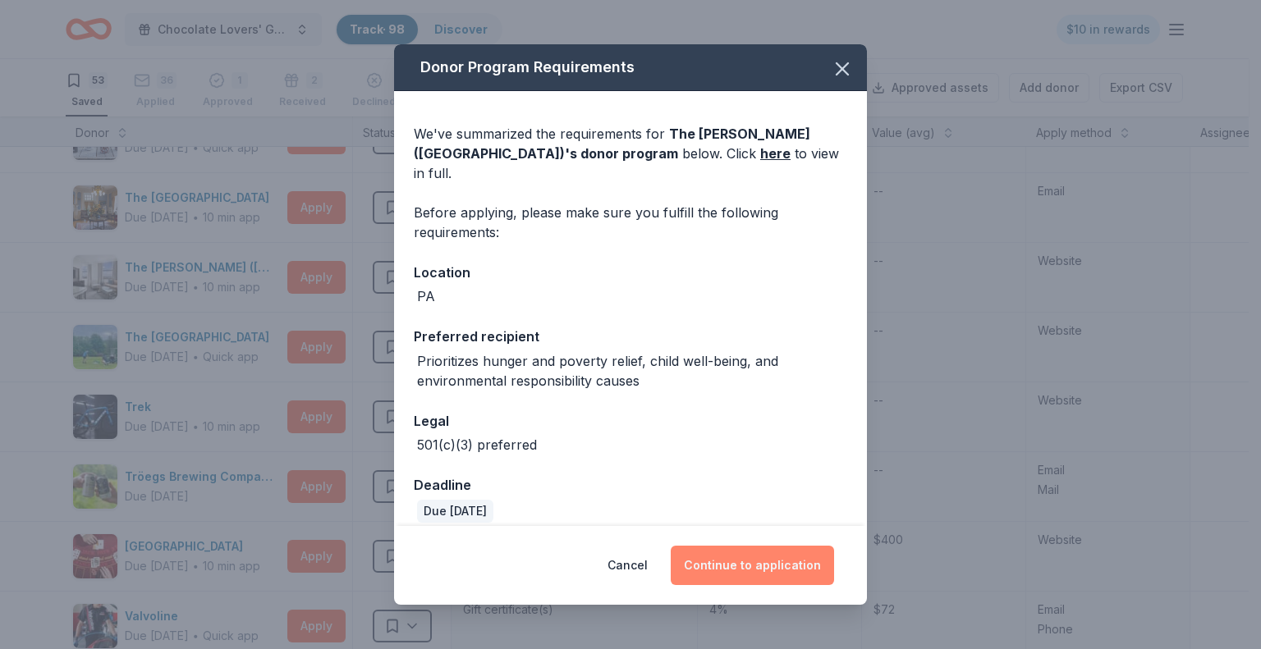
click at [752, 562] on button "Continue to application" at bounding box center [752, 565] width 163 height 39
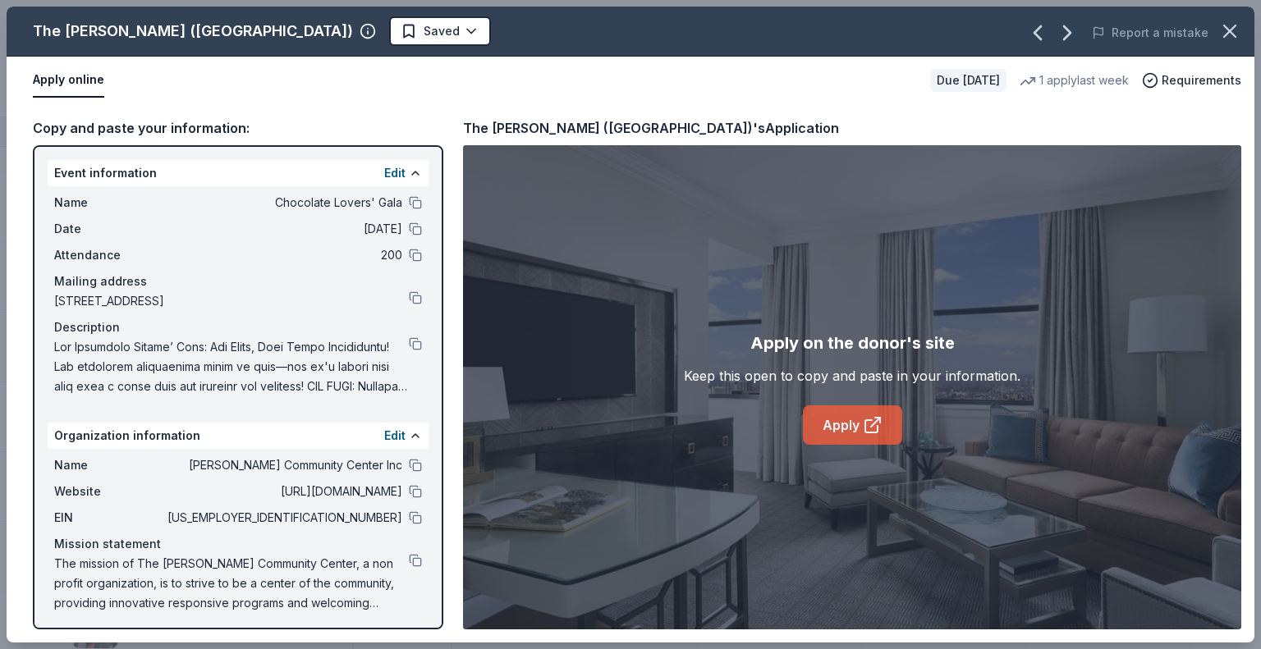
click at [867, 420] on icon at bounding box center [871, 426] width 12 height 12
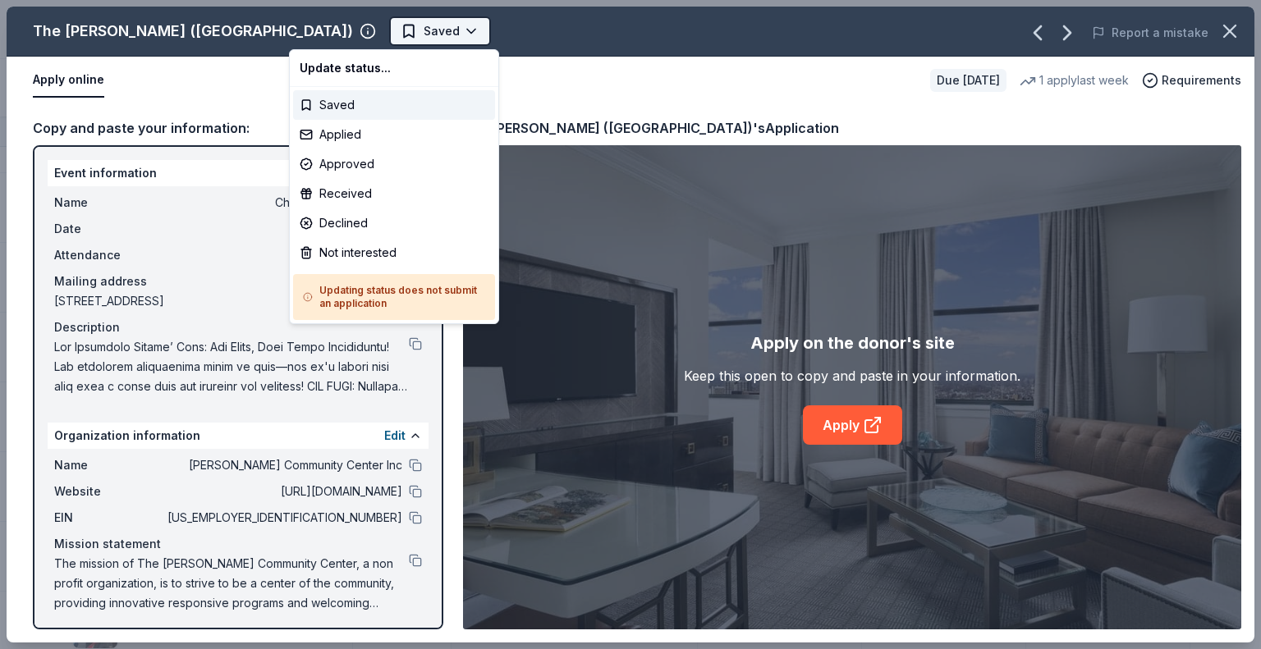
click at [371, 29] on html "Chocolate Lovers' Gala Track · 98 Discover $10 in rewards 53 Saved 36 Applied 1…" at bounding box center [630, 324] width 1261 height 649
click at [342, 131] on div "Applied" at bounding box center [394, 135] width 202 height 30
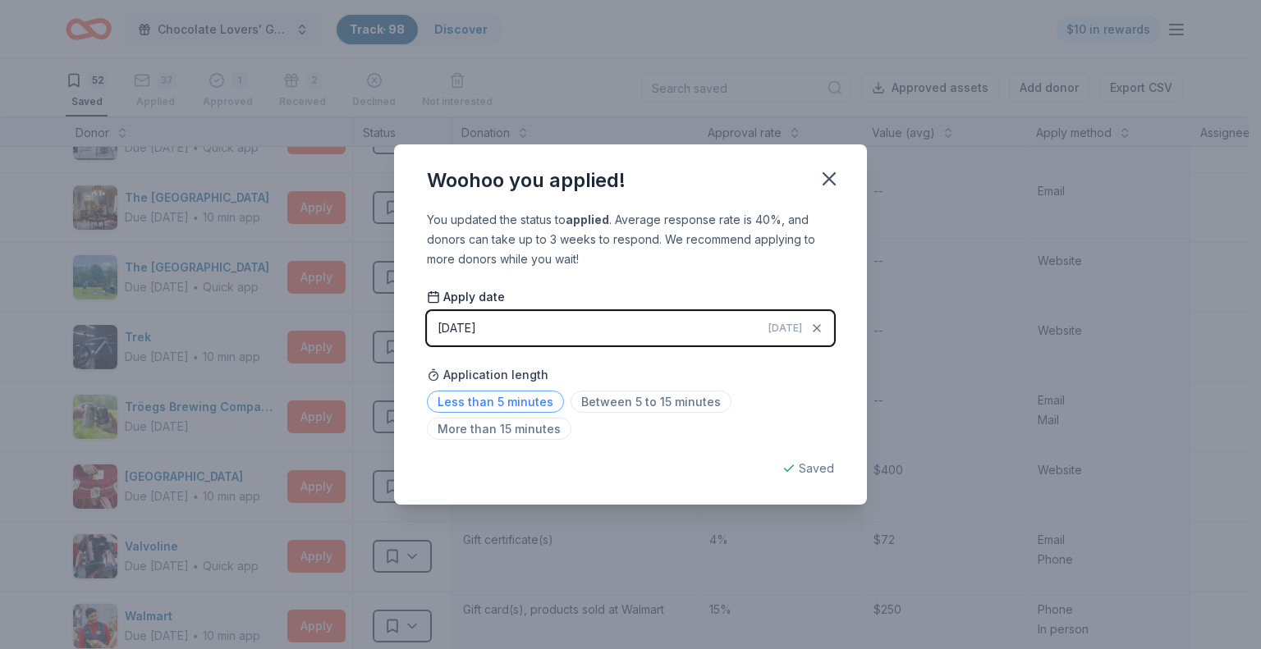
click at [461, 406] on span "Less than 5 minutes" at bounding box center [495, 402] width 137 height 22
click at [828, 177] on icon "button" at bounding box center [828, 178] width 11 height 11
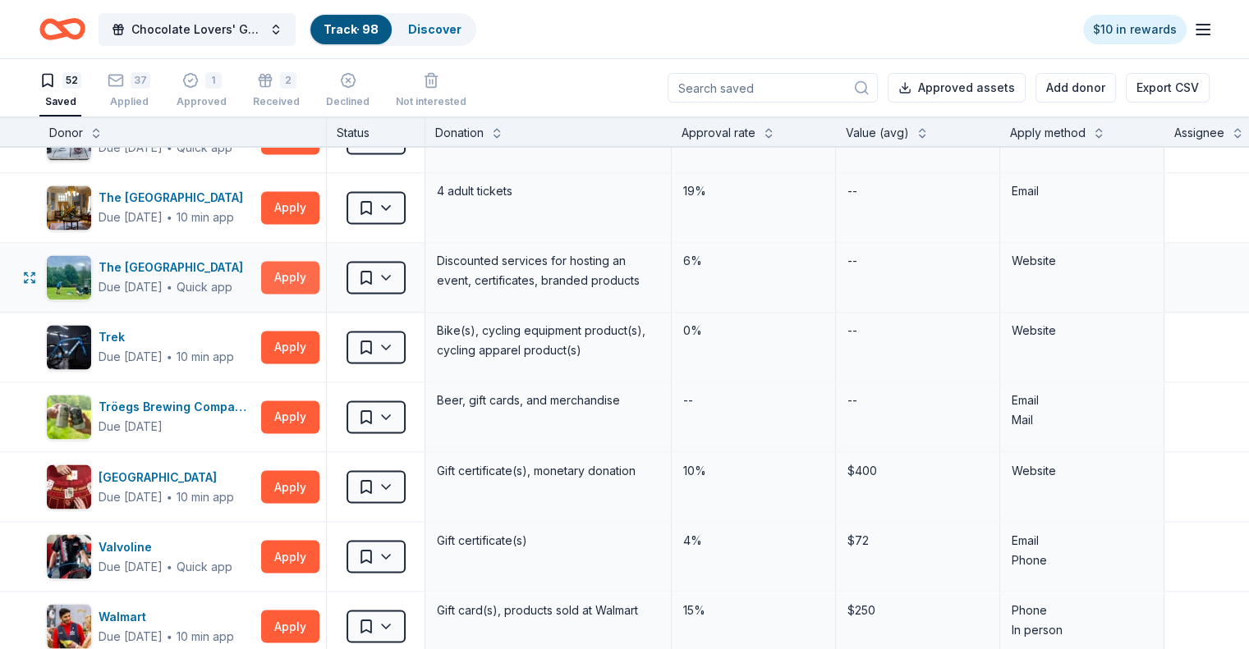
click at [315, 268] on button "Apply" at bounding box center [290, 277] width 58 height 33
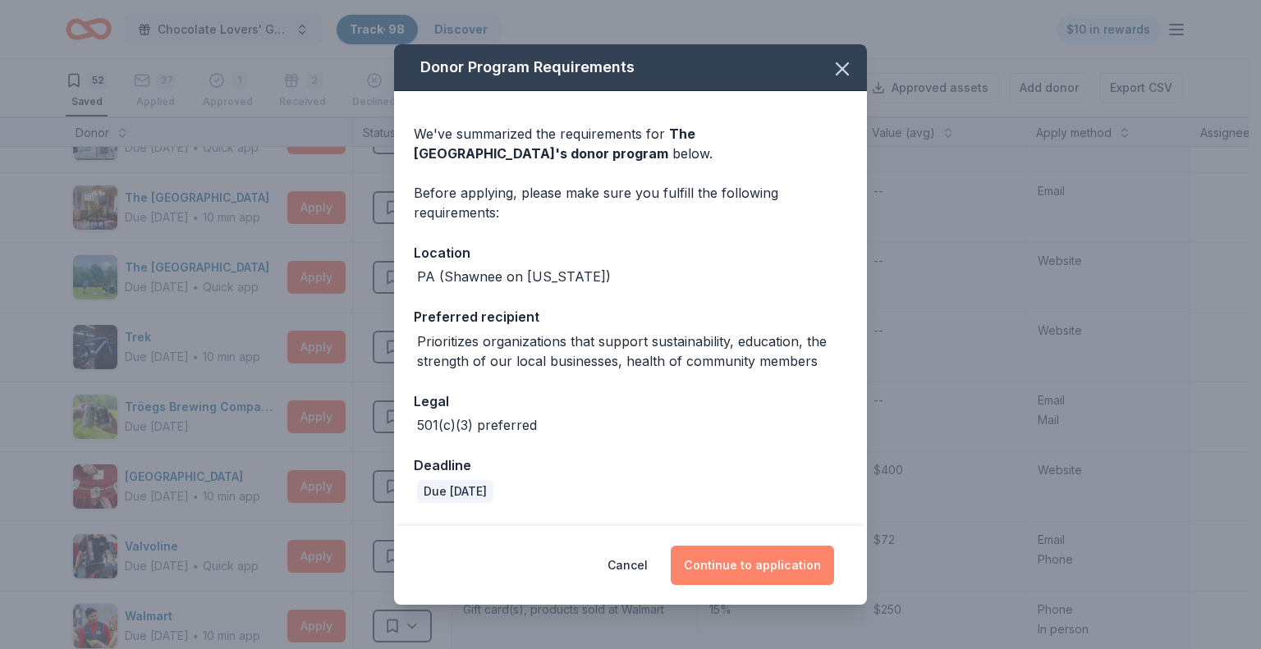
click at [755, 567] on button "Continue to application" at bounding box center [752, 565] width 163 height 39
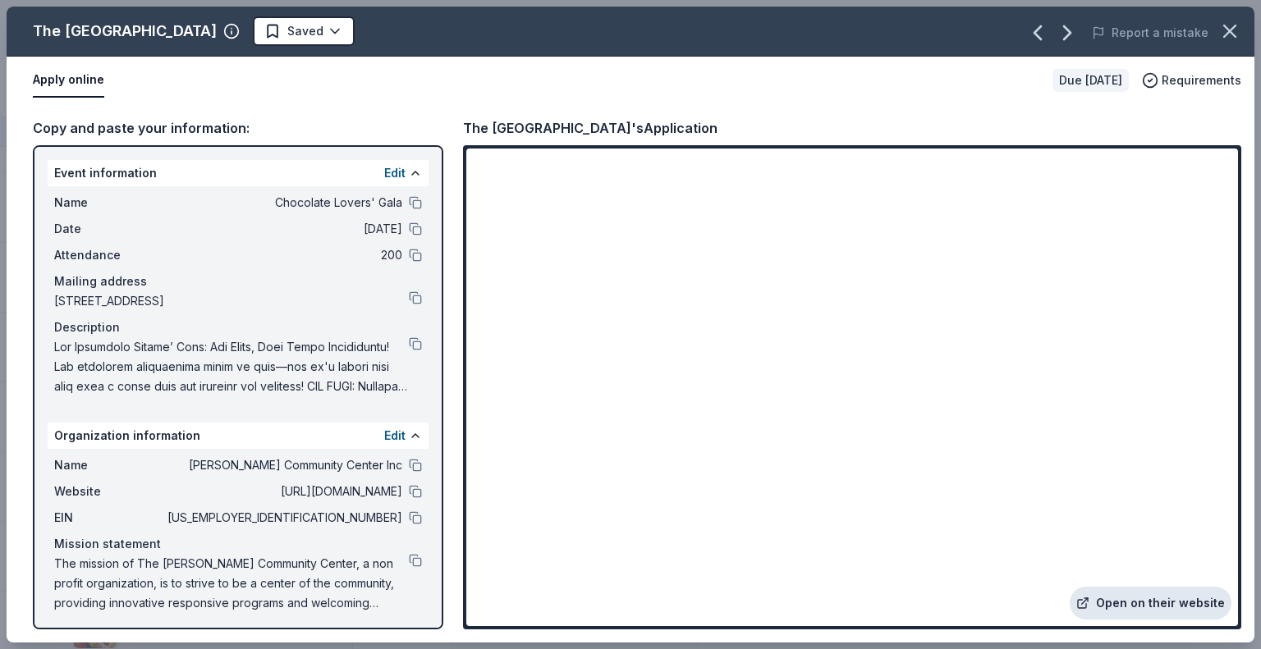
click at [1139, 603] on link "Open on their website" at bounding box center [1151, 603] width 162 height 33
click at [385, 27] on html "Chocolate Lovers' Gala Track · 98 Discover $10 in rewards 52 Saved 37 Applied 1…" at bounding box center [630, 324] width 1261 height 649
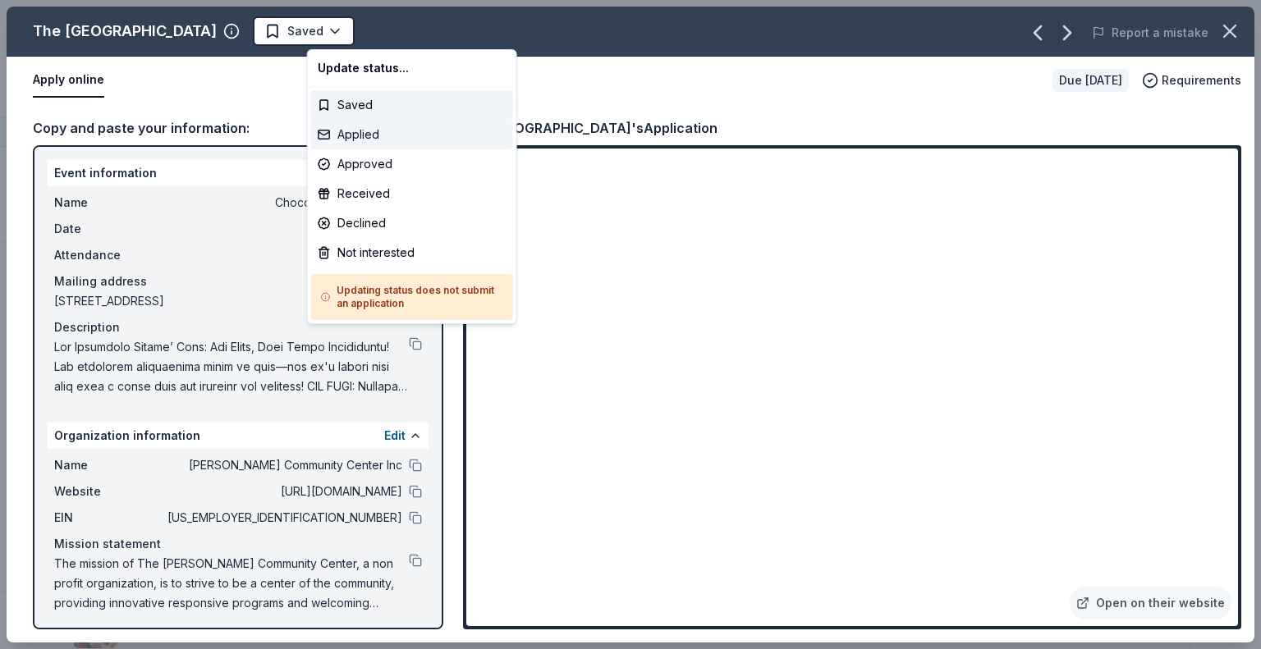
click at [373, 141] on div "Applied" at bounding box center [412, 135] width 202 height 30
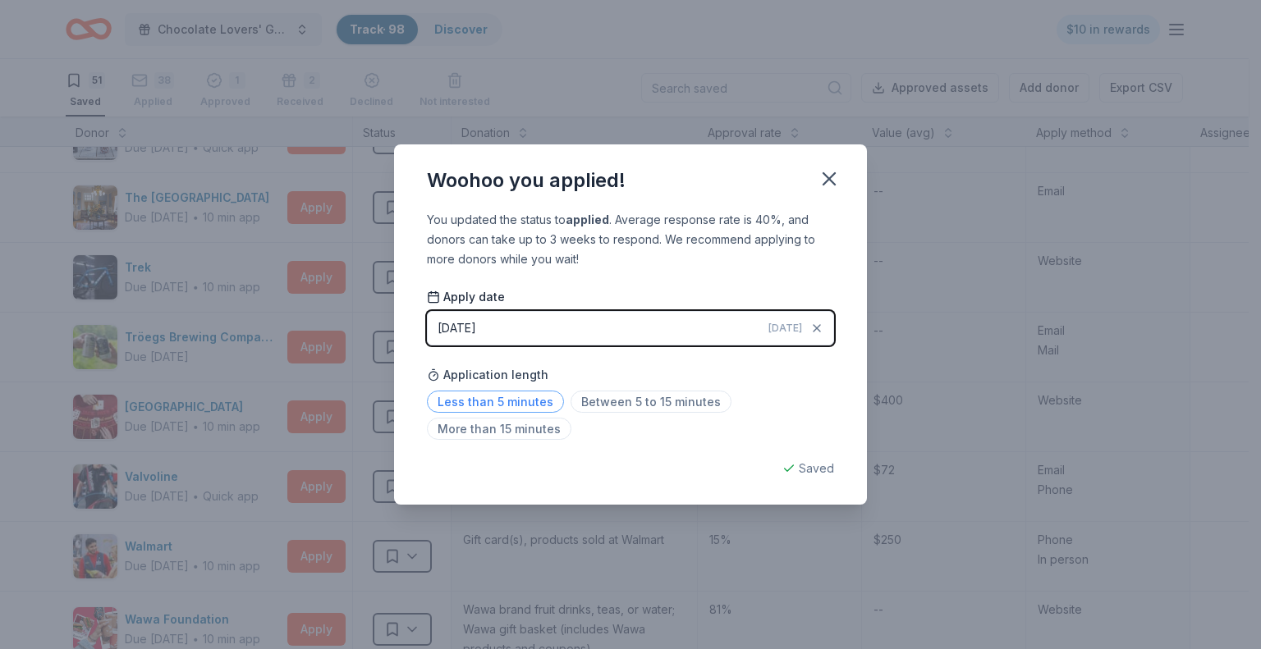
click at [529, 401] on span "Less than 5 minutes" at bounding box center [495, 402] width 137 height 22
click at [831, 184] on icon "button" at bounding box center [829, 178] width 23 height 23
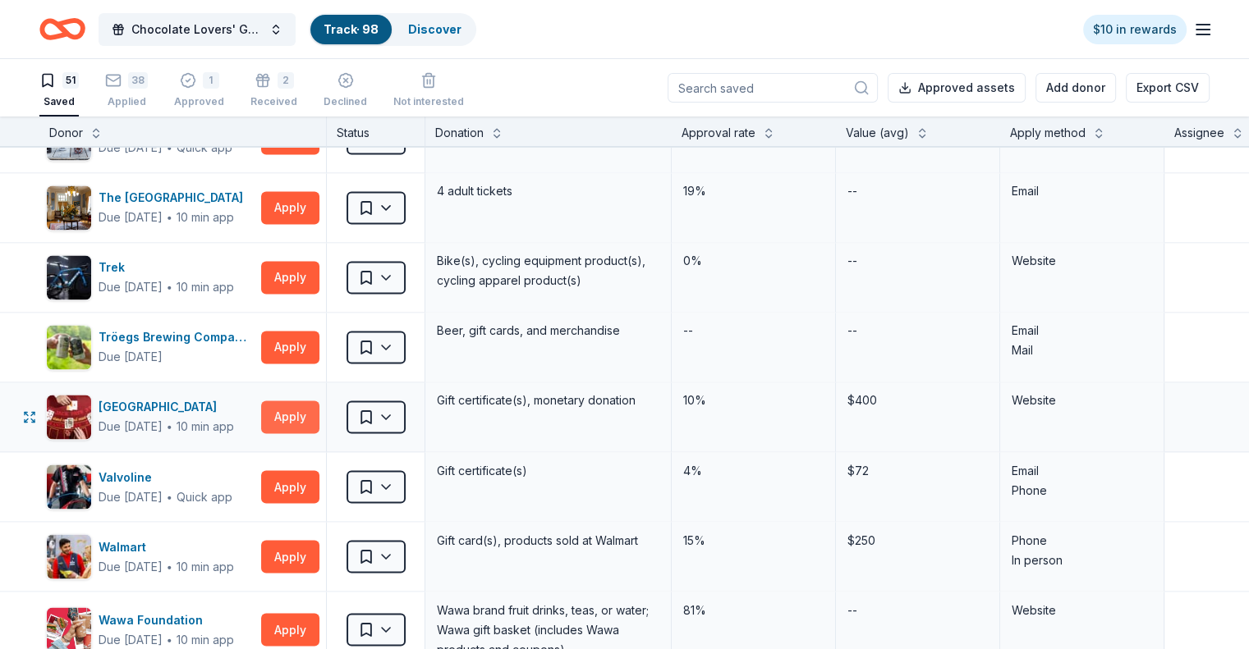
click at [318, 405] on button "Apply" at bounding box center [290, 417] width 58 height 33
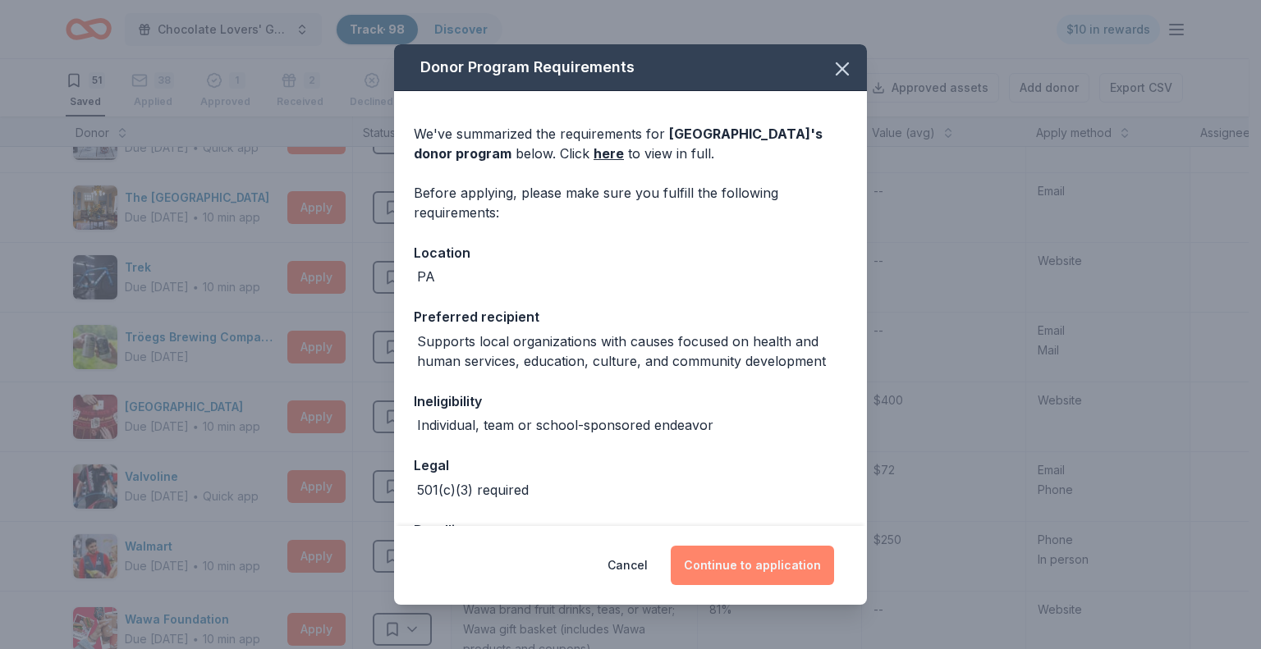
click at [732, 564] on button "Continue to application" at bounding box center [752, 565] width 163 height 39
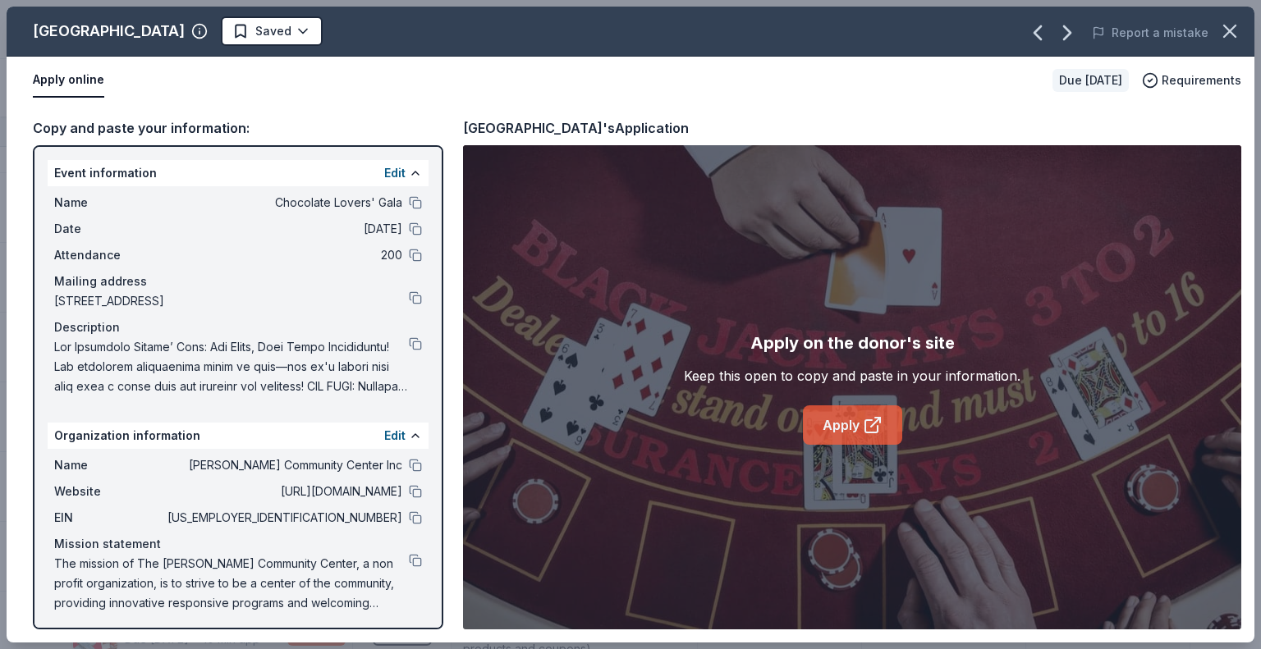
click at [867, 421] on icon at bounding box center [873, 425] width 20 height 20
click at [409, 204] on button at bounding box center [415, 202] width 13 height 13
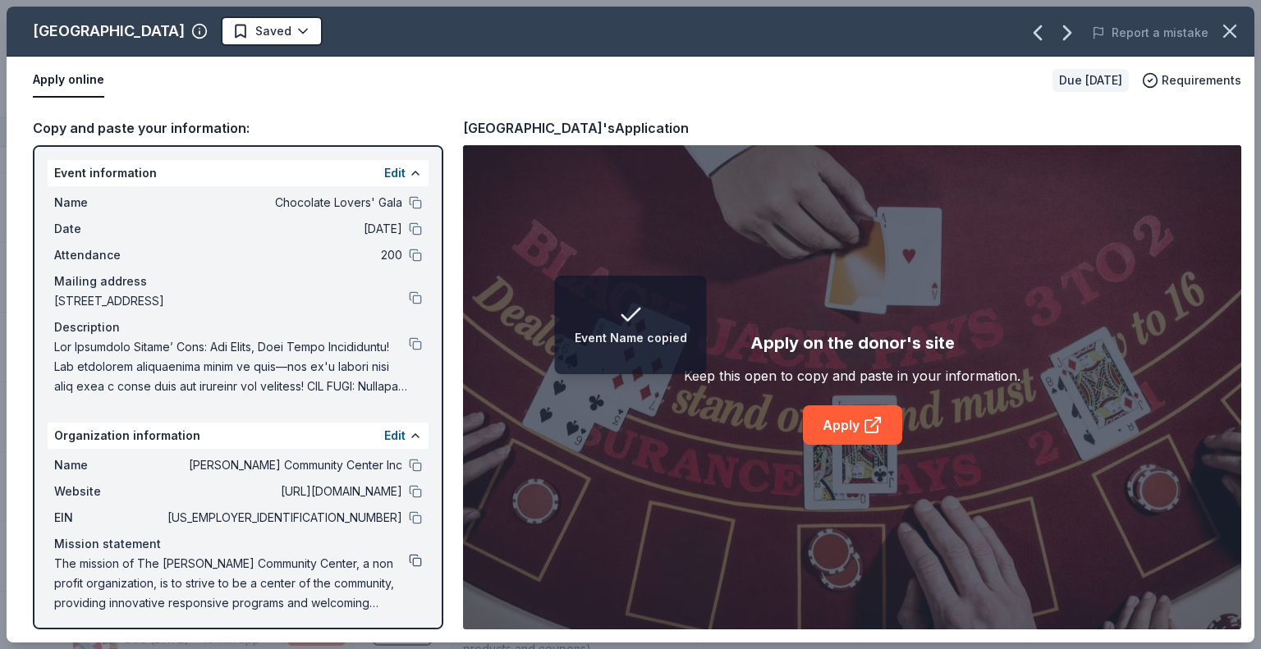
click at [409, 554] on button at bounding box center [415, 560] width 13 height 13
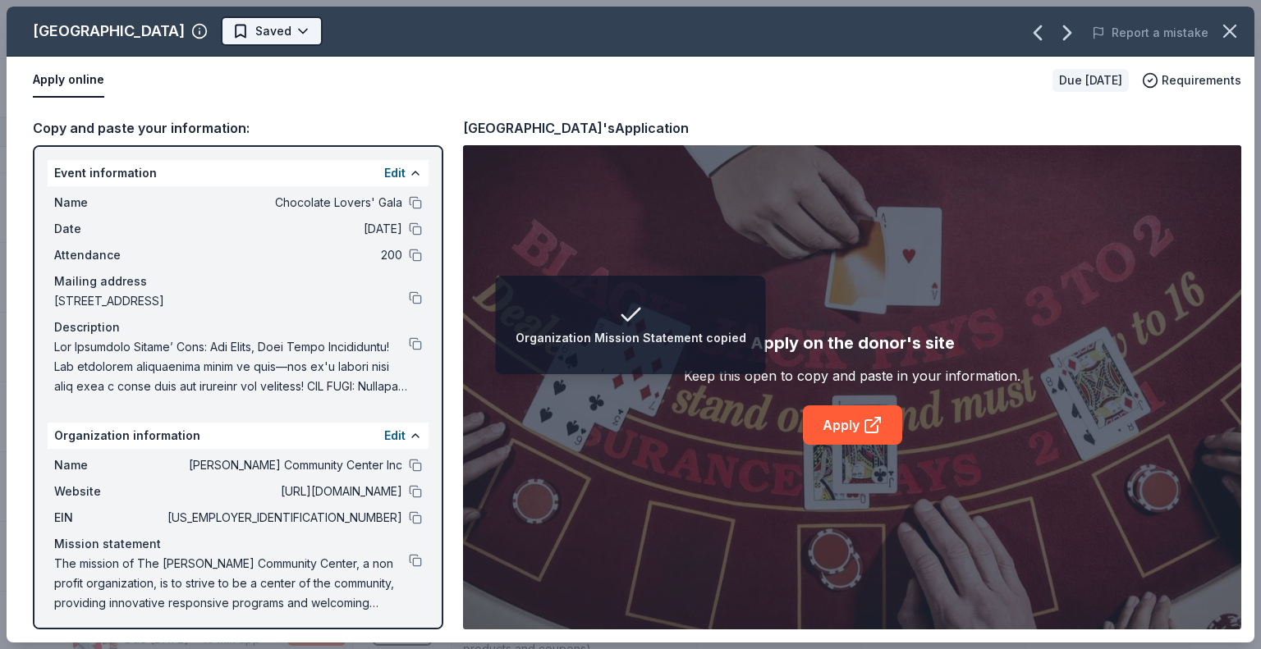
click at [324, 22] on html "Organization Mission Statement copied Chocolate Lovers' Gala Track · 98 Discove…" at bounding box center [630, 324] width 1261 height 649
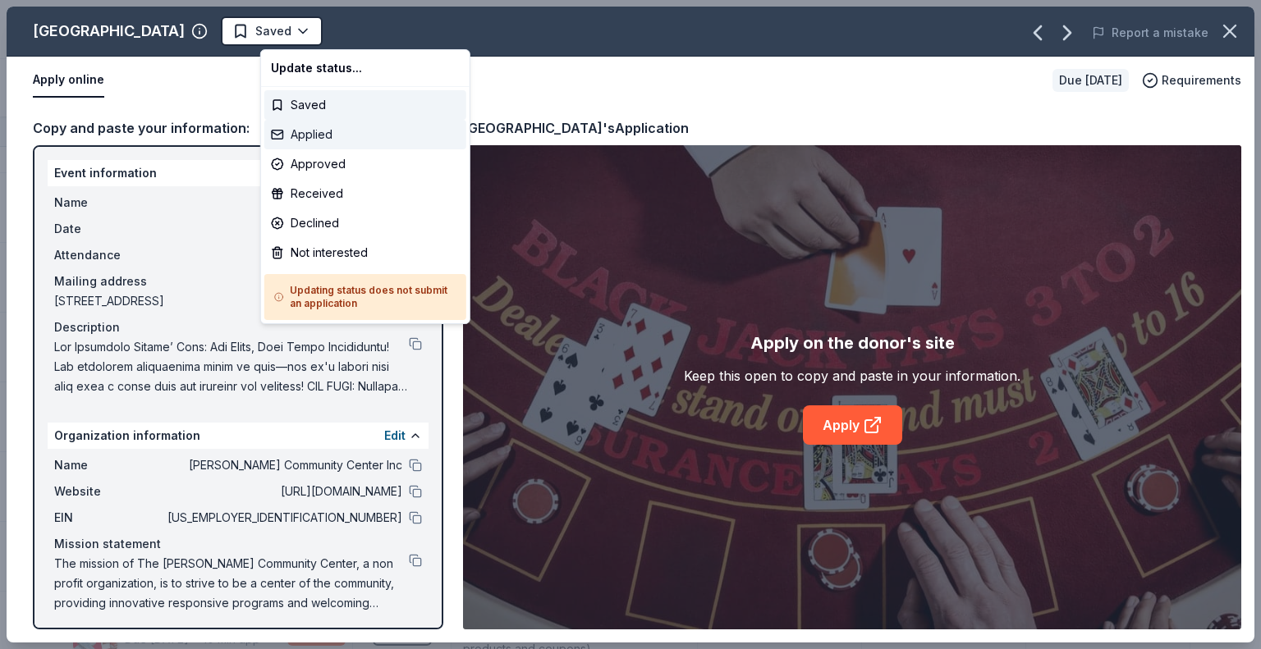
click at [313, 132] on div "Applied" at bounding box center [365, 135] width 202 height 30
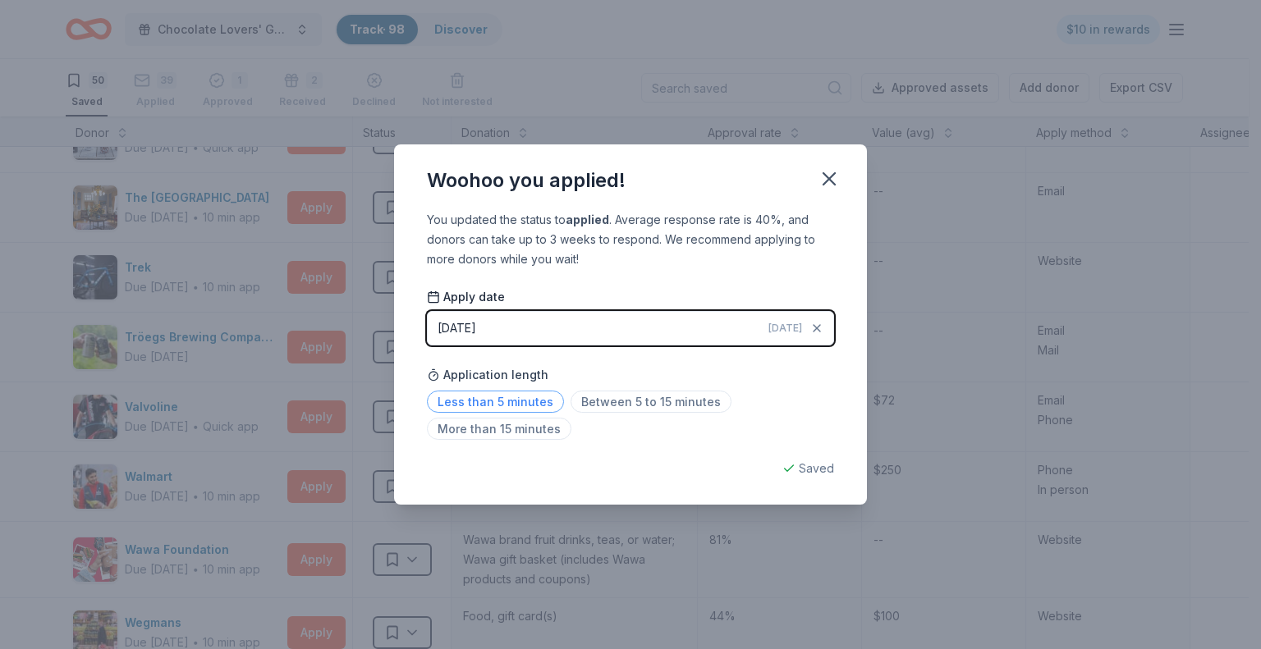
click at [525, 399] on span "Less than 5 minutes" at bounding box center [495, 402] width 137 height 22
click at [831, 177] on icon "button" at bounding box center [829, 178] width 23 height 23
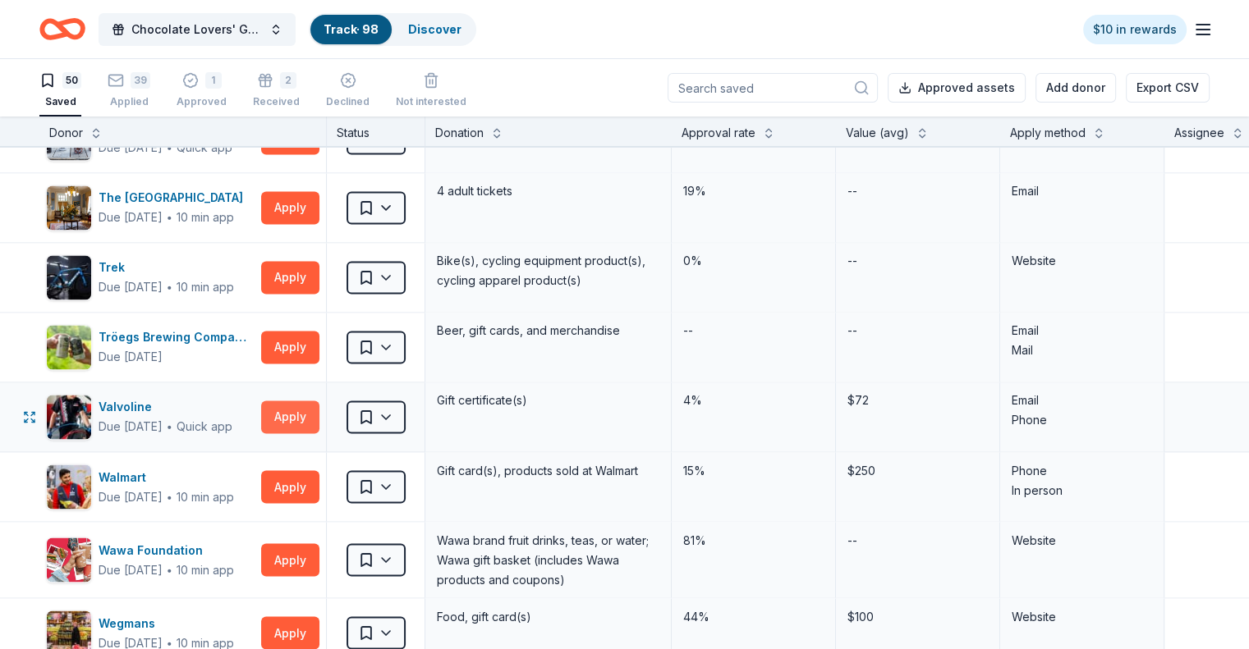
click at [319, 402] on button "Apply" at bounding box center [290, 417] width 58 height 33
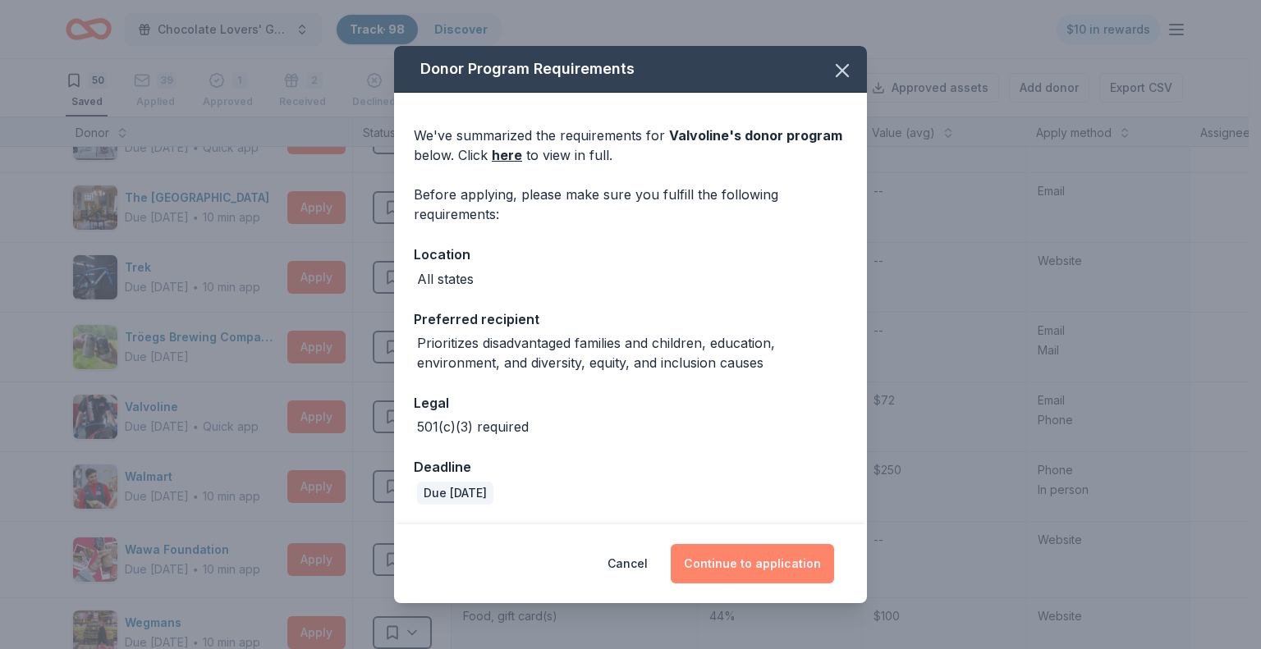
click at [745, 560] on button "Continue to application" at bounding box center [752, 563] width 163 height 39
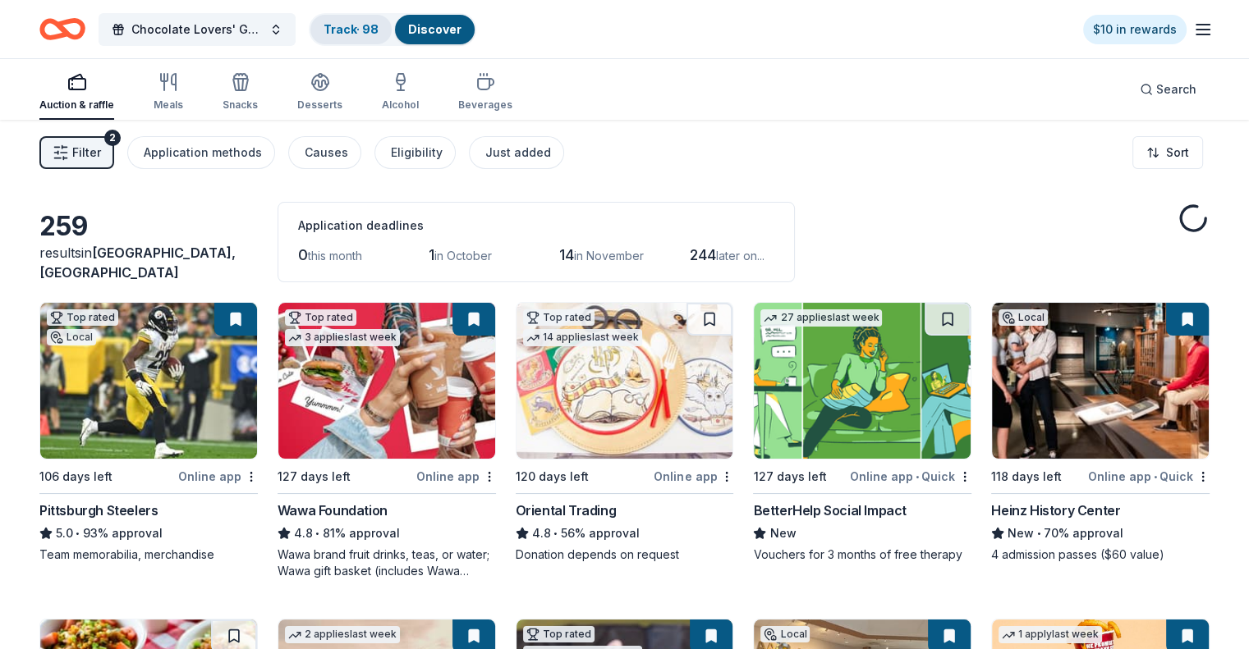
click at [361, 31] on link "Track · 98" at bounding box center [350, 29] width 55 height 14
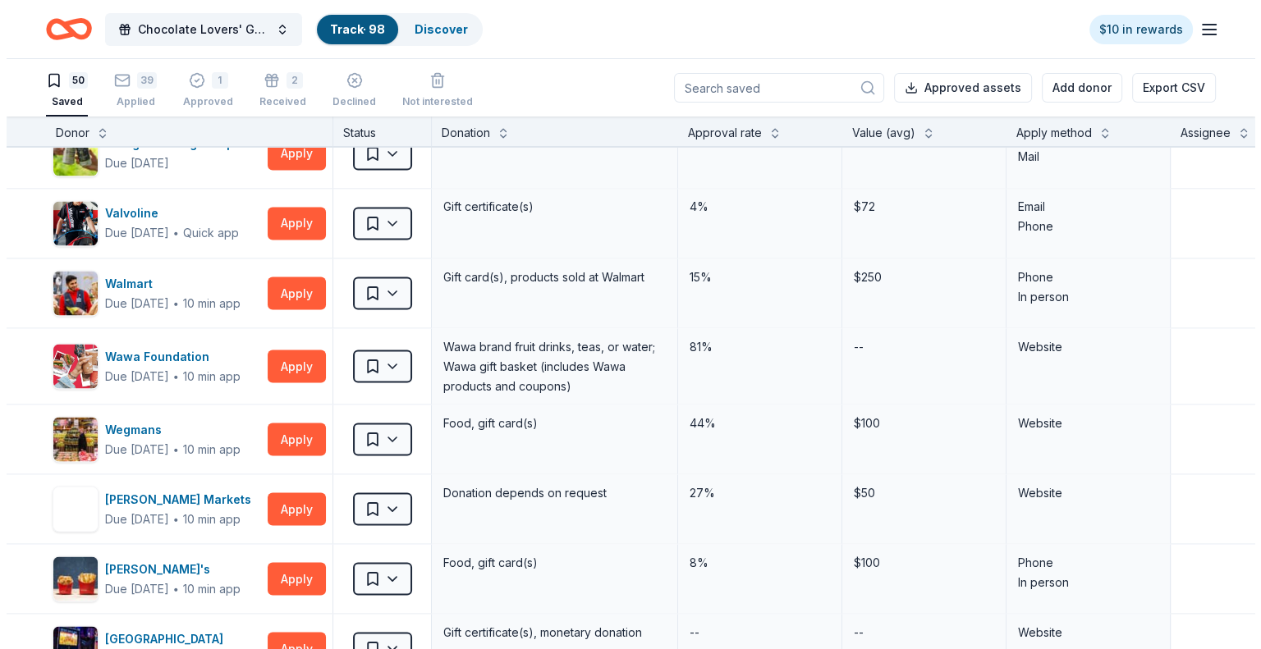
scroll to position [3038, 0]
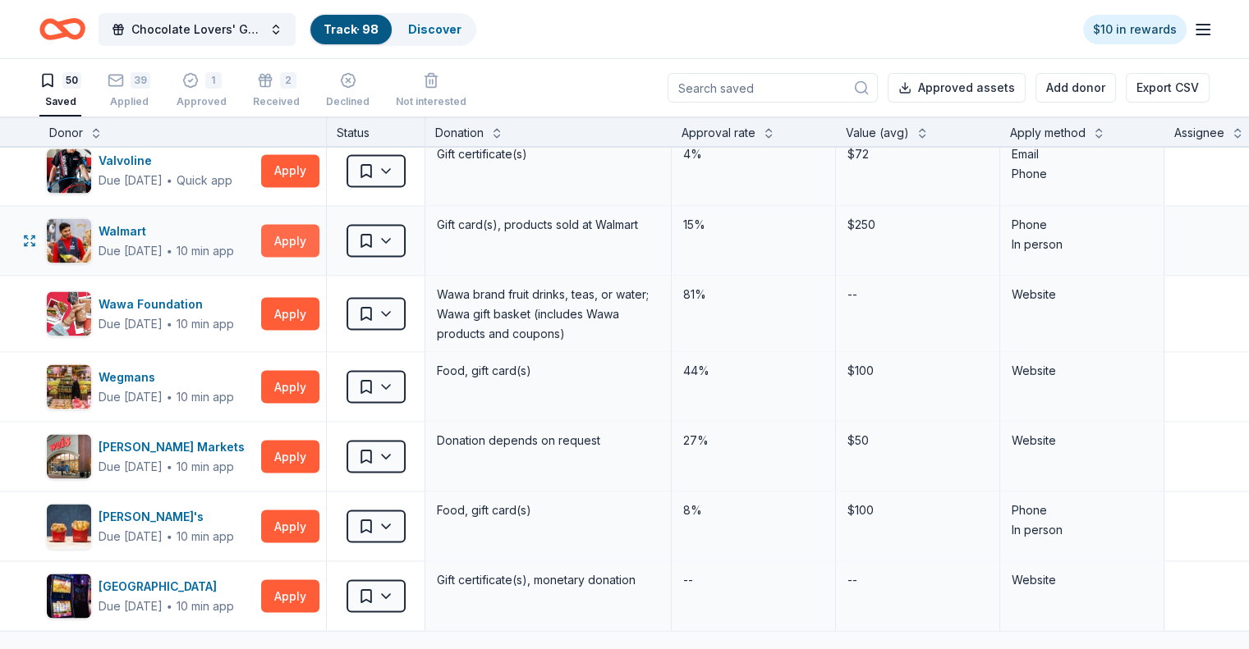
click at [315, 236] on button "Apply" at bounding box center [290, 240] width 58 height 33
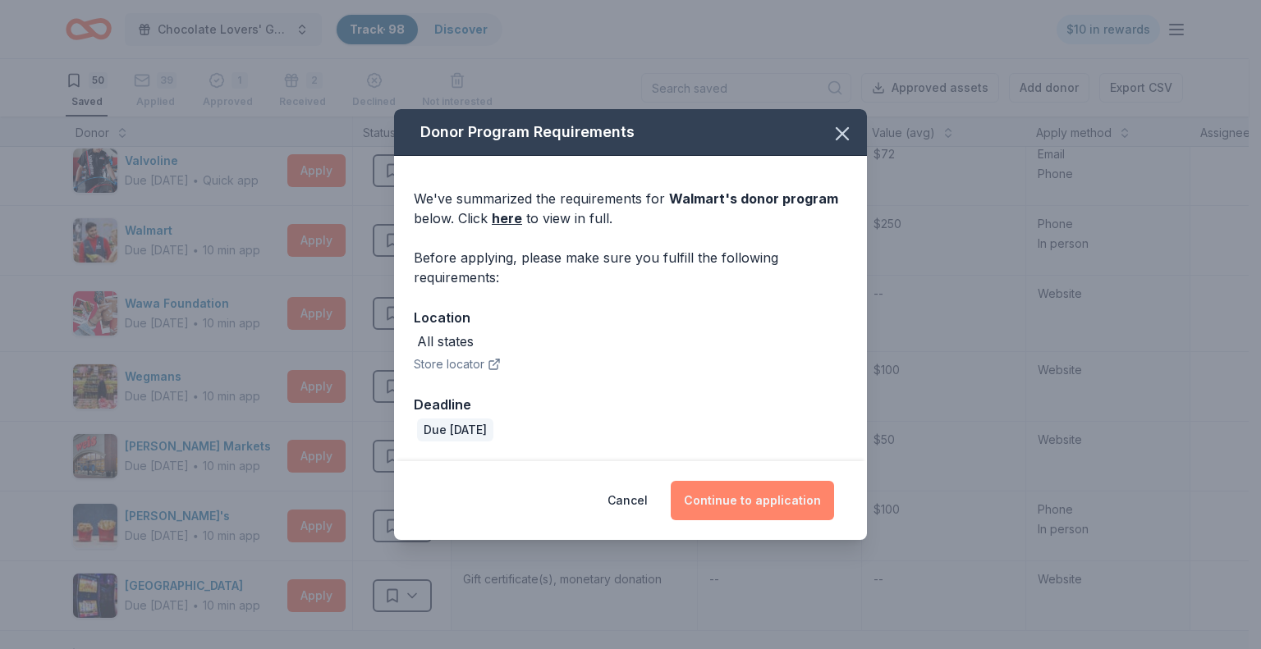
click at [727, 498] on button "Continue to application" at bounding box center [752, 500] width 163 height 39
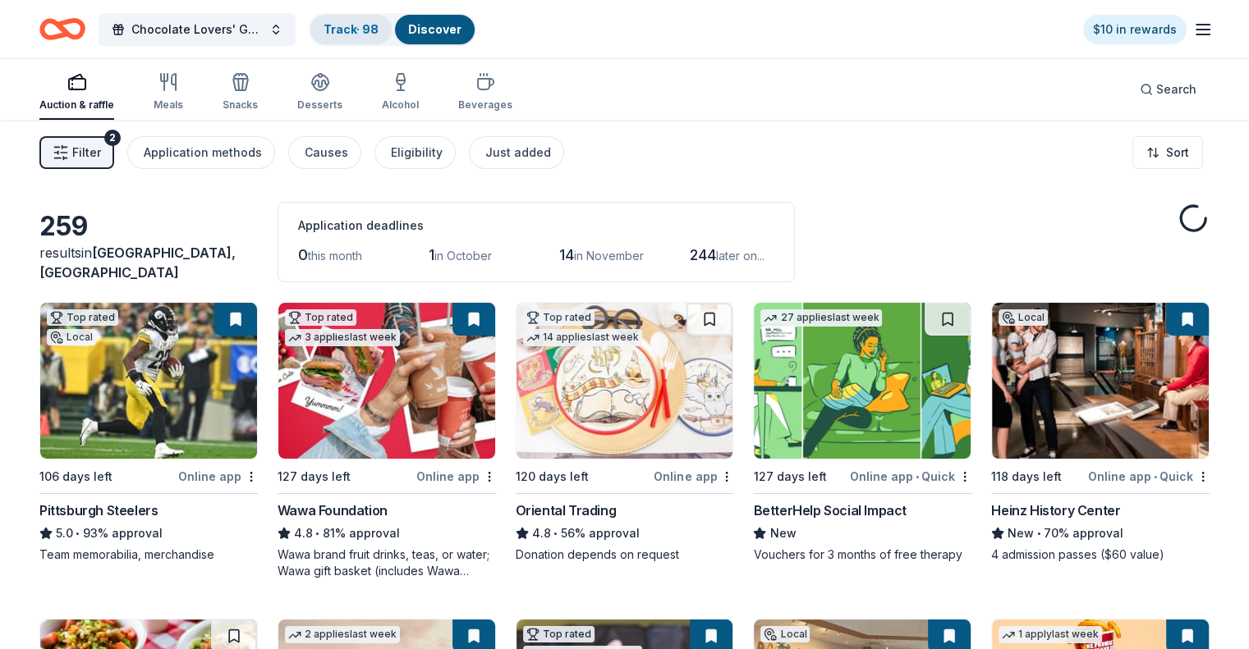
click at [378, 29] on link "Track · 98" at bounding box center [350, 29] width 55 height 14
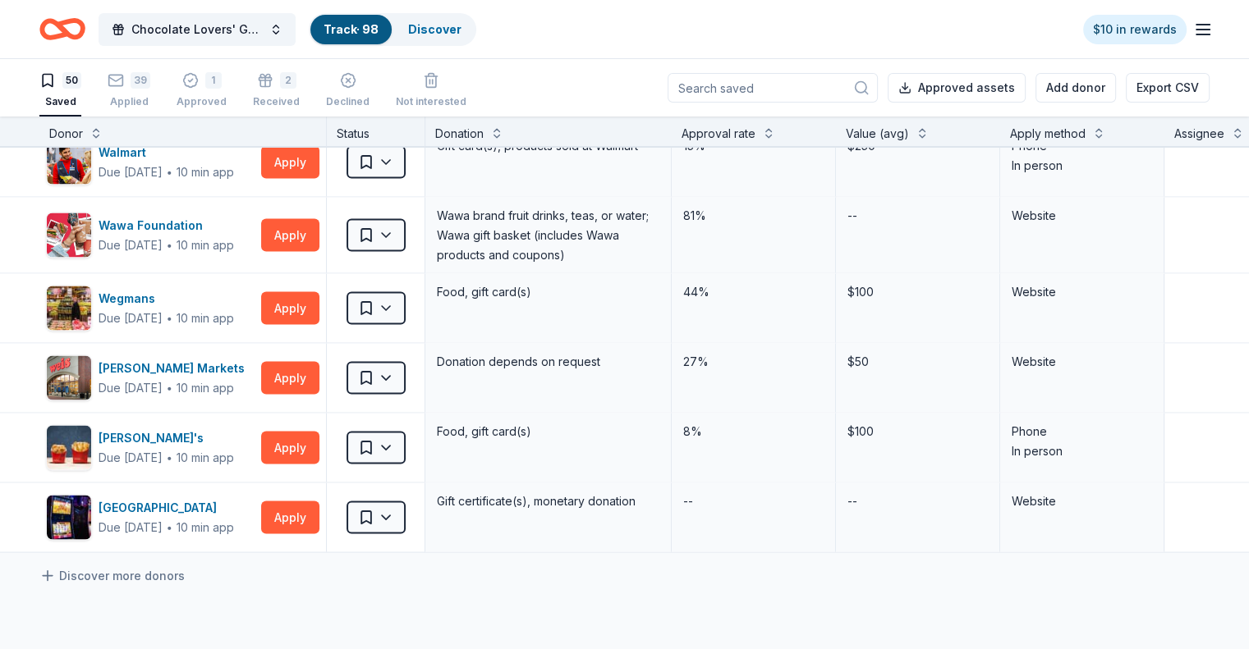
scroll to position [3120, 0]
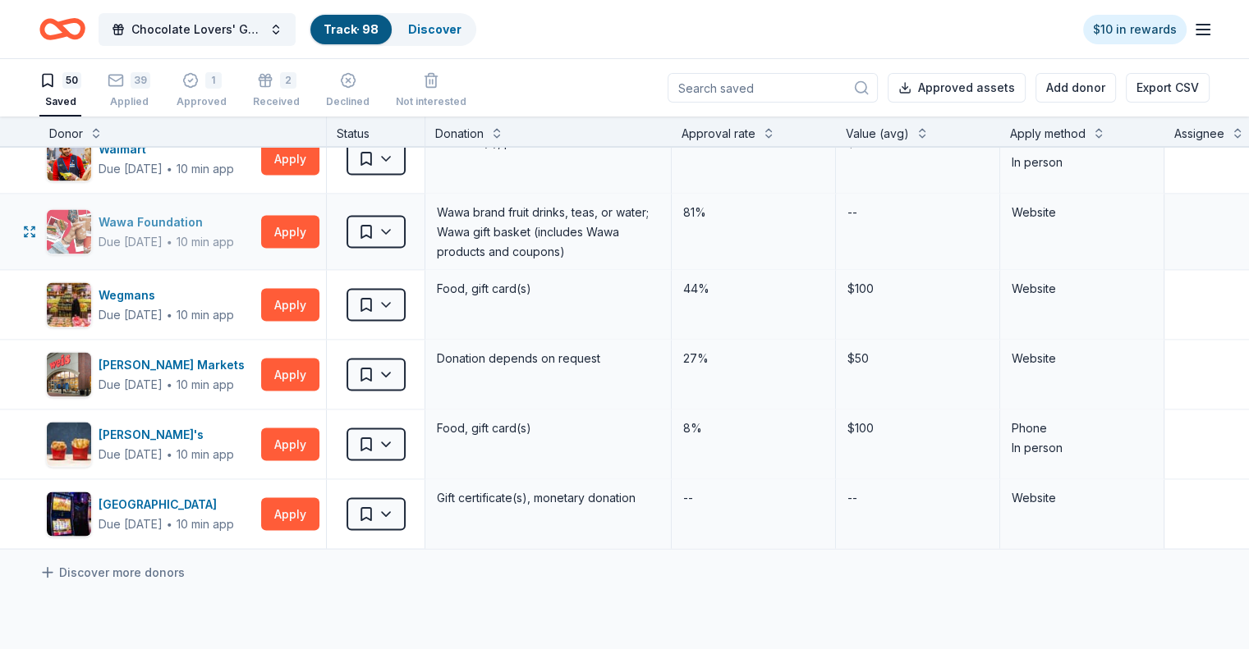
click at [173, 235] on span "∙" at bounding box center [169, 241] width 7 height 14
click at [150, 87] on div "39" at bounding box center [141, 80] width 20 height 16
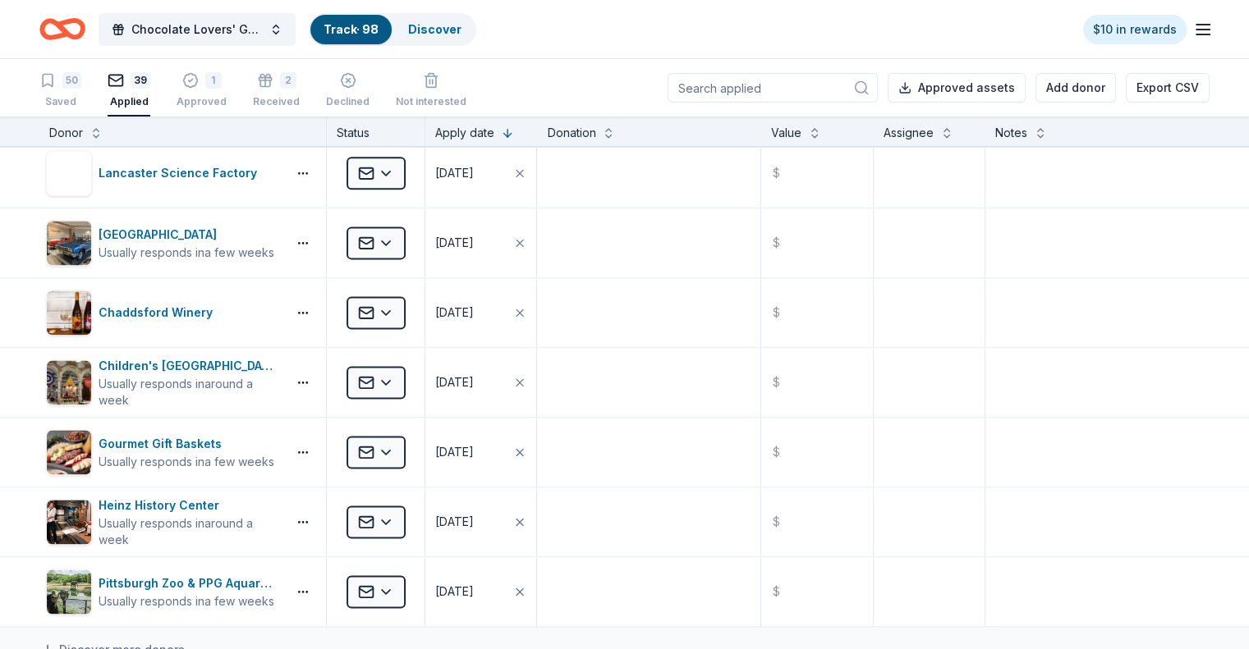
scroll to position [2403, 0]
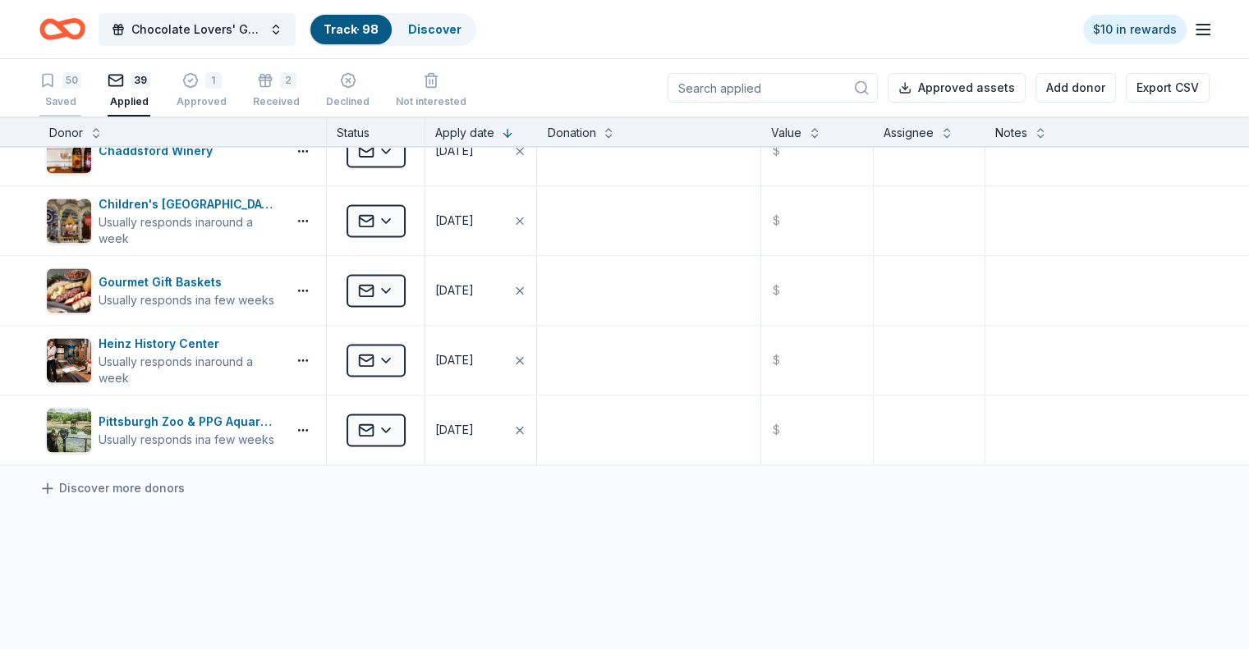
click at [81, 81] on div "50" at bounding box center [71, 80] width 19 height 16
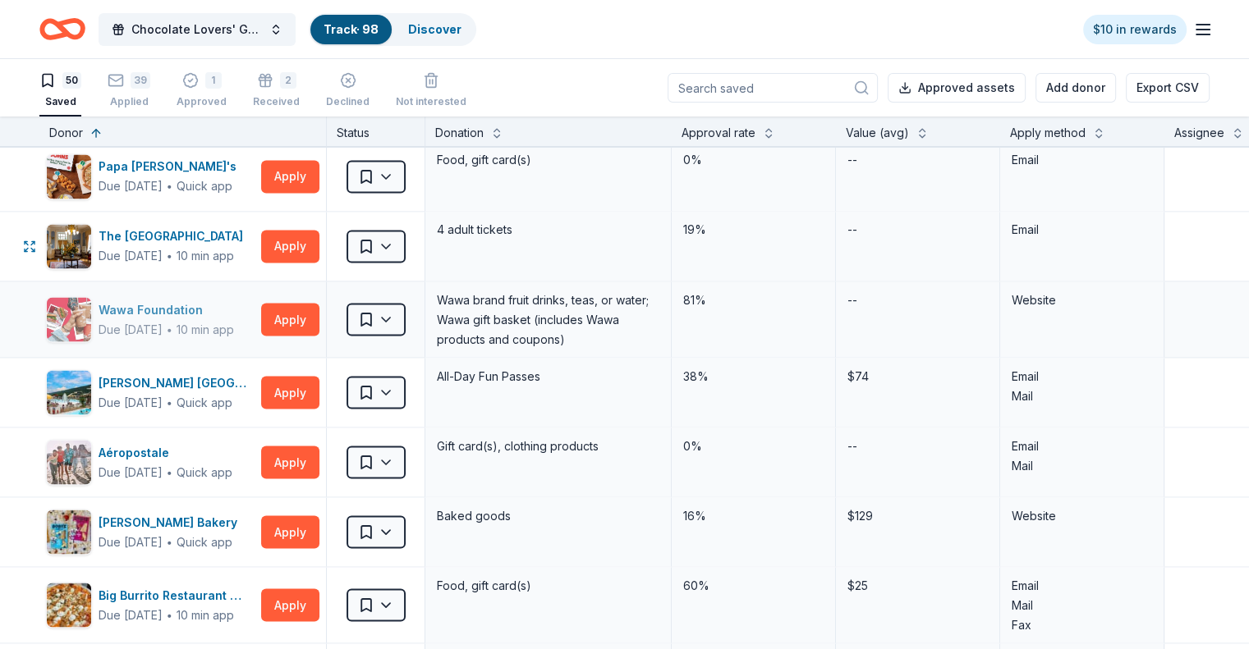
scroll to position [3038, 0]
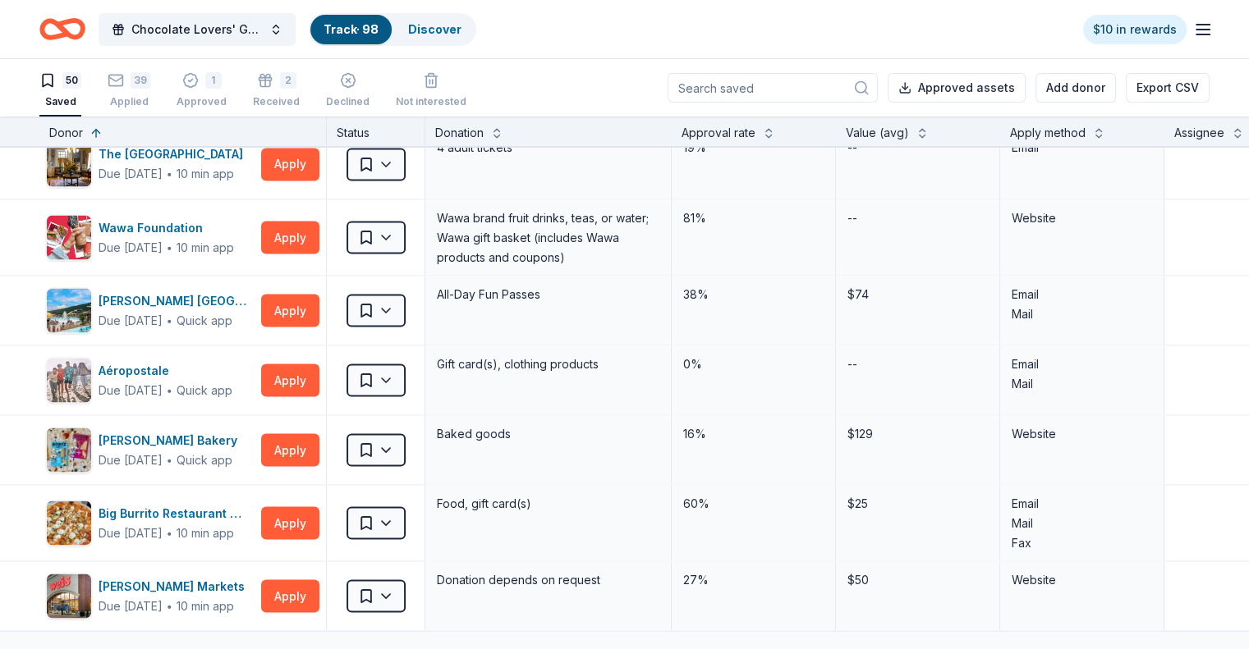
click at [114, 131] on div "Donor" at bounding box center [182, 133] width 267 height 20
click at [103, 136] on button at bounding box center [95, 131] width 13 height 16
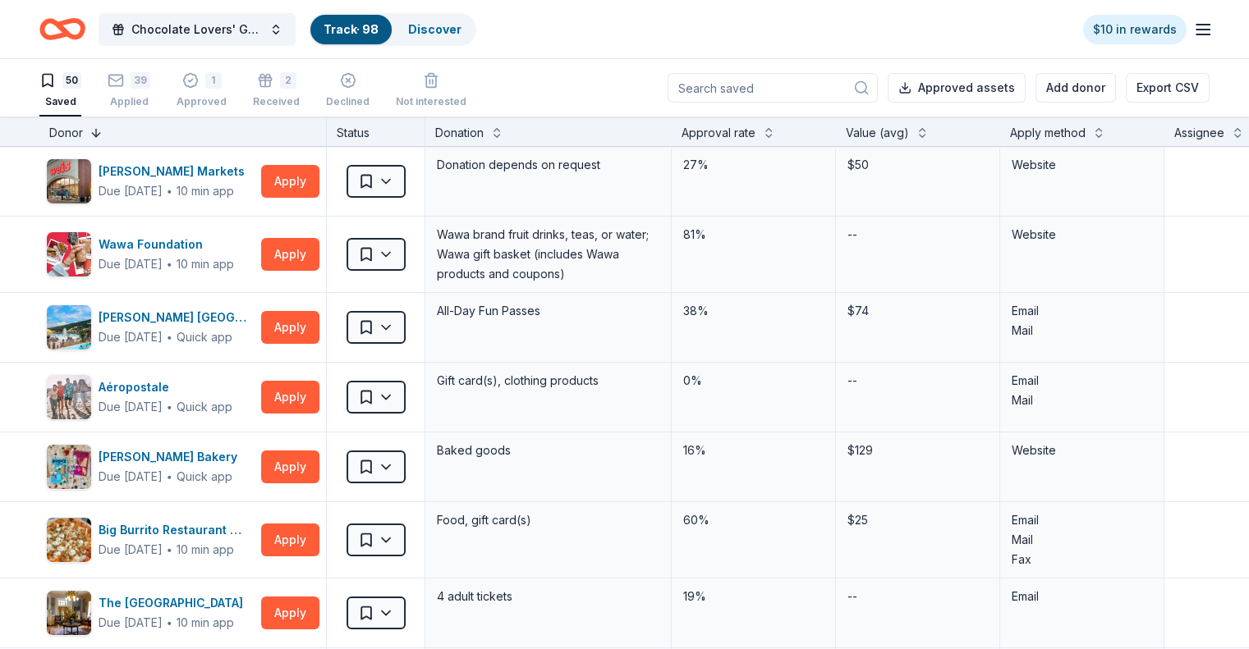
click at [103, 136] on button at bounding box center [95, 131] width 13 height 16
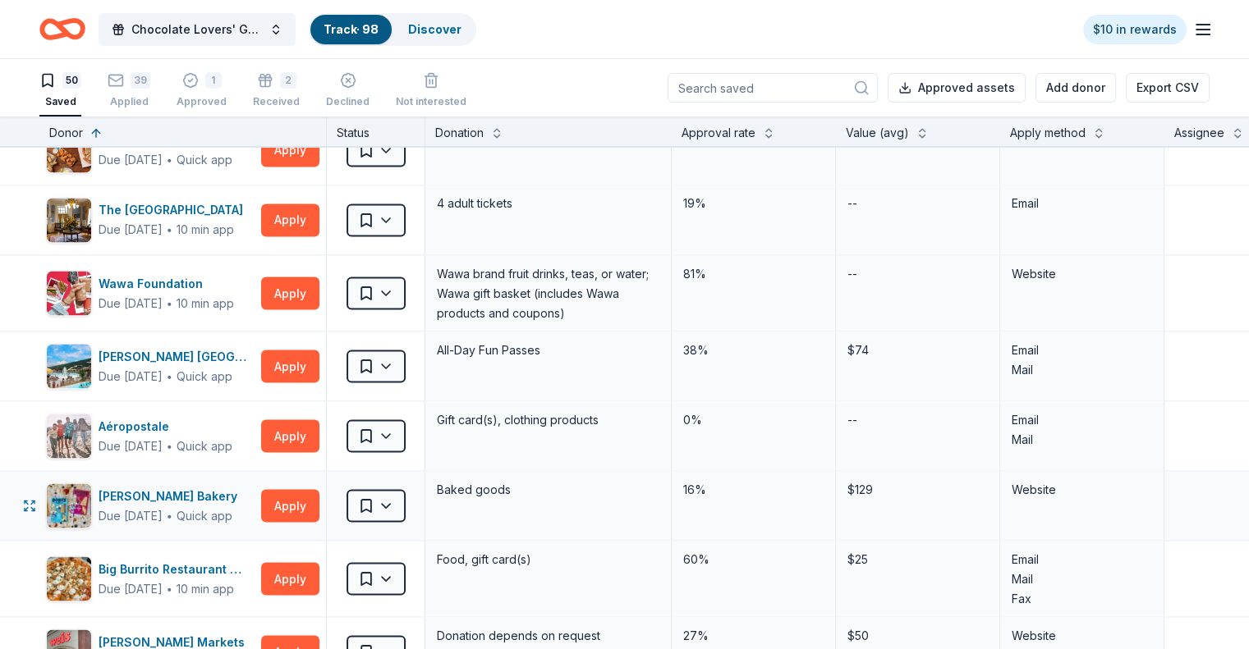
scroll to position [2956, 0]
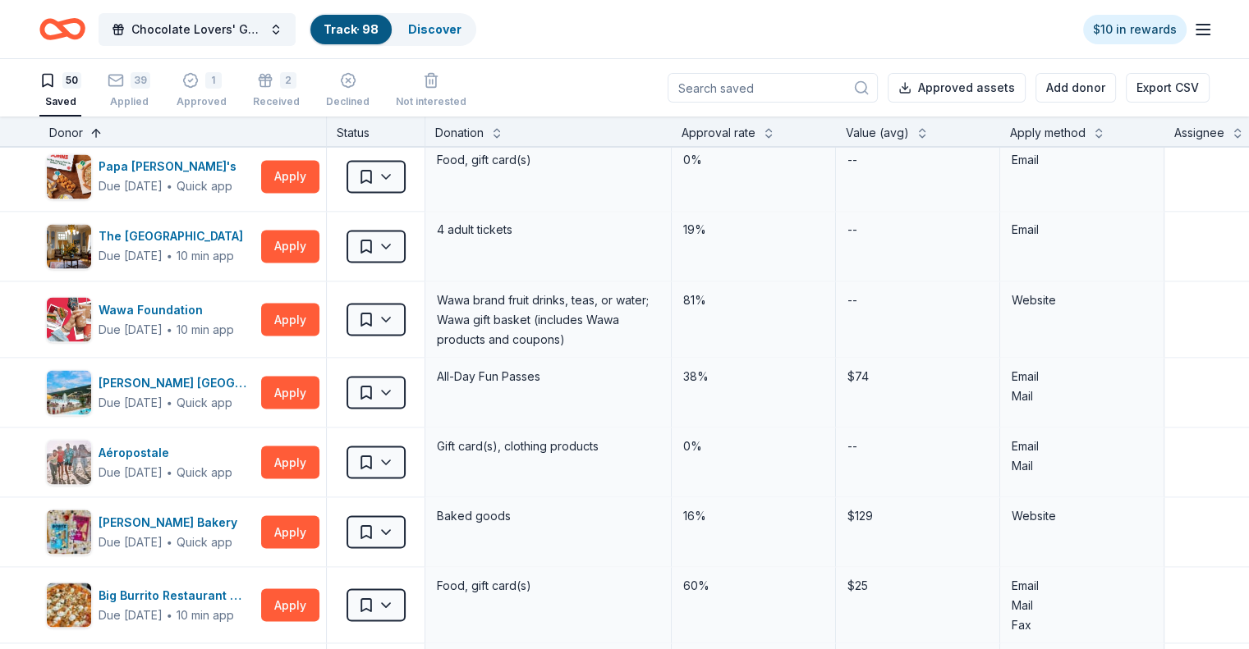
click at [103, 131] on button at bounding box center [95, 131] width 13 height 16
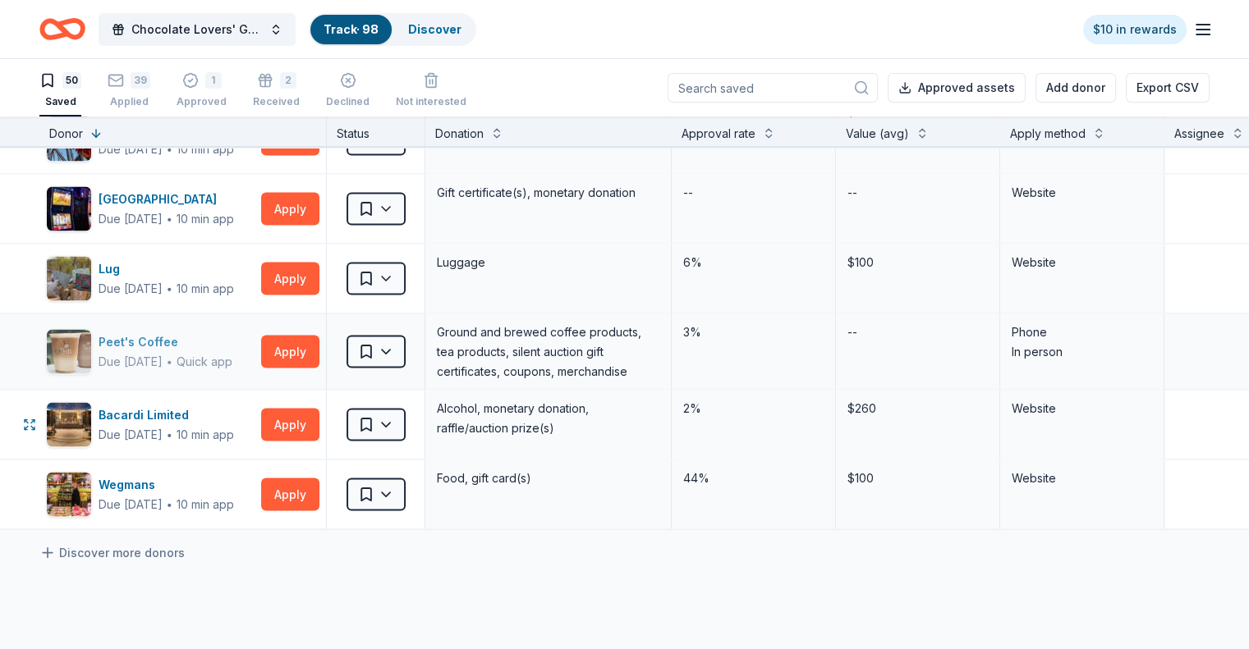
scroll to position [3202, 0]
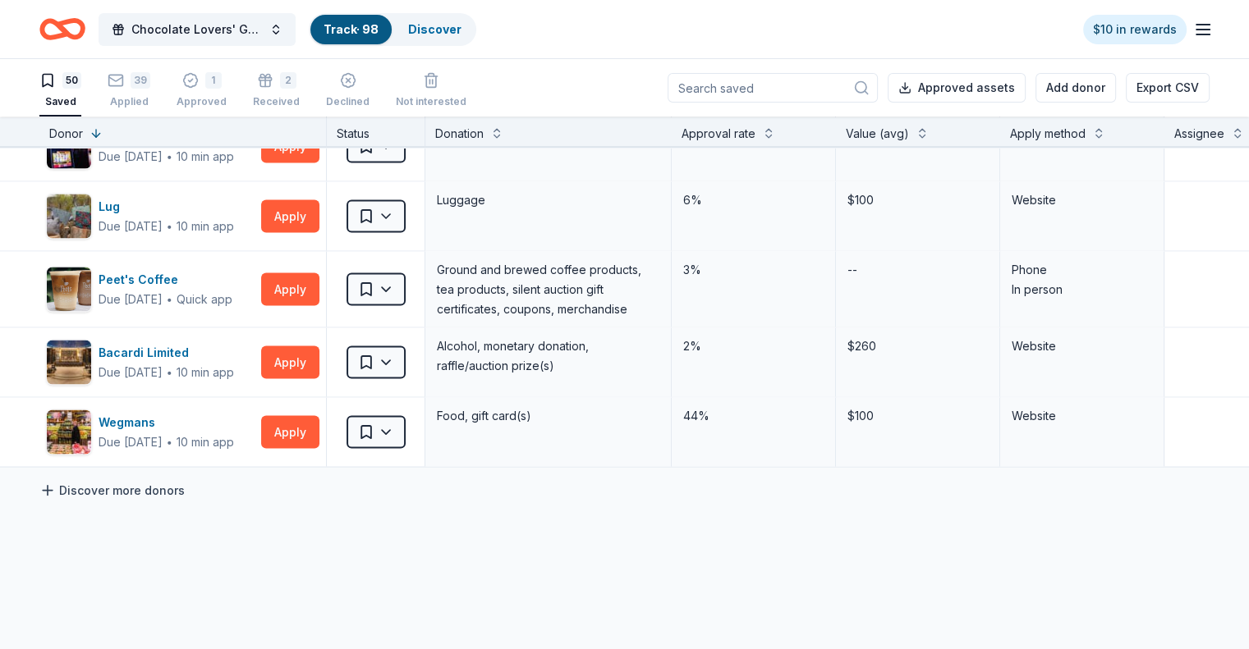
click at [175, 484] on link "Discover more donors" at bounding box center [111, 490] width 145 height 20
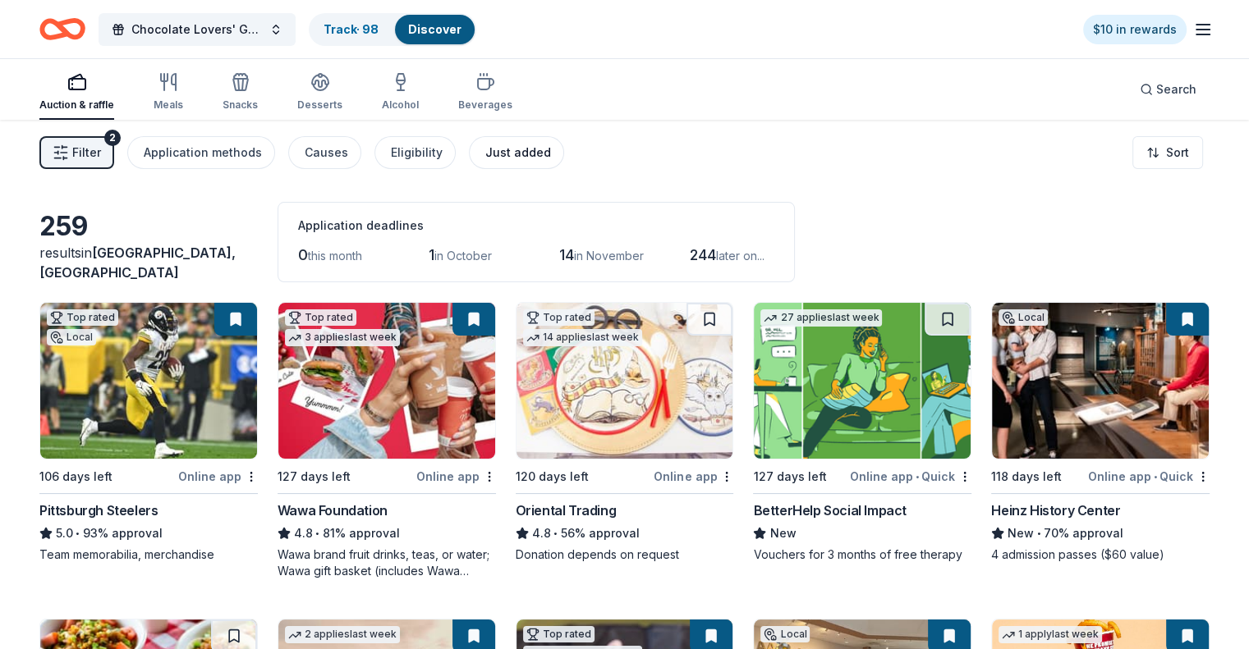
click at [542, 157] on div "Just added" at bounding box center [518, 153] width 66 height 20
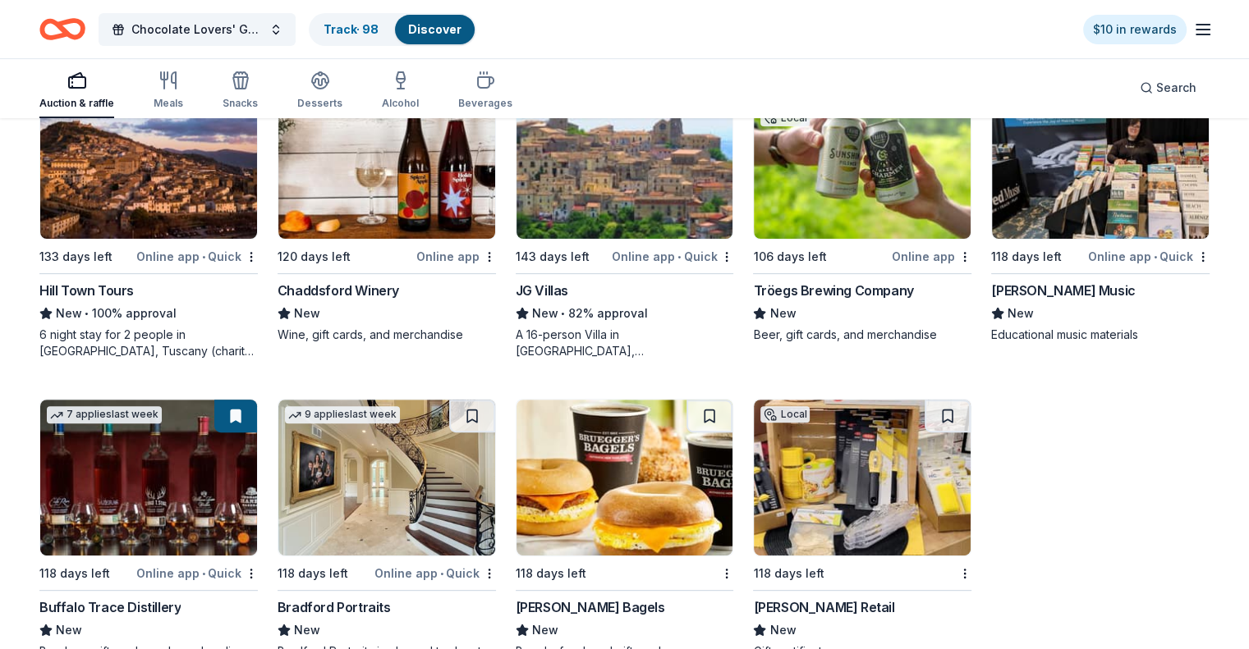
scroll to position [575, 0]
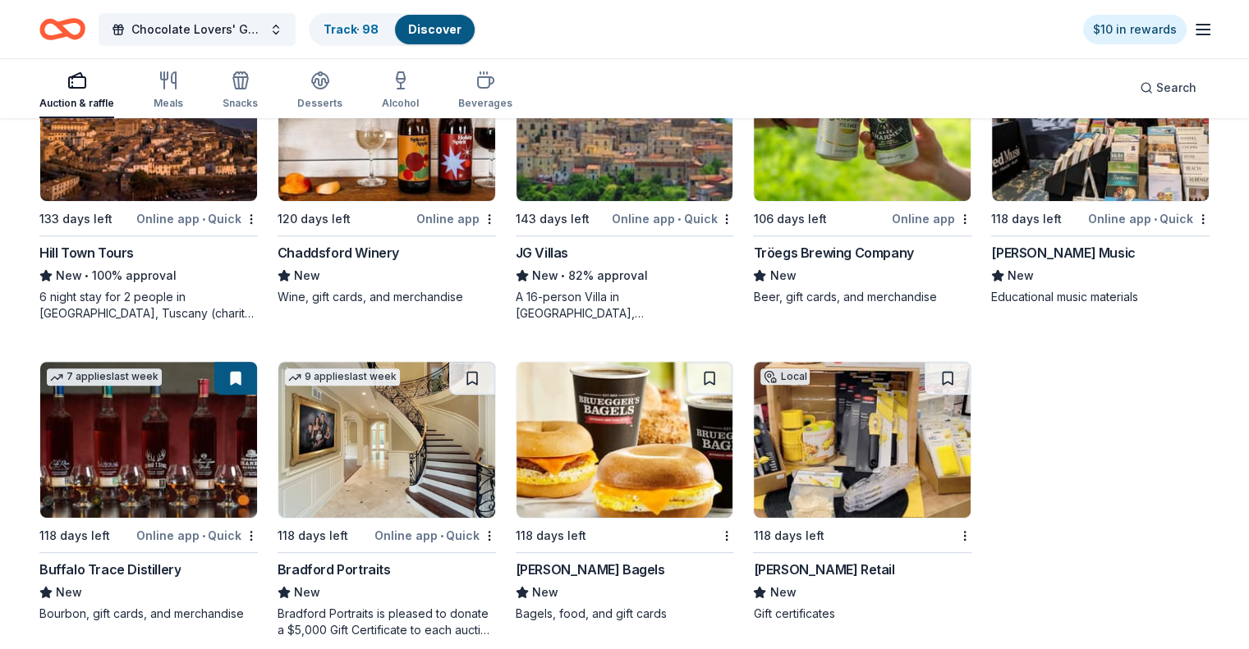
click at [855, 434] on img at bounding box center [862, 440] width 217 height 156
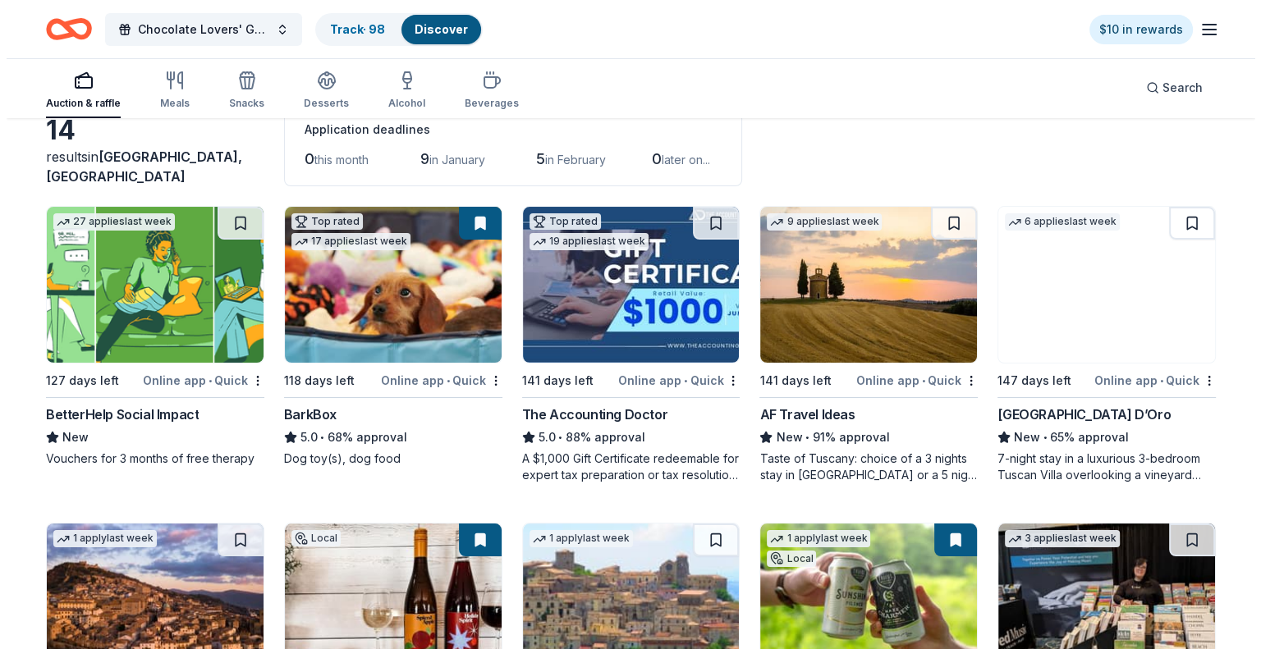
scroll to position [0, 0]
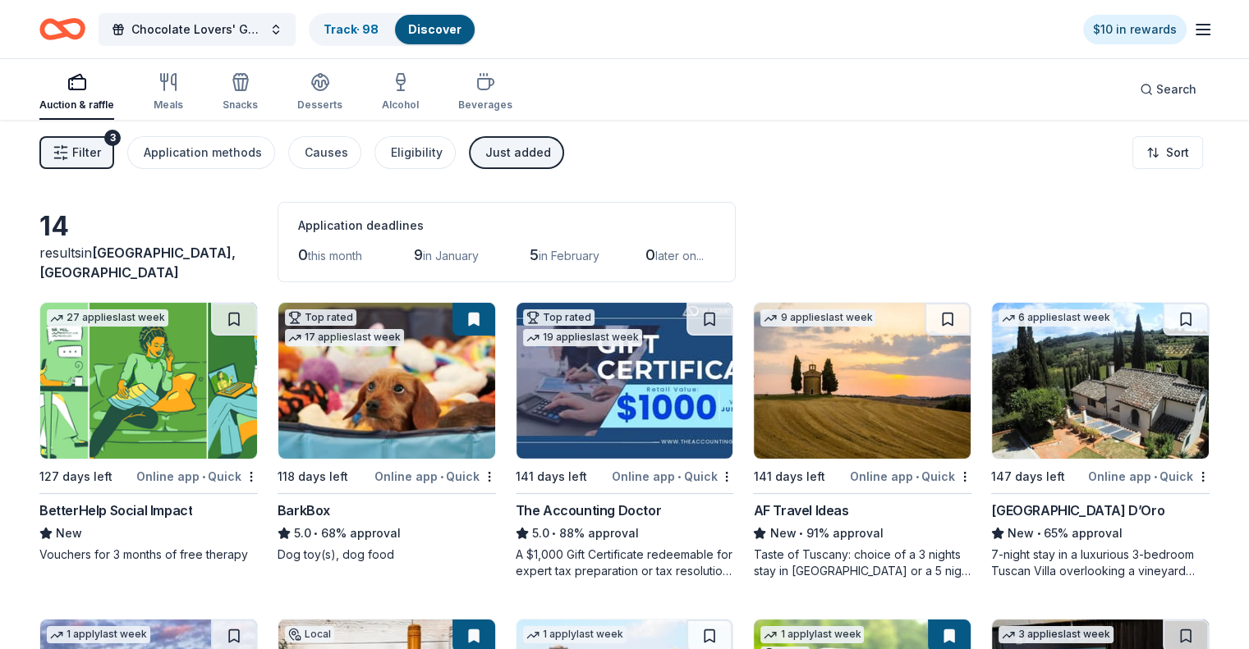
click at [101, 147] on span "Filter" at bounding box center [86, 153] width 29 height 20
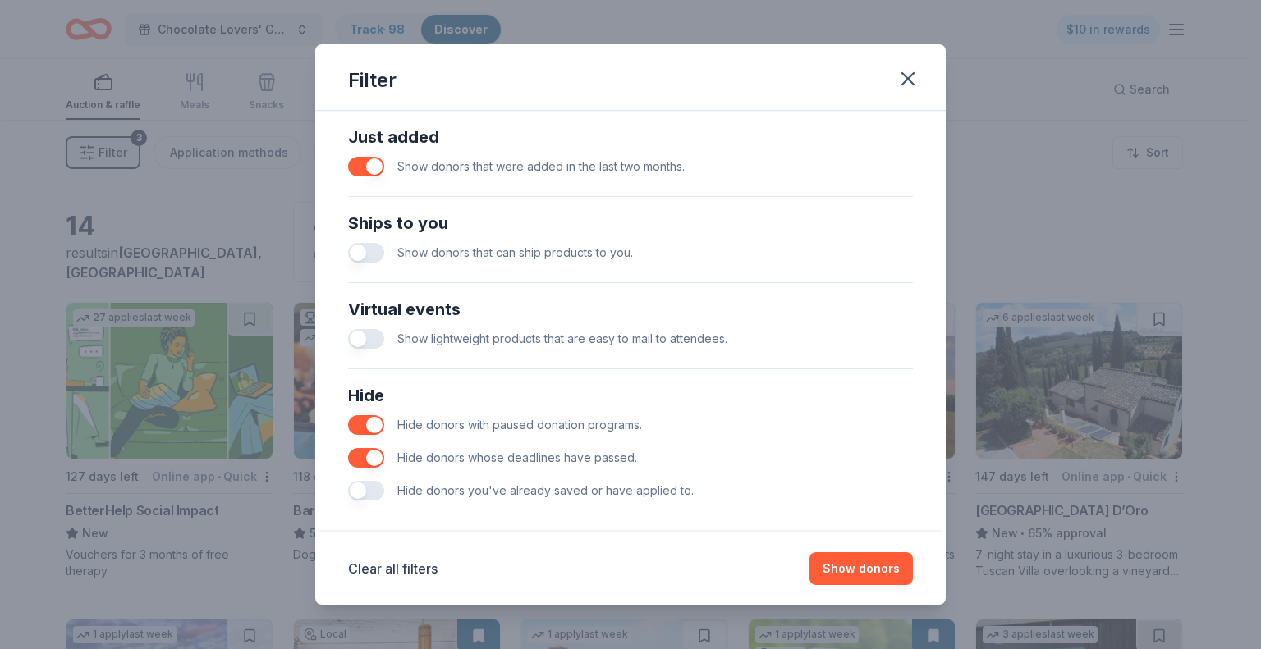
scroll to position [658, 0]
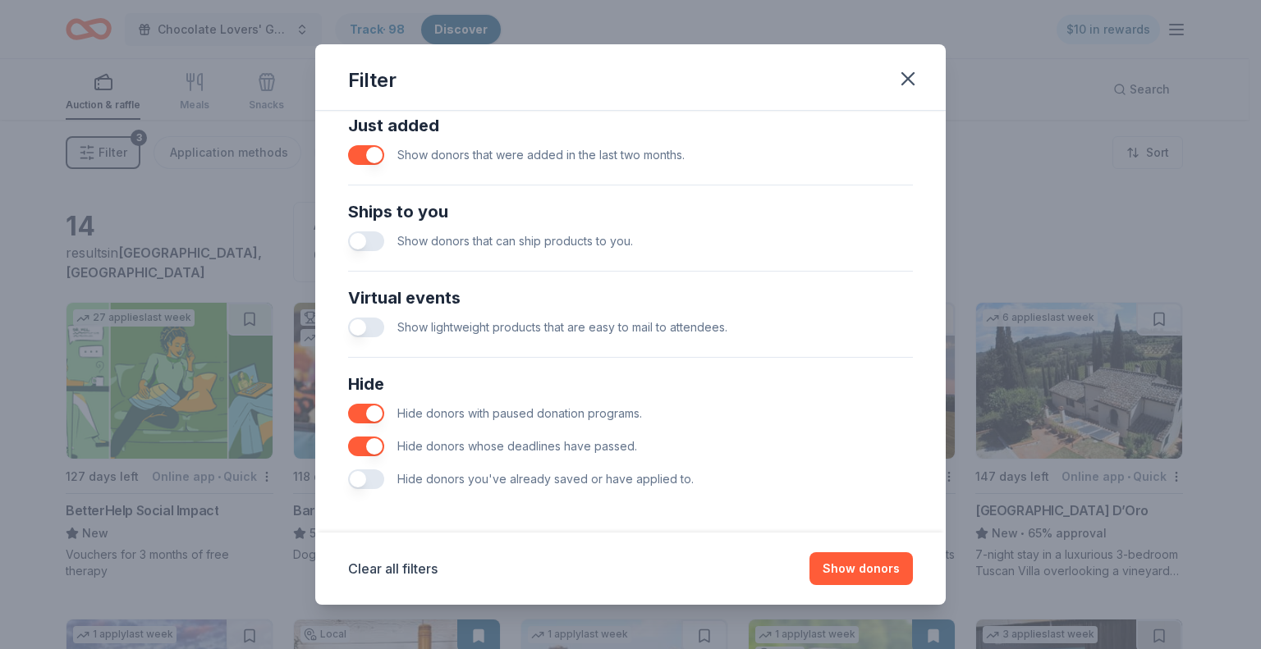
click at [361, 477] on button "button" at bounding box center [366, 480] width 36 height 20
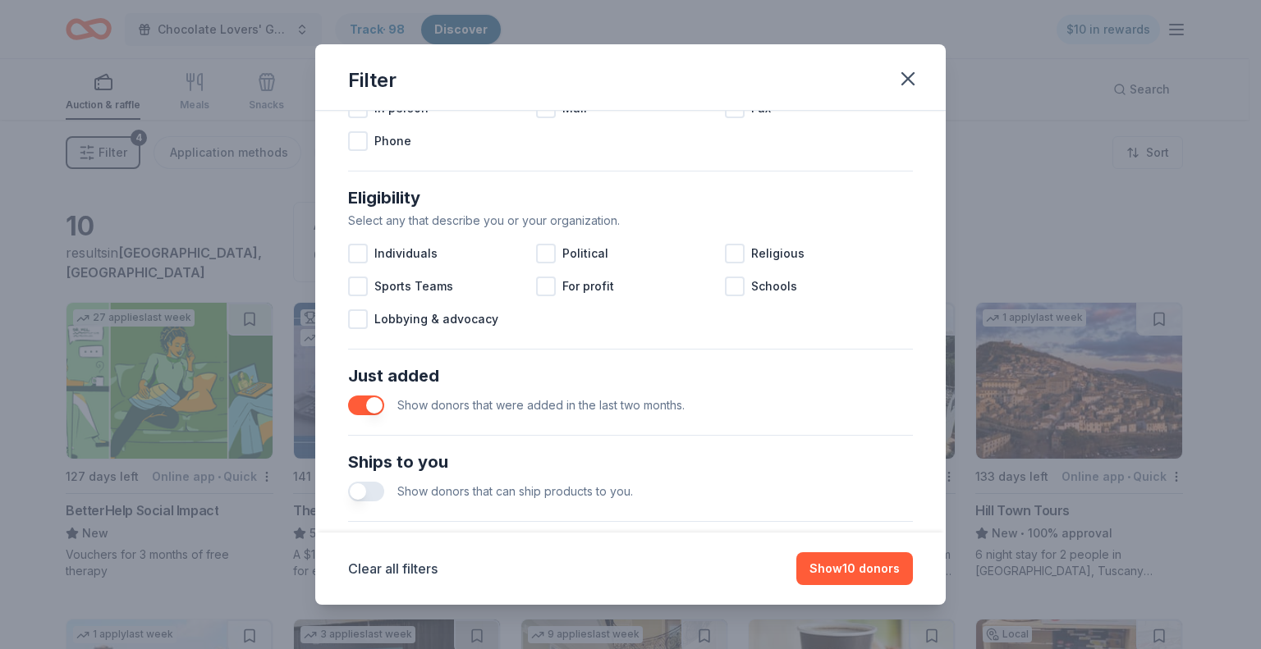
scroll to position [411, 0]
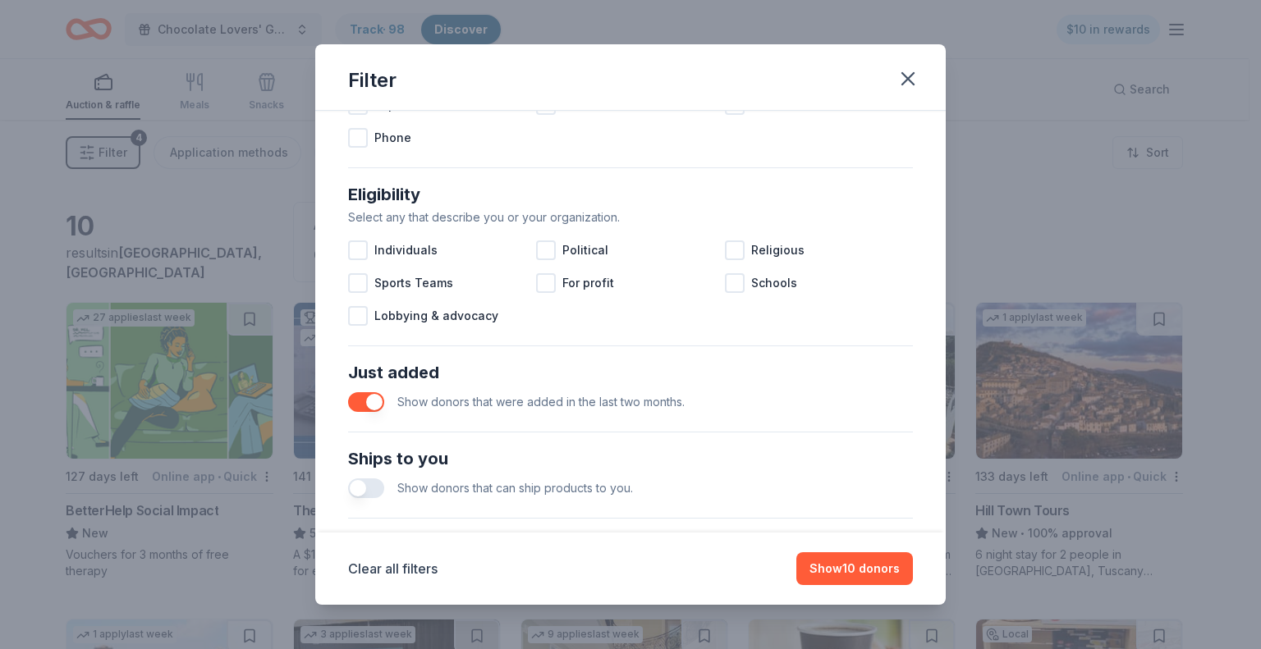
click at [374, 397] on button "button" at bounding box center [366, 402] width 36 height 20
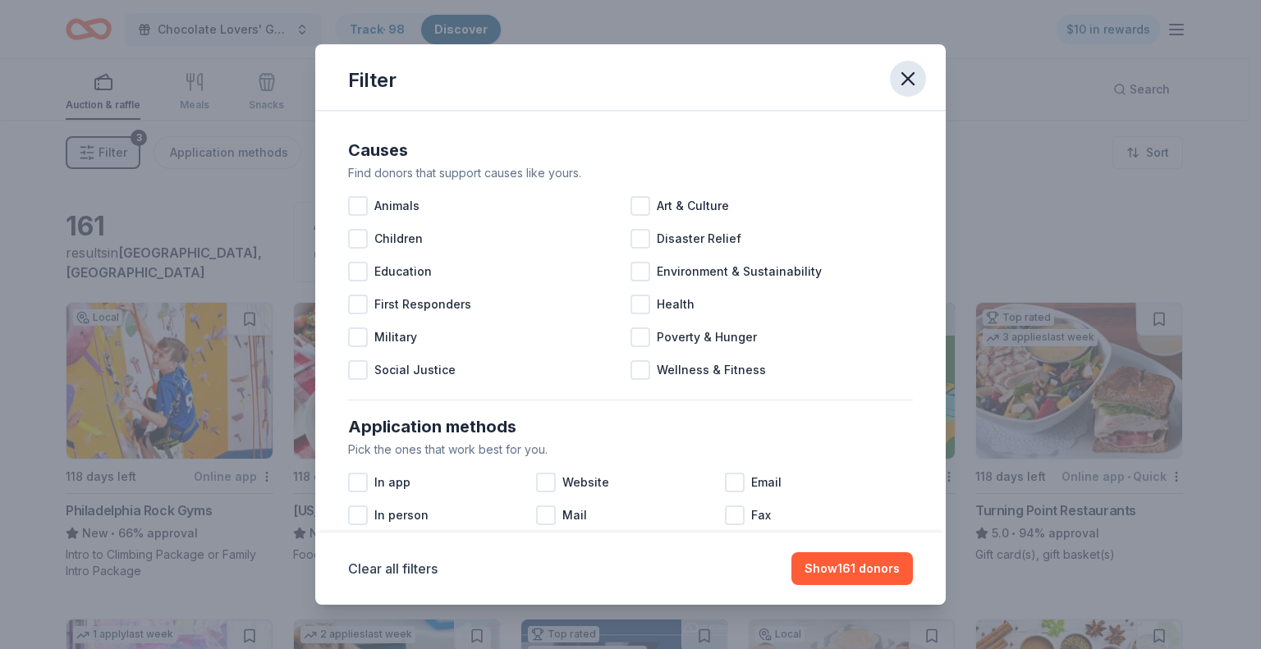
click at [906, 72] on icon "button" at bounding box center [908, 78] width 23 height 23
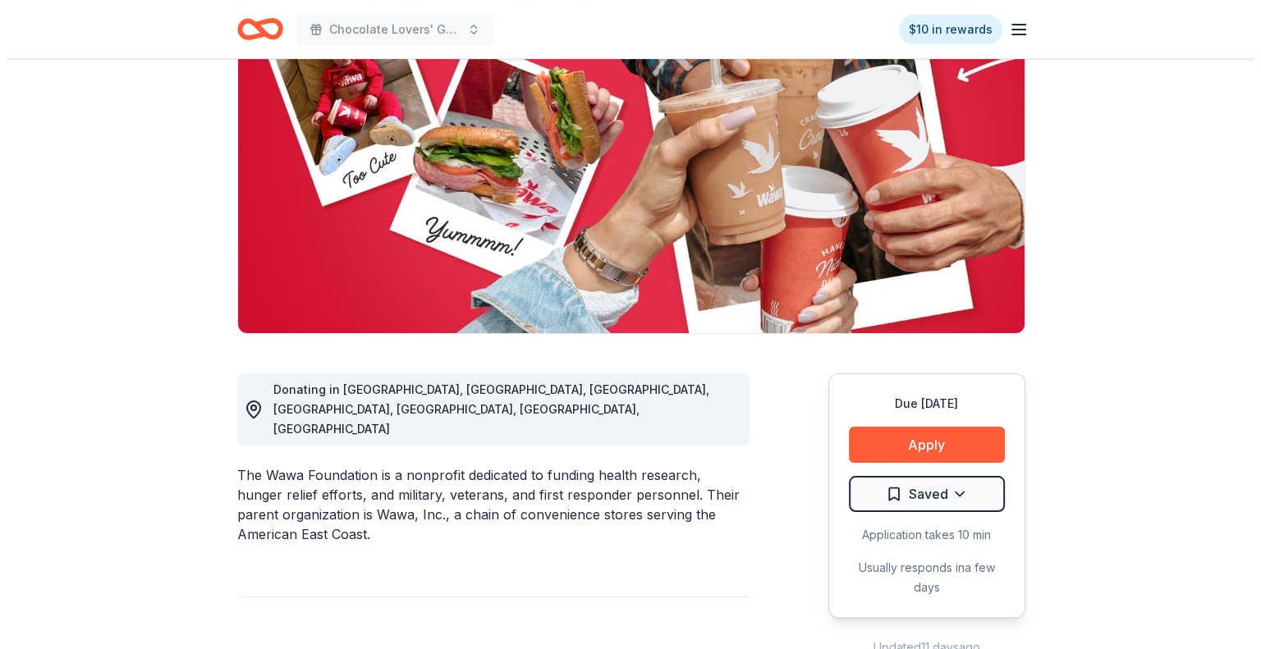
scroll to position [246, 0]
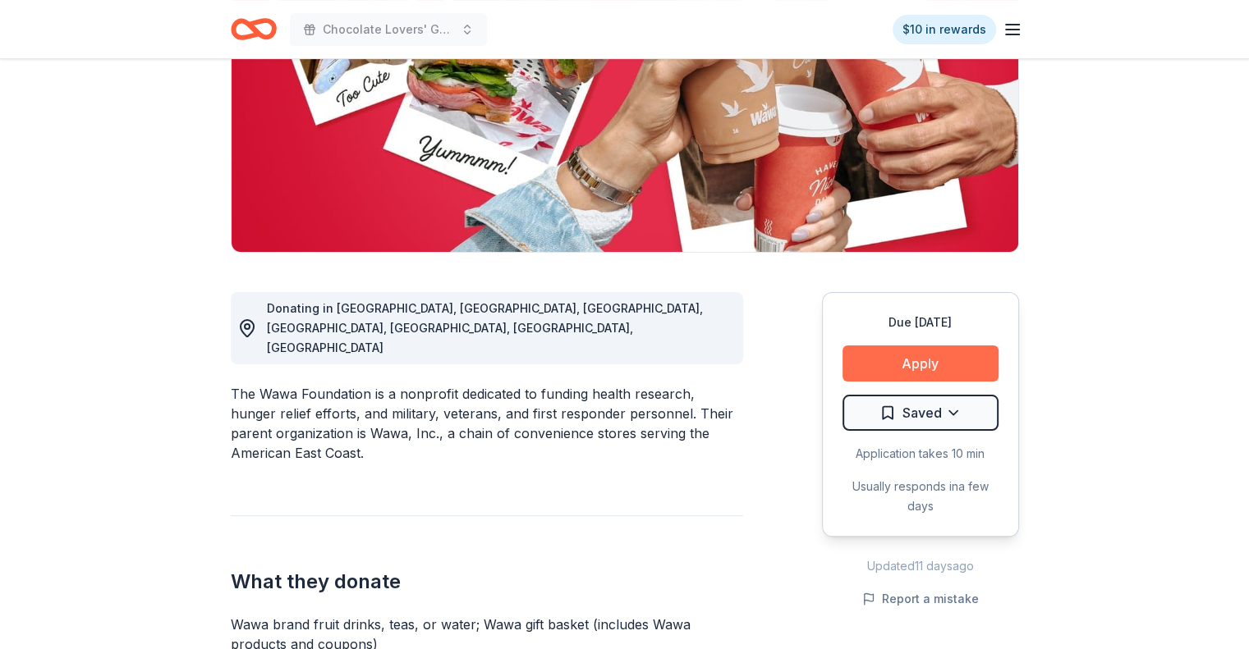
click at [927, 367] on button "Apply" at bounding box center [920, 364] width 156 height 36
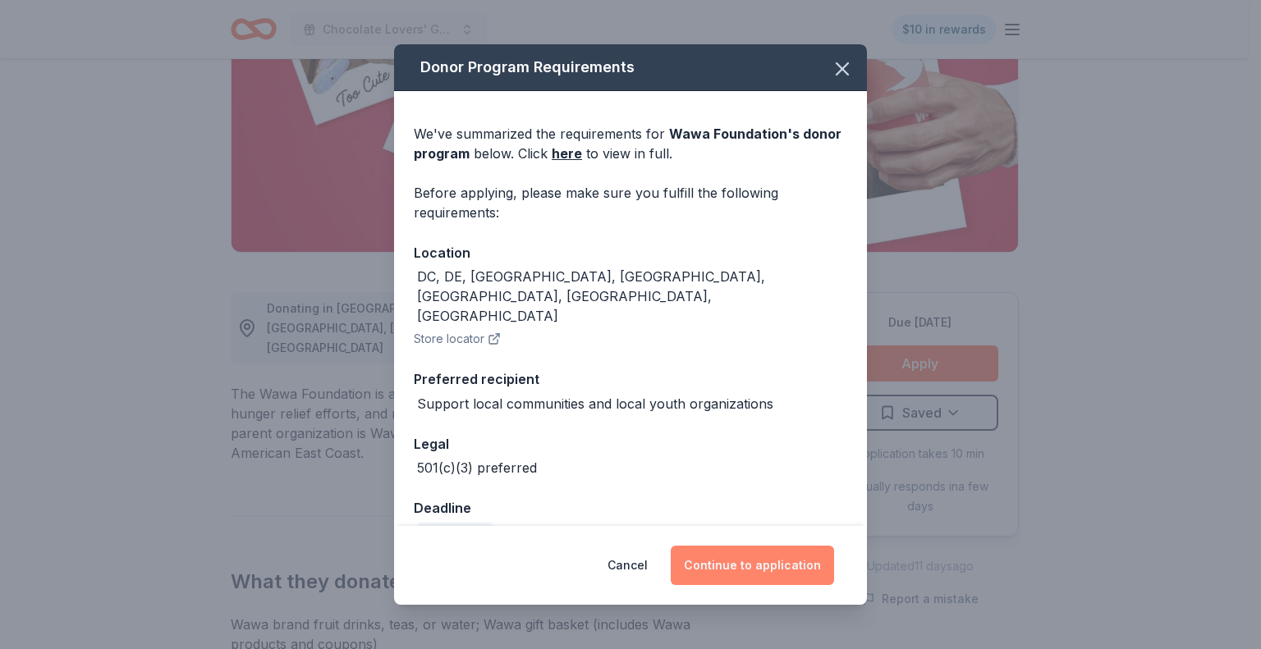
click at [742, 566] on button "Continue to application" at bounding box center [752, 565] width 163 height 39
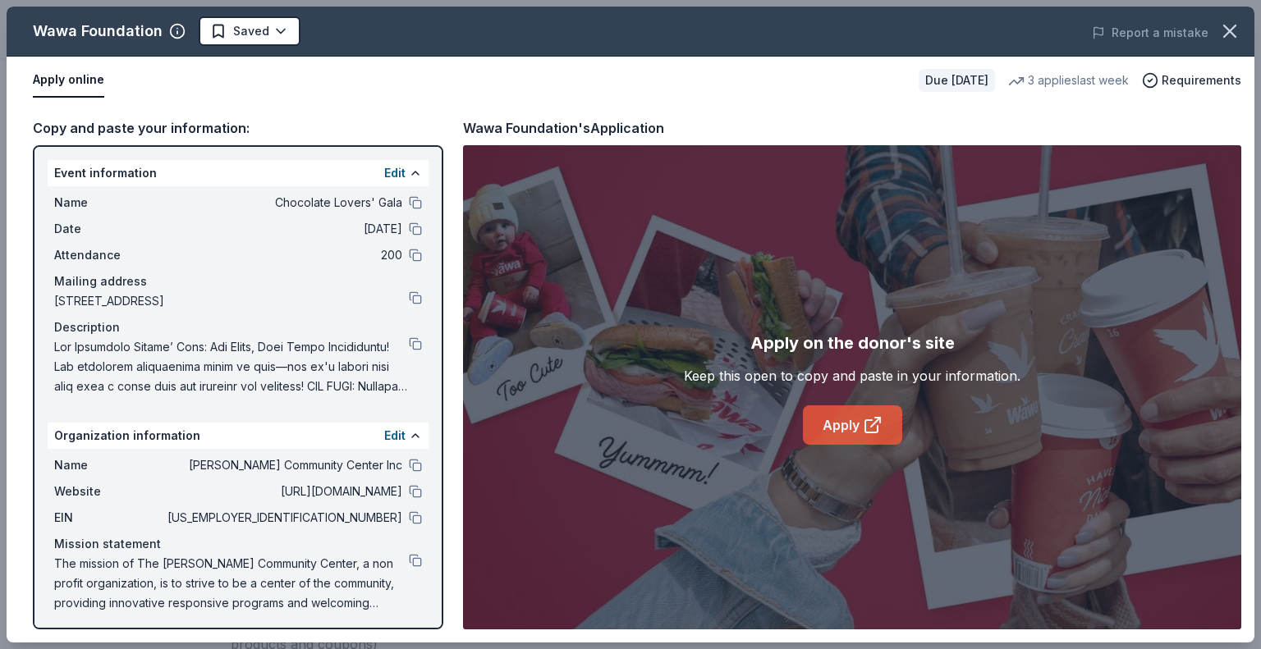
click at [852, 420] on link "Apply" at bounding box center [852, 425] width 99 height 39
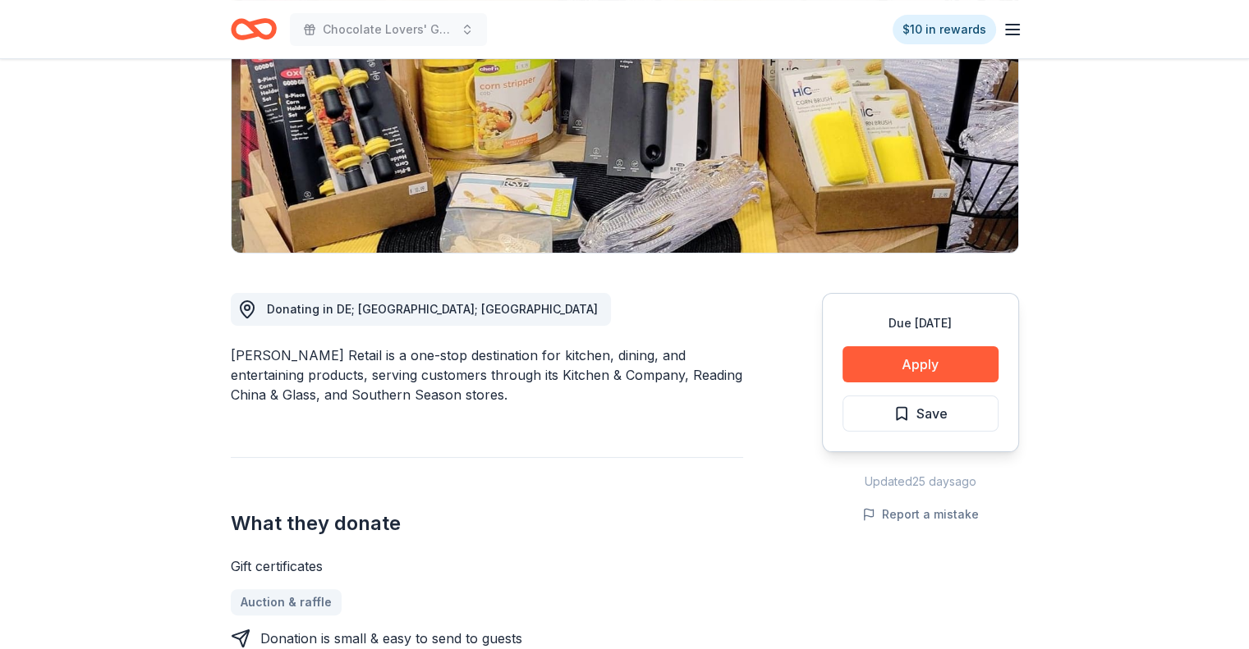
scroll to position [246, 0]
